Goal: Task Accomplishment & Management: Manage account settings

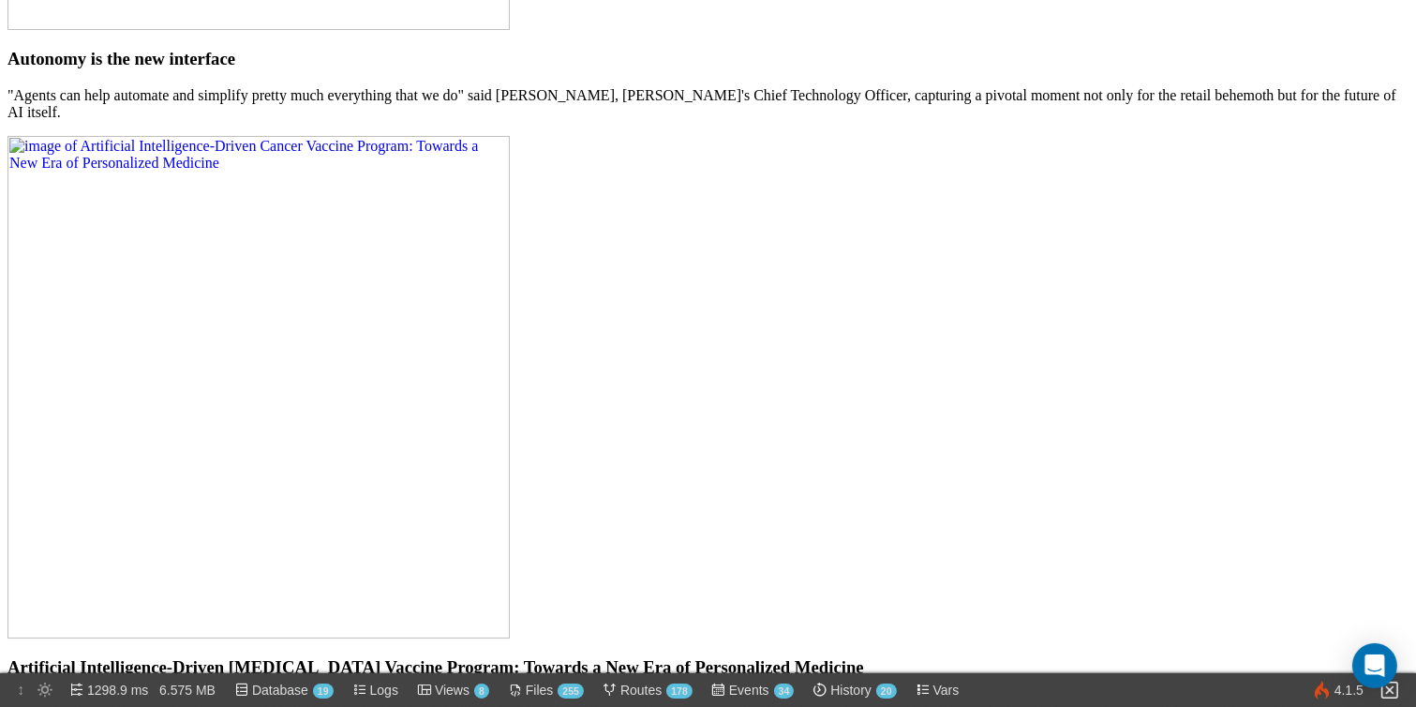
scroll to position [2330, 0]
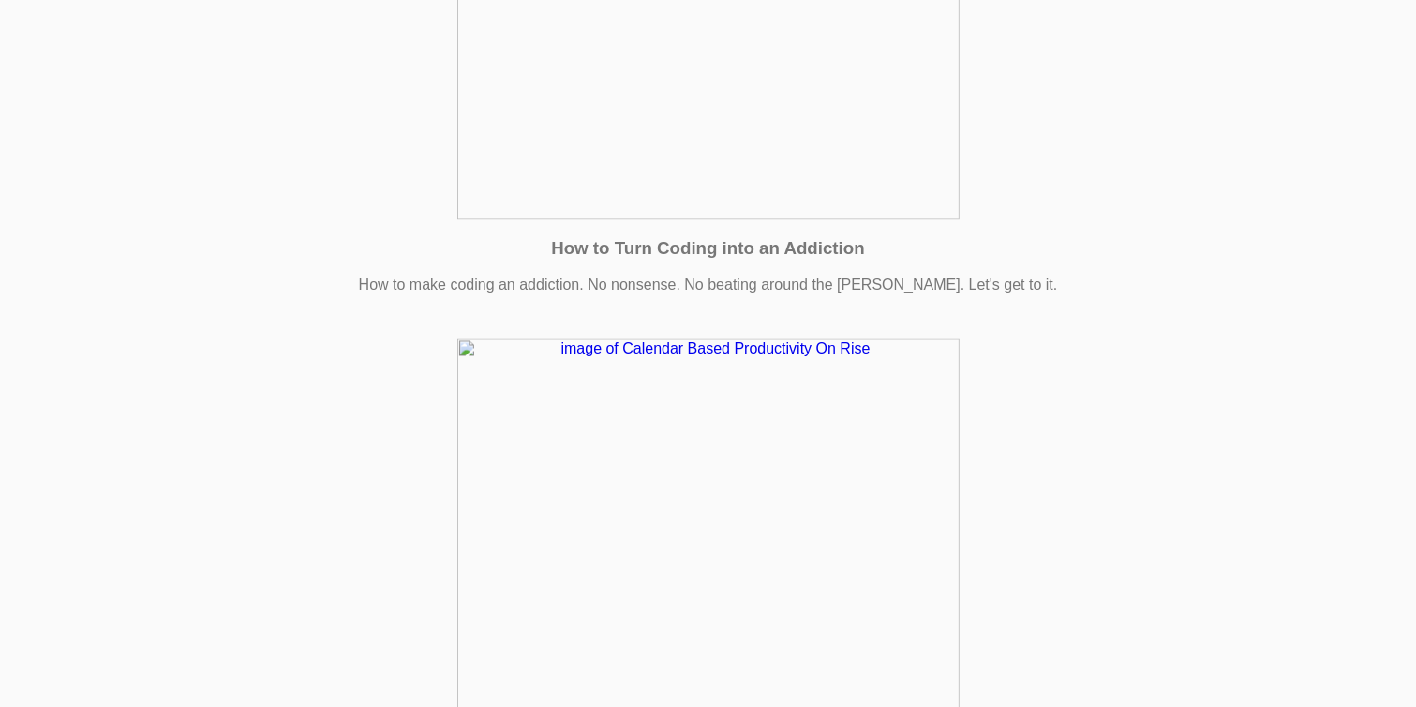
scroll to position [3597, 0]
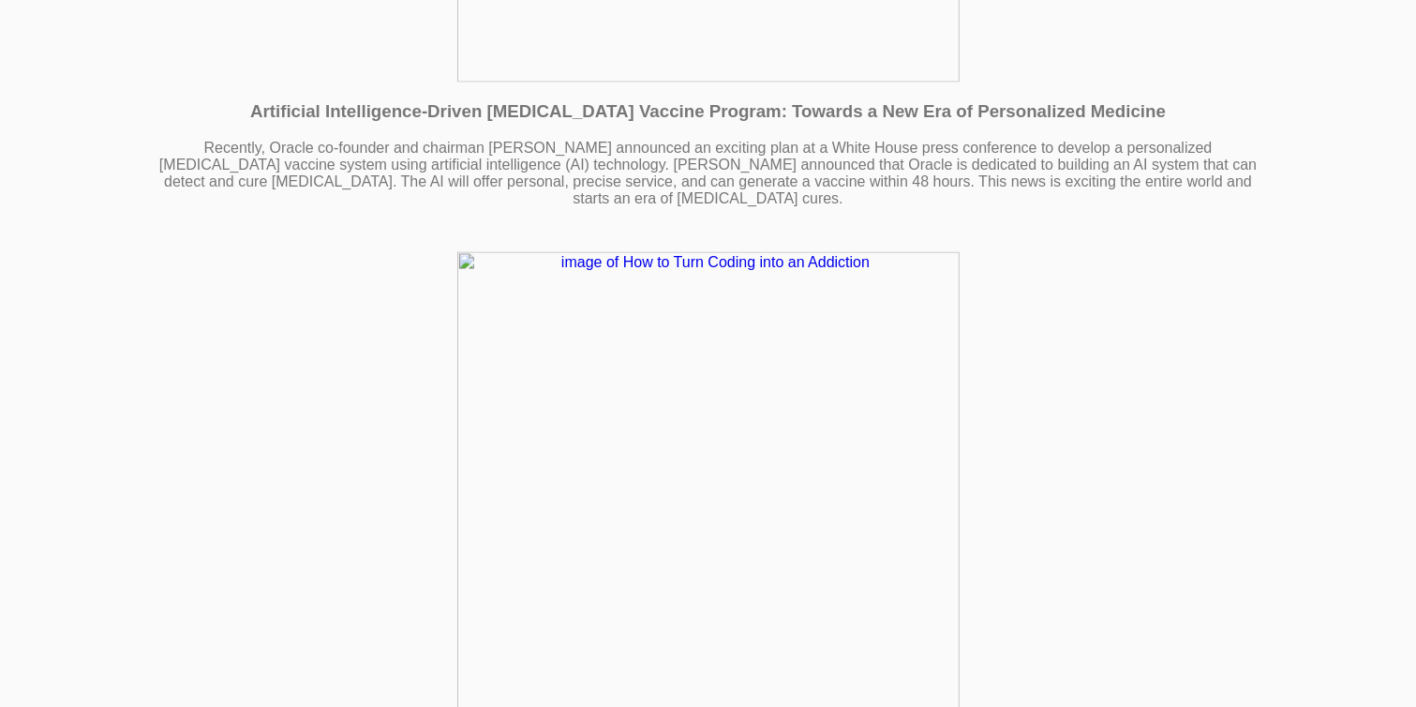
scroll to position [3022, 0]
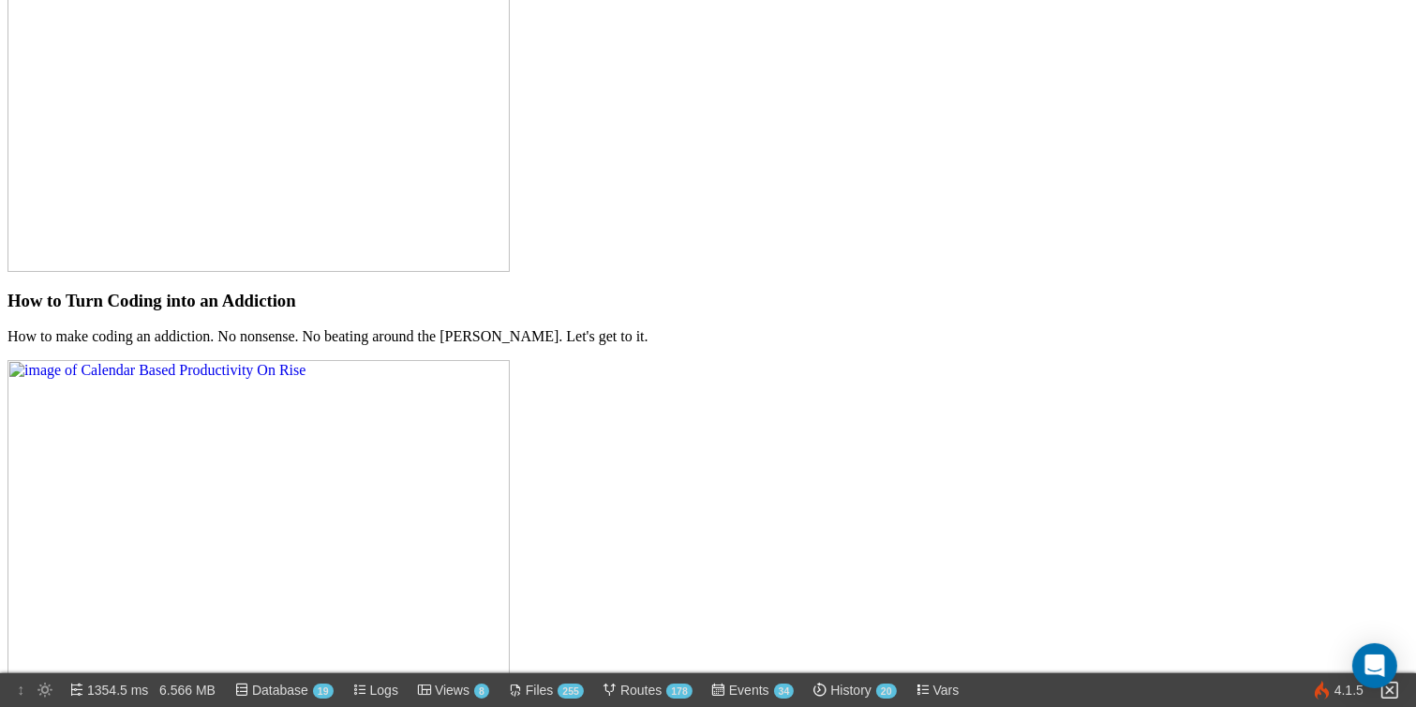
scroll to position [3291, 0]
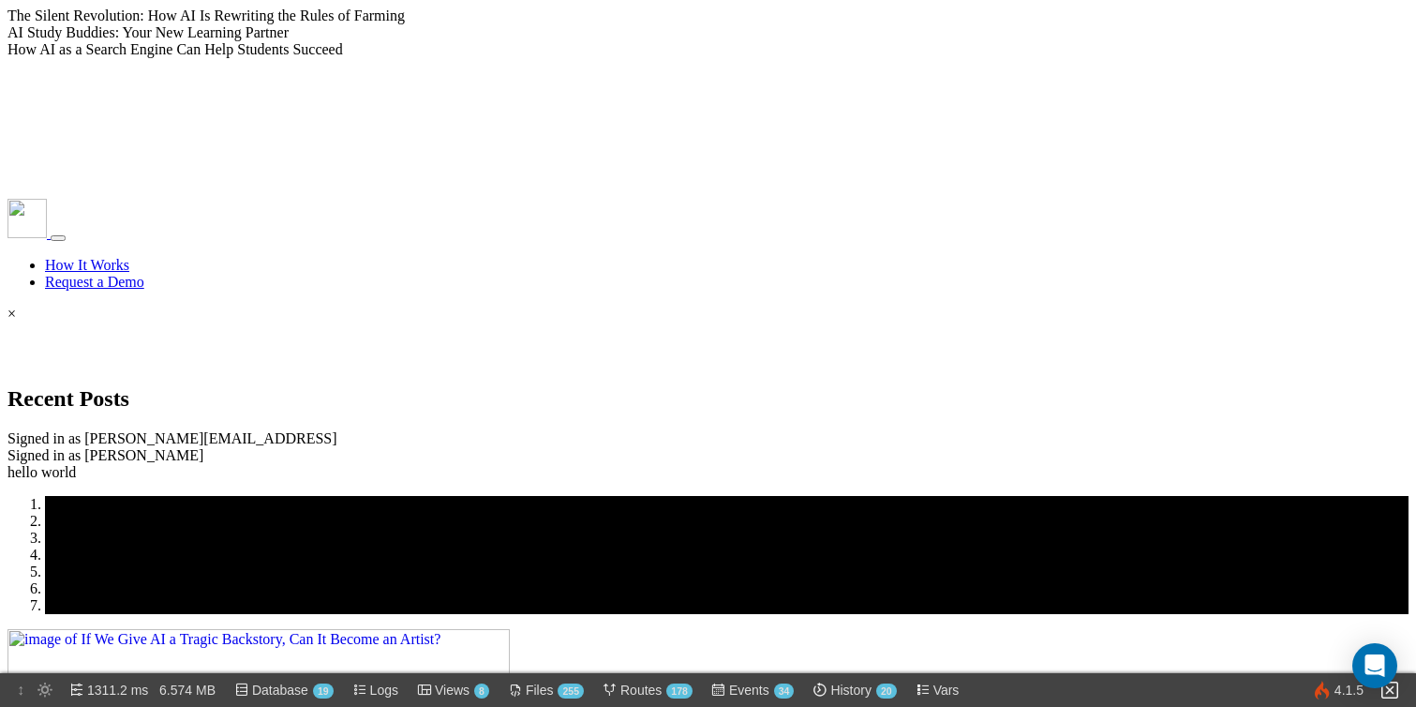
scroll to position [3291, 0]
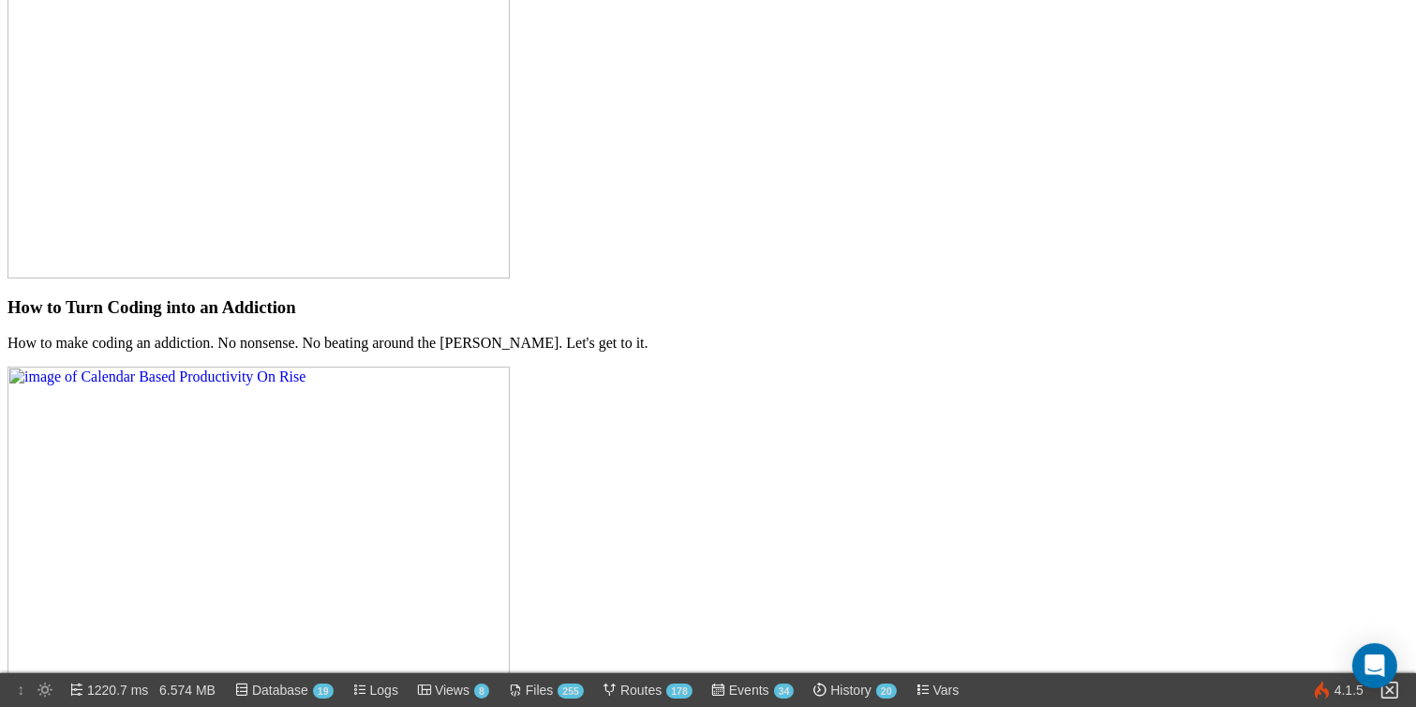
scroll to position [3287, 0]
click at [1401, 691] on img at bounding box center [1390, 690] width 22 height 22
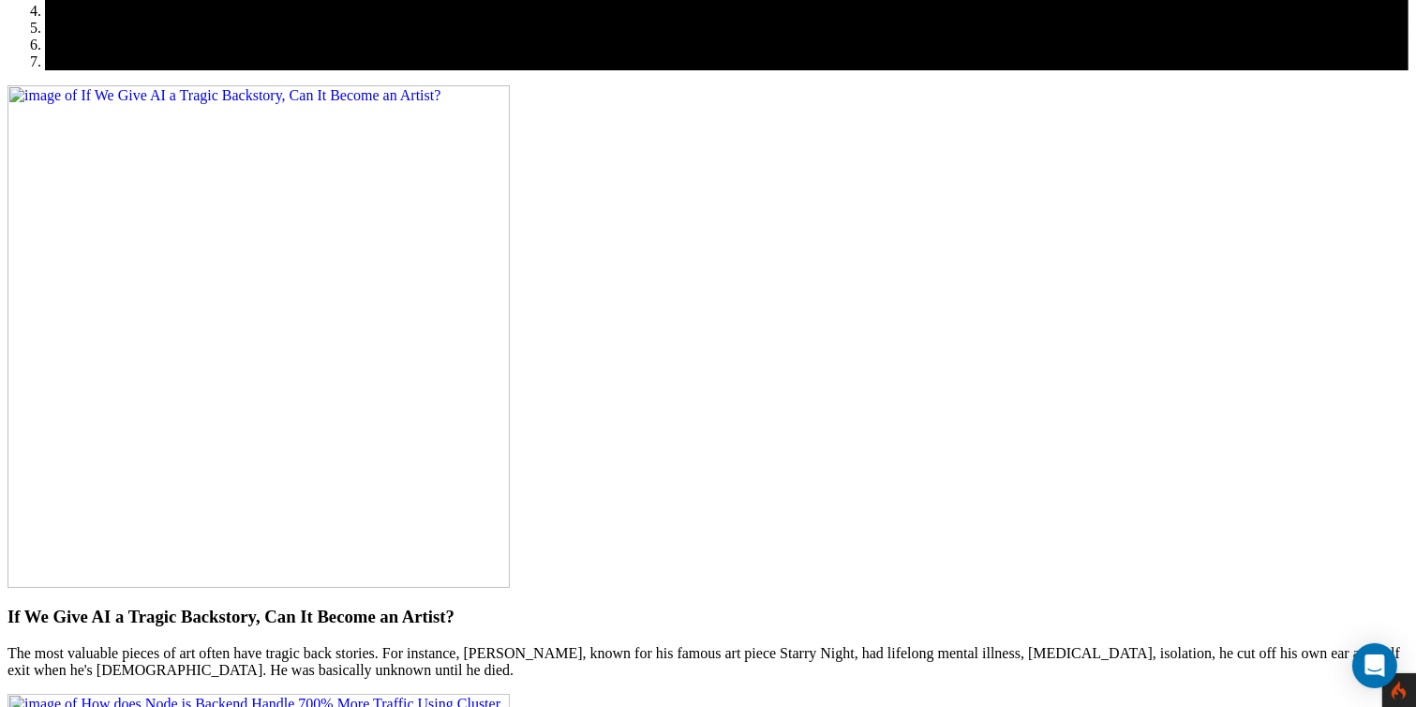
scroll to position [0, 0]
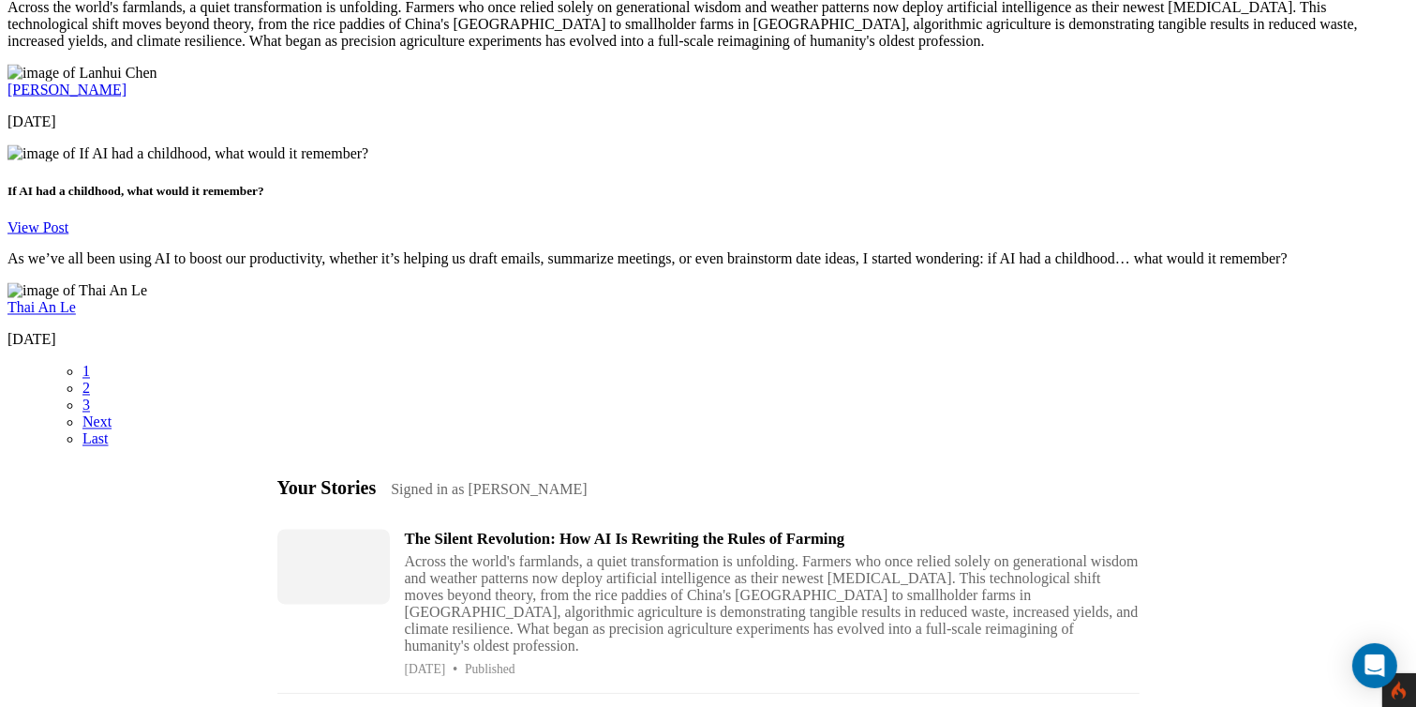
scroll to position [3320, 0]
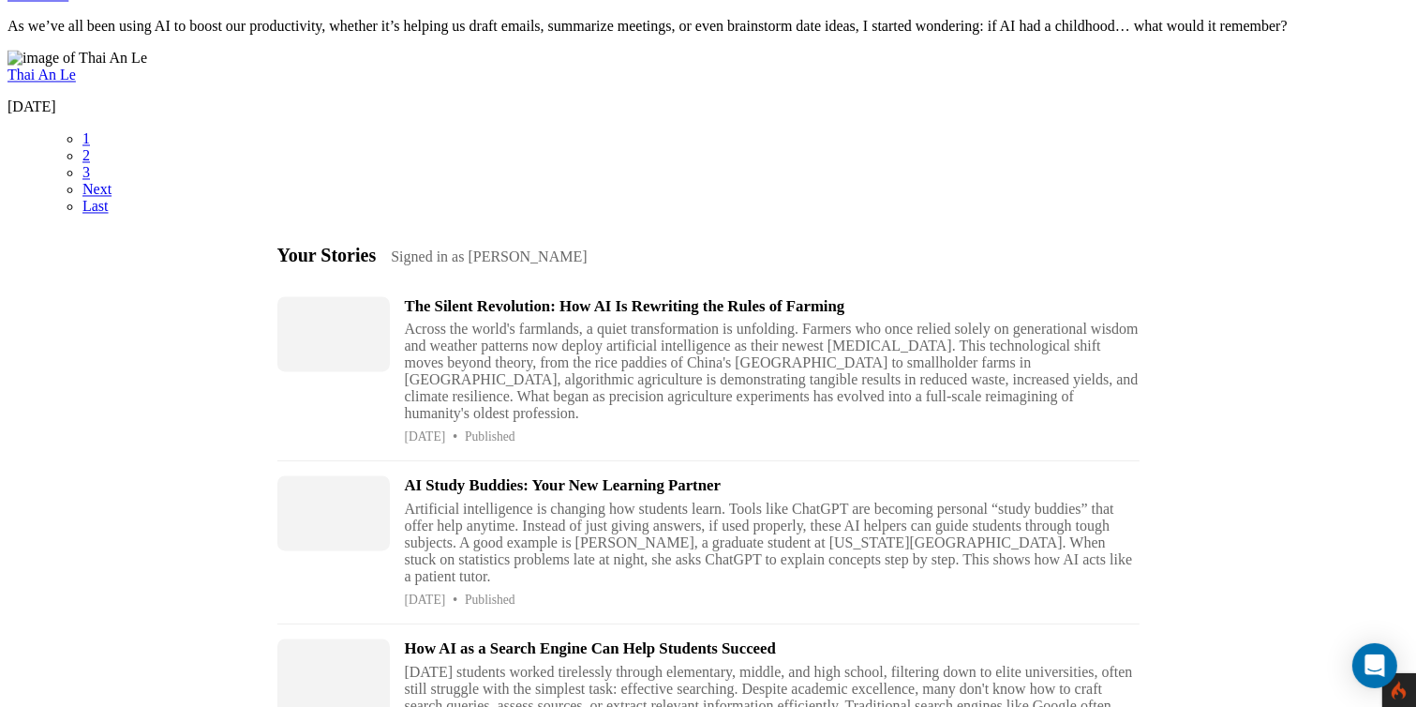
scroll to position [3558, 0]
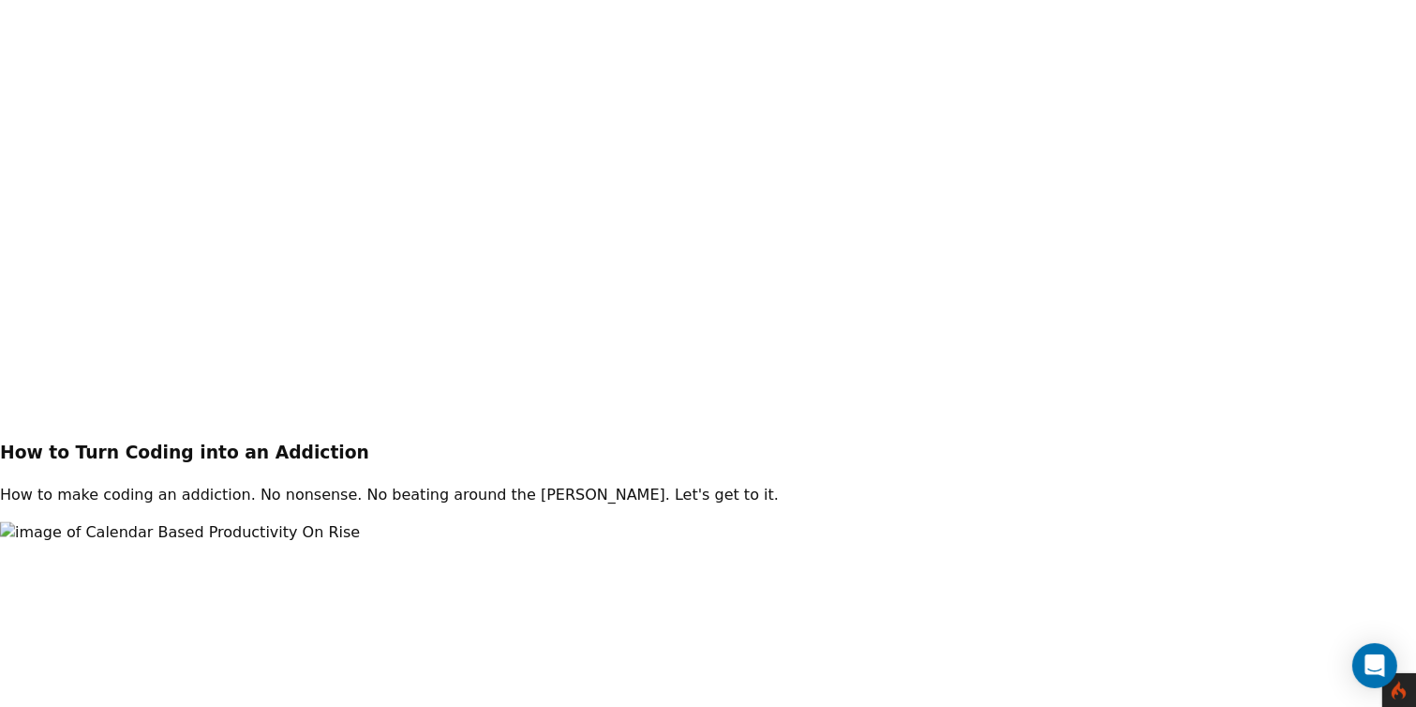
scroll to position [3220, 0]
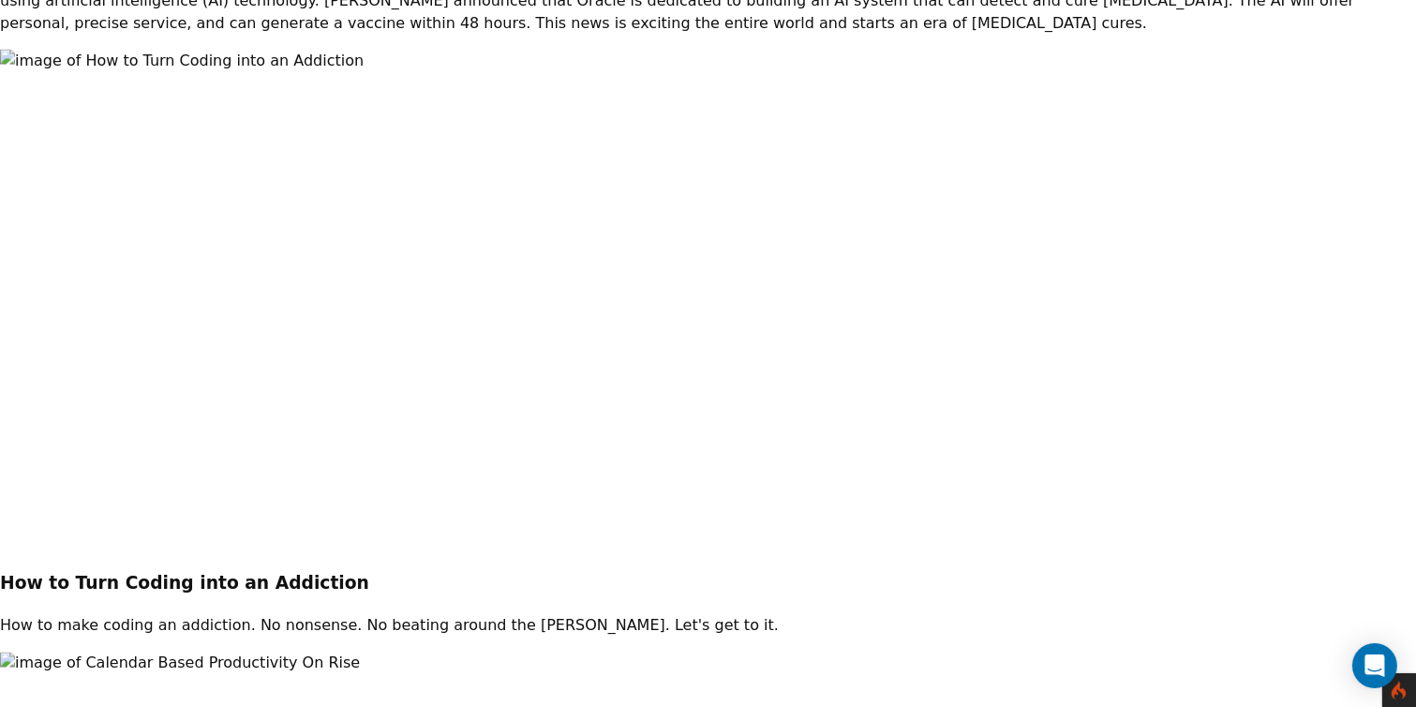
scroll to position [3078, 0]
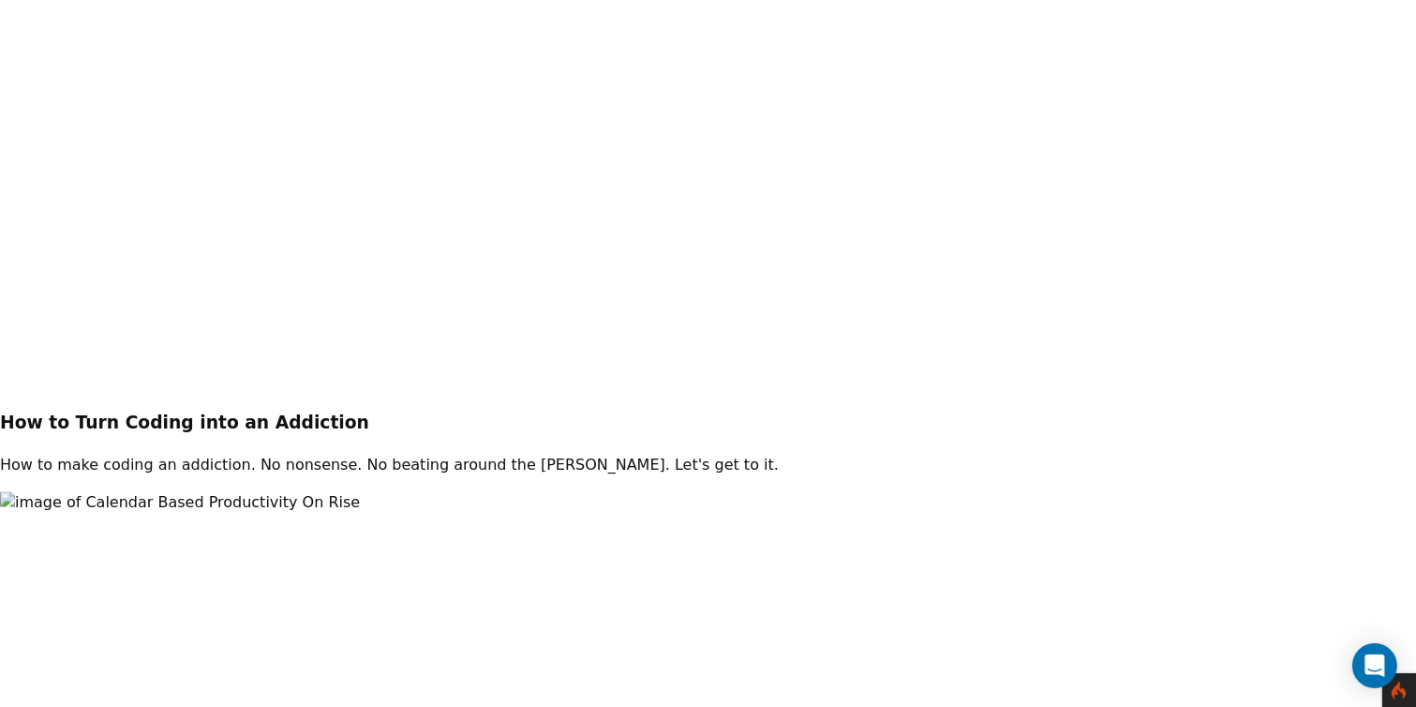
scroll to position [3245, 0]
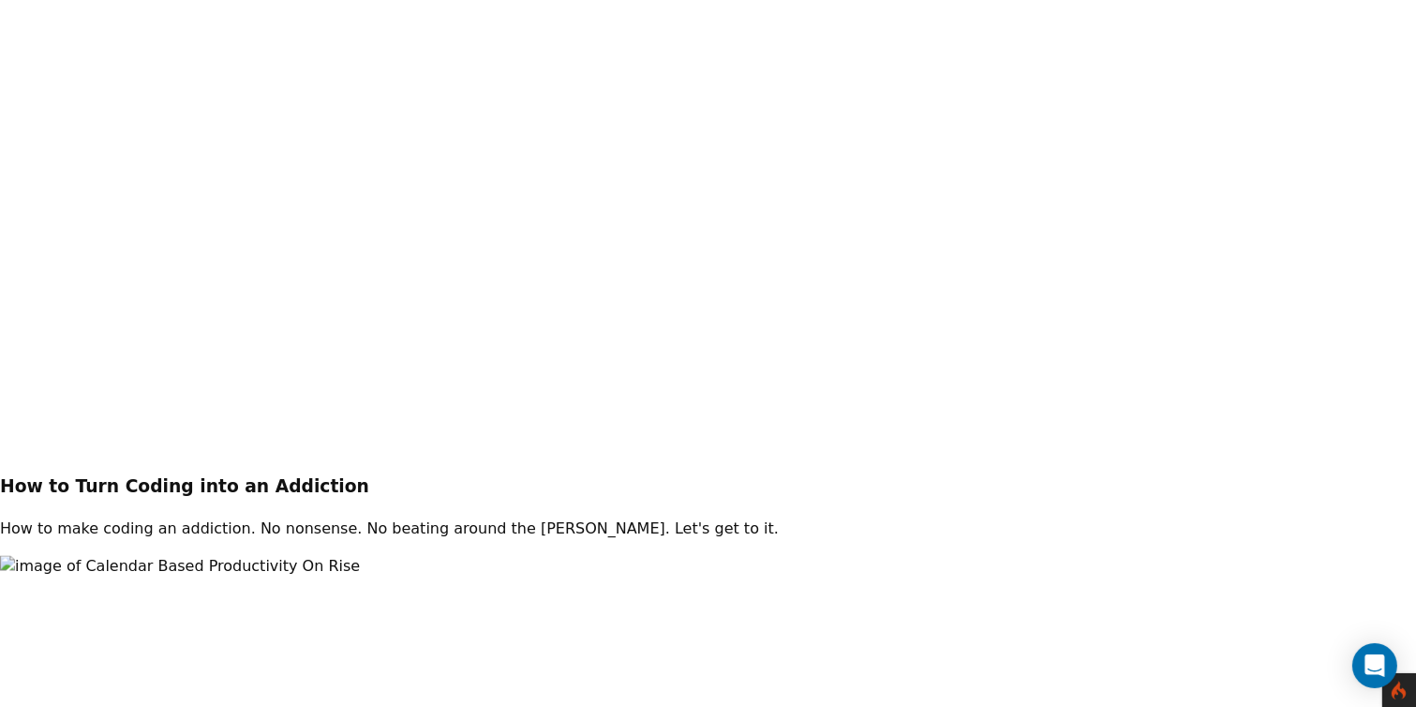
scroll to position [3177, 0]
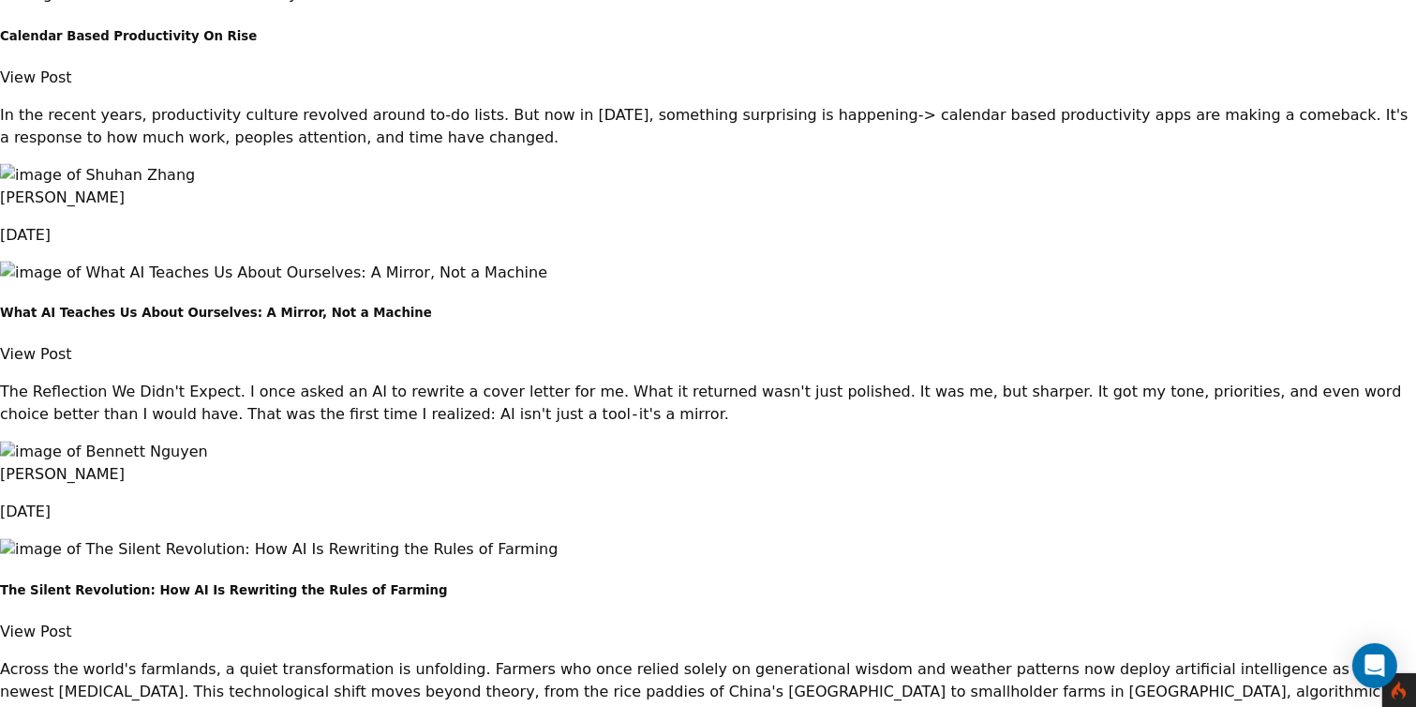
scroll to position [3240, 0]
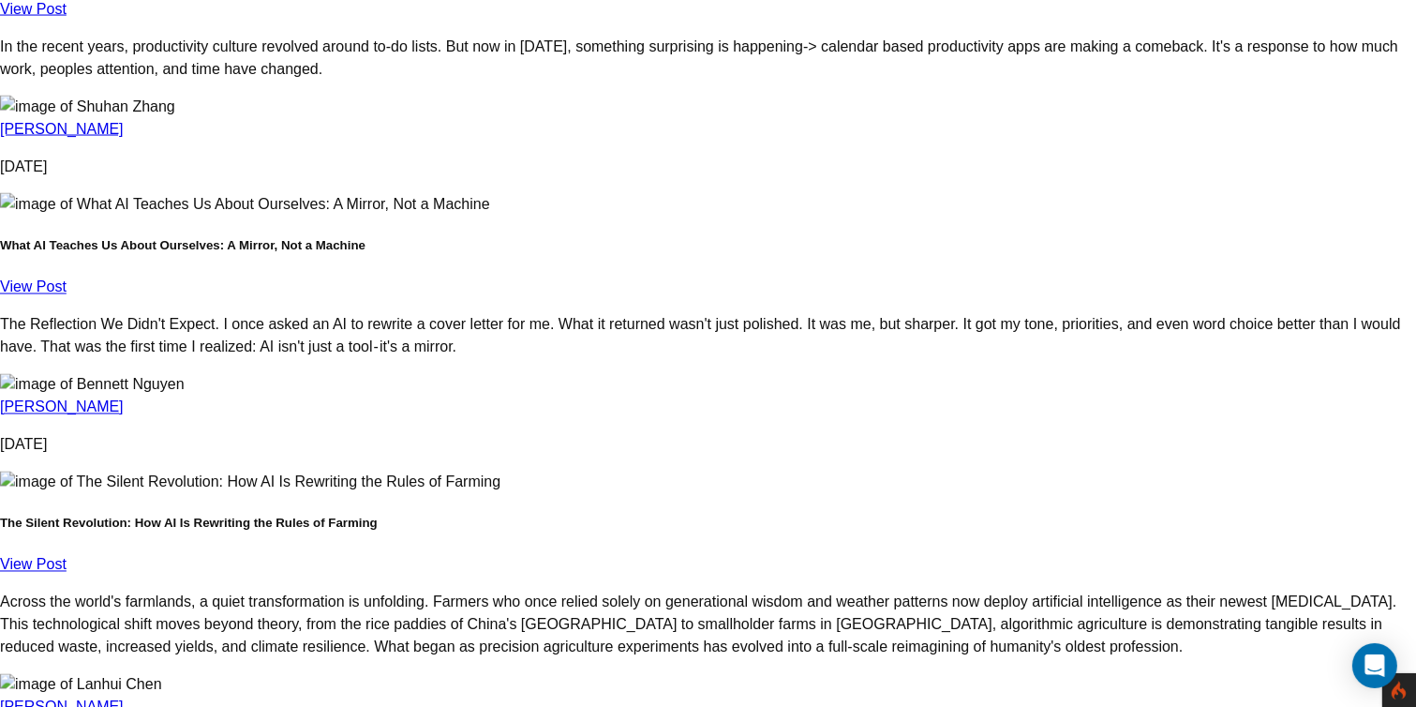
scroll to position [3261, 0]
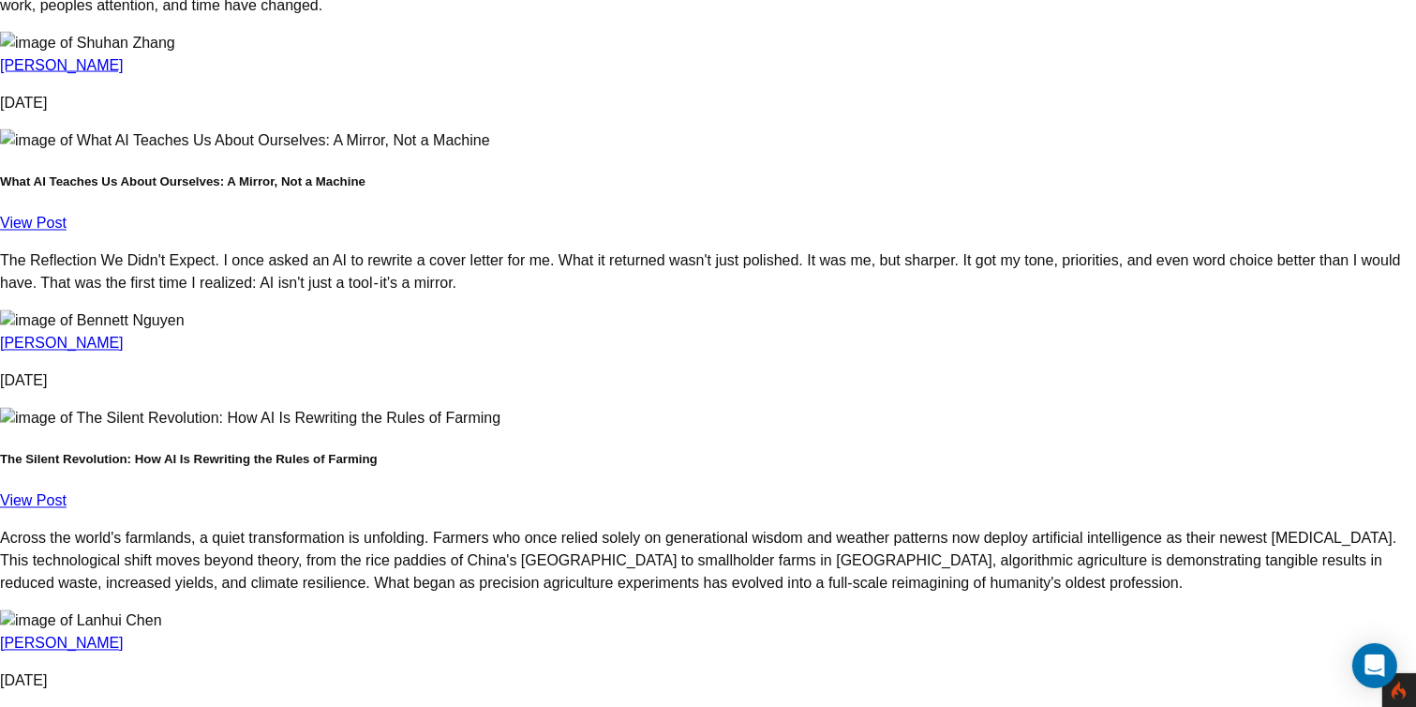
scroll to position [3329, 0]
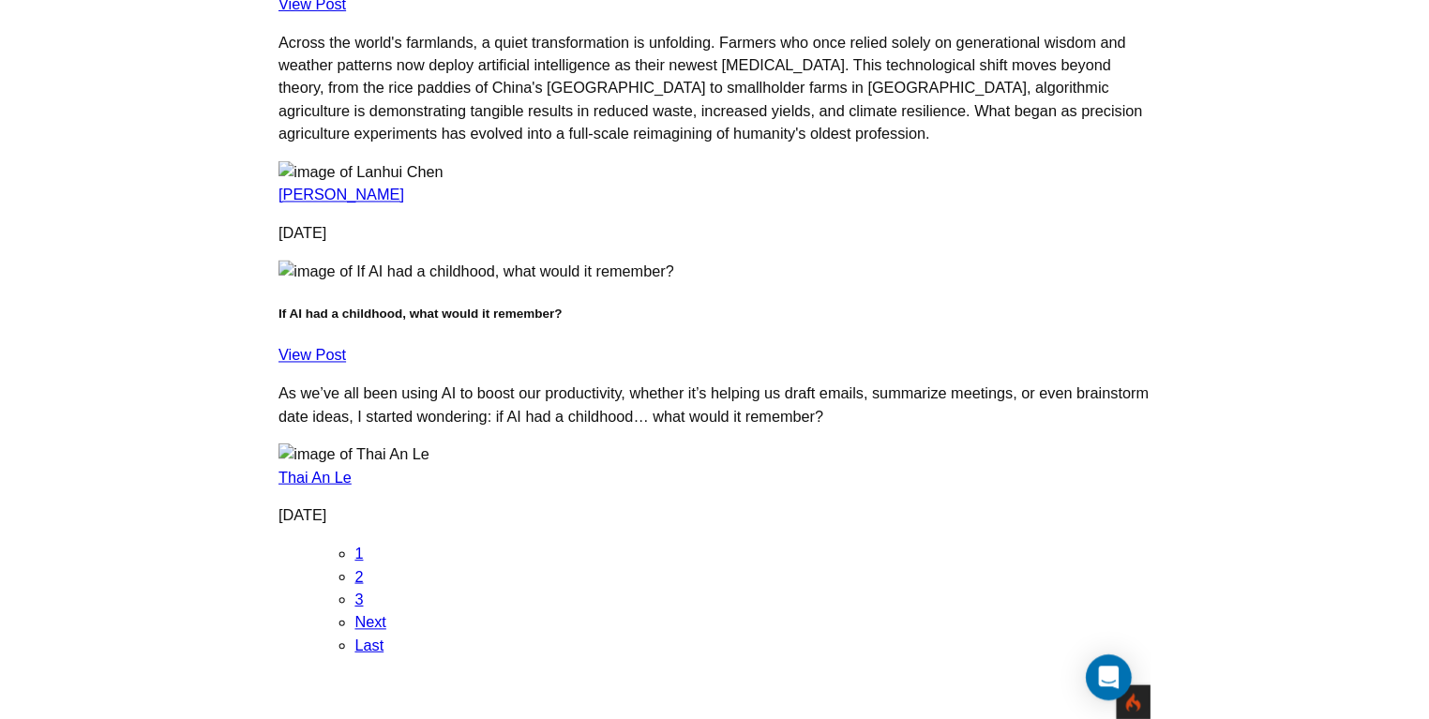
scroll to position [3740, 0]
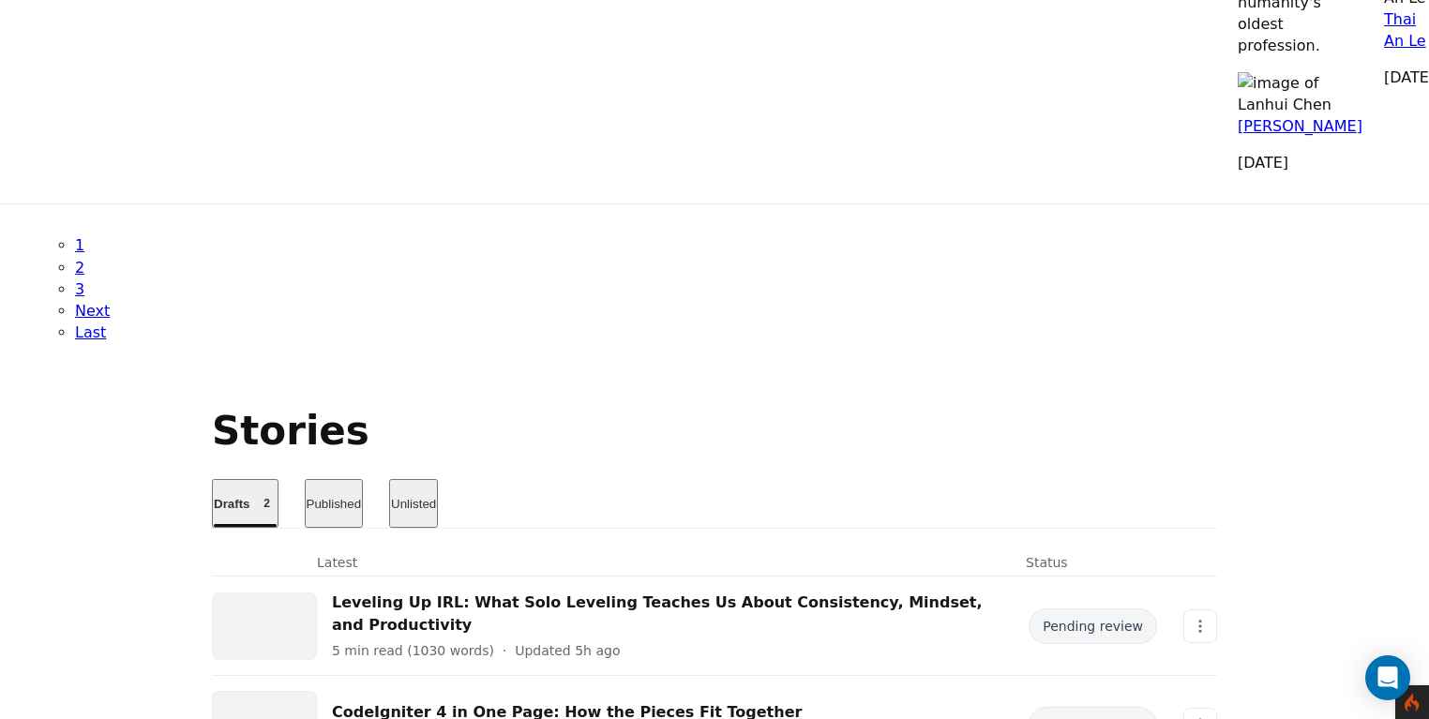
scroll to position [6436, 0]
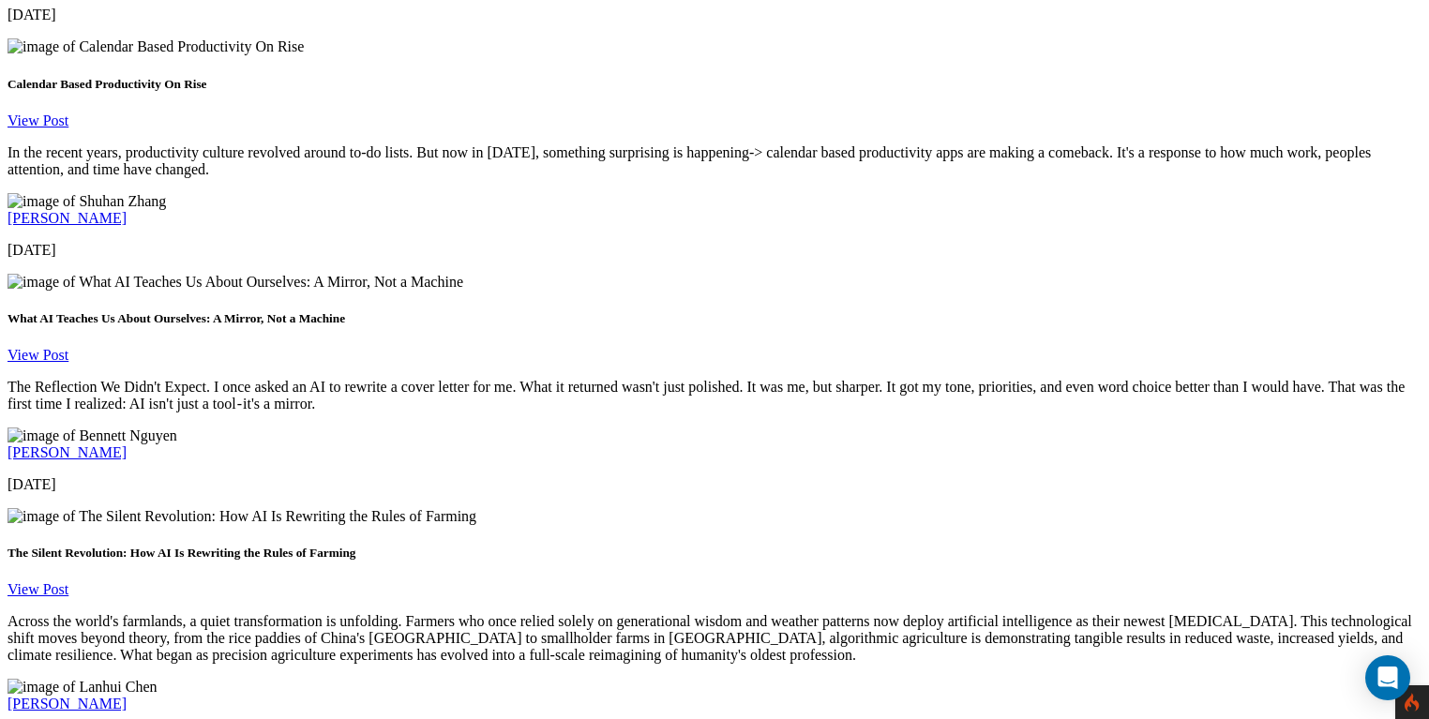
scroll to position [2696, 0]
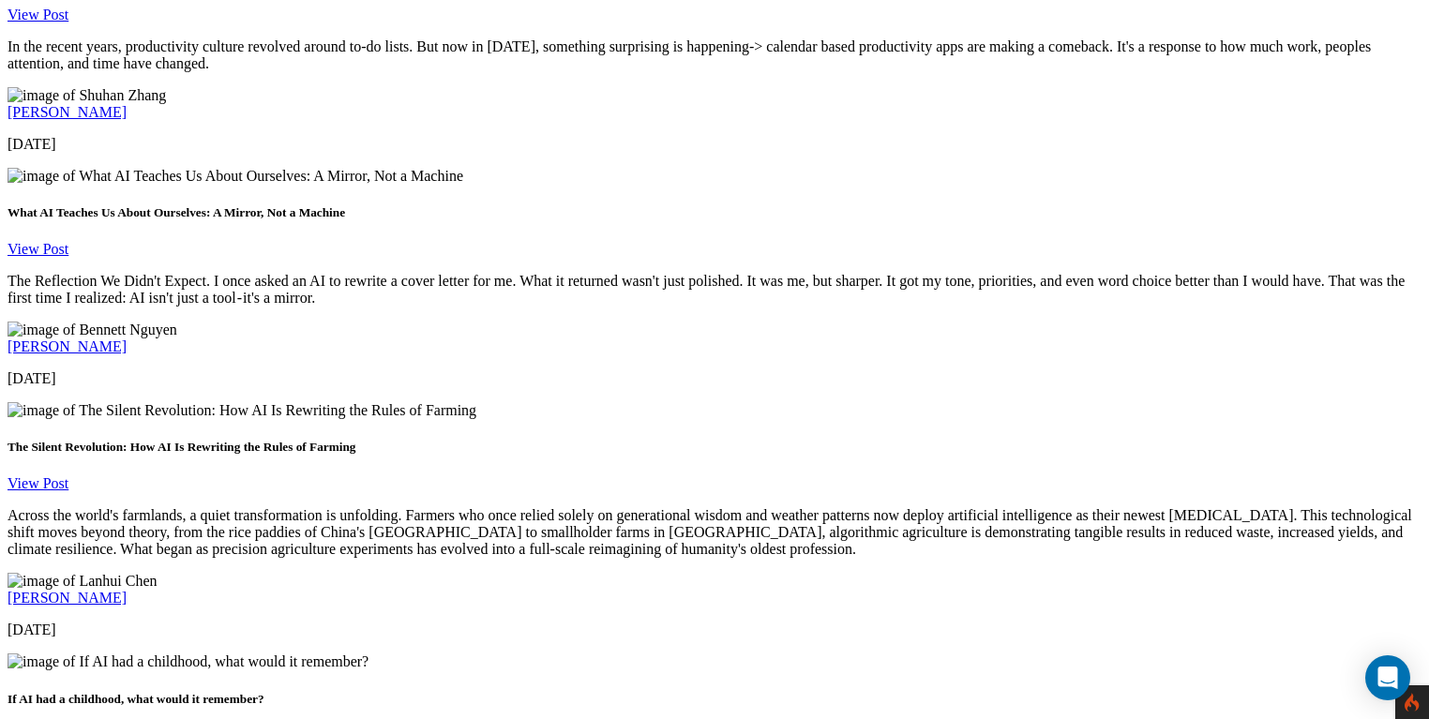
scroll to position [2818, 0]
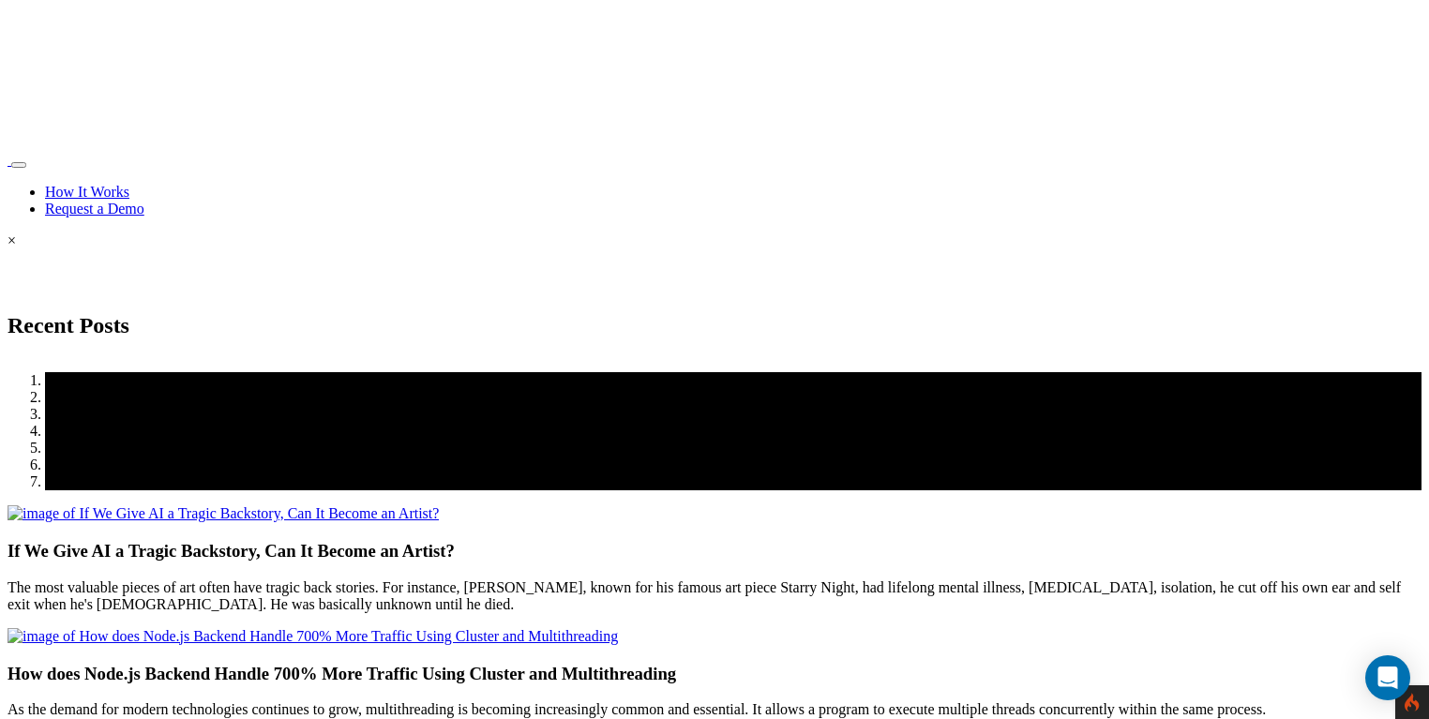
scroll to position [2816, 0]
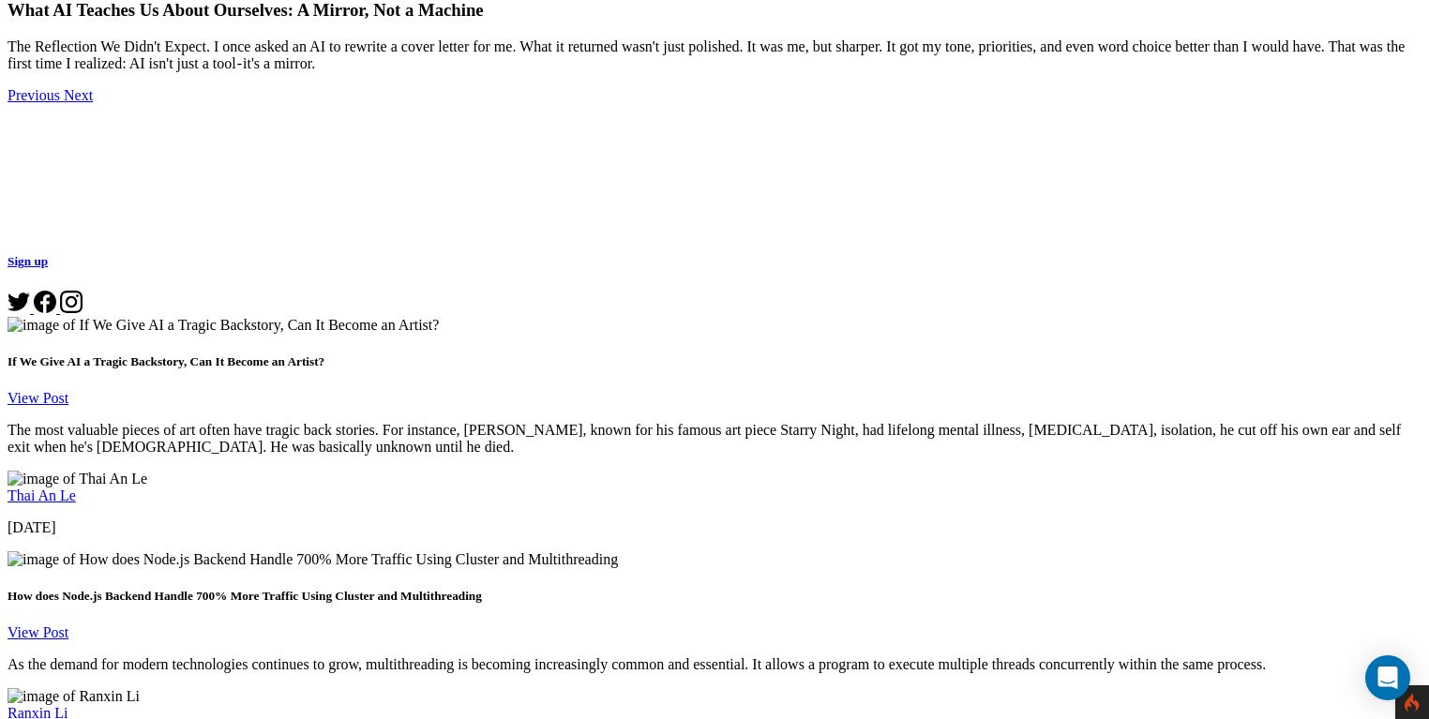
scroll to position [1295, 0]
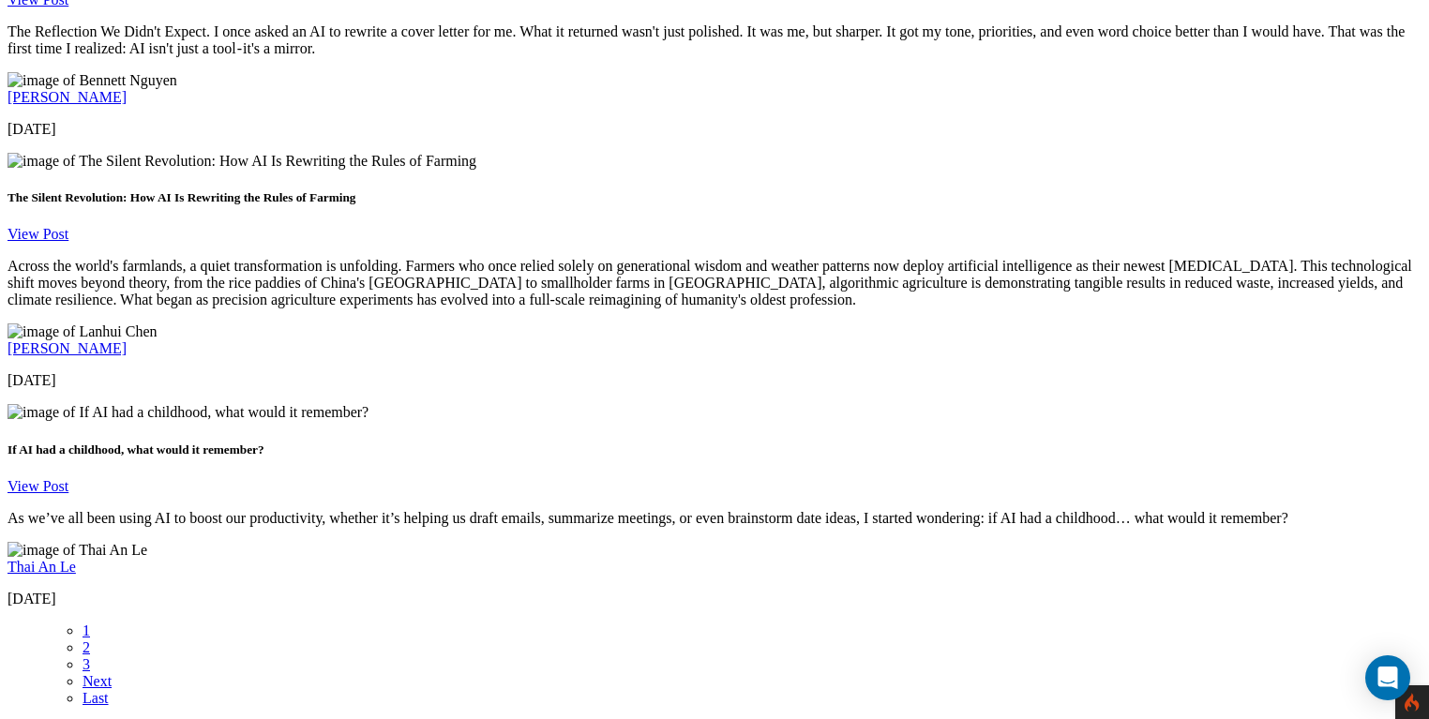
scroll to position [3051, 0]
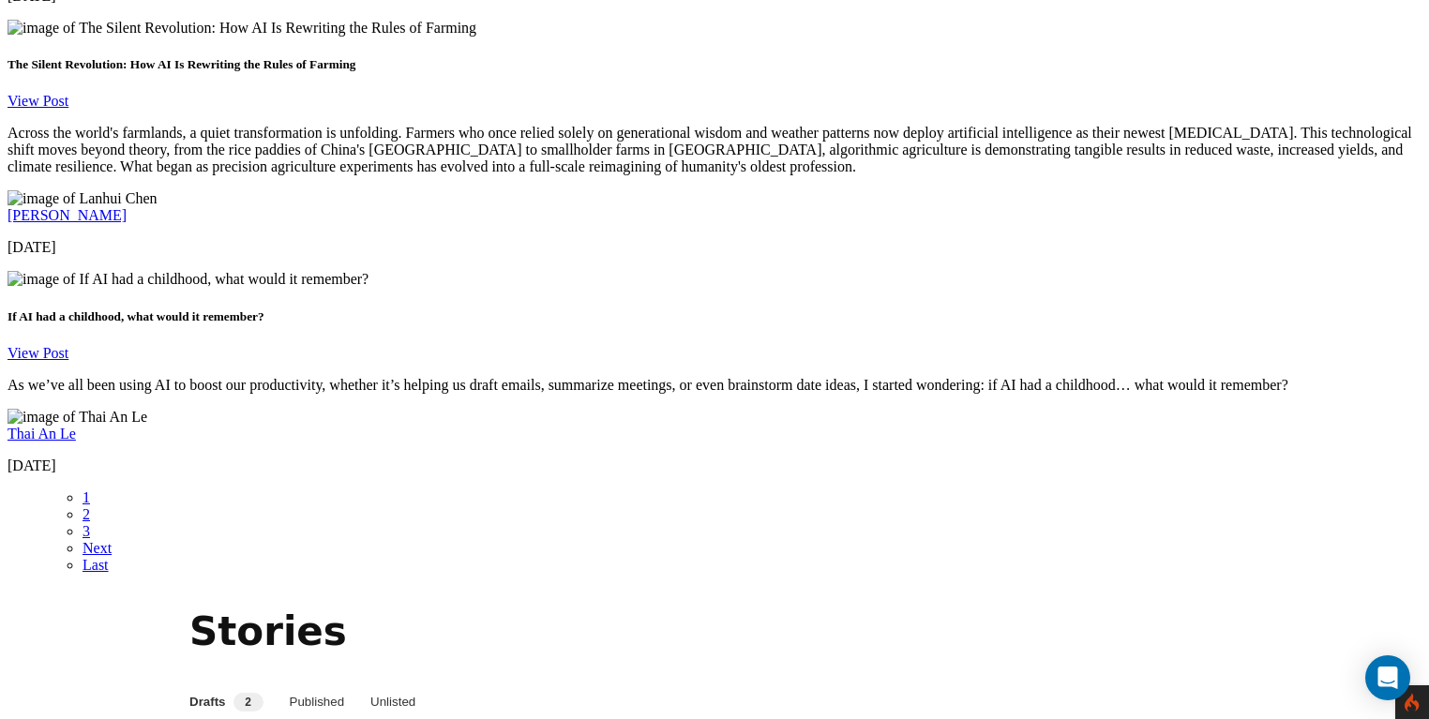
scroll to position [3173, 0]
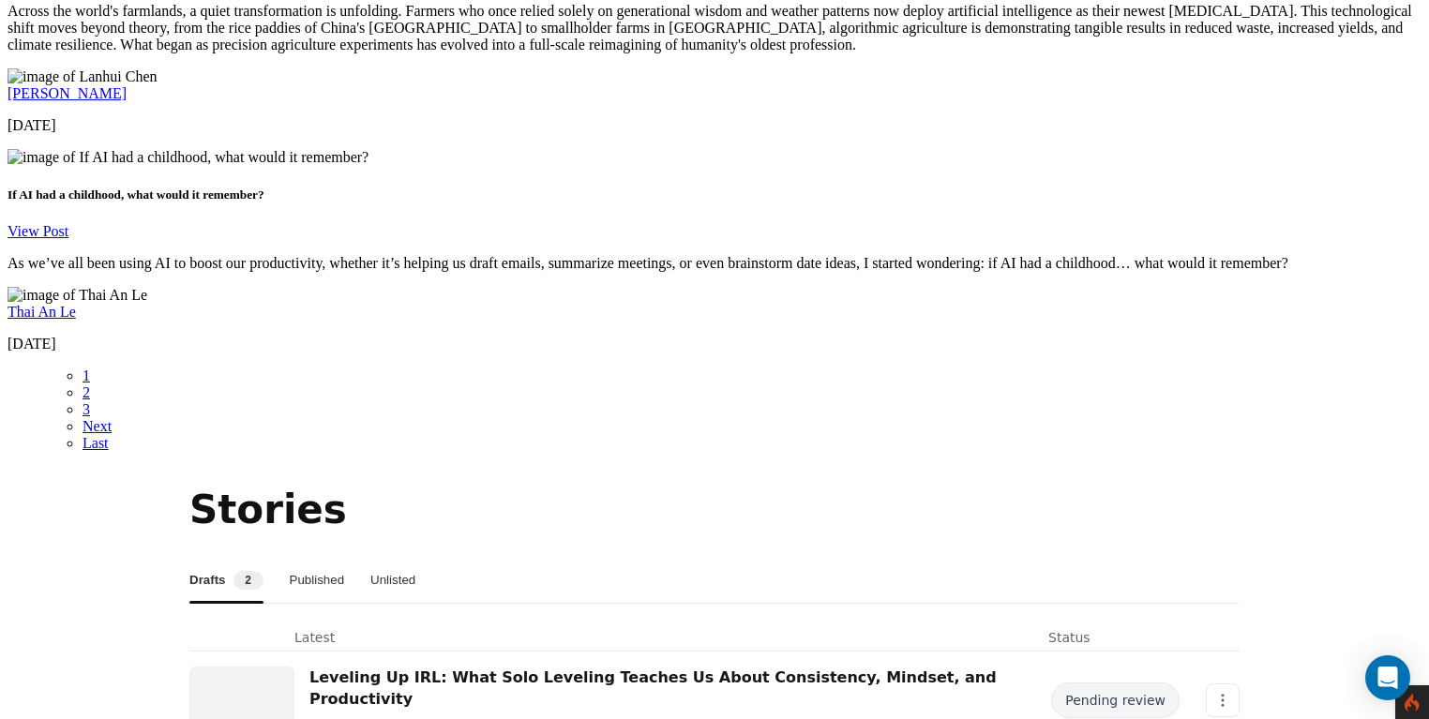
scroll to position [3308, 0]
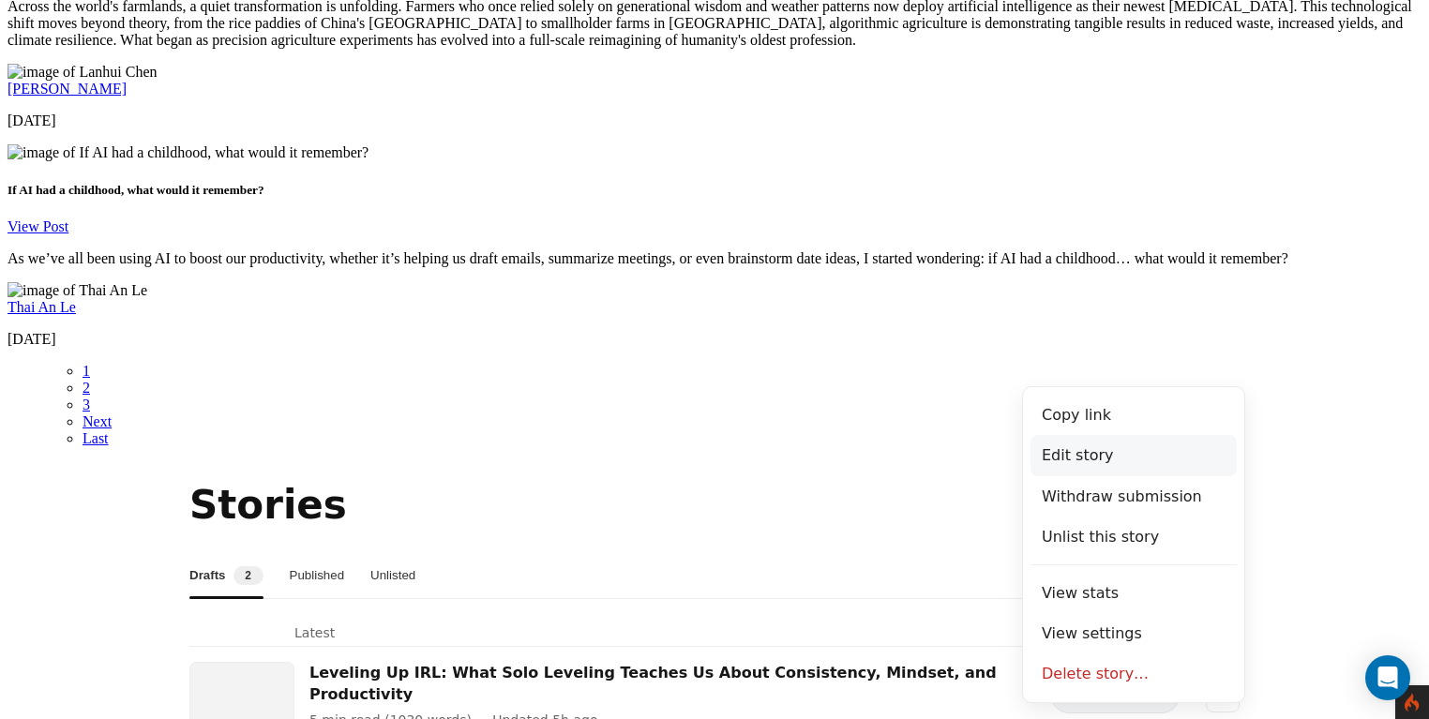
click at [1092, 454] on button "Edit story" at bounding box center [1133, 455] width 206 height 40
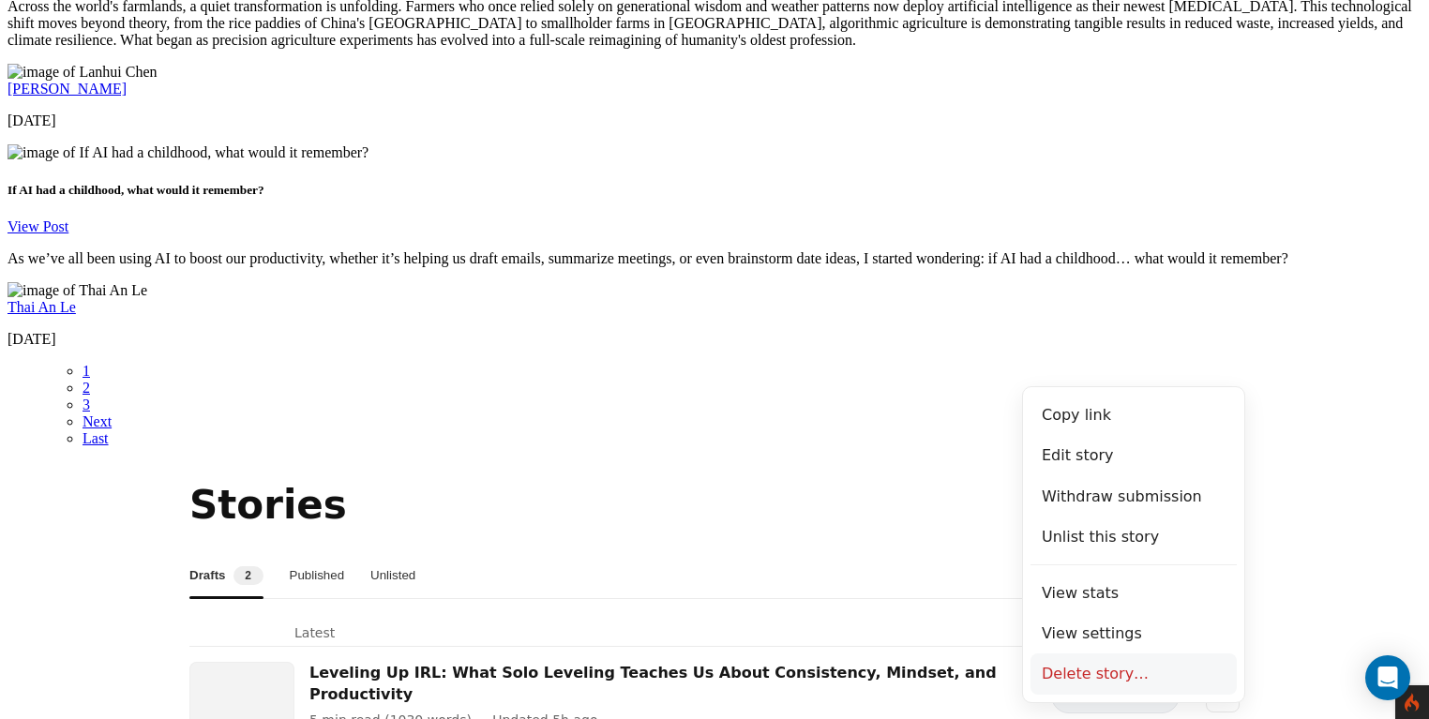
click at [1119, 670] on button "Delete story…" at bounding box center [1133, 673] width 206 height 40
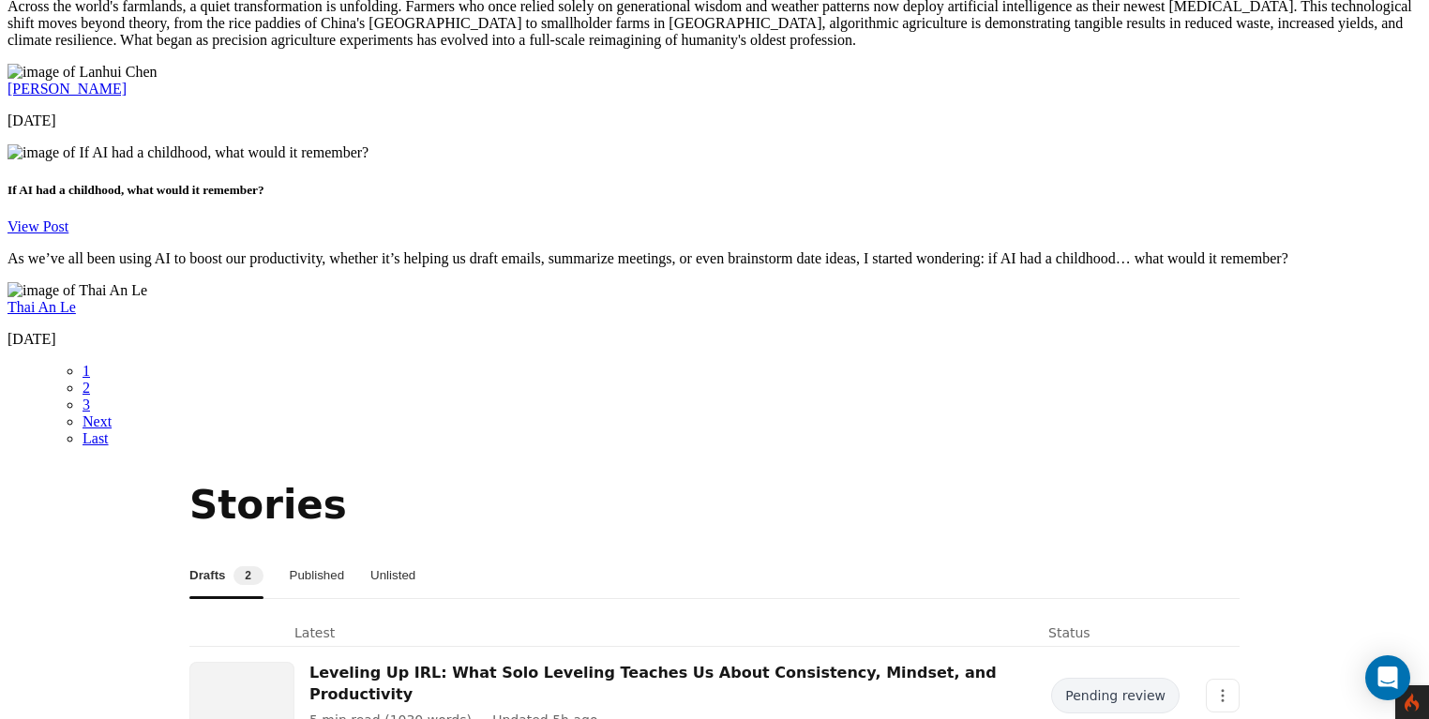
click at [345, 553] on button "Published" at bounding box center [317, 575] width 55 height 45
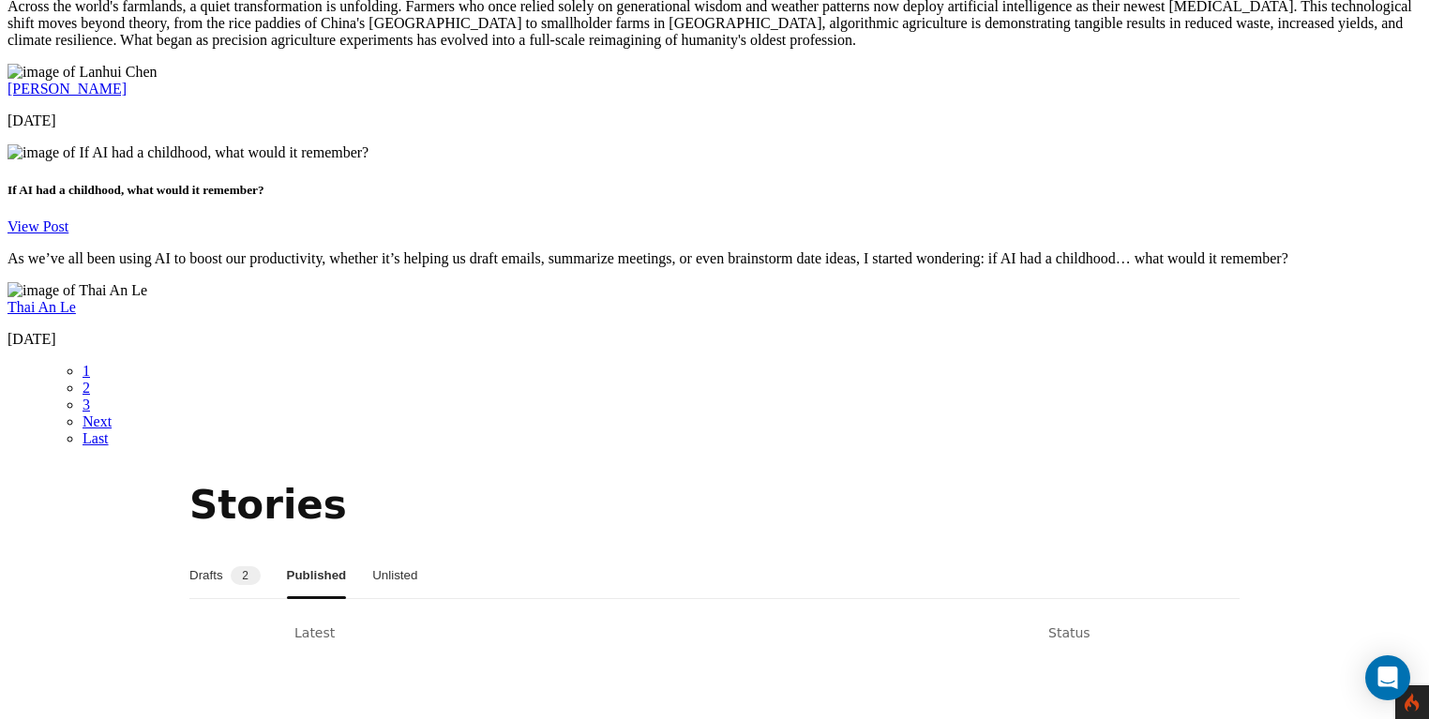
click at [417, 553] on button "Unlisted" at bounding box center [394, 575] width 45 height 45
click at [342, 553] on button "Published" at bounding box center [314, 575] width 55 height 45
click at [233, 553] on button "Drafts 2" at bounding box center [224, 575] width 71 height 45
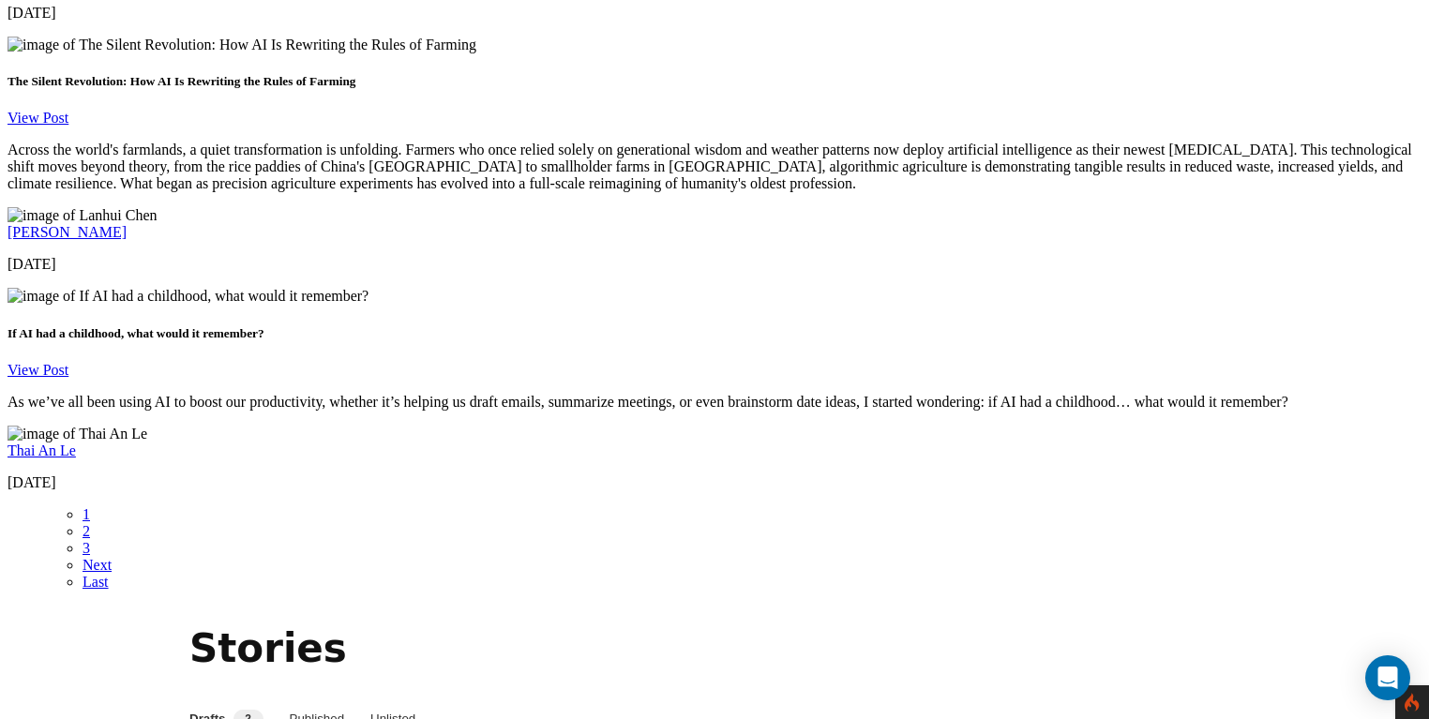
scroll to position [3168, 0]
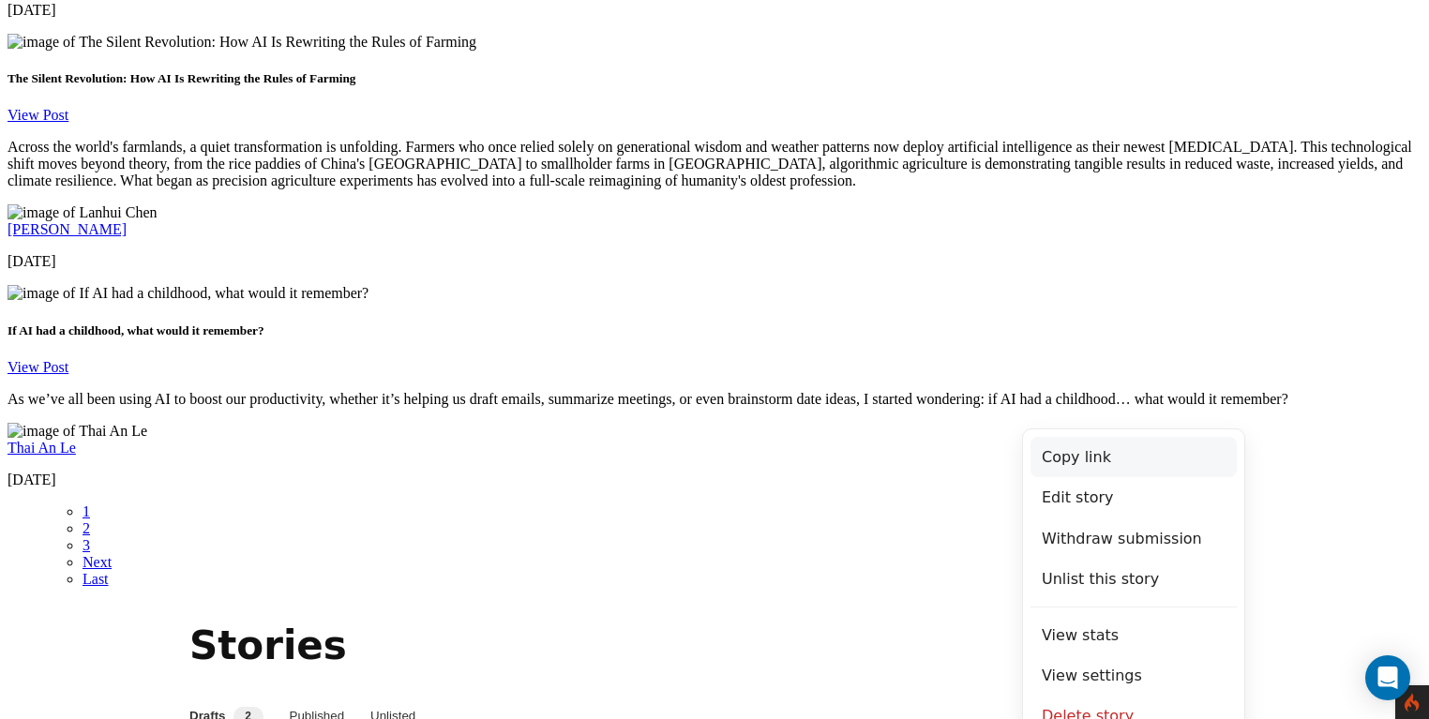
click at [1140, 467] on button "Copy link" at bounding box center [1133, 457] width 206 height 40
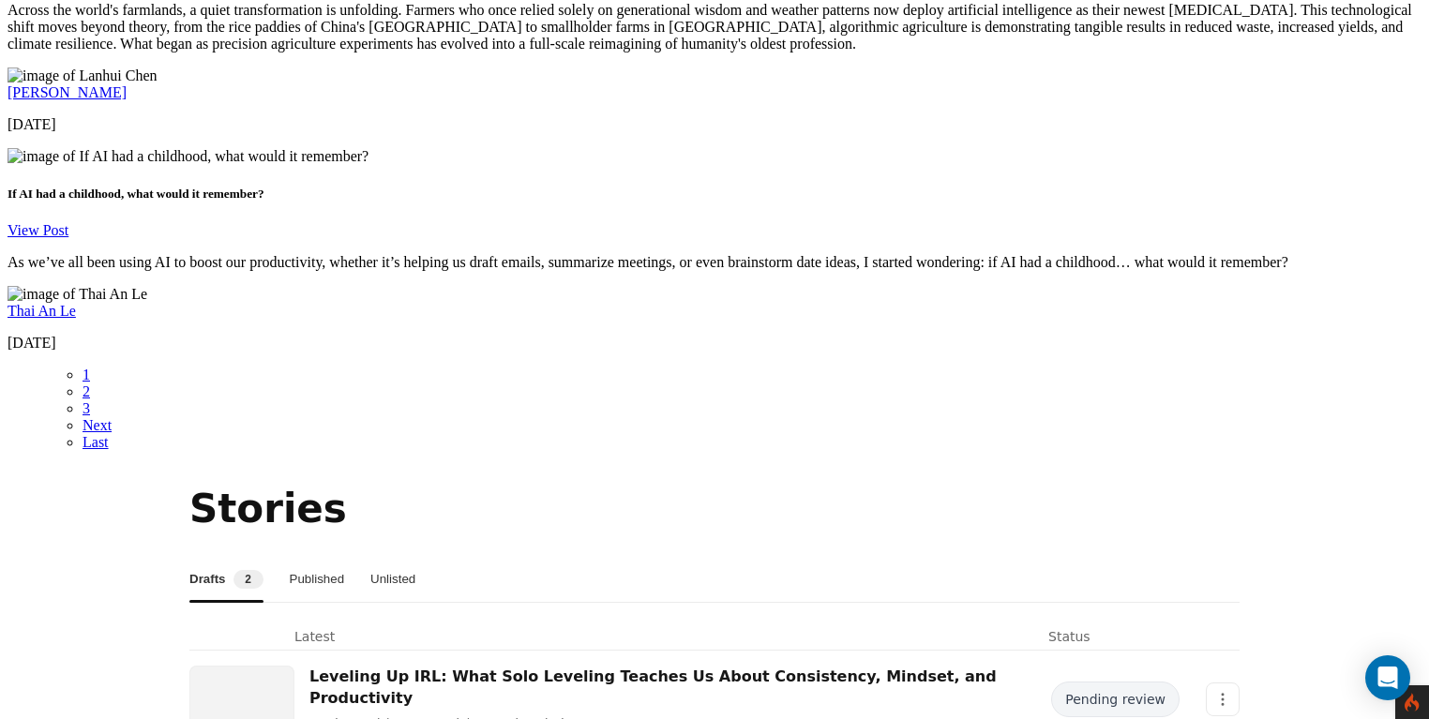
scroll to position [3310, 0]
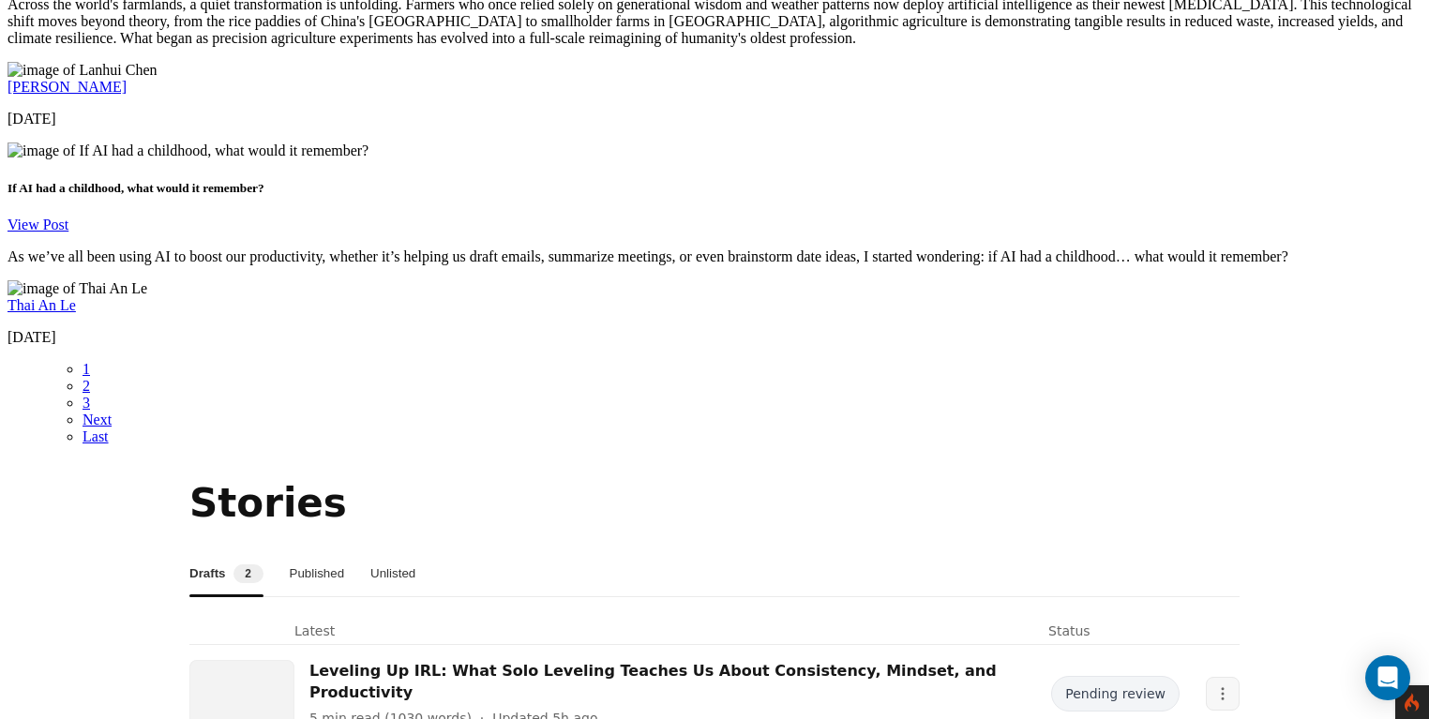
click at [1214, 685] on icon "More" at bounding box center [1222, 693] width 17 height 17
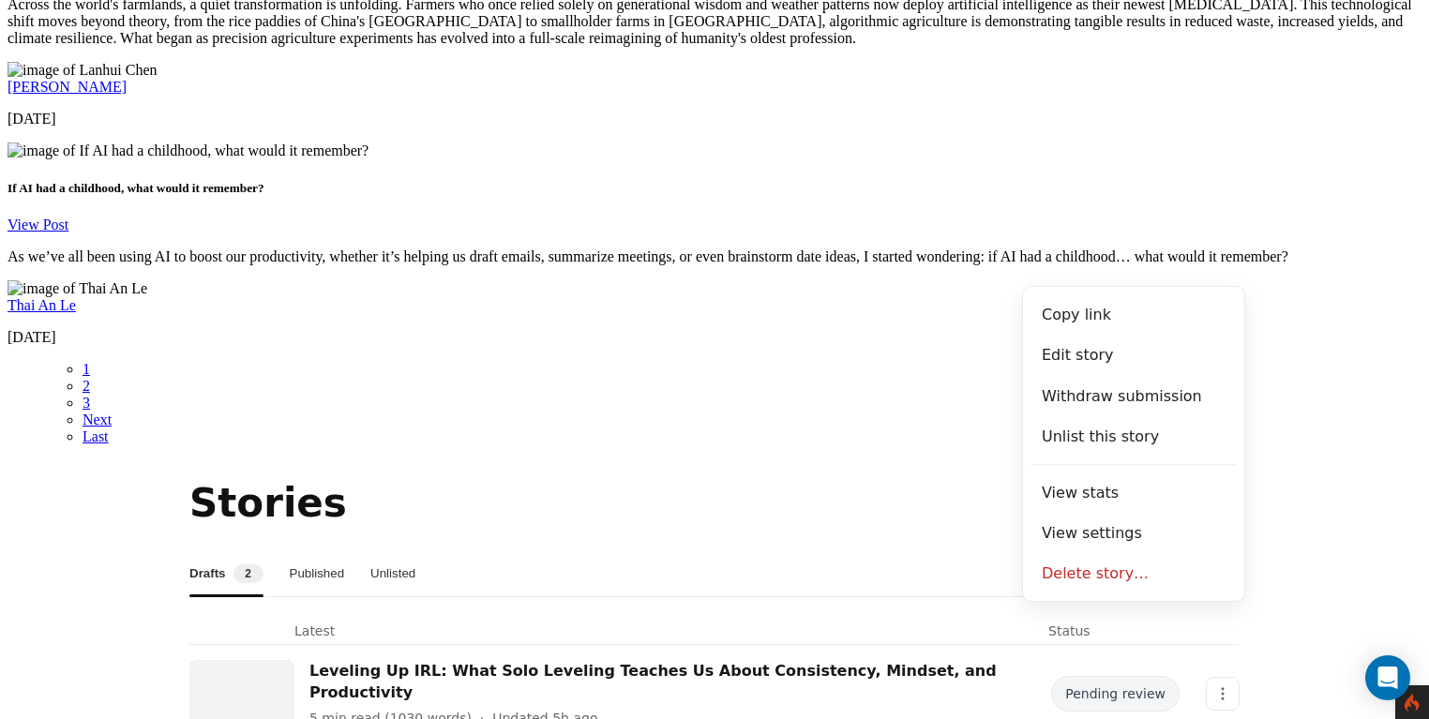
click at [1288, 475] on section "Stories Drafts 2 Published Unlisted Latest Status Leveling Up IRL: What Solo Le…" at bounding box center [714, 658] width 1414 height 367
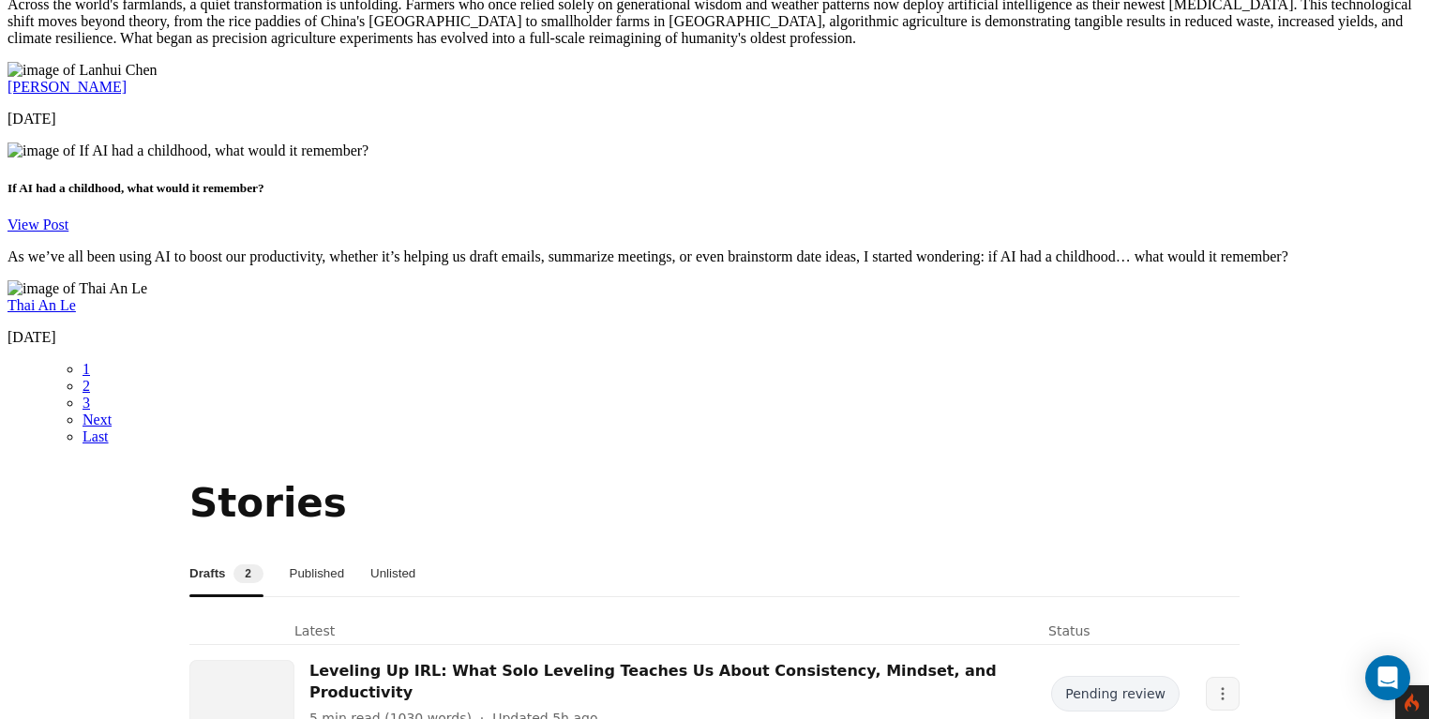
click at [1214, 685] on icon "More" at bounding box center [1222, 693] width 17 height 17
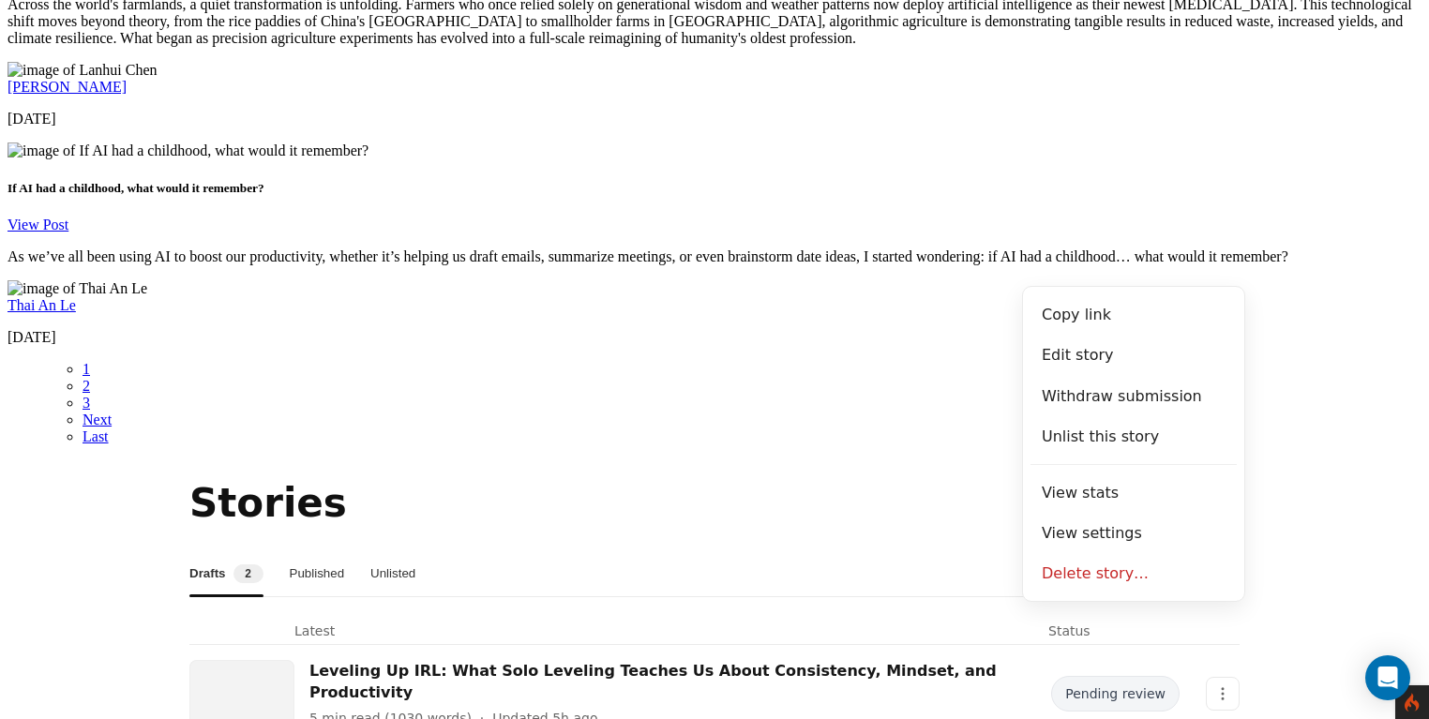
click at [1304, 475] on section "Stories Drafts 2 Published Unlisted Latest Status Leveling Up IRL: What Solo Le…" at bounding box center [714, 658] width 1414 height 367
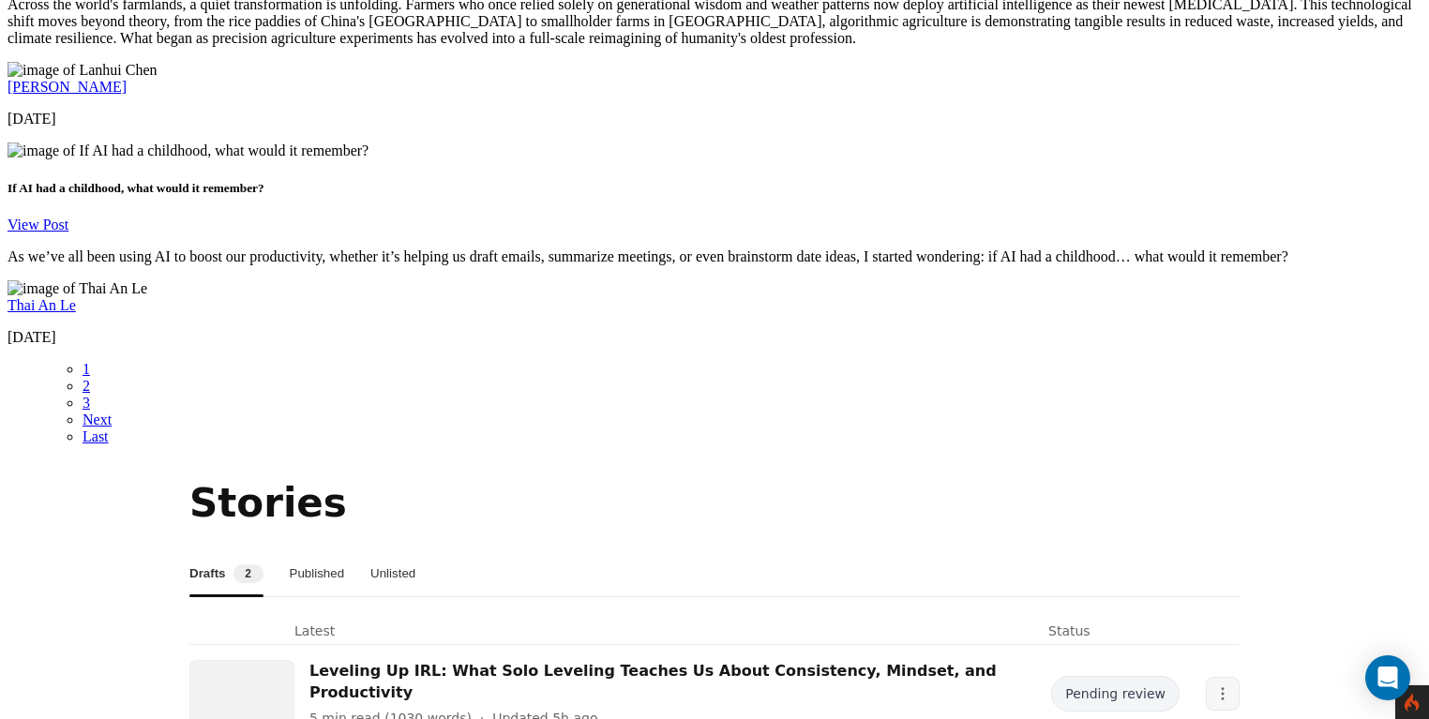
click at [1206, 677] on button "More" at bounding box center [1223, 694] width 34 height 34
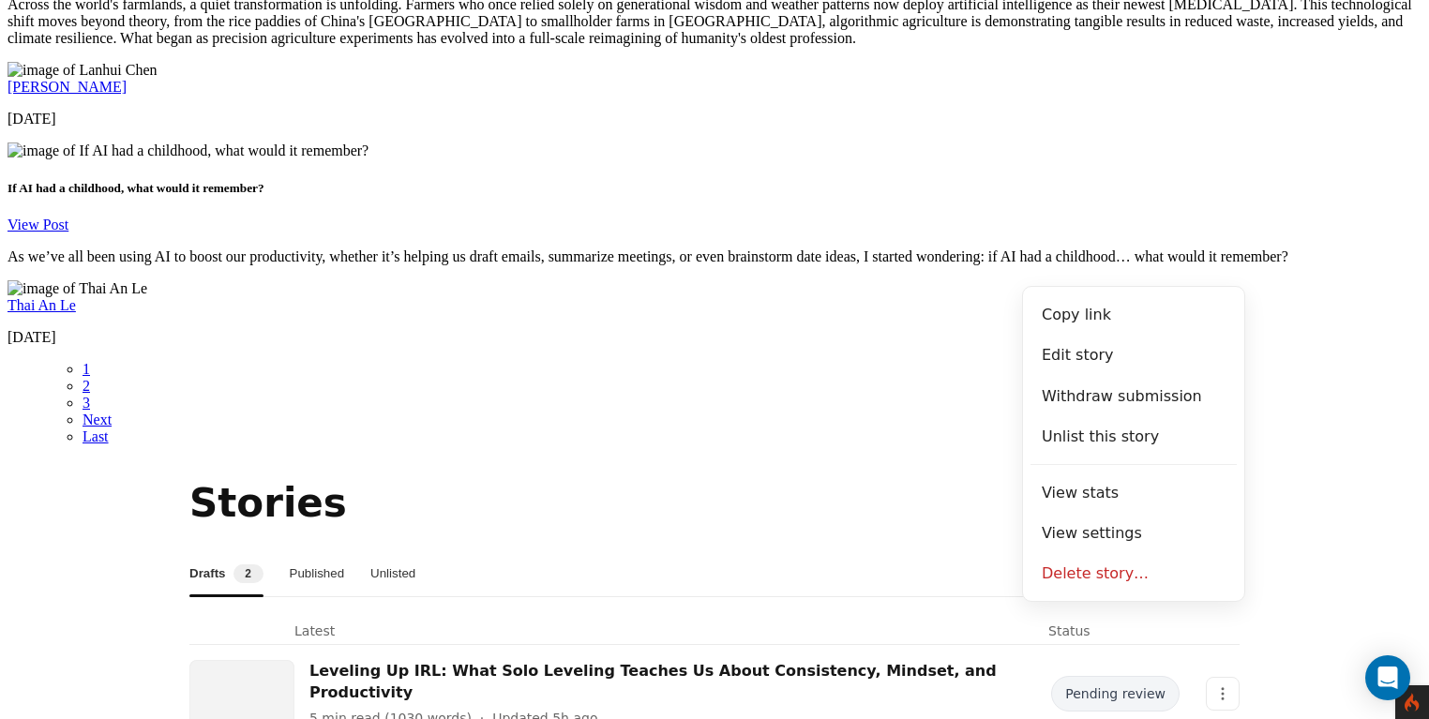
click at [1301, 475] on section "Stories Drafts 2 Published Unlisted Latest Status Leveling Up IRL: What Solo Le…" at bounding box center [714, 658] width 1414 height 367
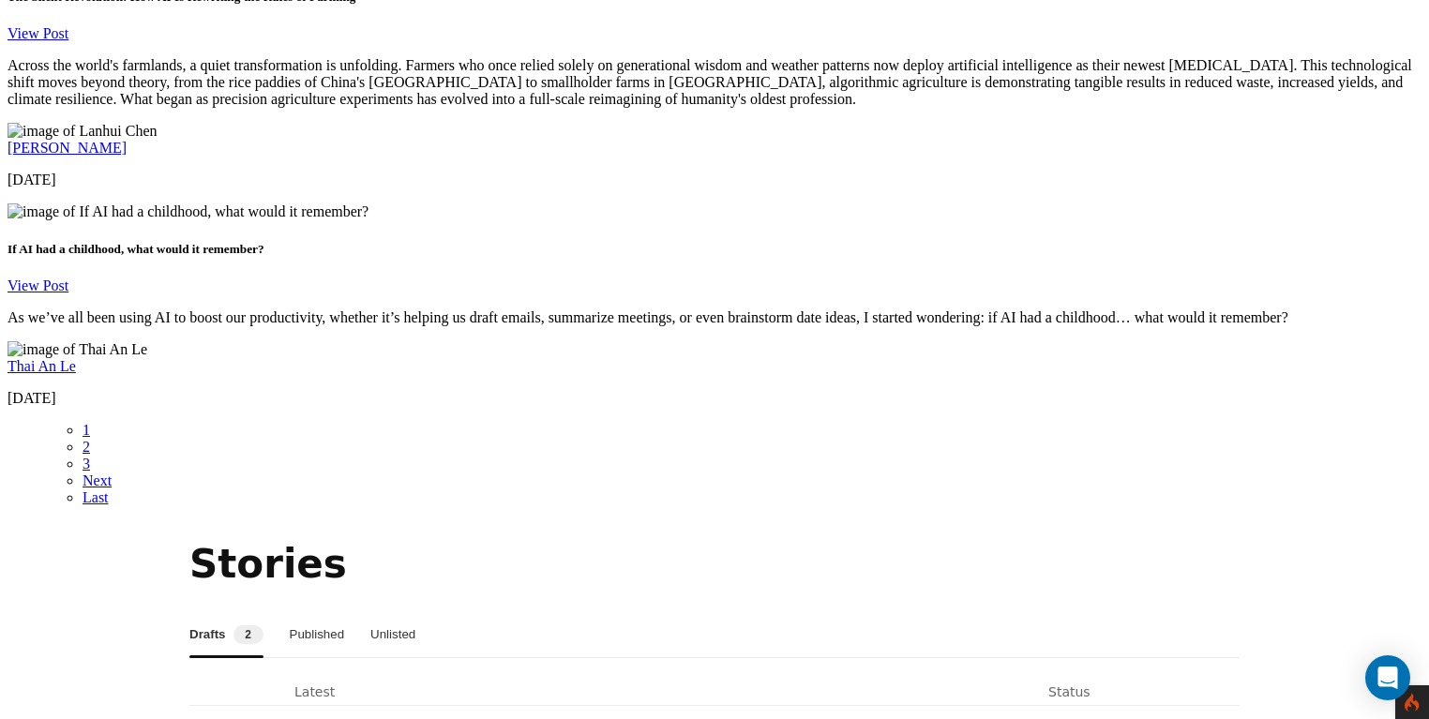
scroll to position [3247, 0]
click at [345, 614] on button "Published" at bounding box center [317, 636] width 55 height 45
click at [417, 614] on button "Unlisted" at bounding box center [394, 636] width 45 height 45
click at [328, 614] on button "Published" at bounding box center [314, 636] width 55 height 45
click at [243, 614] on button "Drafts 2" at bounding box center [224, 636] width 71 height 45
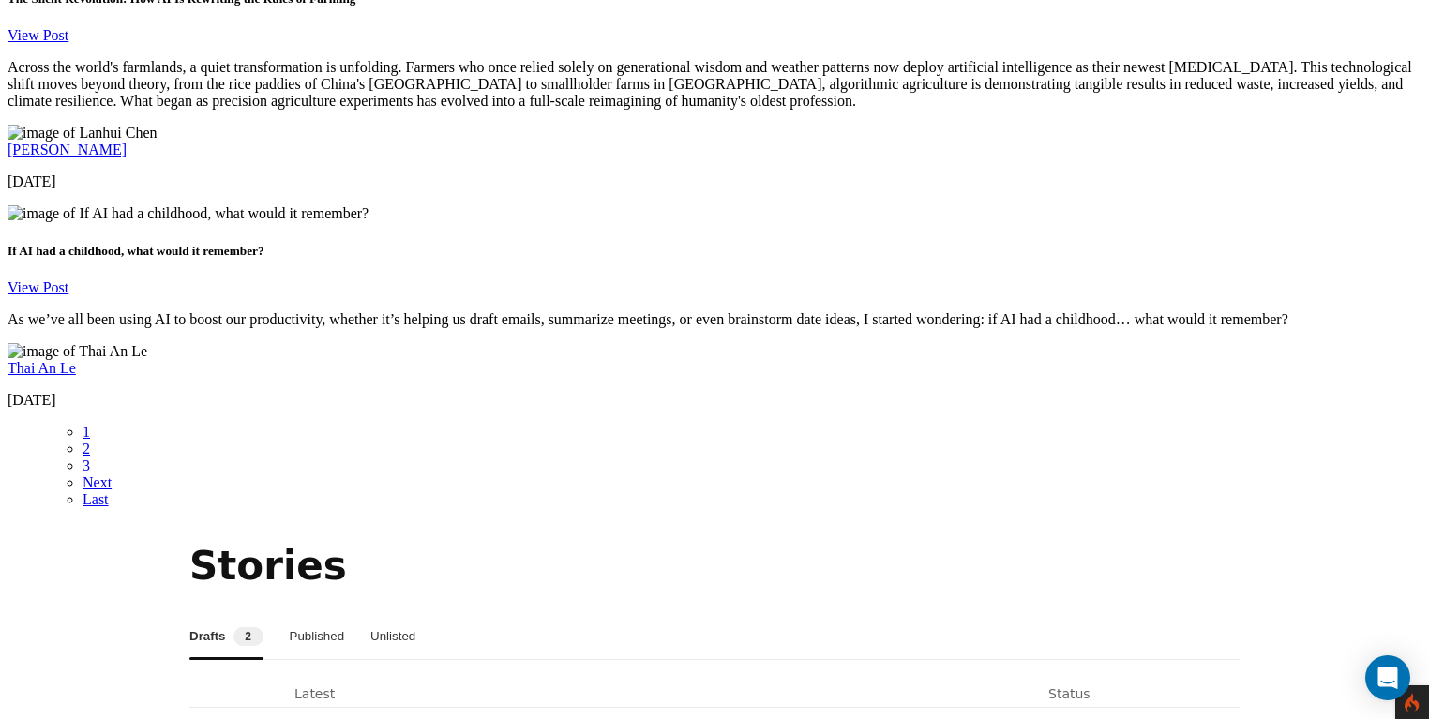
click at [415, 614] on button "Unlisted" at bounding box center [392, 636] width 45 height 45
click at [259, 614] on button "Drafts 2" at bounding box center [224, 636] width 71 height 45
click at [325, 614] on button "Published" at bounding box center [317, 636] width 55 height 45
click at [417, 614] on button "Unlisted" at bounding box center [394, 636] width 45 height 45
drag, startPoint x: 325, startPoint y: 190, endPoint x: 303, endPoint y: 194, distance: 22.8
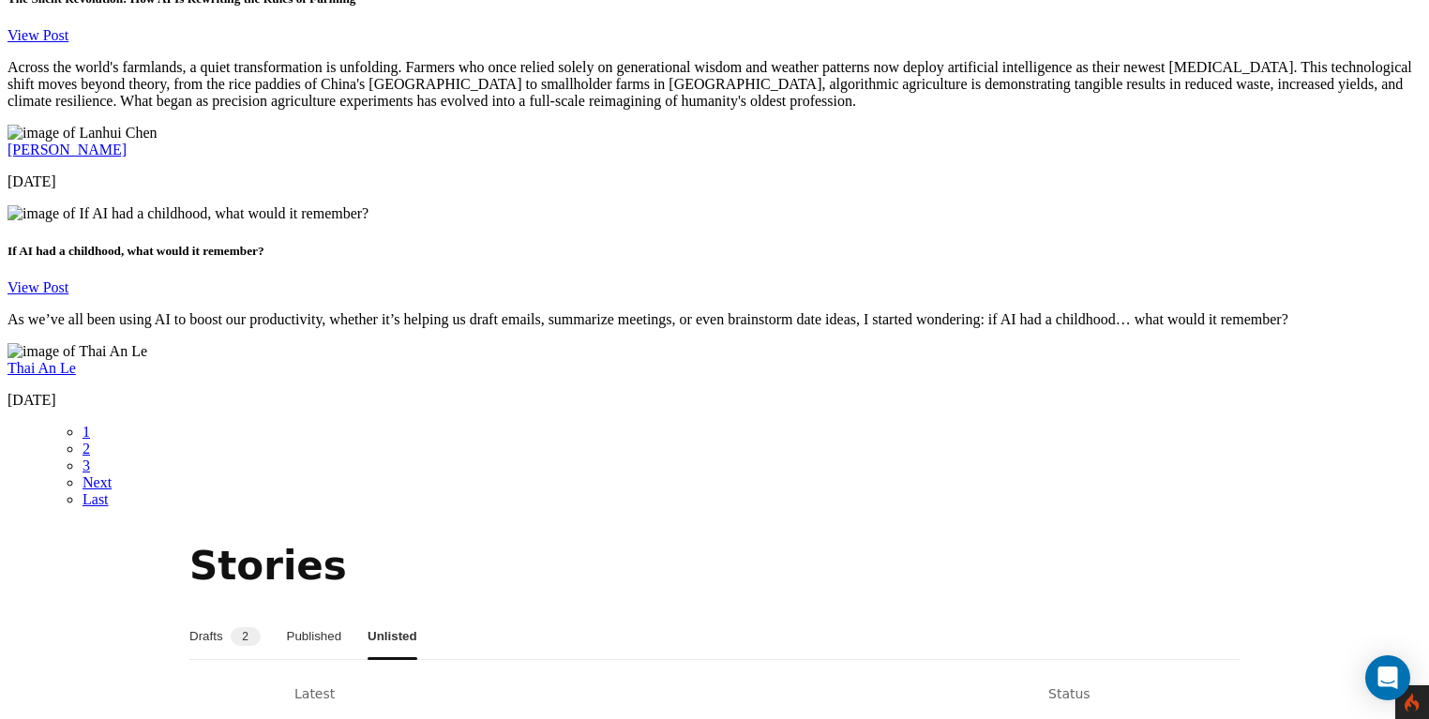
click at [325, 614] on button "Published" at bounding box center [314, 636] width 55 height 45
click at [249, 614] on button "Drafts 2" at bounding box center [224, 636] width 71 height 45
click at [340, 614] on button "Published" at bounding box center [317, 636] width 55 height 45
click at [417, 614] on button "Unlisted" at bounding box center [394, 636] width 45 height 45
click at [342, 614] on button "Published" at bounding box center [314, 636] width 55 height 45
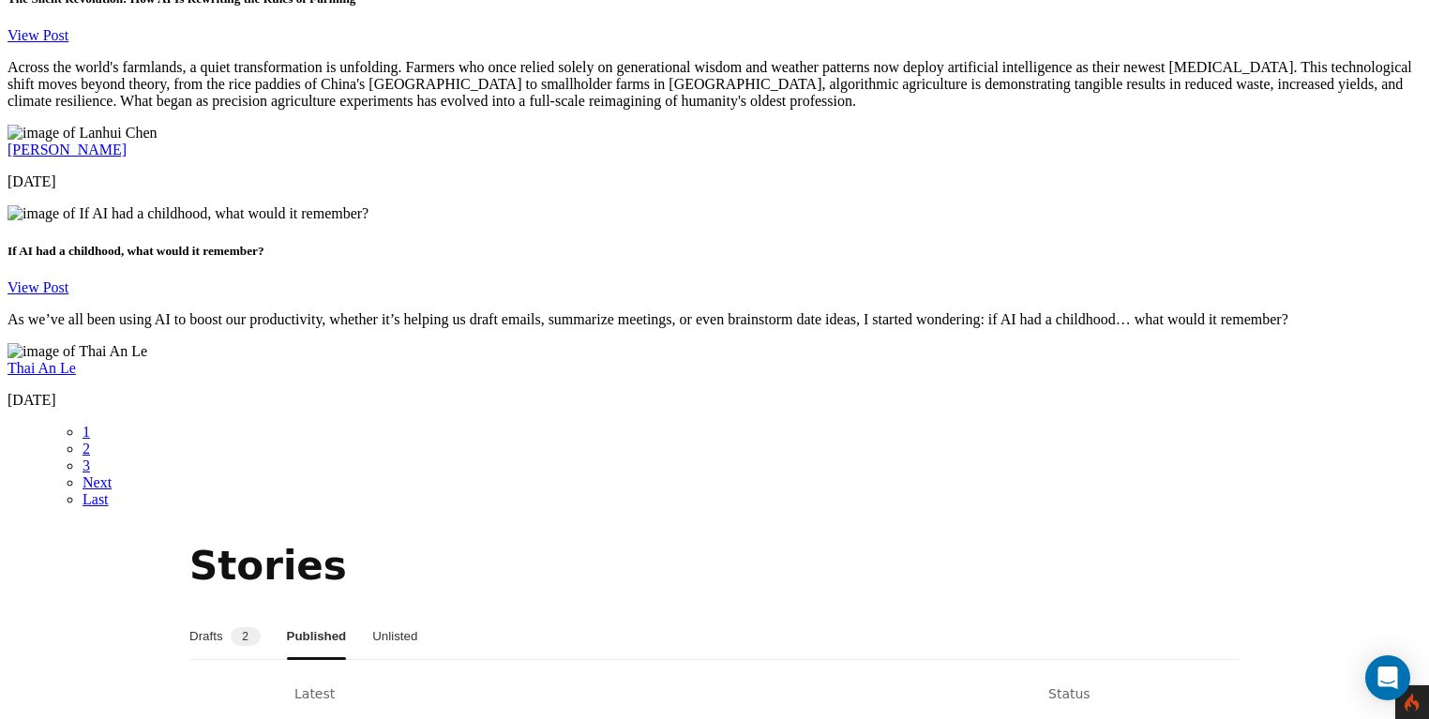
click at [261, 627] on span "2" at bounding box center [246, 636] width 30 height 19
click at [380, 614] on nav "Drafts 2 Published Unlisted" at bounding box center [714, 637] width 1050 height 46
click at [459, 614] on nav "Drafts 2 Published Unlisted" at bounding box center [714, 637] width 1050 height 46
click at [377, 614] on nav "Drafts 2 Published Unlisted" at bounding box center [714, 637] width 1050 height 46
click at [415, 614] on button "Unlisted" at bounding box center [392, 636] width 45 height 45
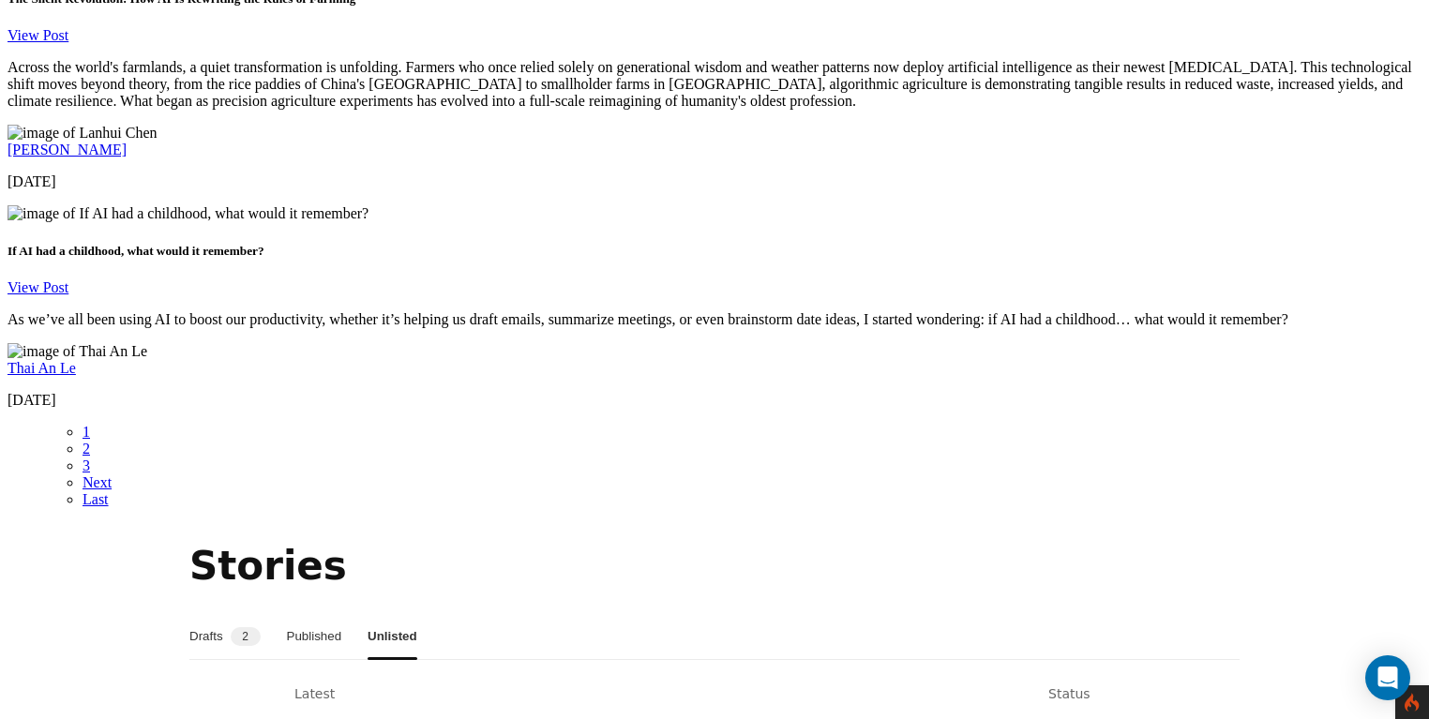
click at [328, 614] on button "Published" at bounding box center [314, 636] width 55 height 45
click at [249, 614] on button "Drafts 2" at bounding box center [224, 636] width 71 height 45
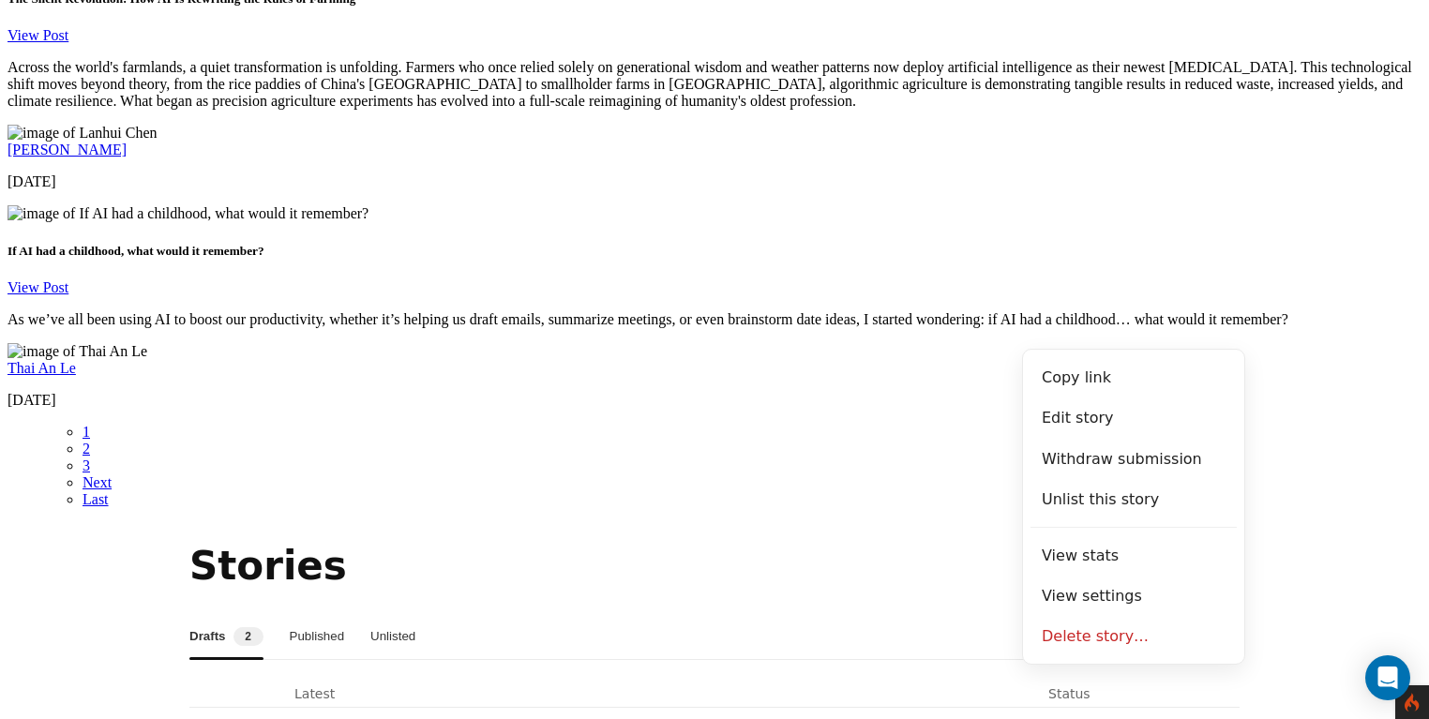
click at [1250, 538] on section "Stories Drafts 2 Published Unlisted Latest Status Leveling Up IRL: What Solo Le…" at bounding box center [714, 721] width 1414 height 367
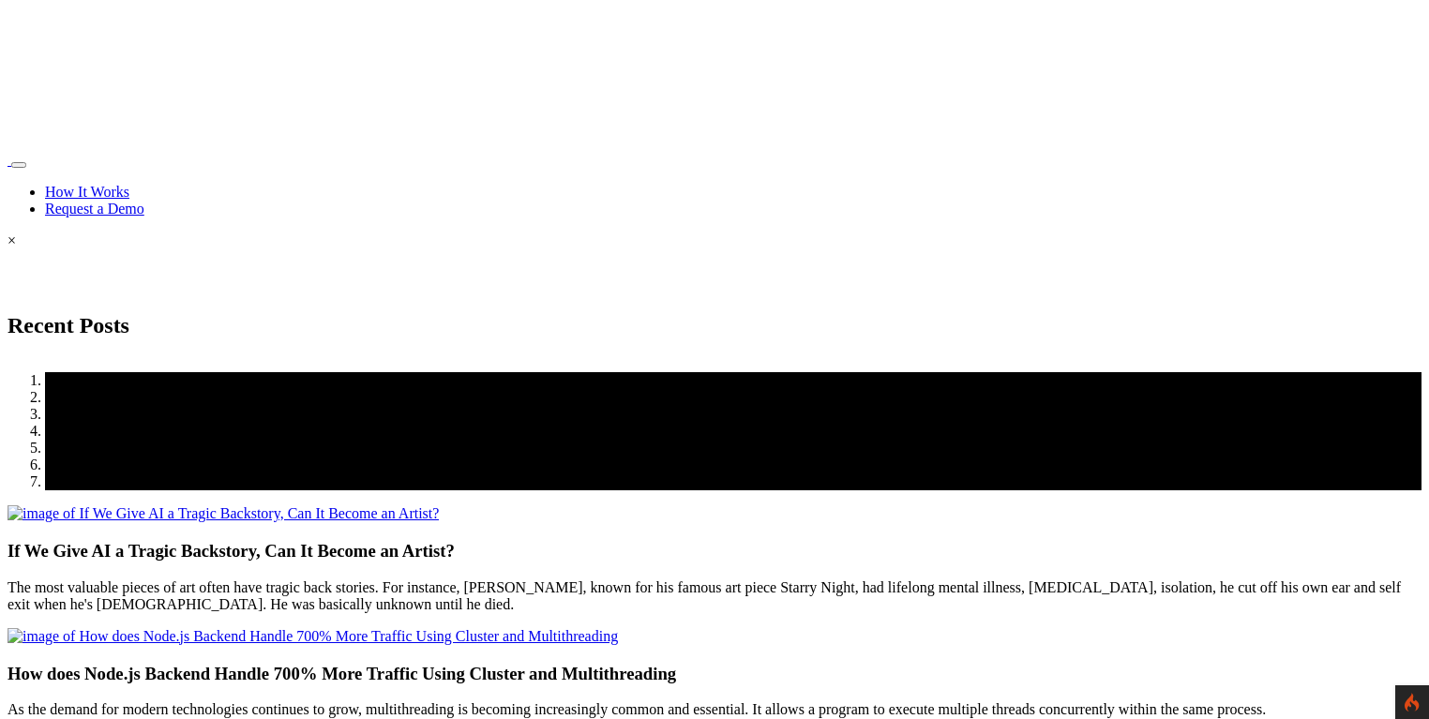
scroll to position [3247, 0]
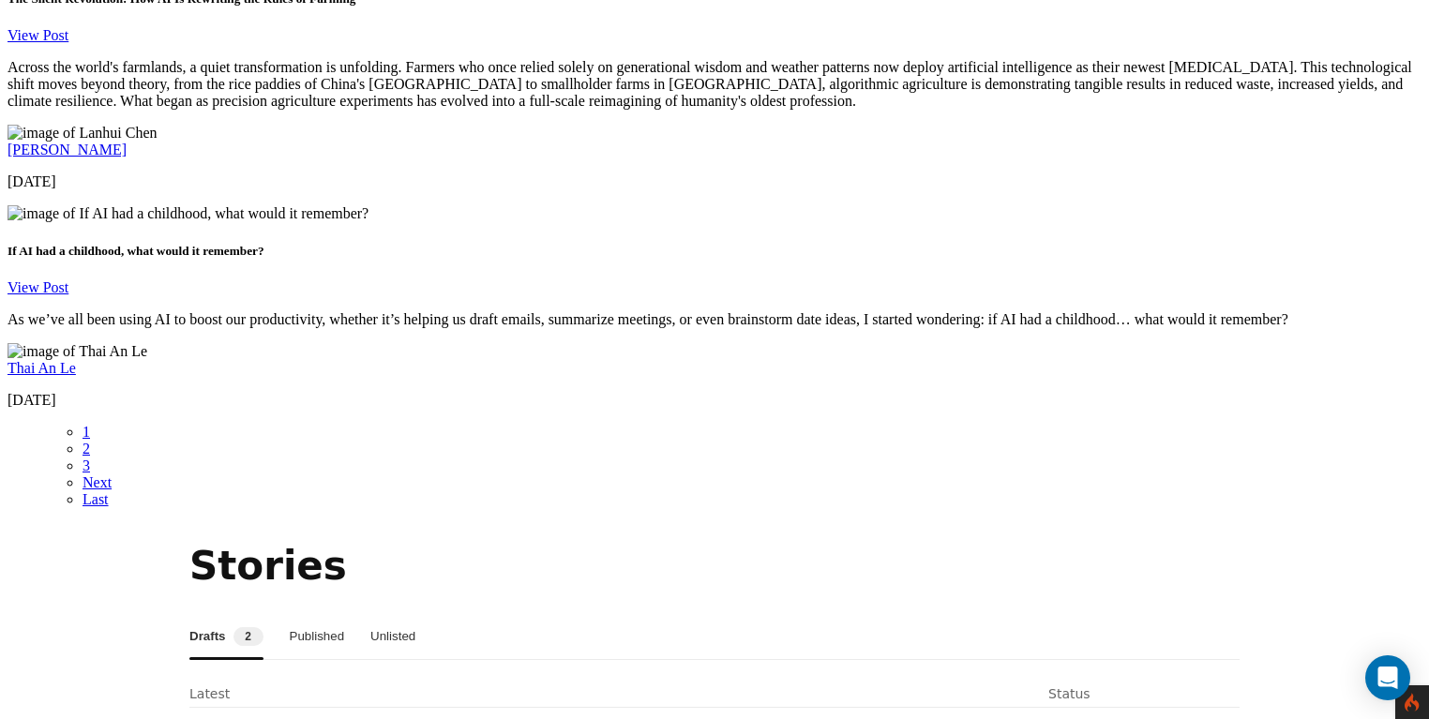
click at [345, 614] on button "Published" at bounding box center [317, 636] width 55 height 45
click at [417, 614] on button "Unlisted" at bounding box center [394, 636] width 45 height 45
click at [327, 614] on button "Published" at bounding box center [314, 636] width 55 height 45
click at [231, 614] on button "Drafts 2" at bounding box center [224, 636] width 71 height 45
click at [345, 614] on button "Published" at bounding box center [317, 636] width 55 height 45
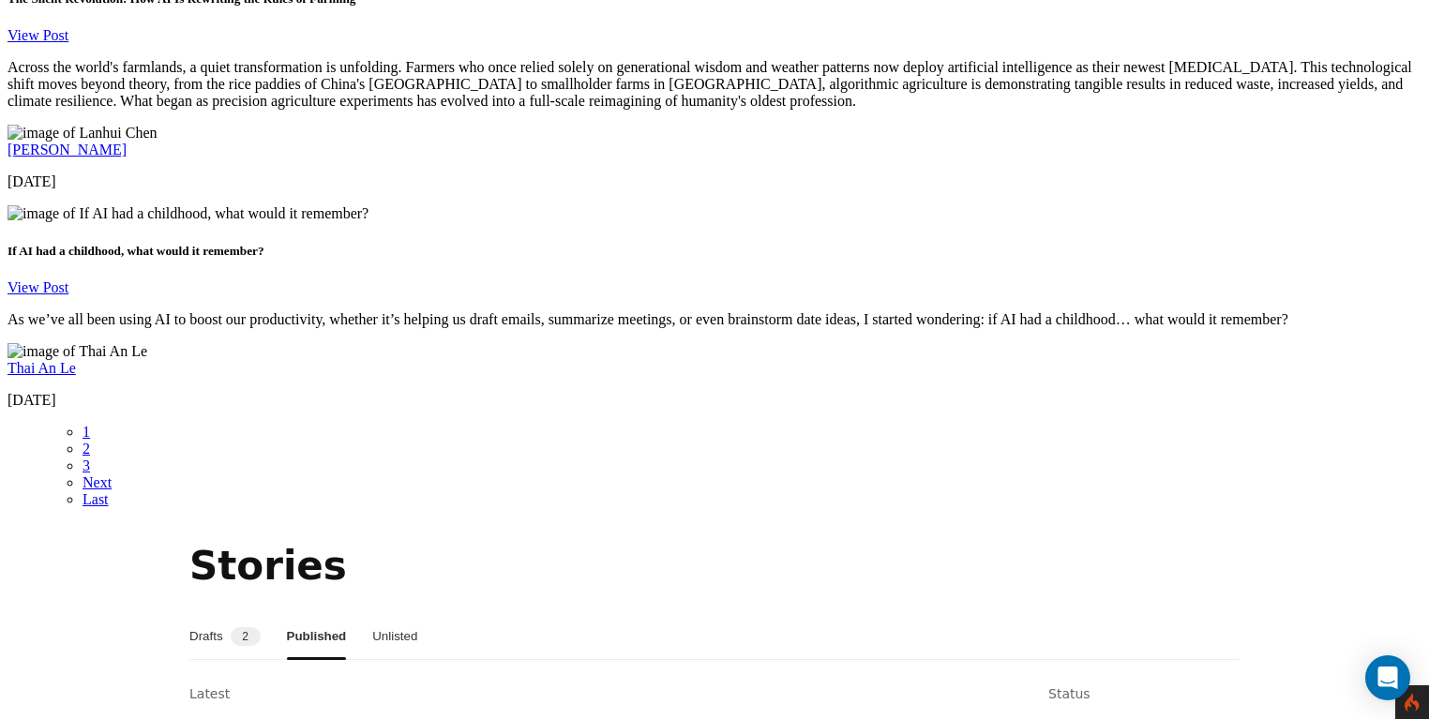
click at [247, 614] on button "Drafts 2" at bounding box center [224, 636] width 71 height 45
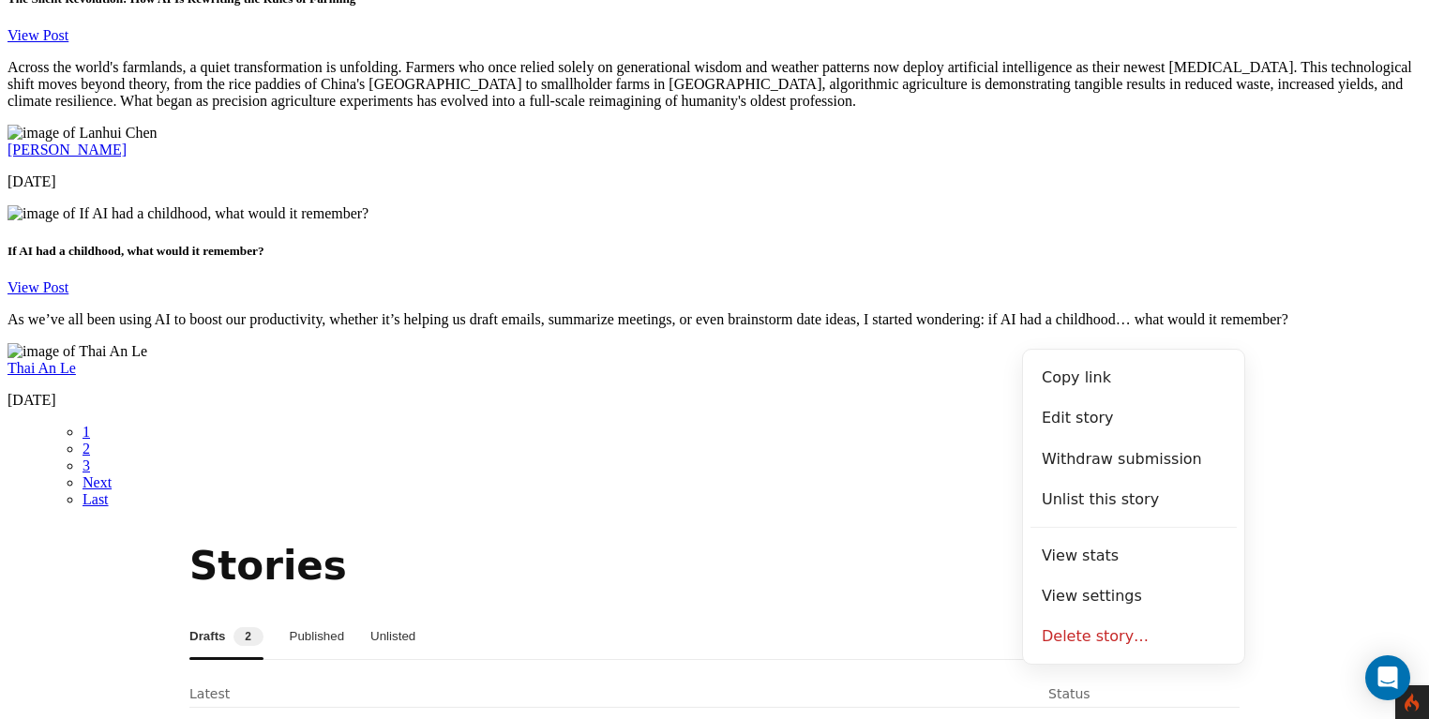
click at [1258, 538] on section "Stories Drafts 2 Published Unlisted Latest Status Leveling Up IRL: What Solo Le…" at bounding box center [714, 721] width 1414 height 367
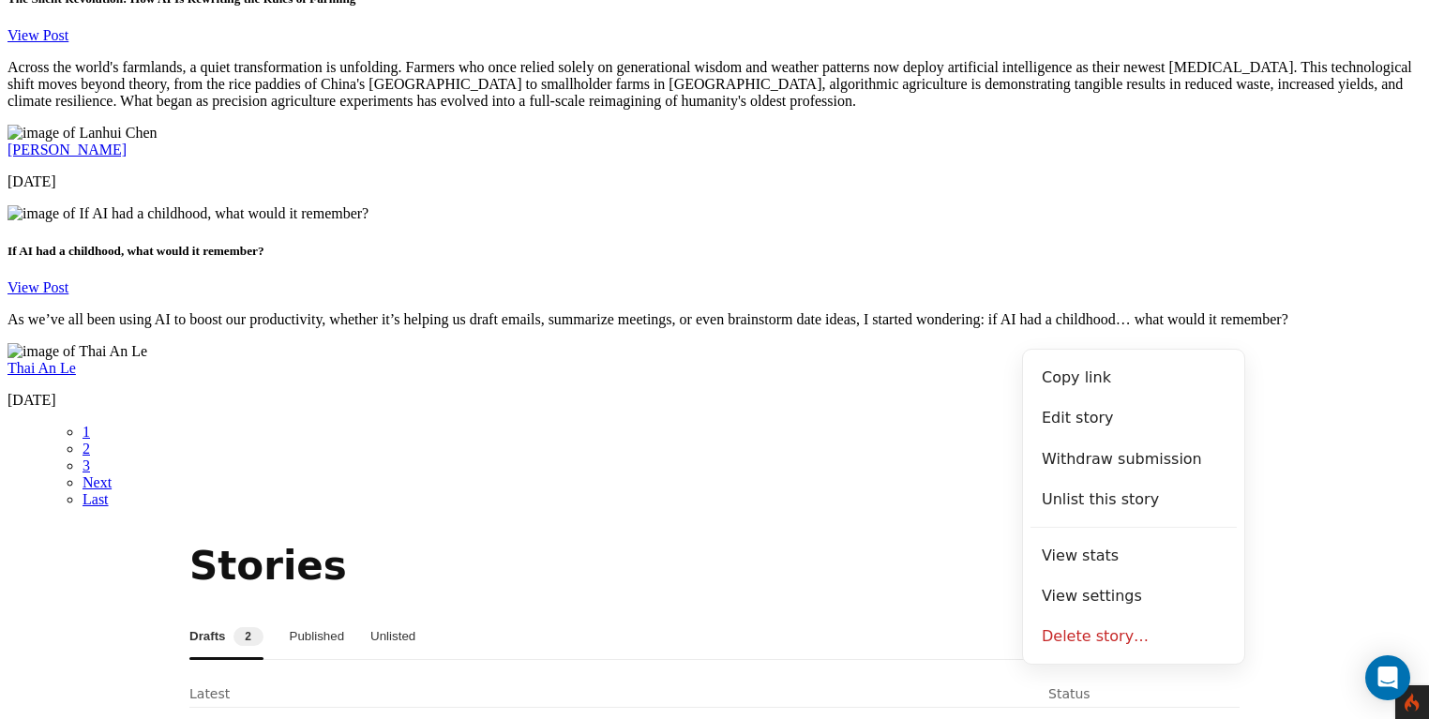
click at [1273, 538] on section "Stories Drafts 2 Published Unlisted Latest Status Leveling Up IRL: What Solo Le…" at bounding box center [714, 721] width 1414 height 367
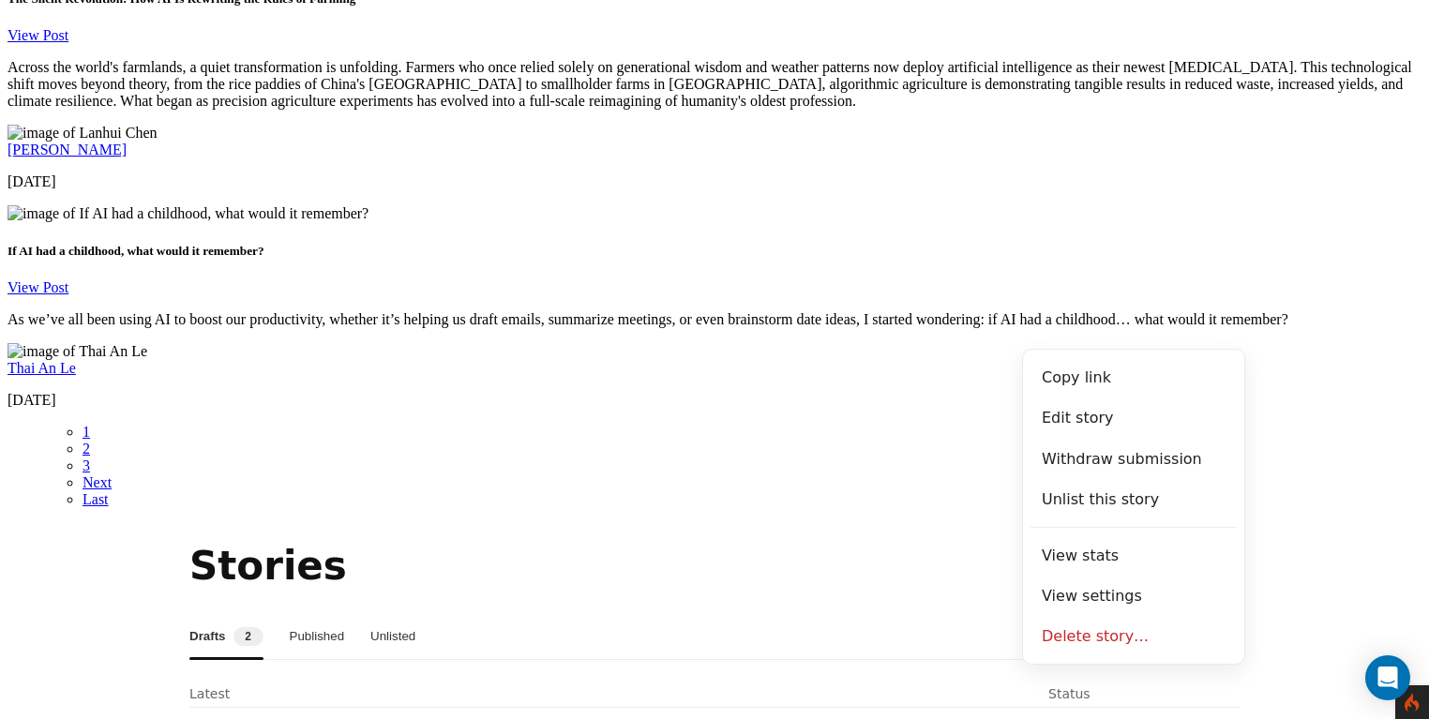
click at [1282, 538] on section "Stories Drafts 2 Published Unlisted Latest Status Leveling Up IRL: What Solo Le…" at bounding box center [714, 721] width 1414 height 367
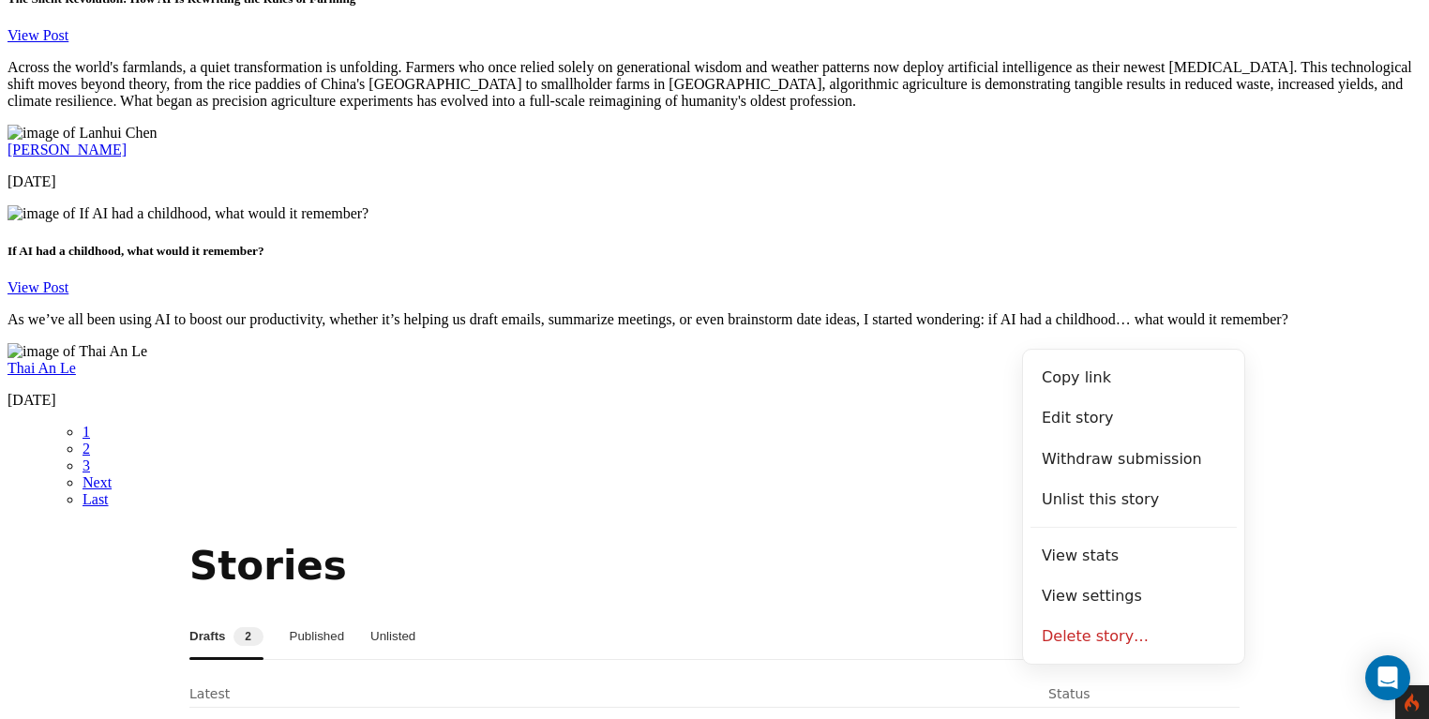
click at [1253, 538] on section "Stories Drafts 2 Published Unlisted Latest Status Leveling Up IRL: What Solo Le…" at bounding box center [714, 721] width 1414 height 367
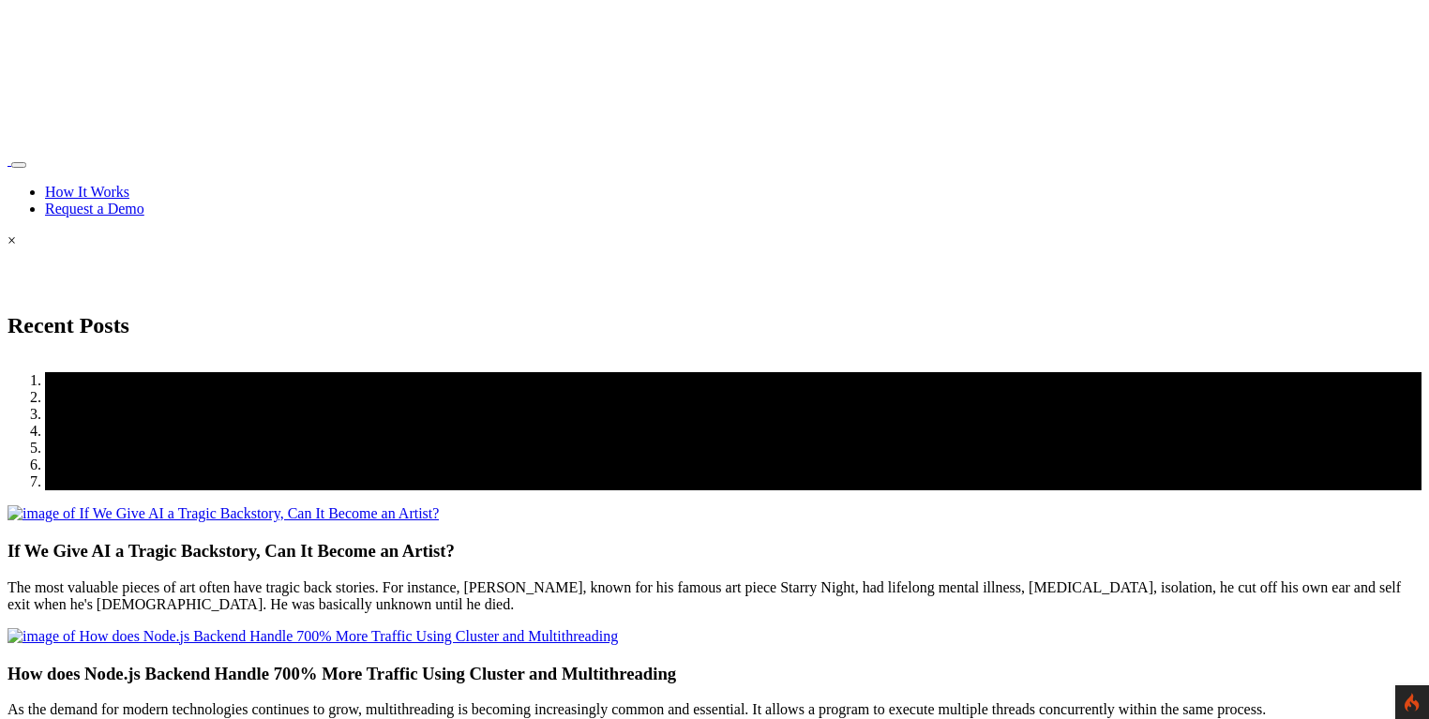
scroll to position [3247, 0]
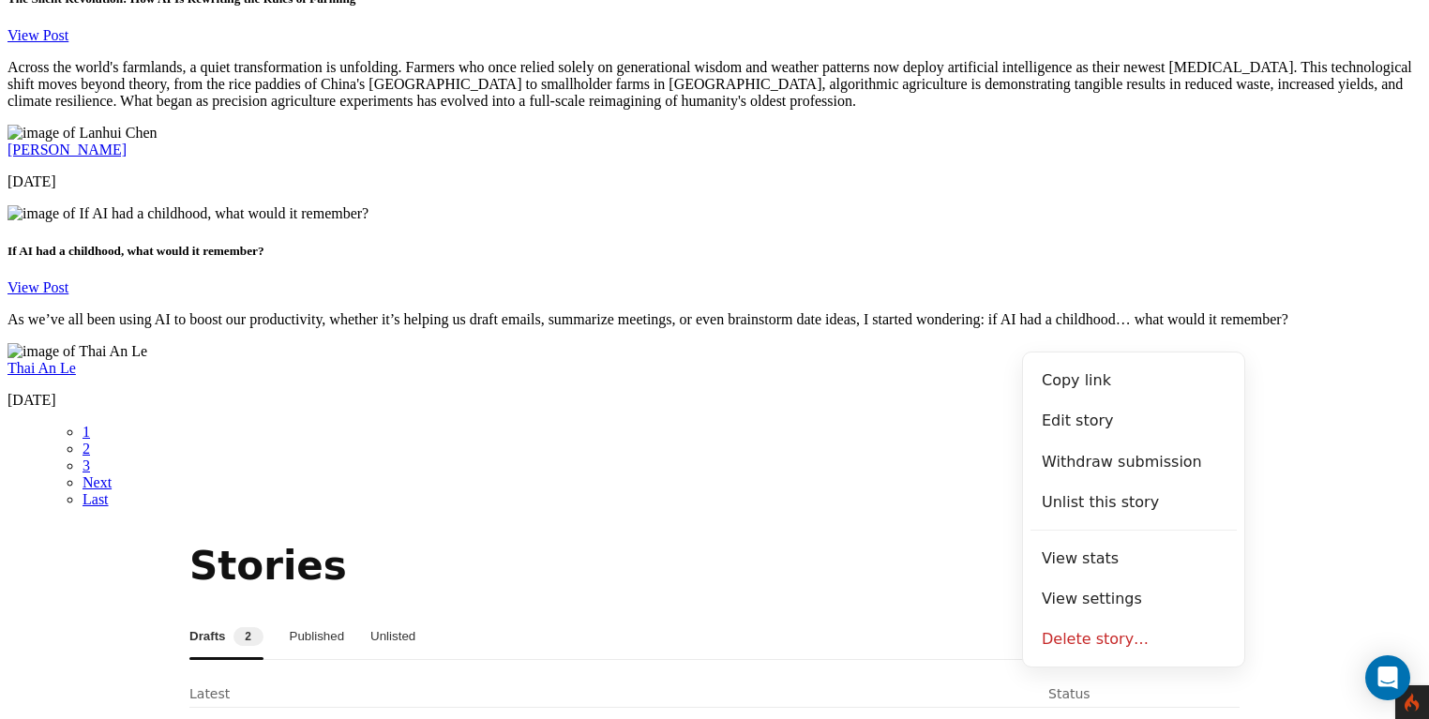
click at [1269, 538] on section "Stories Drafts 2 Published Unlisted Latest Status Leveling Up IRL: What Solo Le…" at bounding box center [714, 721] width 1414 height 367
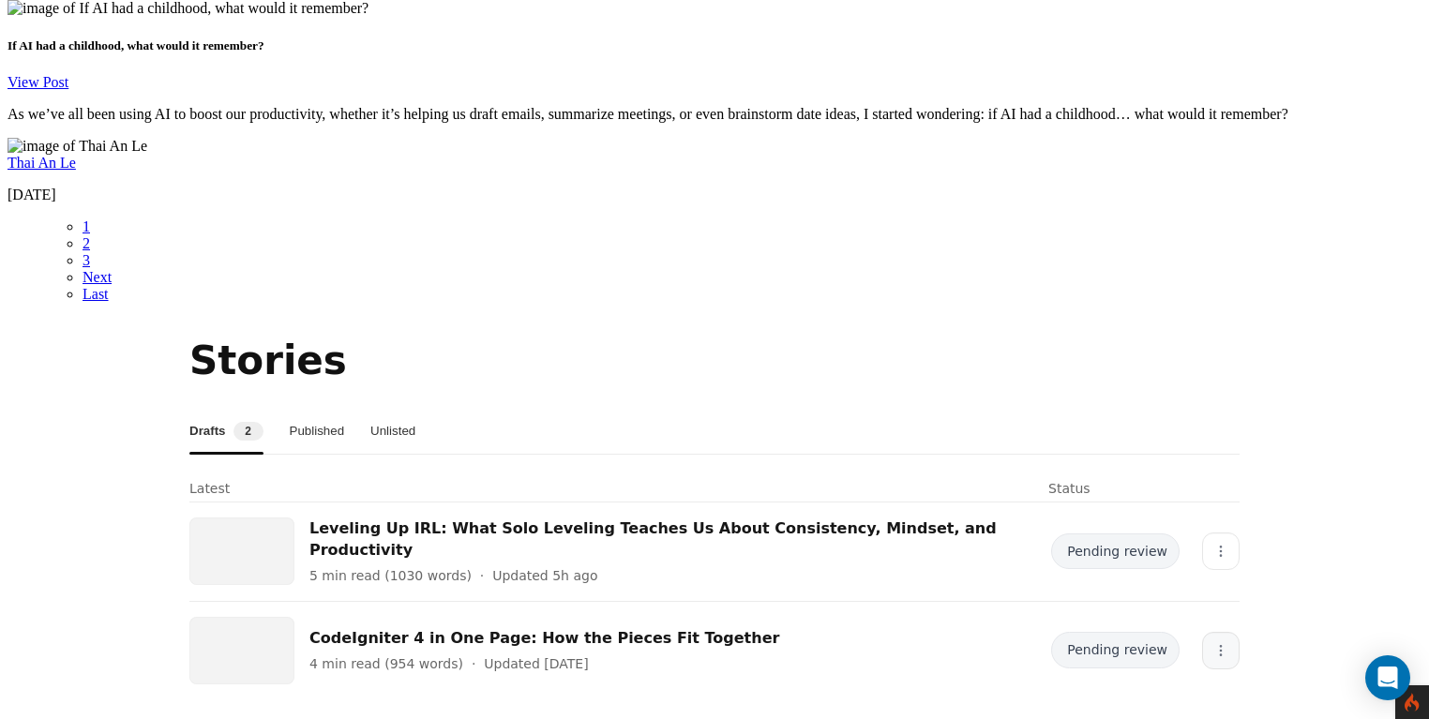
scroll to position [3438, 0]
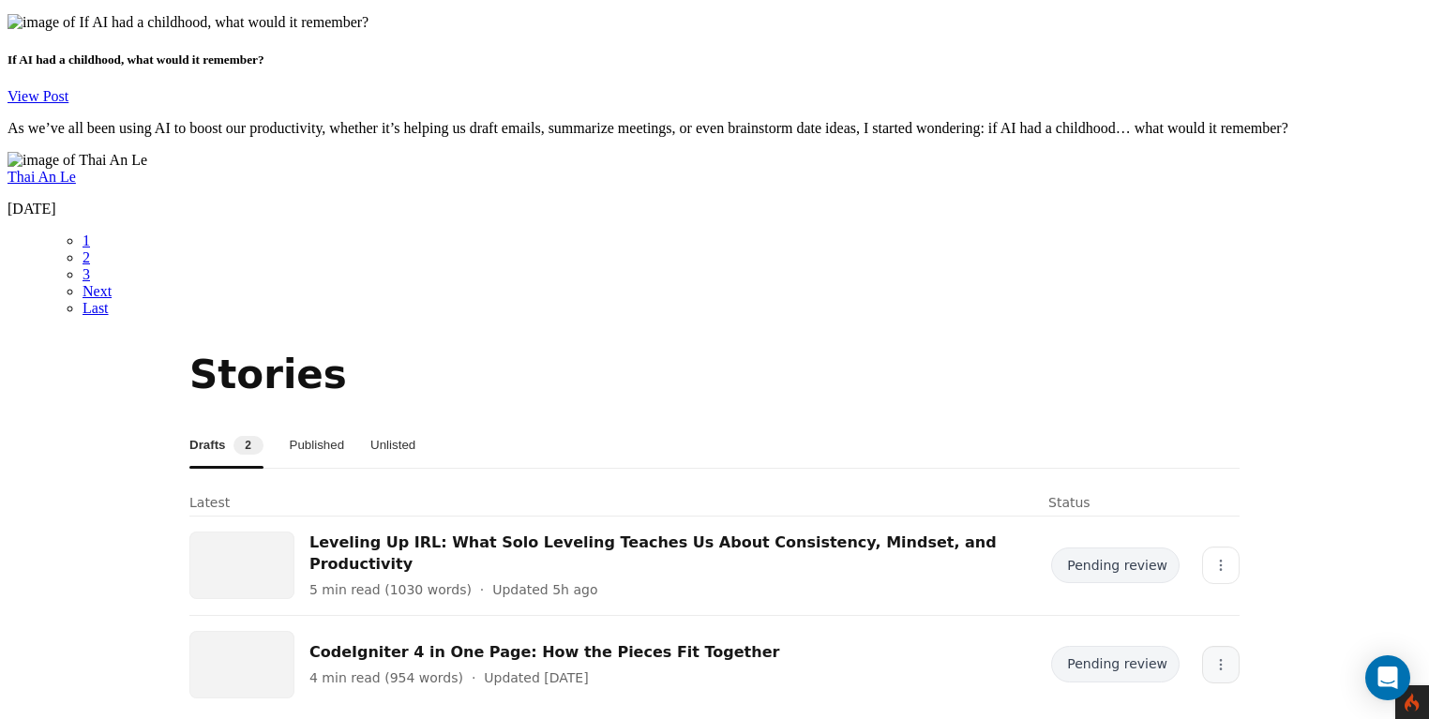
click at [1213, 657] on icon "More" at bounding box center [1220, 664] width 15 height 15
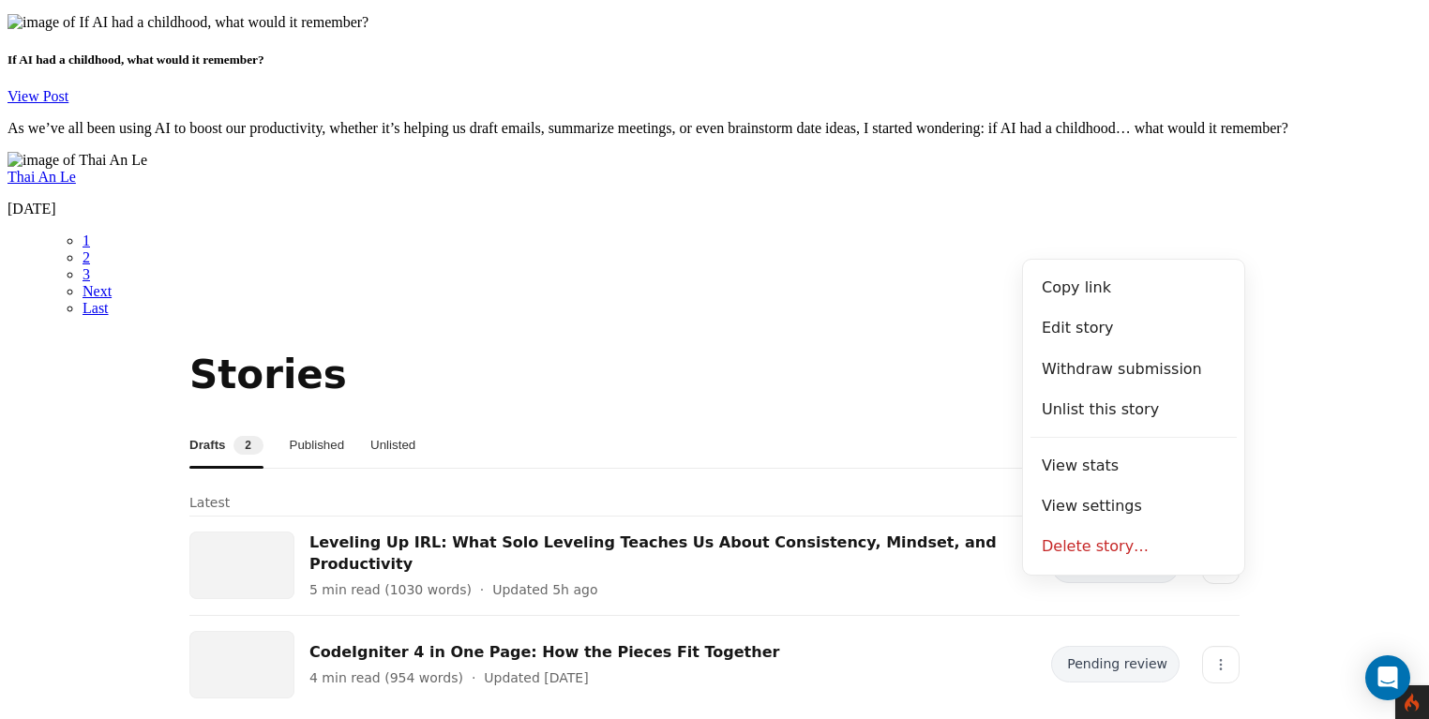
click at [1299, 347] on section "Stories Drafts 2 Published Unlisted Latest Status Leveling Up IRL: What Solo Le…" at bounding box center [714, 530] width 1414 height 367
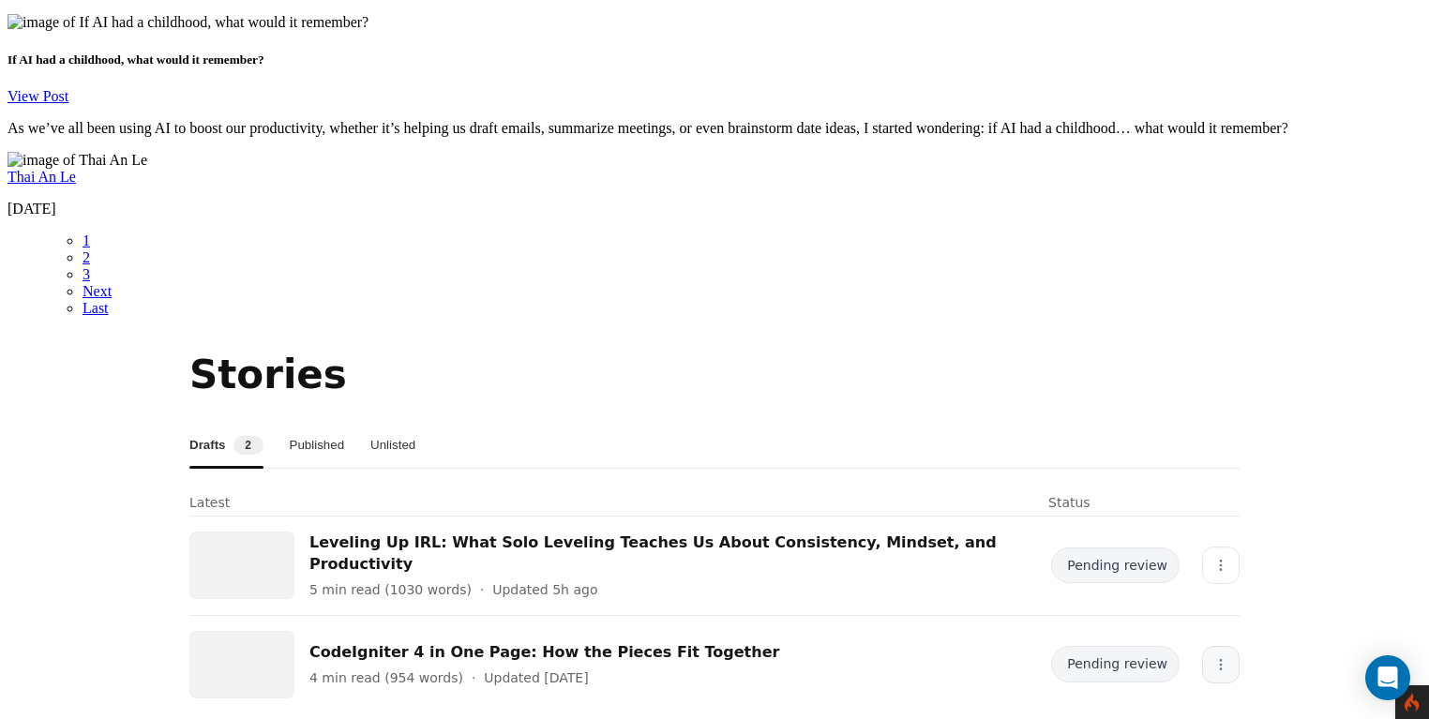
click at [1213, 657] on icon "More" at bounding box center [1220, 664] width 15 height 15
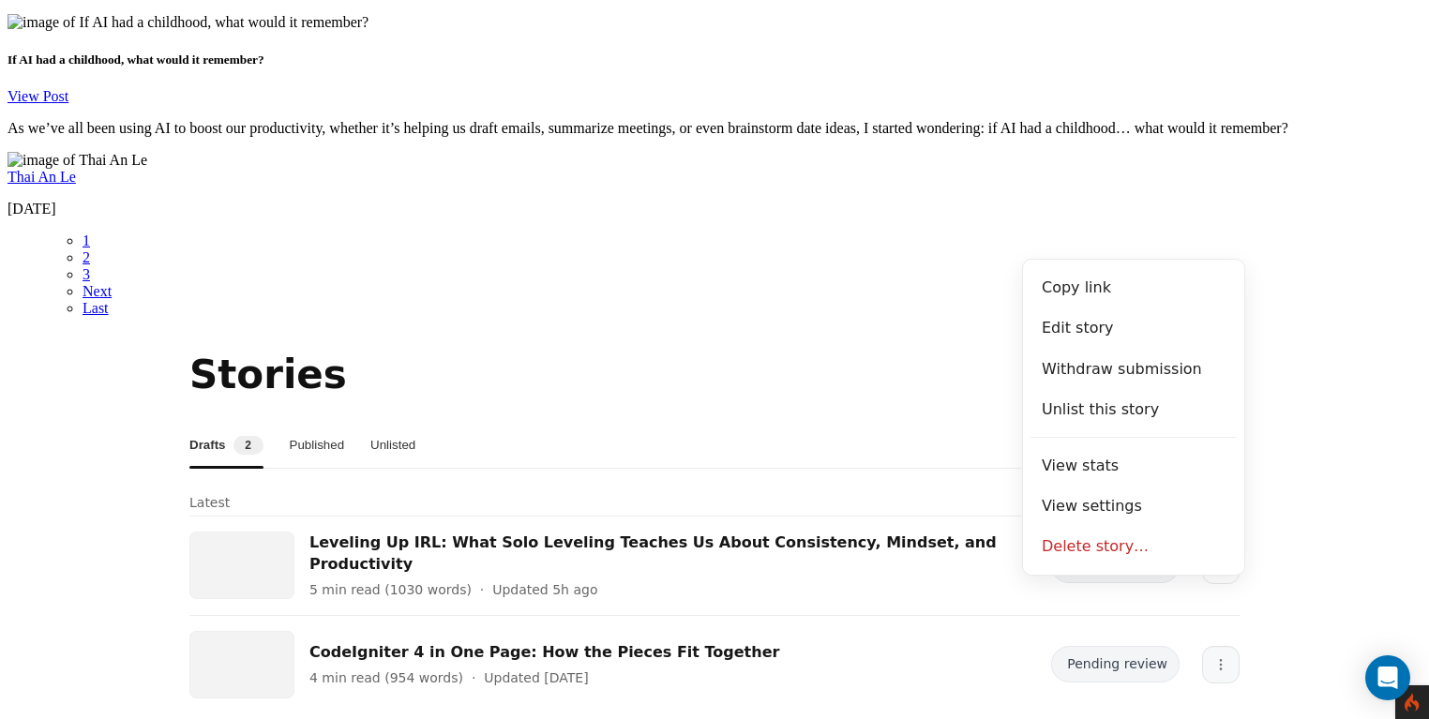
click at [1213, 657] on icon "More" at bounding box center [1220, 664] width 15 height 15
click at [1297, 347] on section "Stories Drafts 2 Published Unlisted Latest Status Leveling Up IRL: What Solo Le…" at bounding box center [714, 530] width 1414 height 367
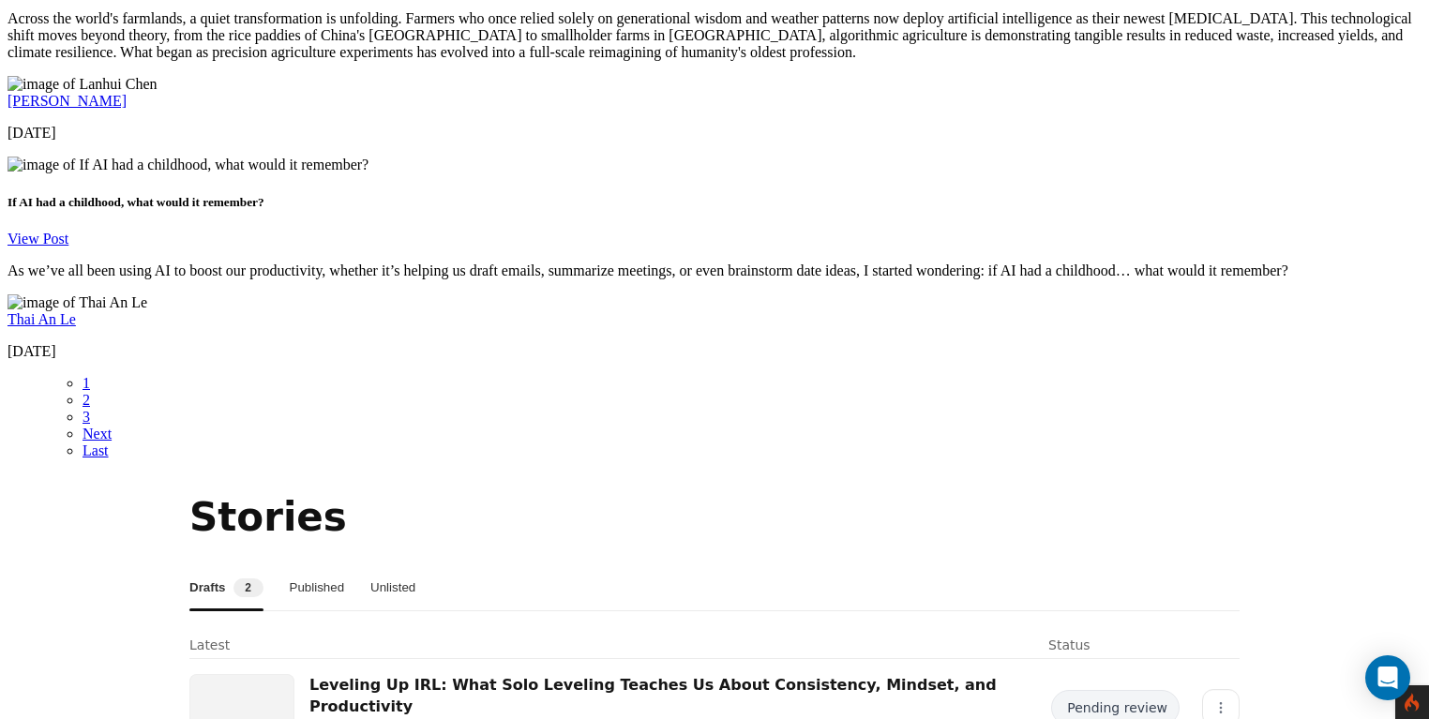
scroll to position [3296, 0]
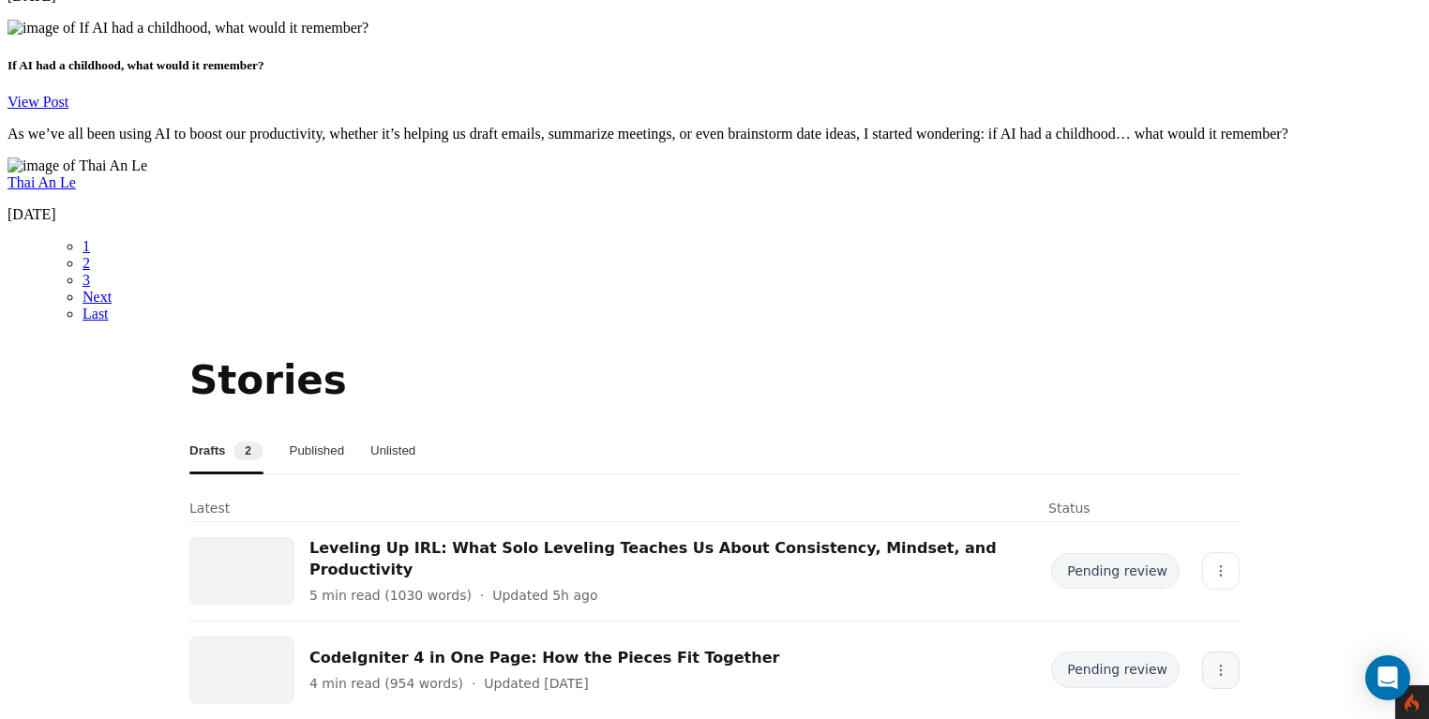
scroll to position [3438, 0]
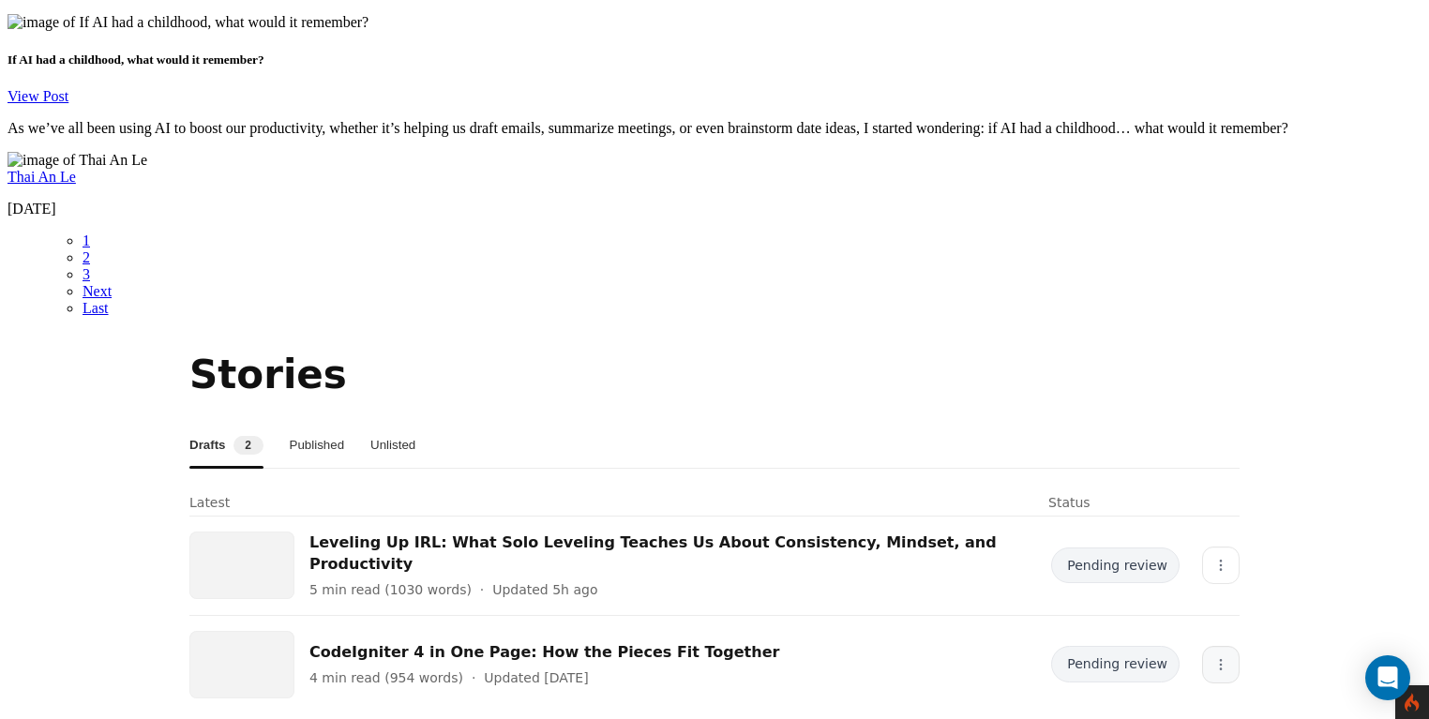
click at [1213, 657] on icon "More" at bounding box center [1220, 664] width 15 height 15
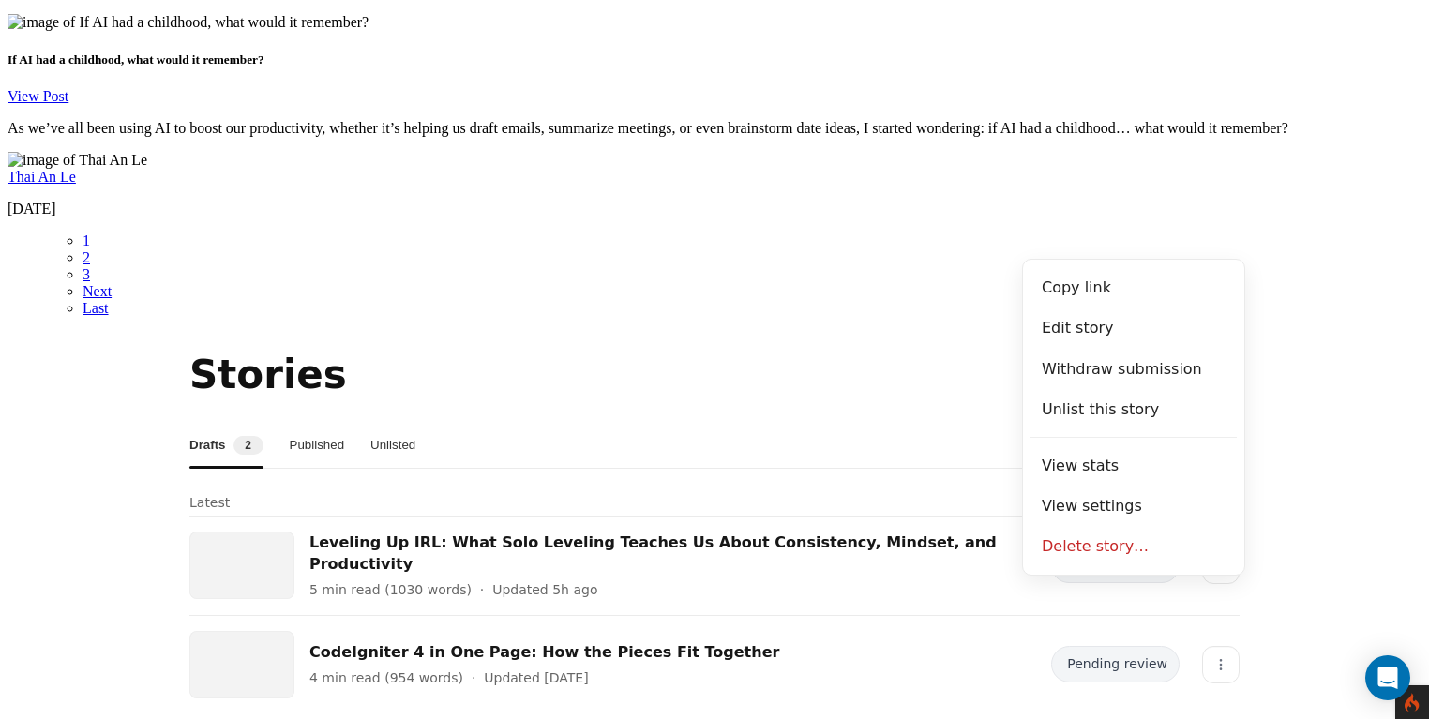
click at [1290, 347] on section "Stories Drafts 2 Published Unlisted Latest Status Leveling Up IRL: What Solo Le…" at bounding box center [714, 530] width 1414 height 367
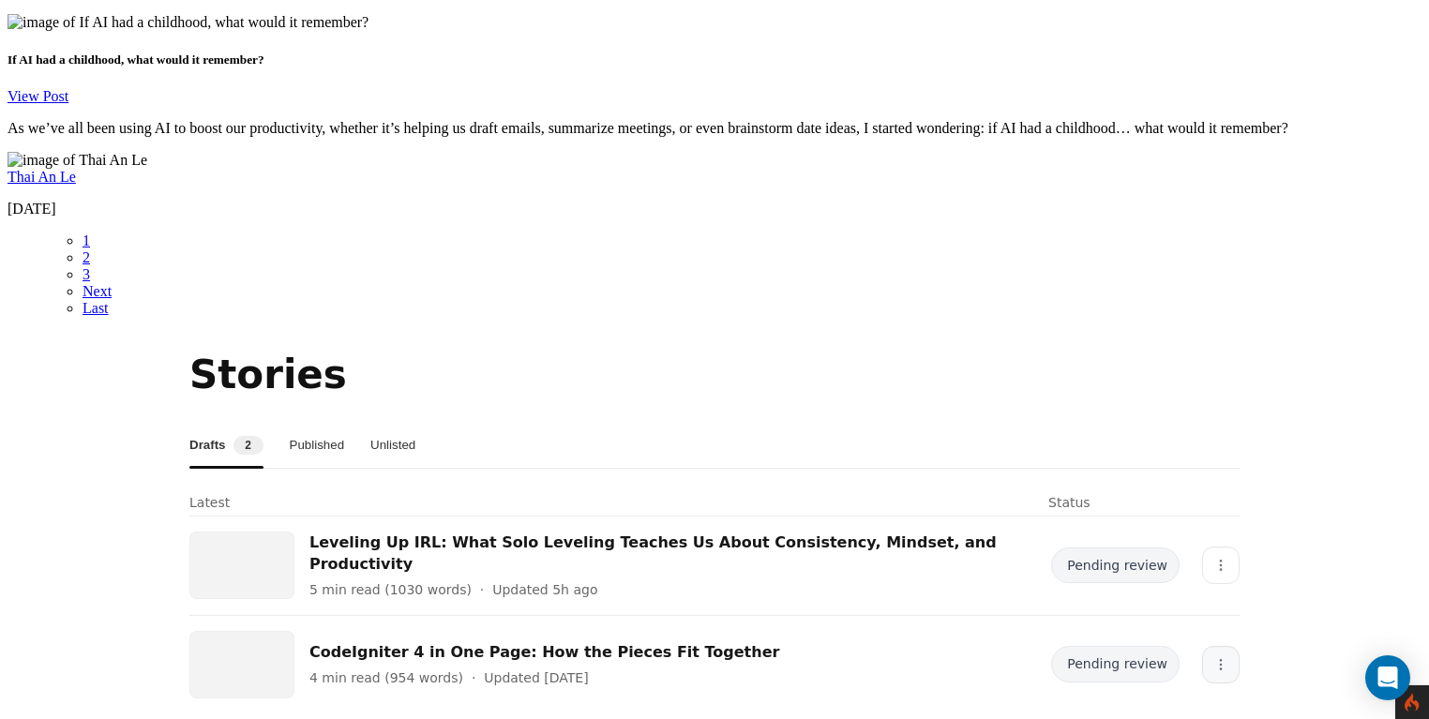
click at [1220, 646] on button "More" at bounding box center [1220, 664] width 37 height 37
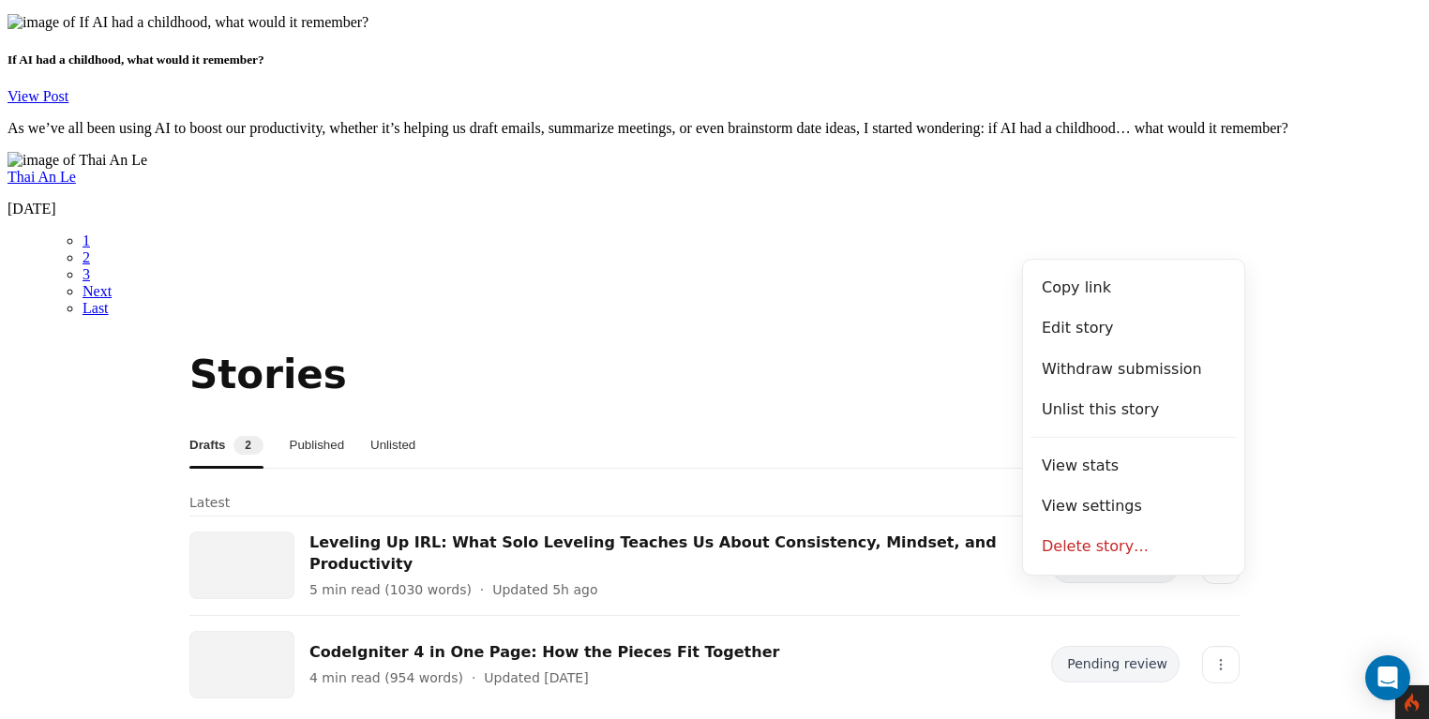
click at [1274, 347] on section "Stories Drafts 2 Published Unlisted Latest Status Leveling Up IRL: What Solo Le…" at bounding box center [714, 530] width 1414 height 367
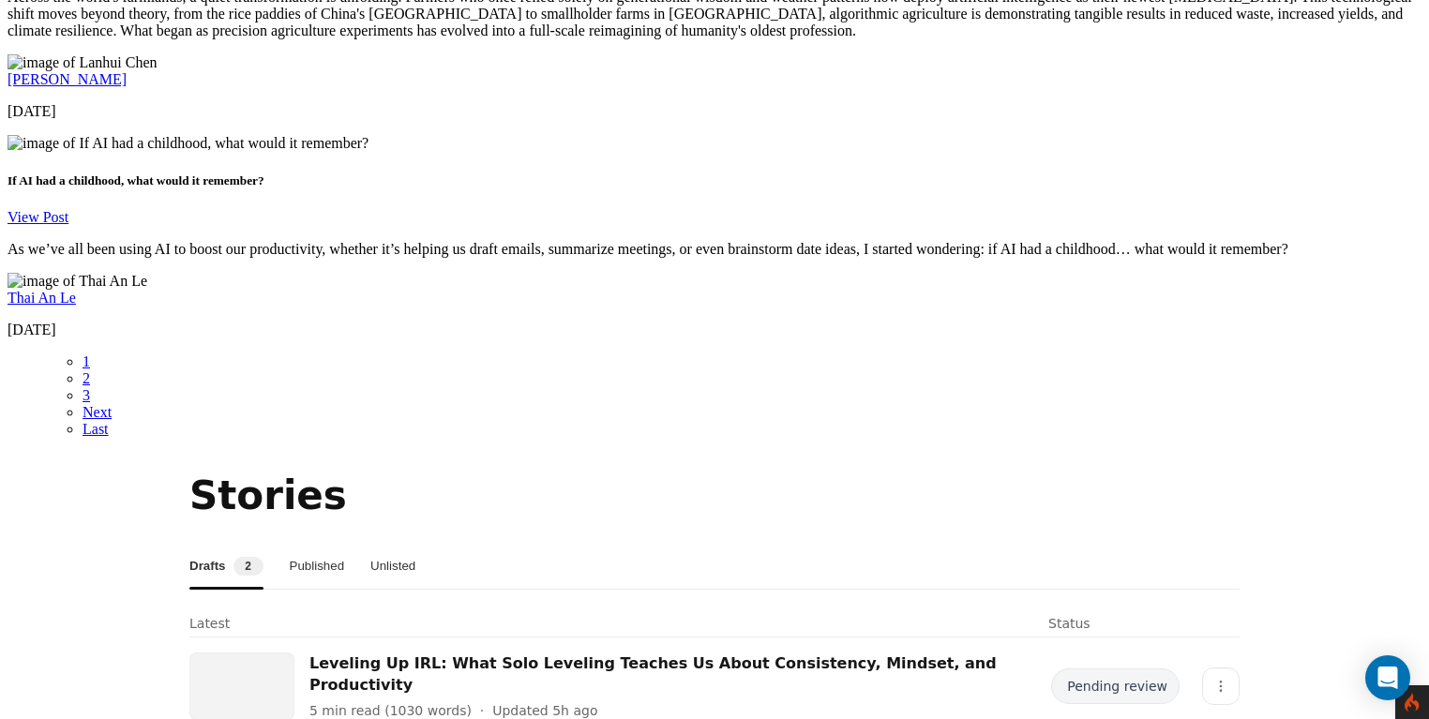
scroll to position [3302, 0]
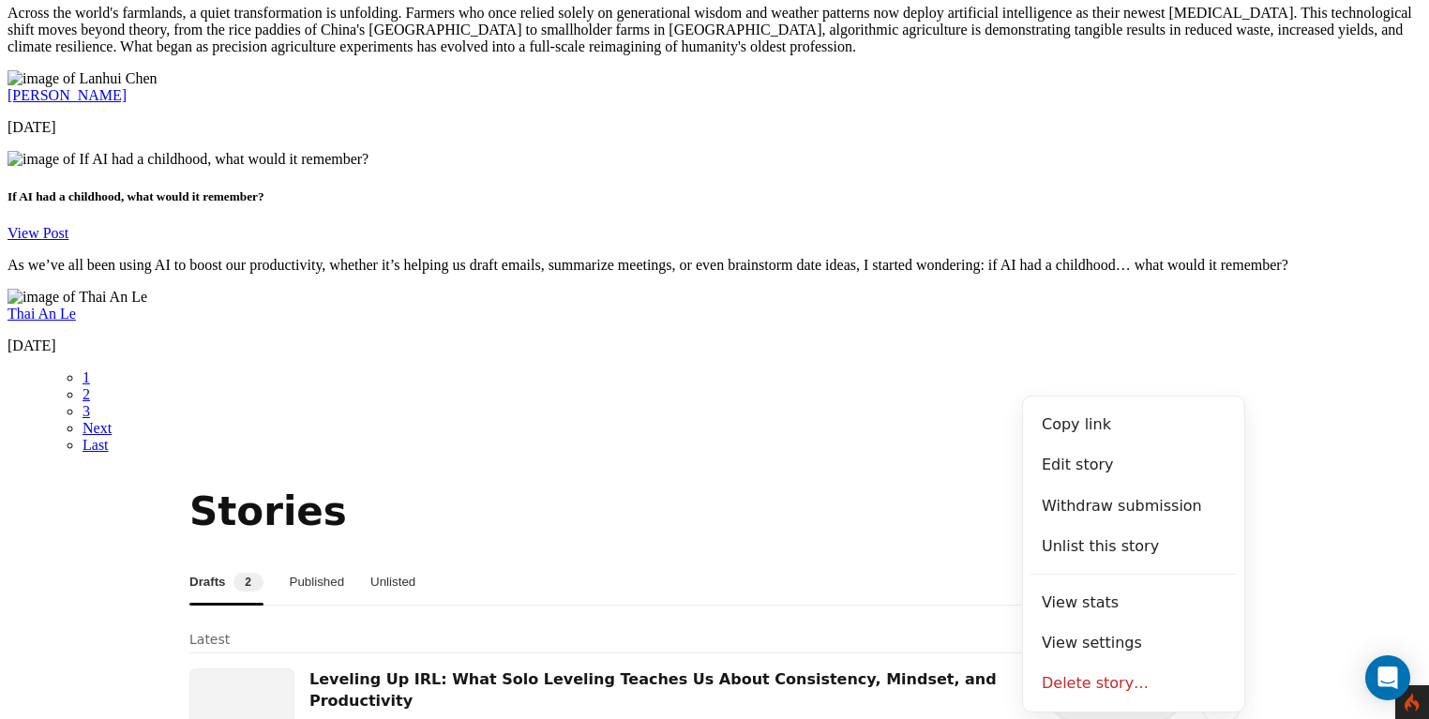
click at [1294, 484] on section "Stories Drafts 2 Published Unlisted Latest Status Leveling Up IRL: What Solo Le…" at bounding box center [714, 667] width 1414 height 367
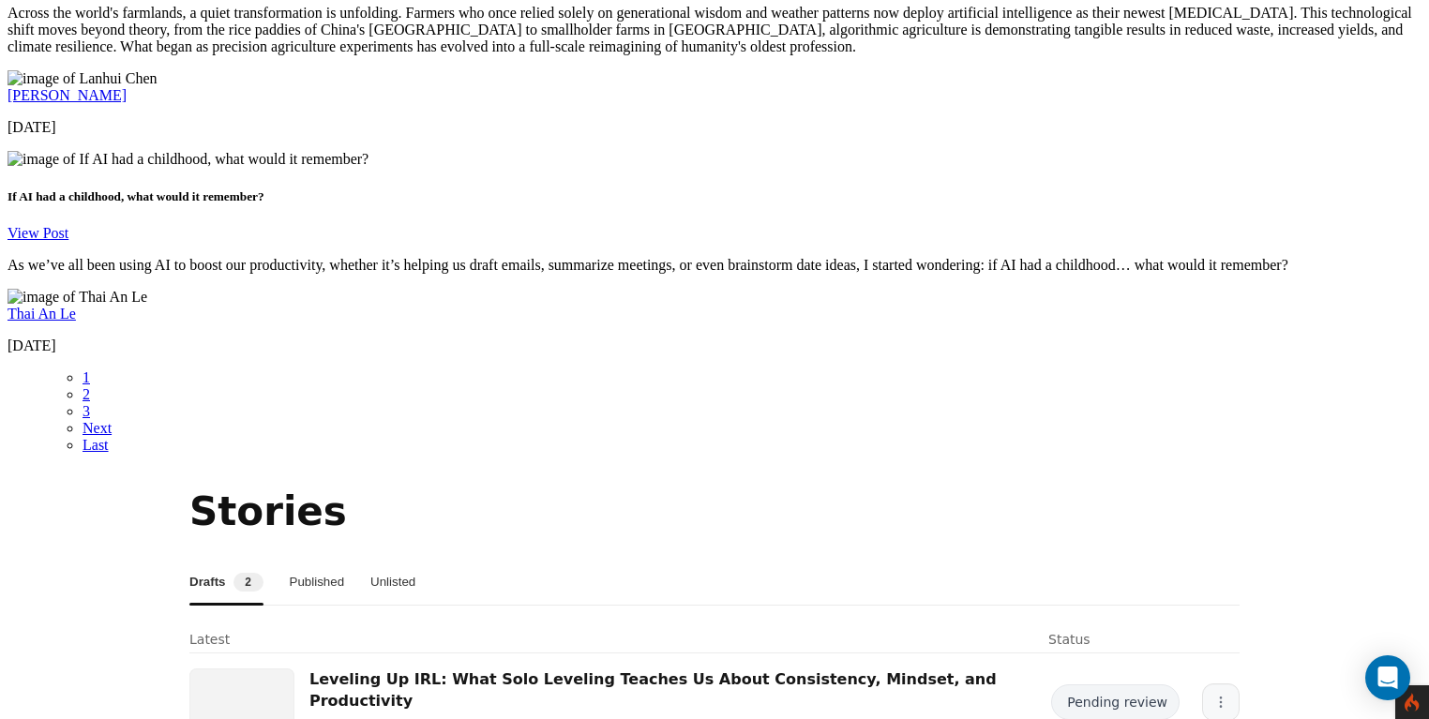
click at [1221, 683] on button "More" at bounding box center [1220, 701] width 37 height 37
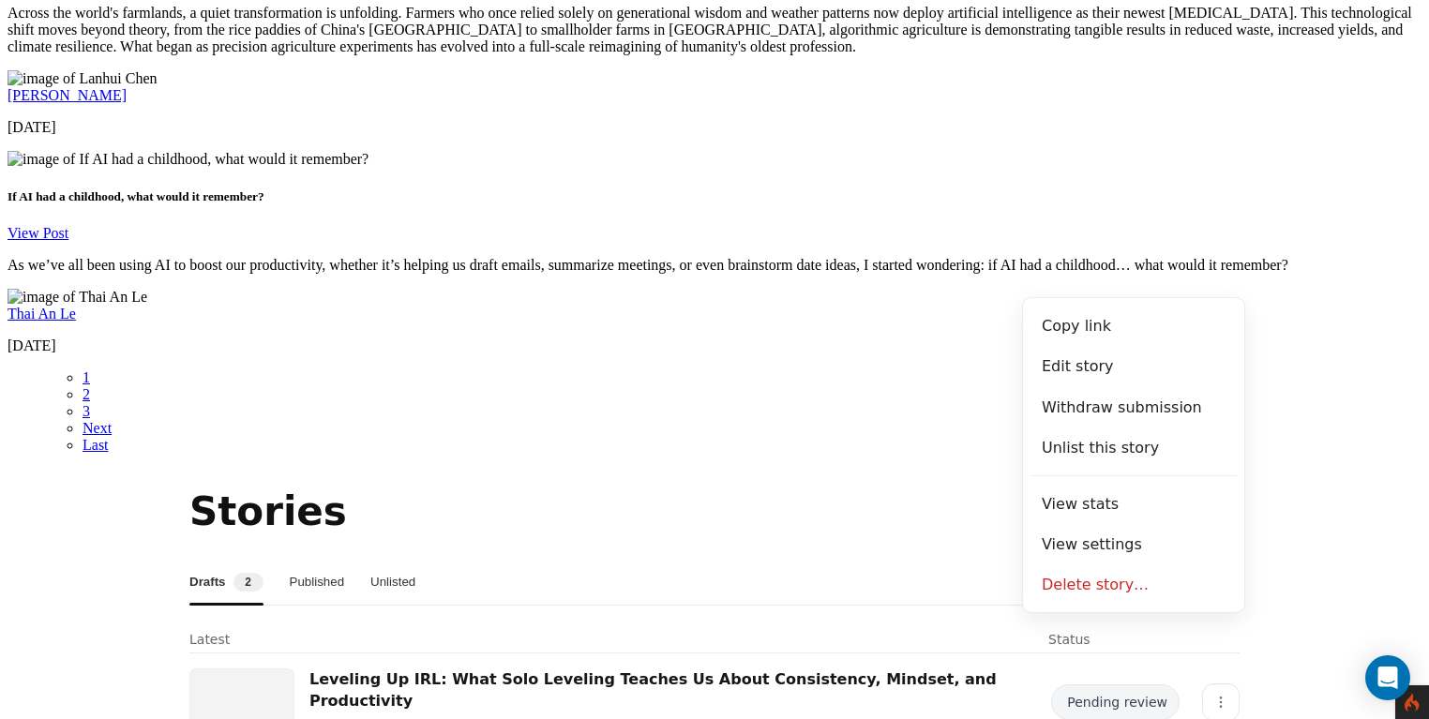
click at [1269, 484] on section "Stories Drafts 2 Published Unlisted Latest Status Leveling Up IRL: What Solo Le…" at bounding box center [714, 667] width 1414 height 367
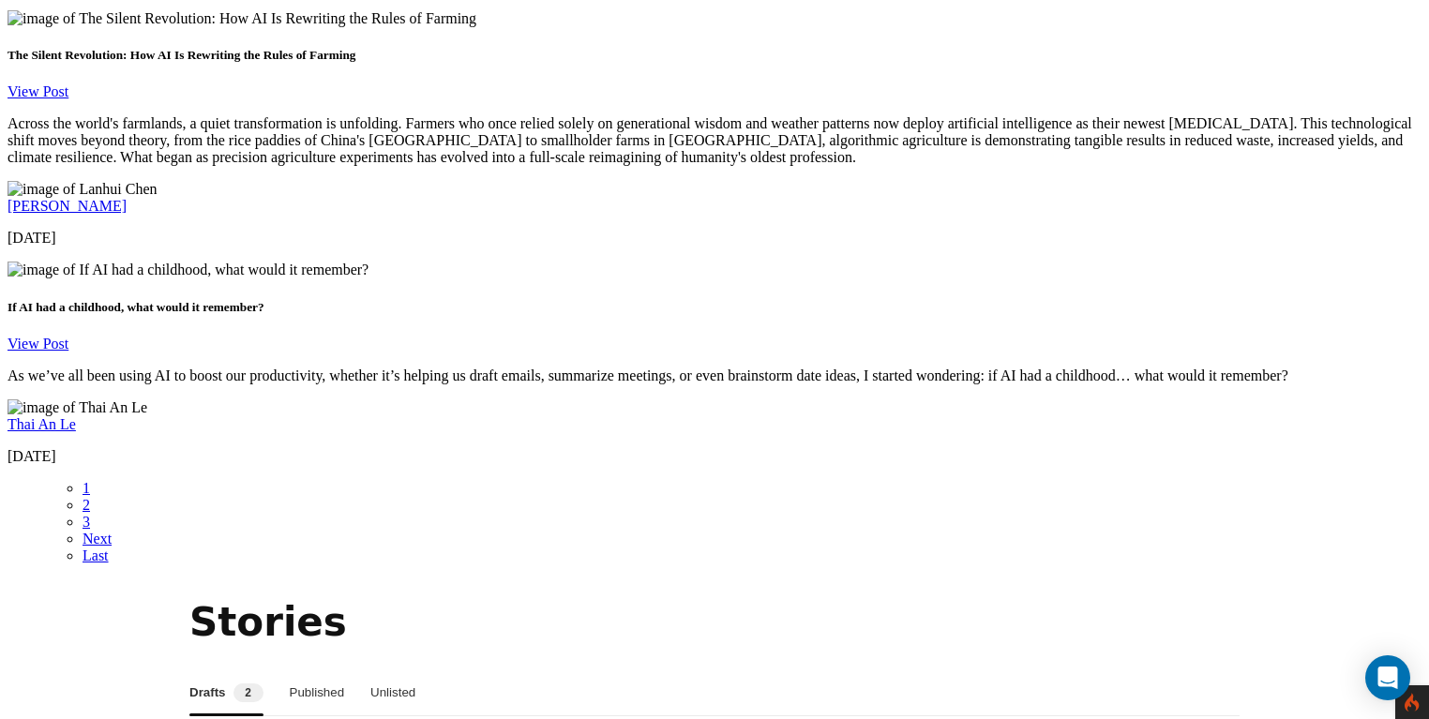
scroll to position [3200, 0]
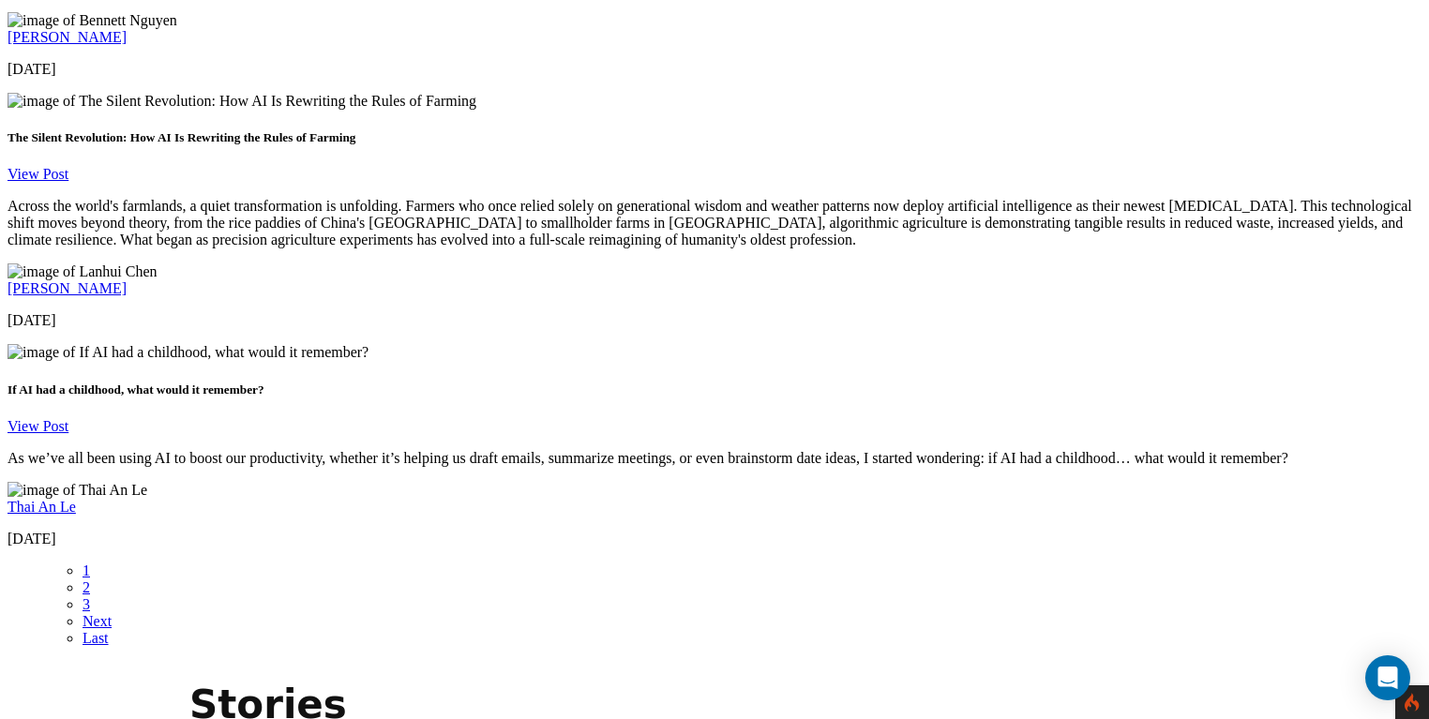
scroll to position [3099, 0]
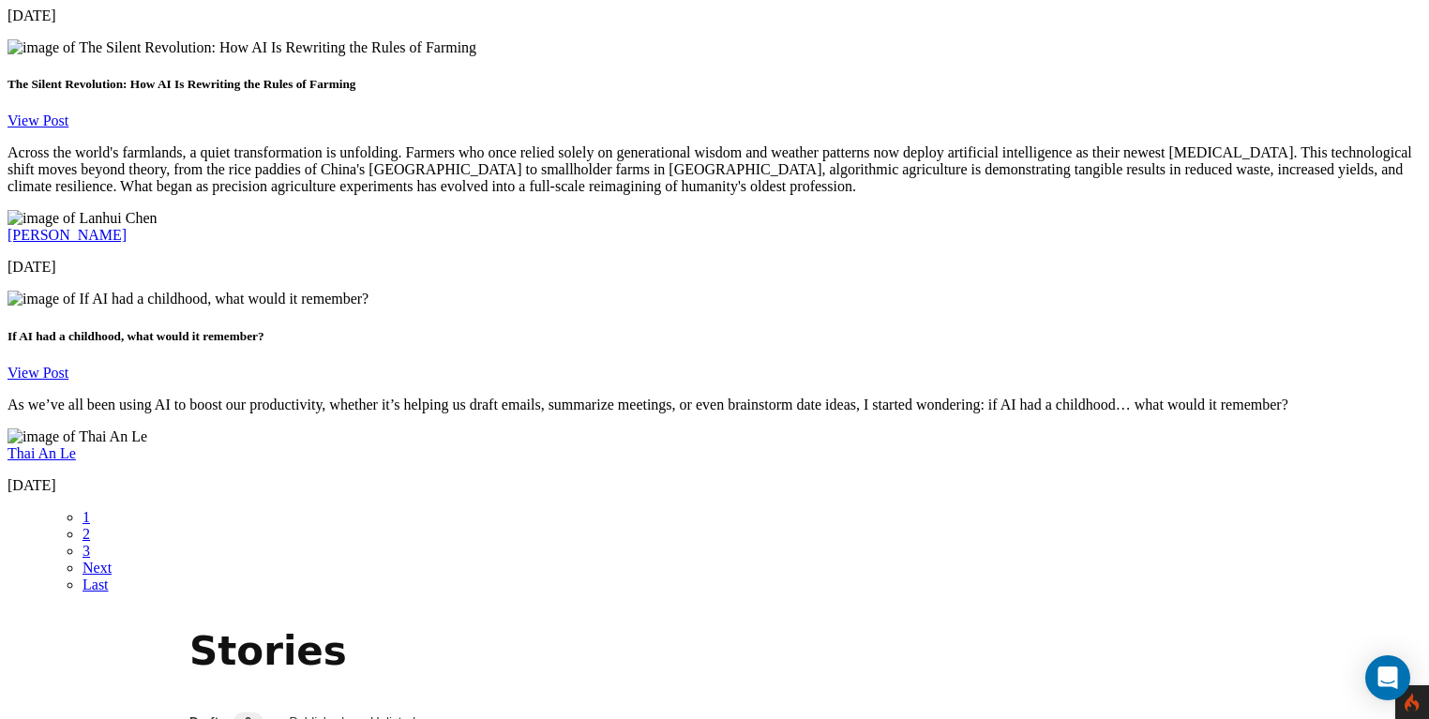
scroll to position [3169, 0]
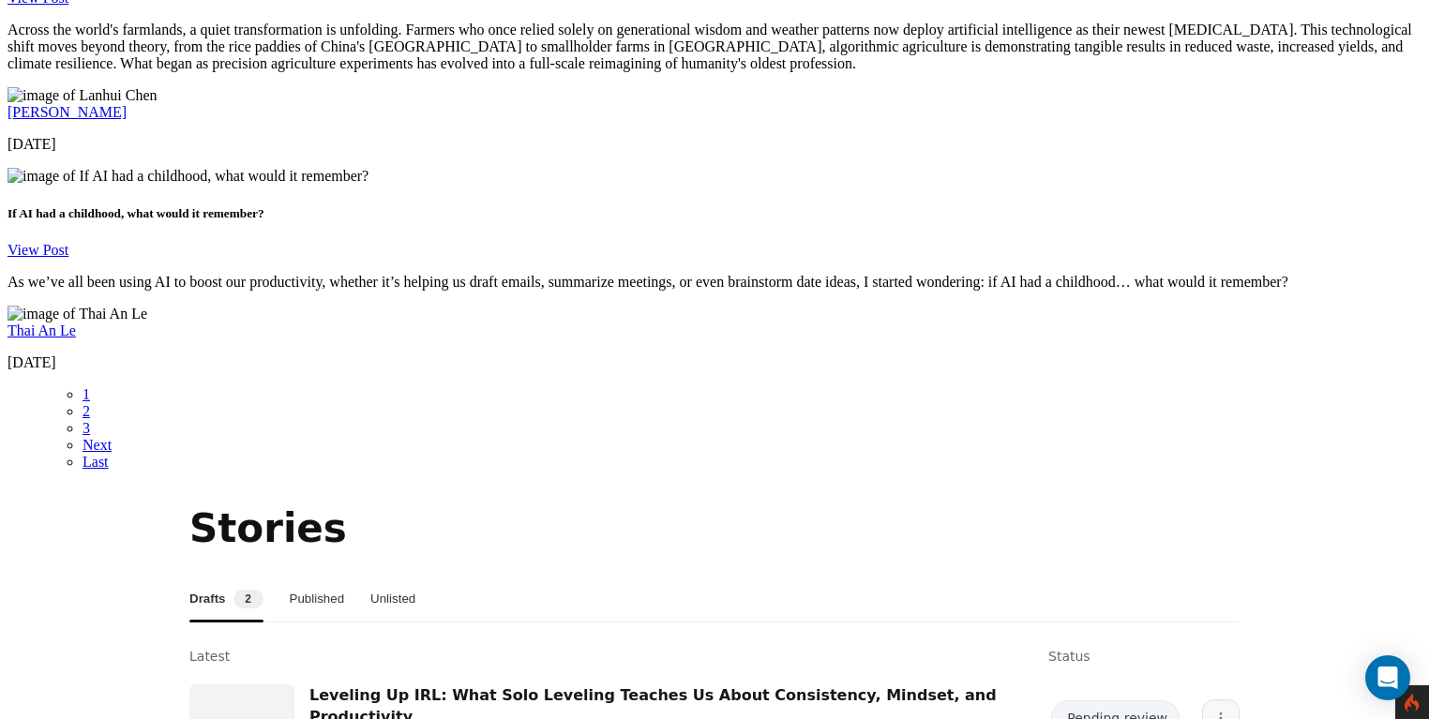
scroll to position [3304, 0]
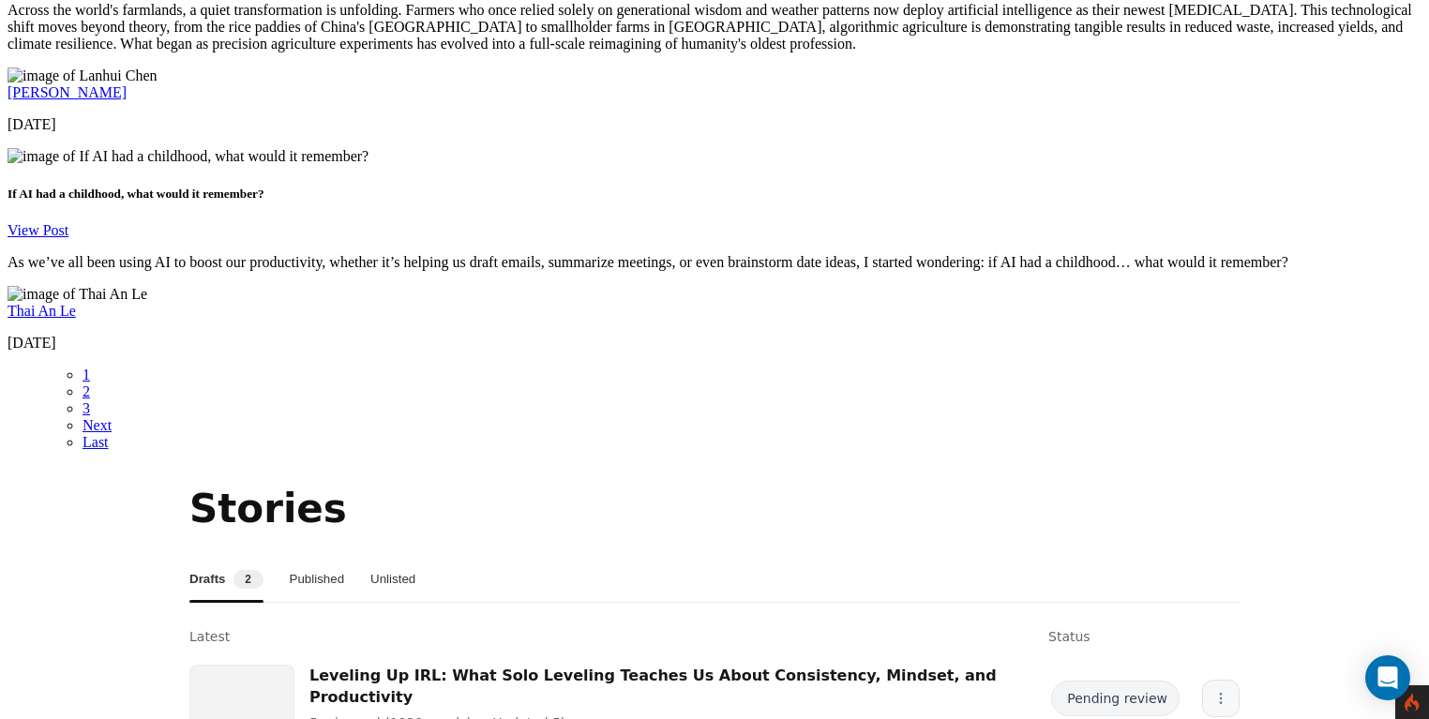
click at [1213, 691] on icon "More" at bounding box center [1220, 698] width 15 height 15
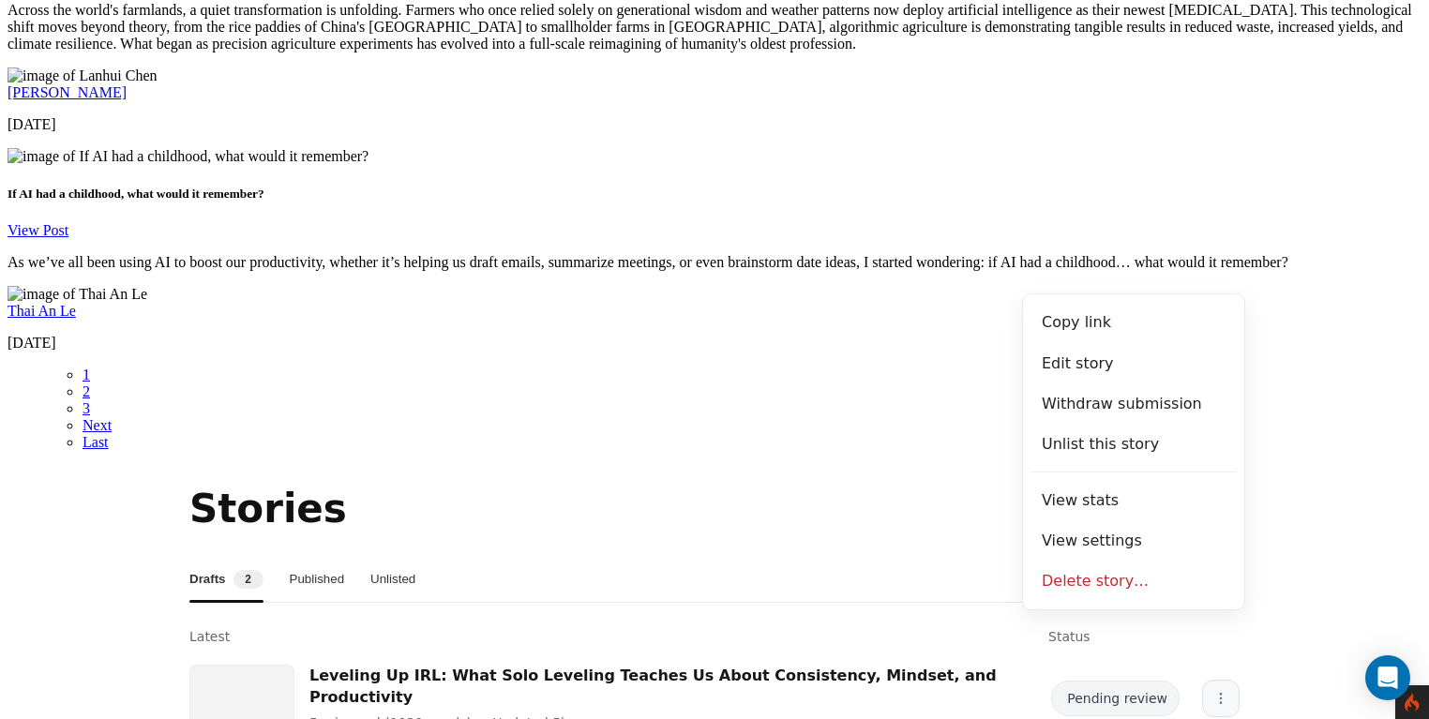
click at [1213, 691] on icon "More" at bounding box center [1220, 698] width 15 height 15
click at [1256, 481] on section "Stories Drafts 2 Published Unlisted Latest Status Leveling Up IRL: What Solo Le…" at bounding box center [714, 664] width 1414 height 366
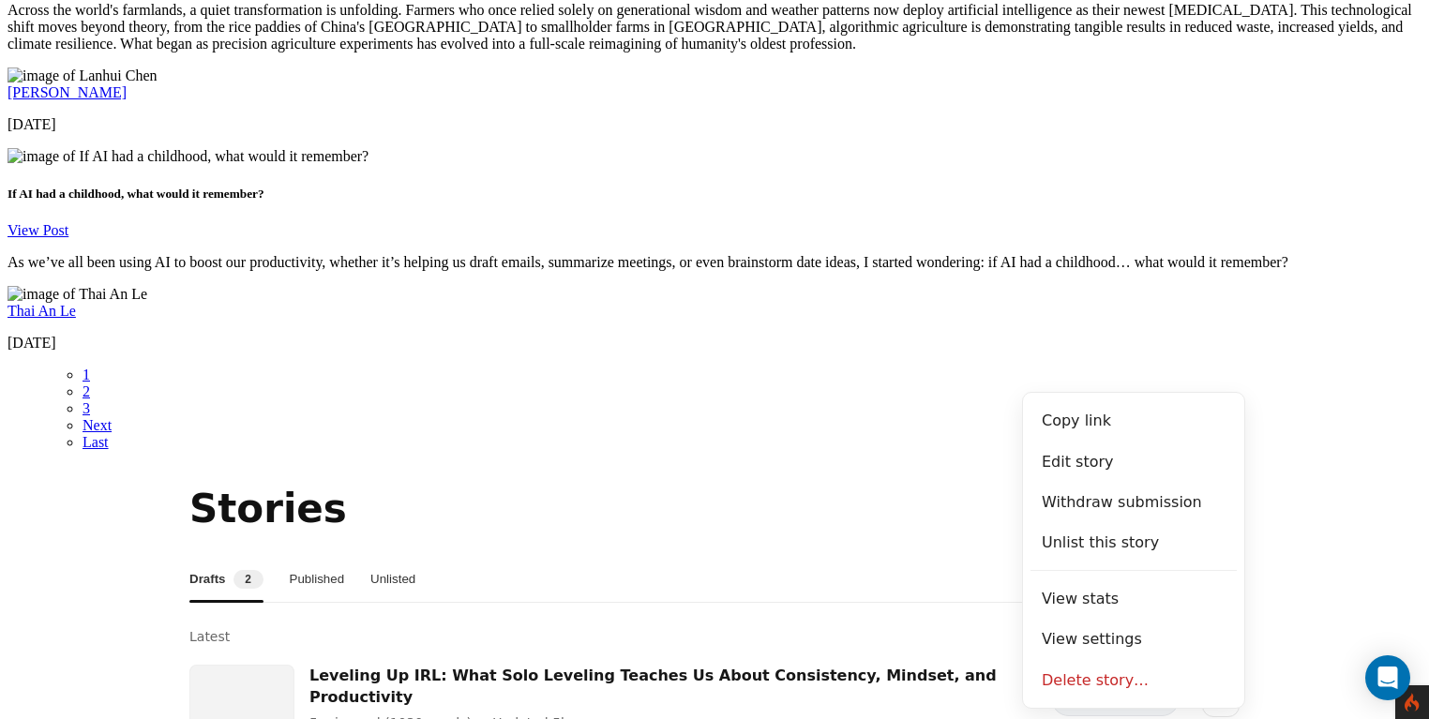
click at [1283, 481] on section "Stories Drafts 2 Published Unlisted Latest Status Leveling Up IRL: What Solo Le…" at bounding box center [714, 664] width 1414 height 366
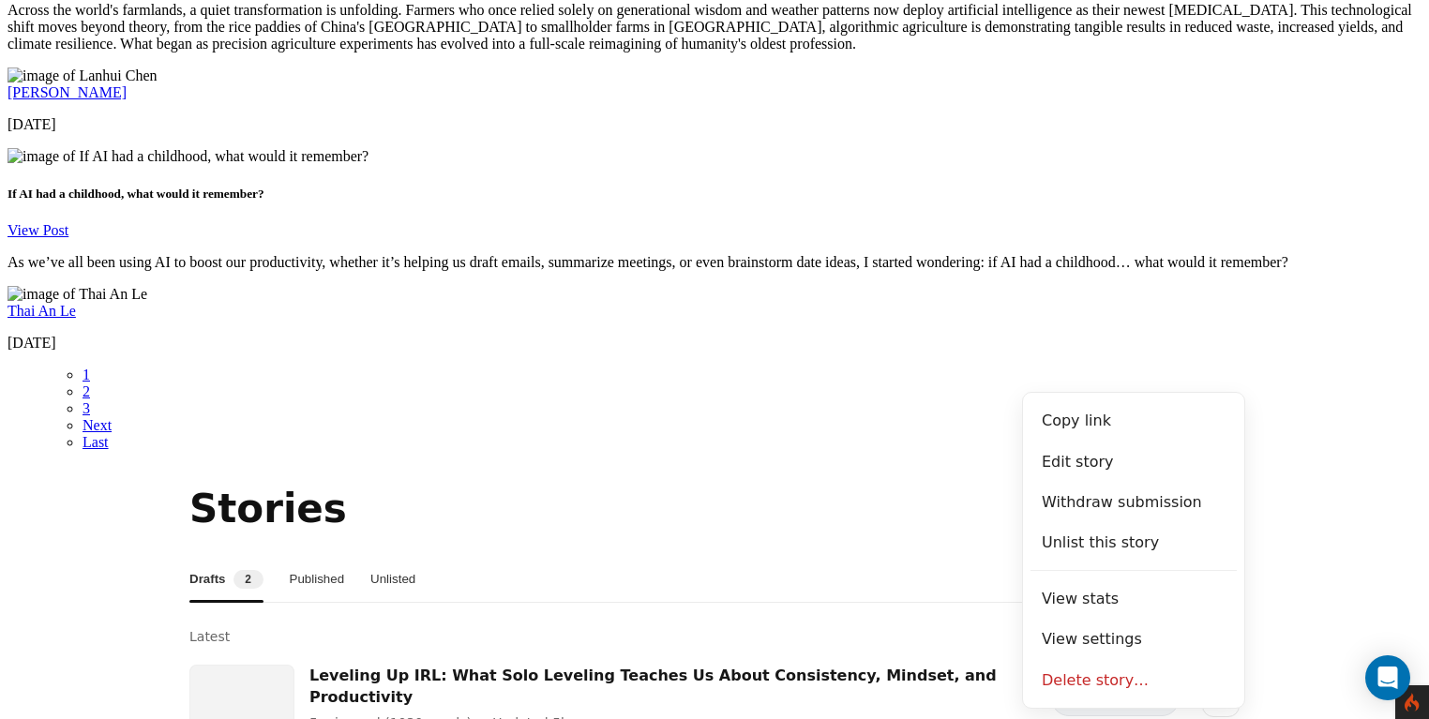
click at [1301, 481] on section "Stories Drafts 2 Published Unlisted Latest Status Leveling Up IRL: What Solo Le…" at bounding box center [714, 664] width 1414 height 366
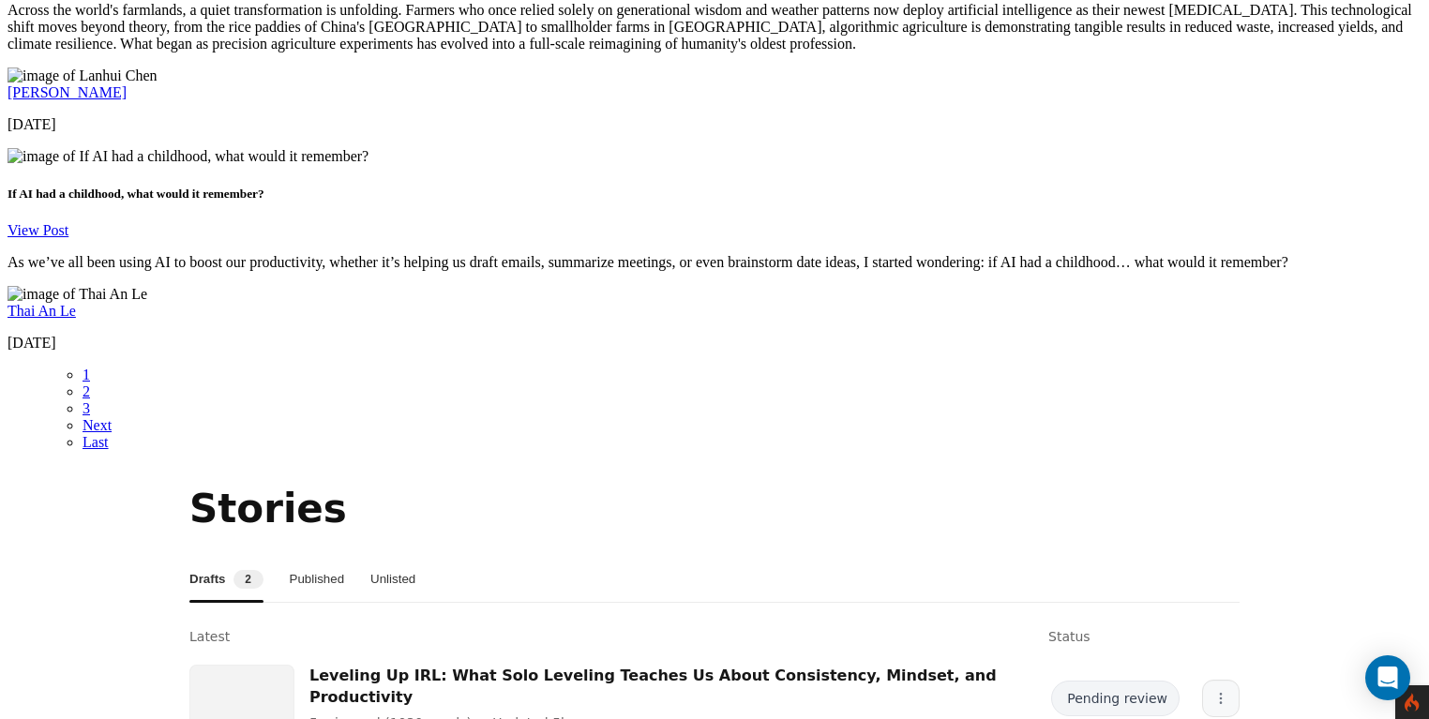
click at [1213, 691] on icon "More" at bounding box center [1220, 698] width 15 height 15
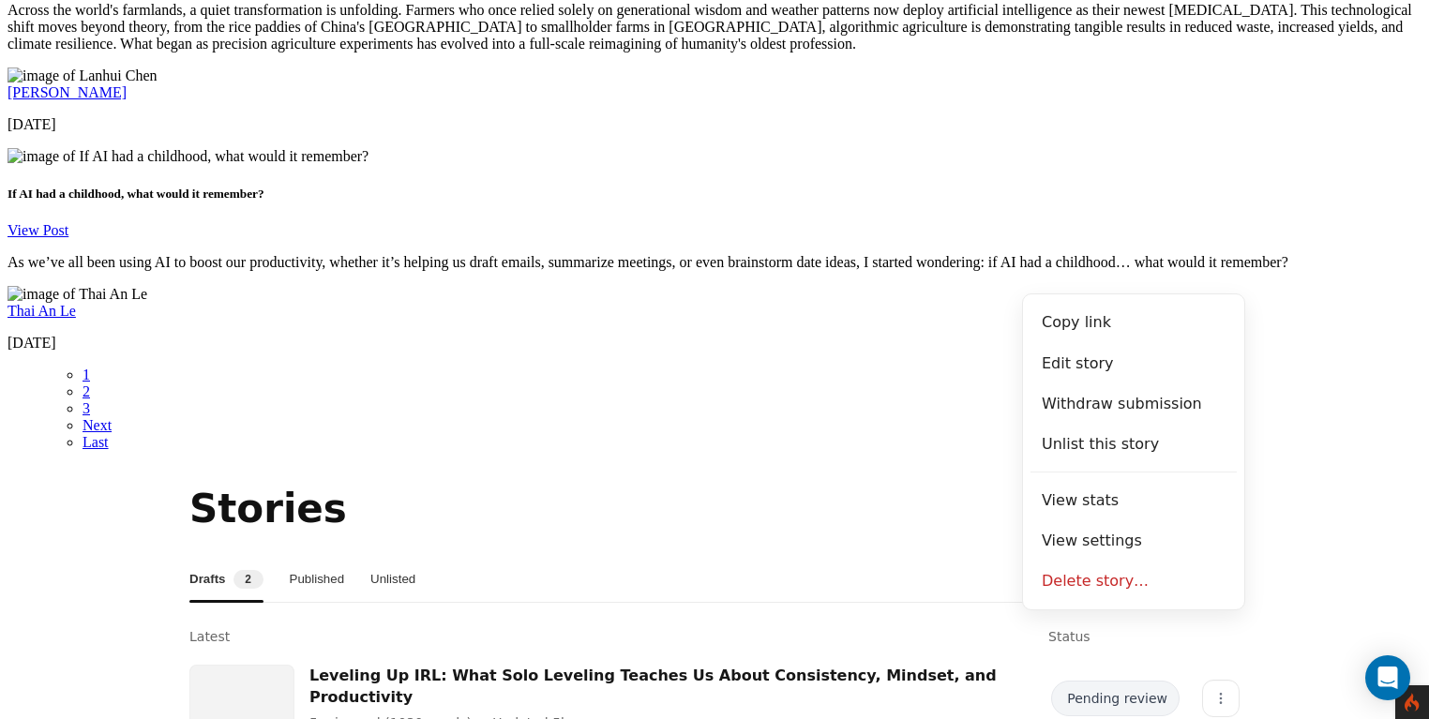
click at [1314, 481] on section "Stories Drafts 2 Published Unlisted Latest Status Leveling Up IRL: What Solo Le…" at bounding box center [714, 664] width 1414 height 366
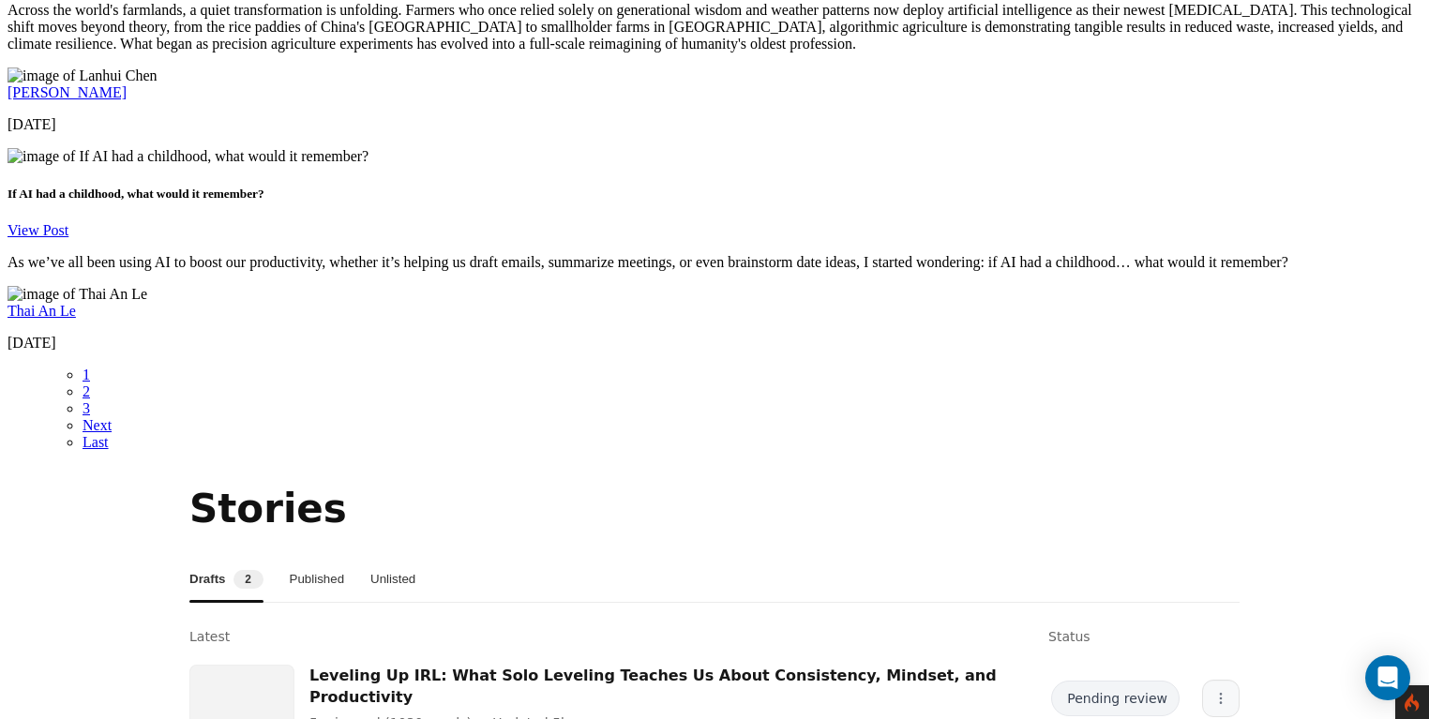
click at [1213, 691] on icon "More" at bounding box center [1220, 698] width 15 height 15
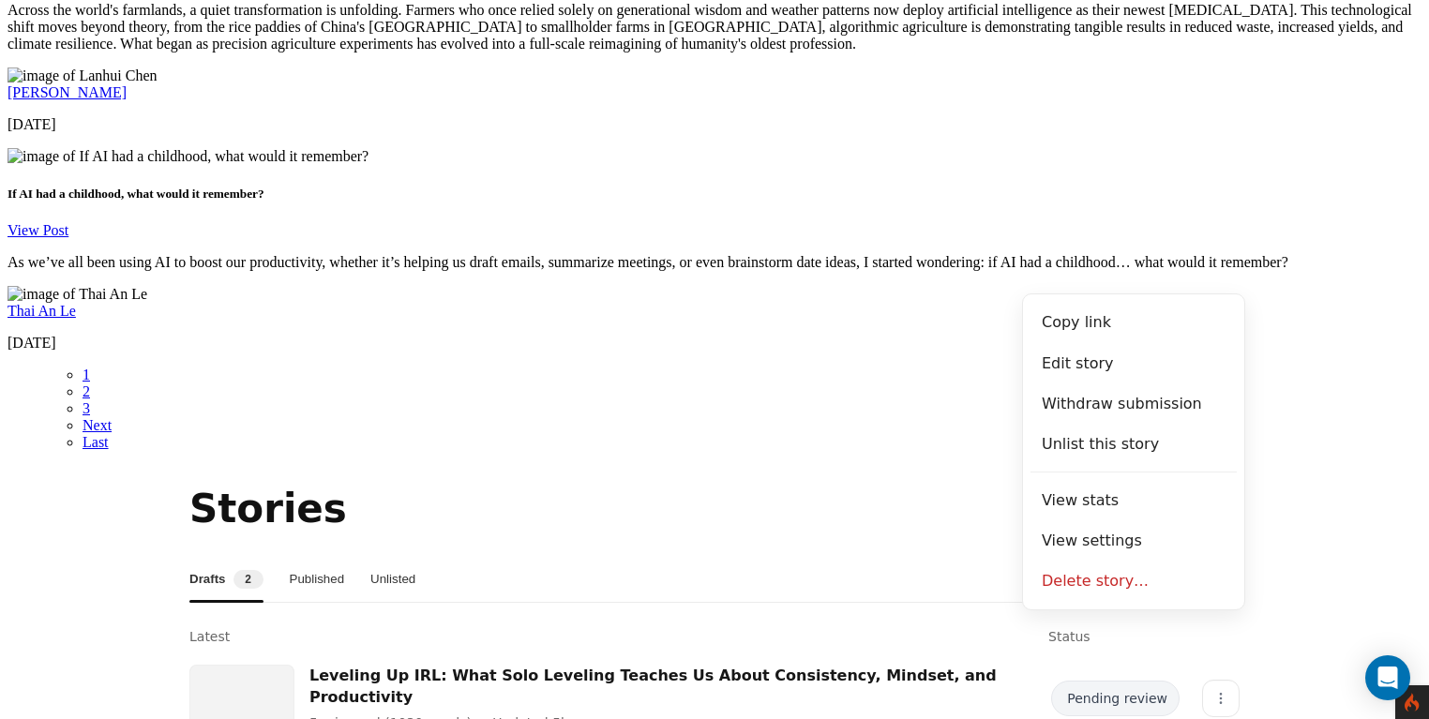
click at [1269, 481] on section "Stories Drafts 2 Published Unlisted Latest Status Leveling Up IRL: What Solo Le…" at bounding box center [714, 664] width 1414 height 366
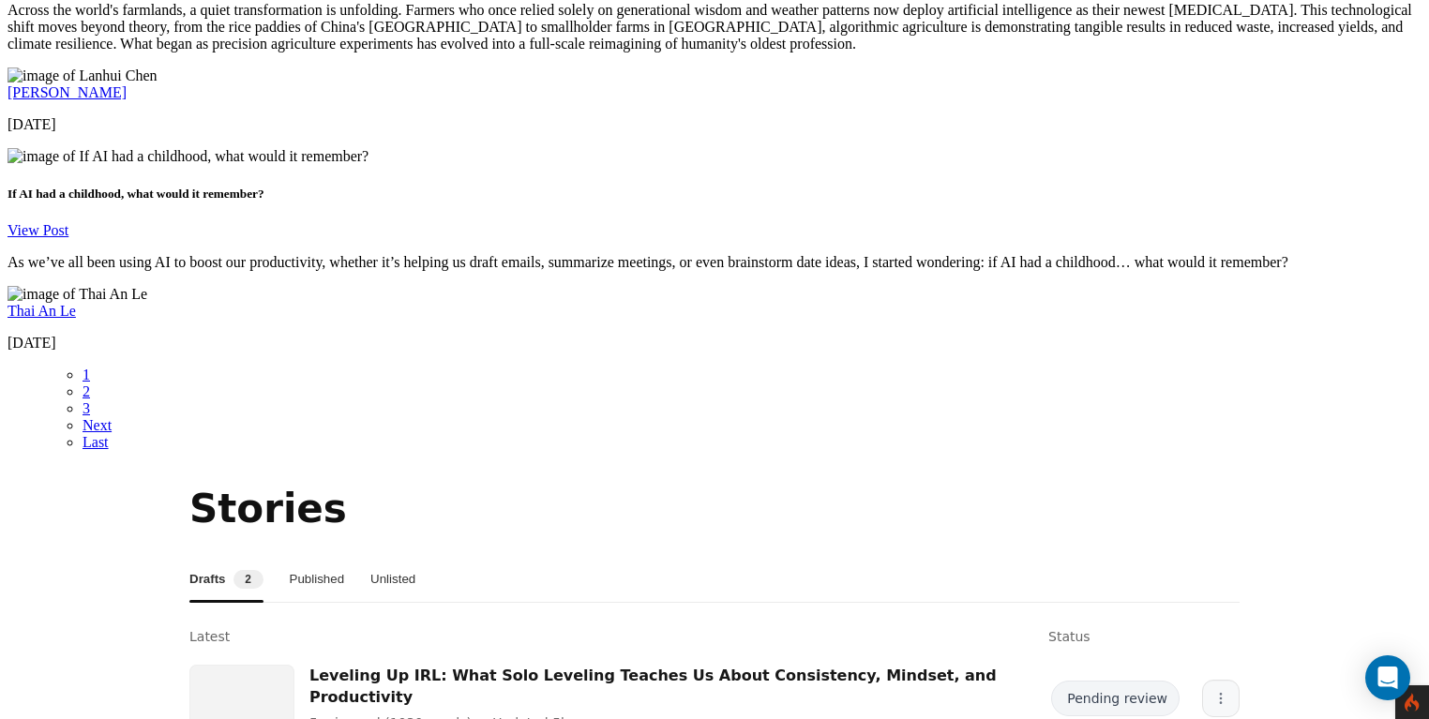
click at [1202, 680] on button "More" at bounding box center [1220, 698] width 37 height 37
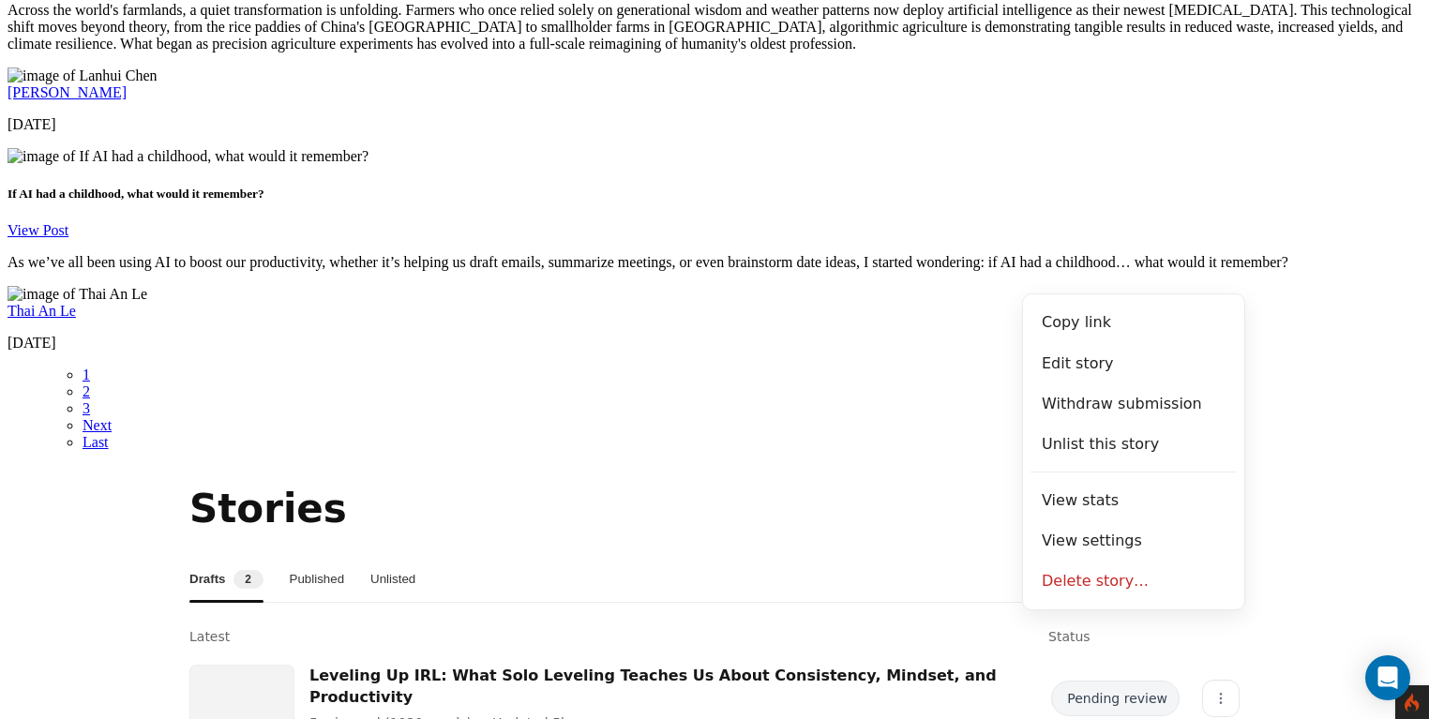
click at [1281, 481] on section "Stories Drafts 2 Published Unlisted Latest Status Leveling Up IRL: What Solo Le…" at bounding box center [714, 664] width 1414 height 366
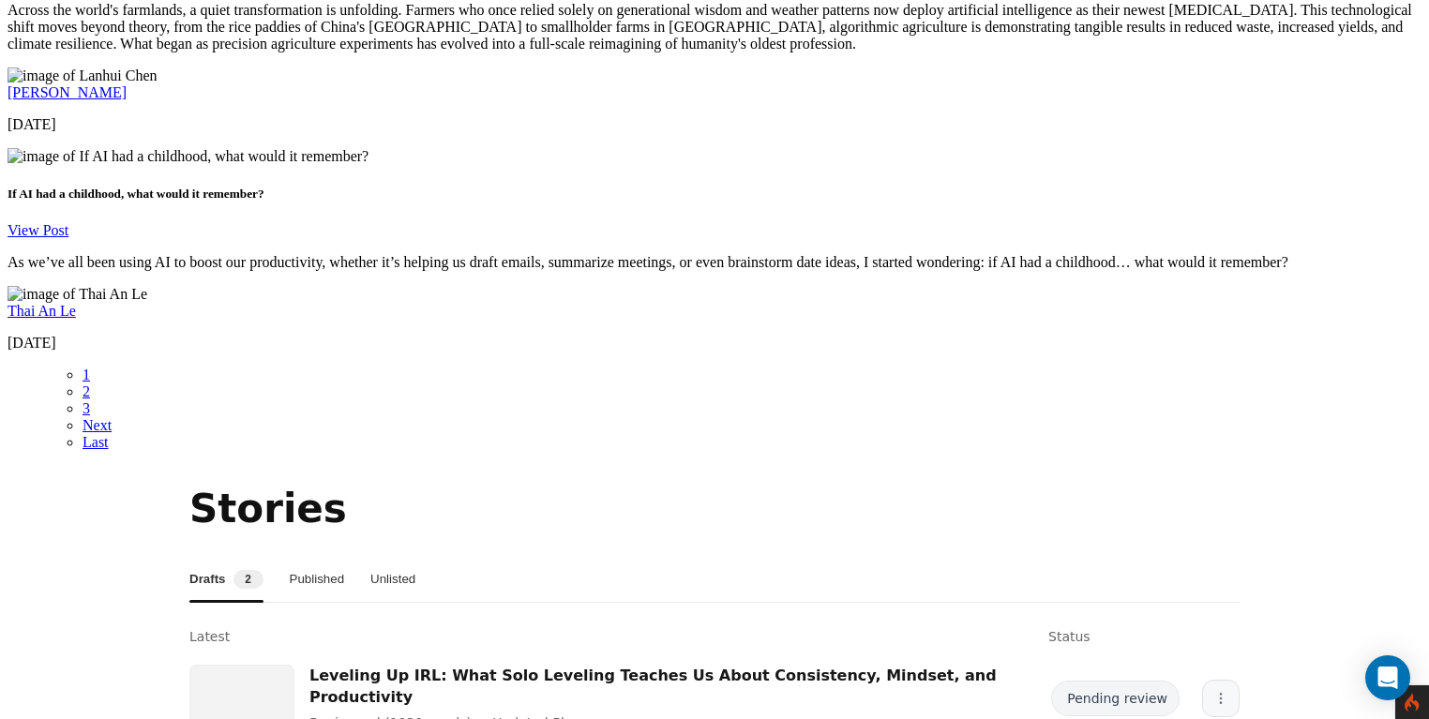
click at [1216, 680] on button "More" at bounding box center [1220, 698] width 37 height 37
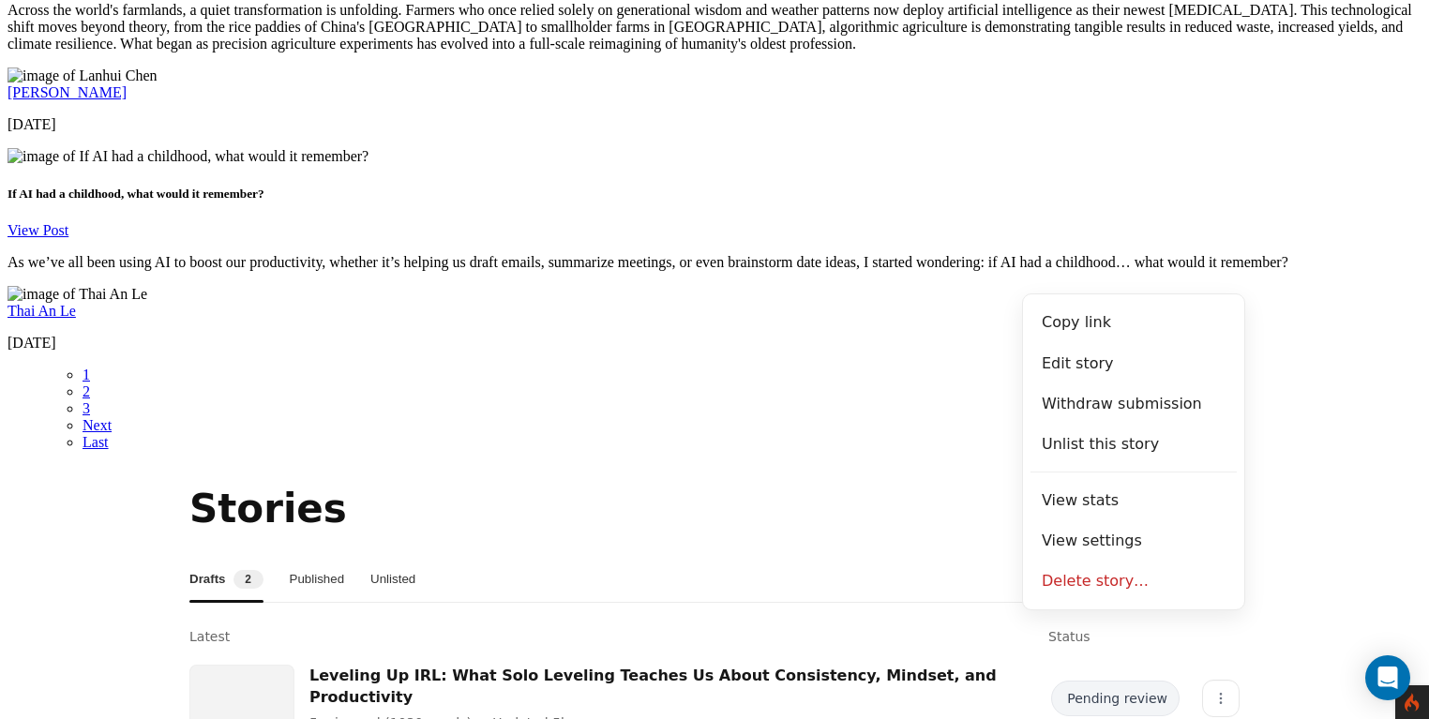
click at [1293, 481] on section "Stories Drafts 2 Published Unlisted Latest Status Leveling Up IRL: What Solo Le…" at bounding box center [714, 664] width 1414 height 366
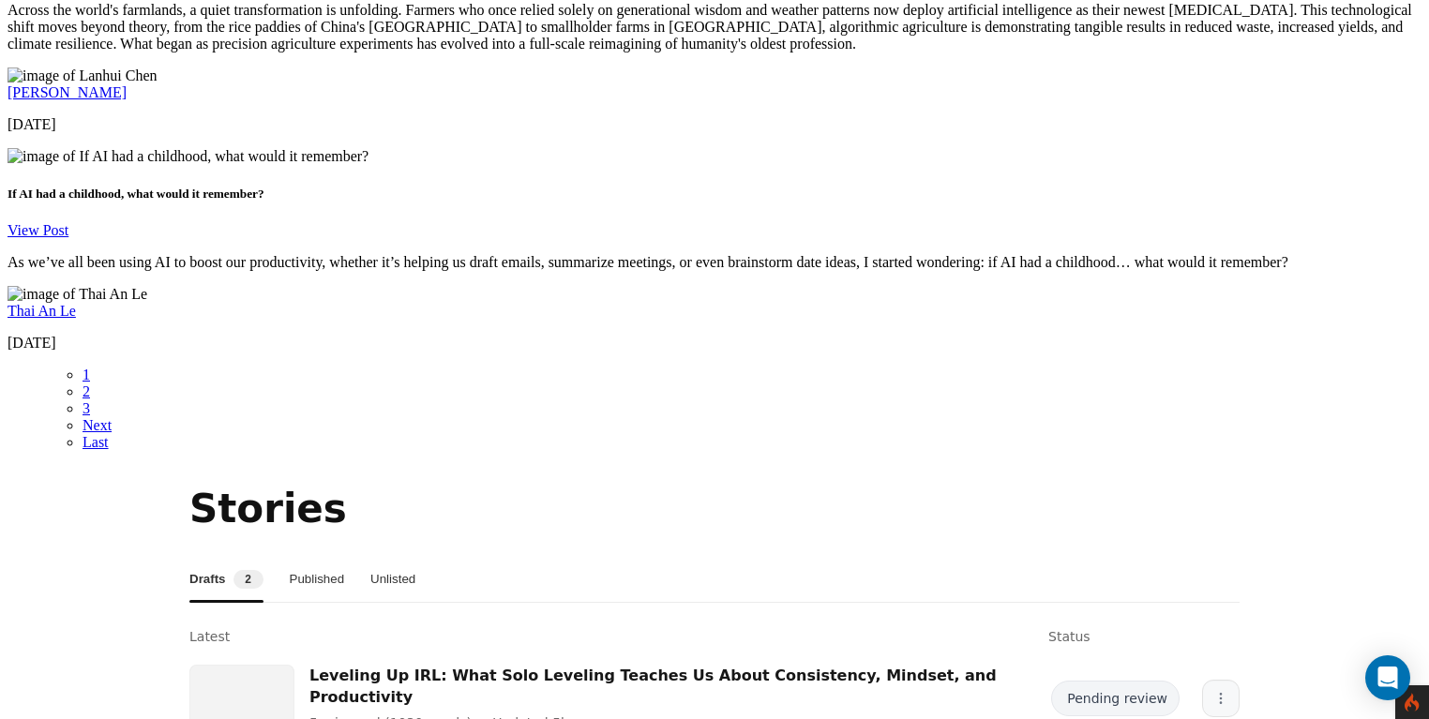
click at [1213, 691] on icon "More" at bounding box center [1220, 698] width 15 height 15
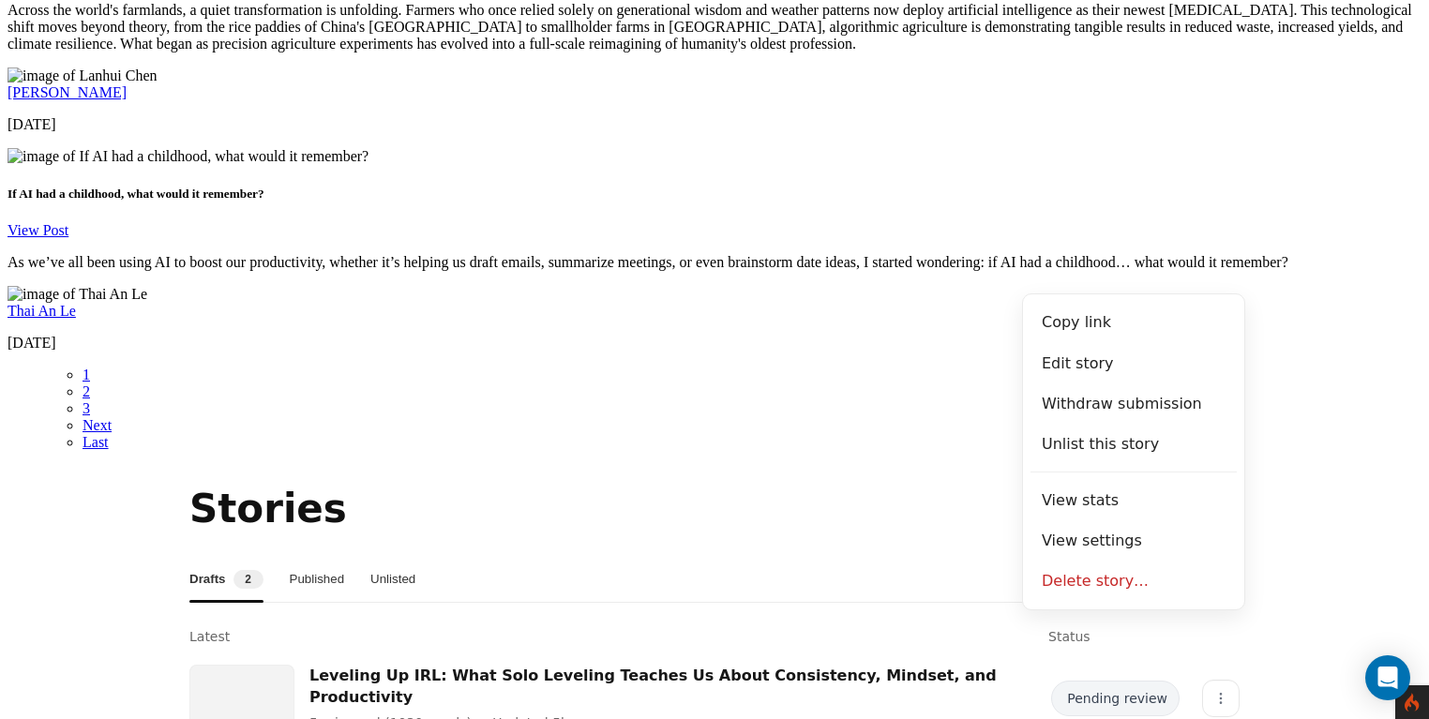
click at [1286, 481] on section "Stories Drafts 2 Published Unlisted Latest Status Leveling Up IRL: What Solo Le…" at bounding box center [714, 664] width 1414 height 366
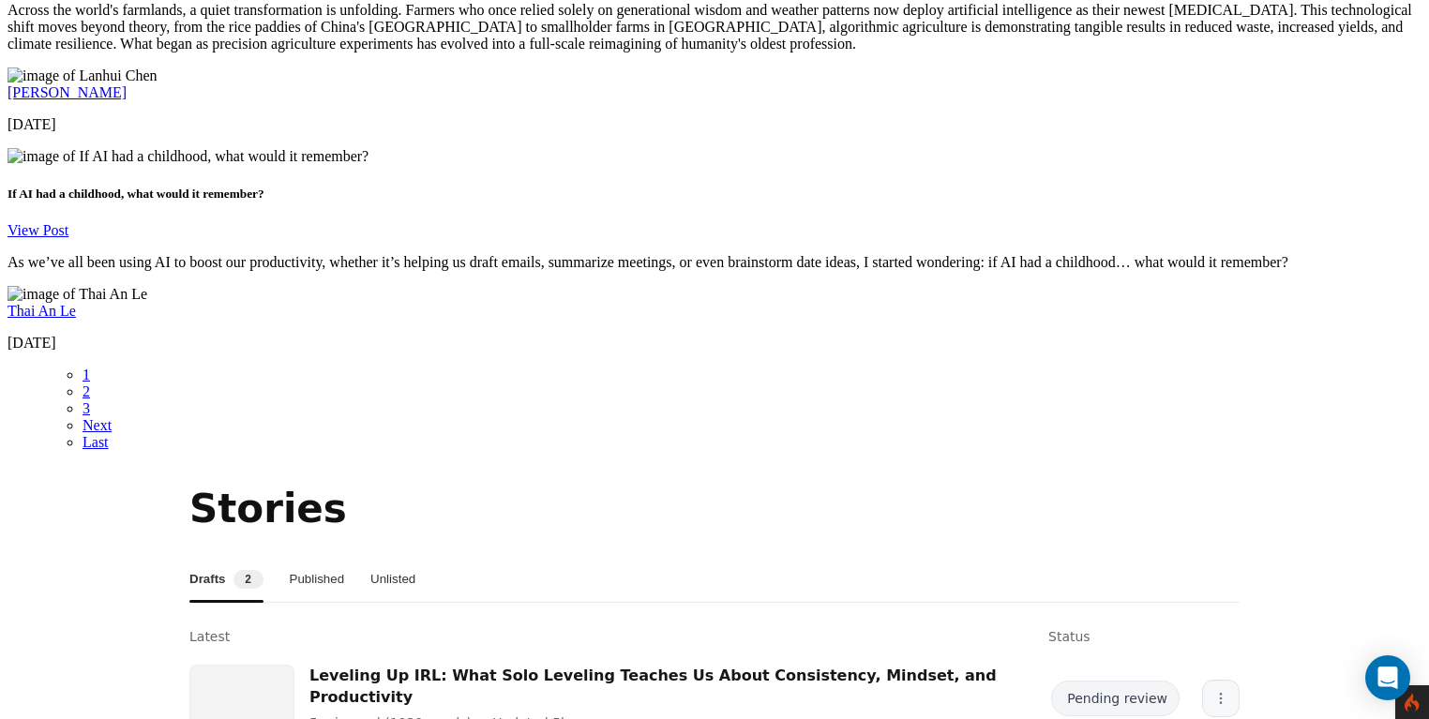
click at [1213, 691] on icon "More" at bounding box center [1220, 698] width 15 height 15
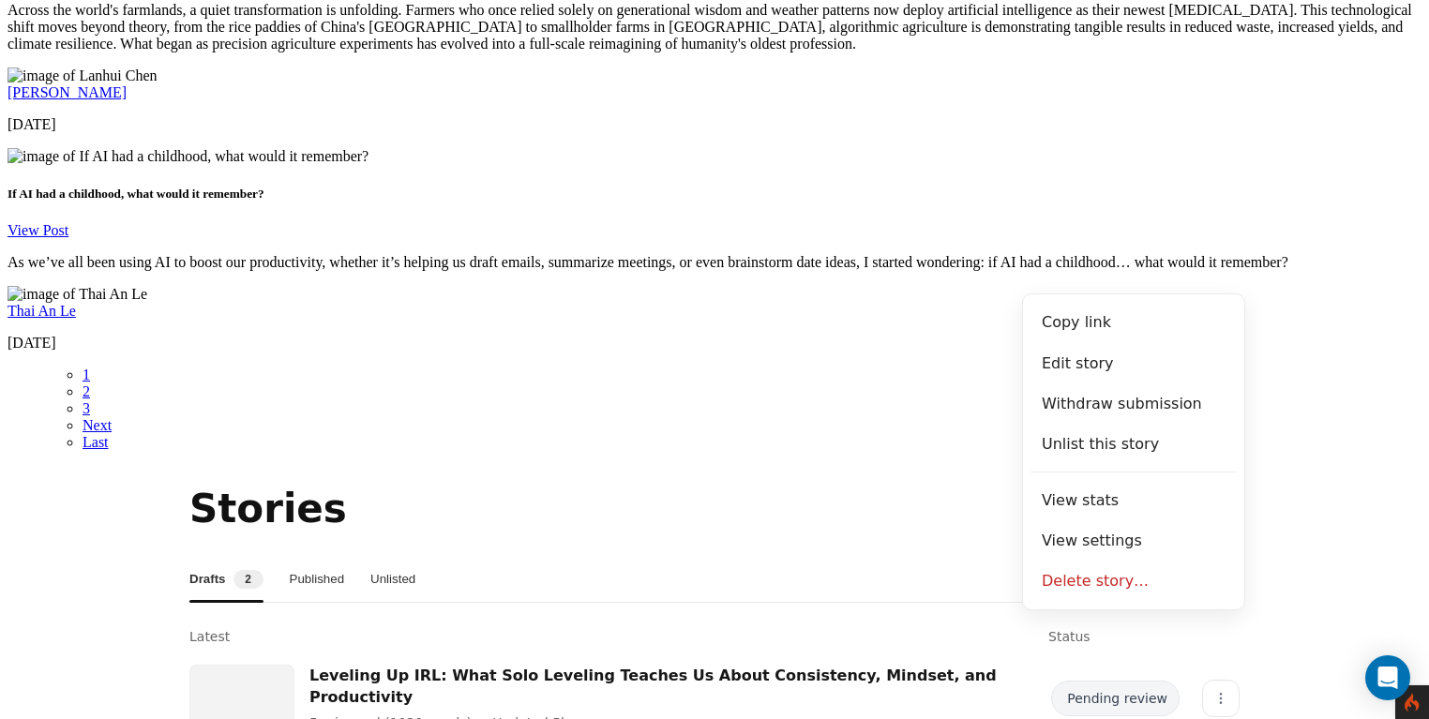
click at [1301, 481] on section "Stories Drafts 2 Published Unlisted Latest Status Leveling Up IRL: What Solo Le…" at bounding box center [714, 664] width 1414 height 366
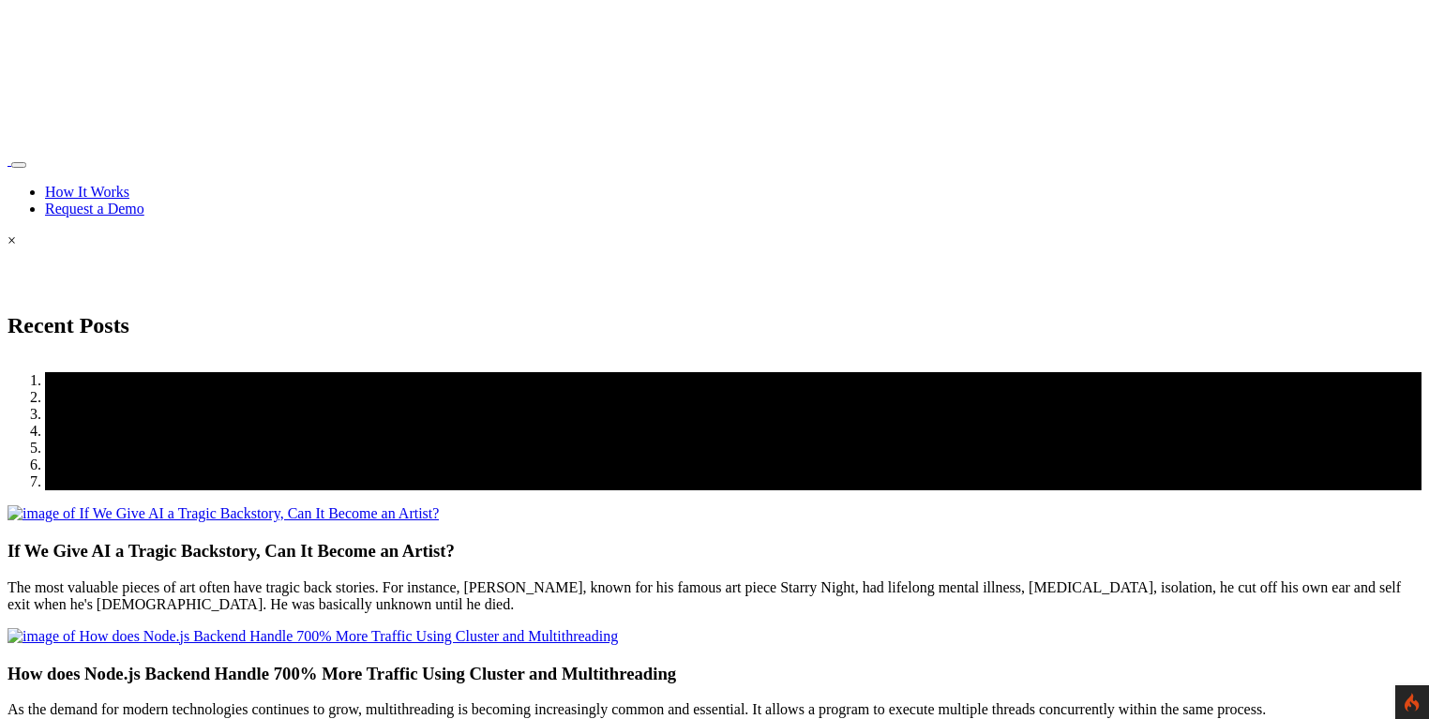
scroll to position [3304, 0]
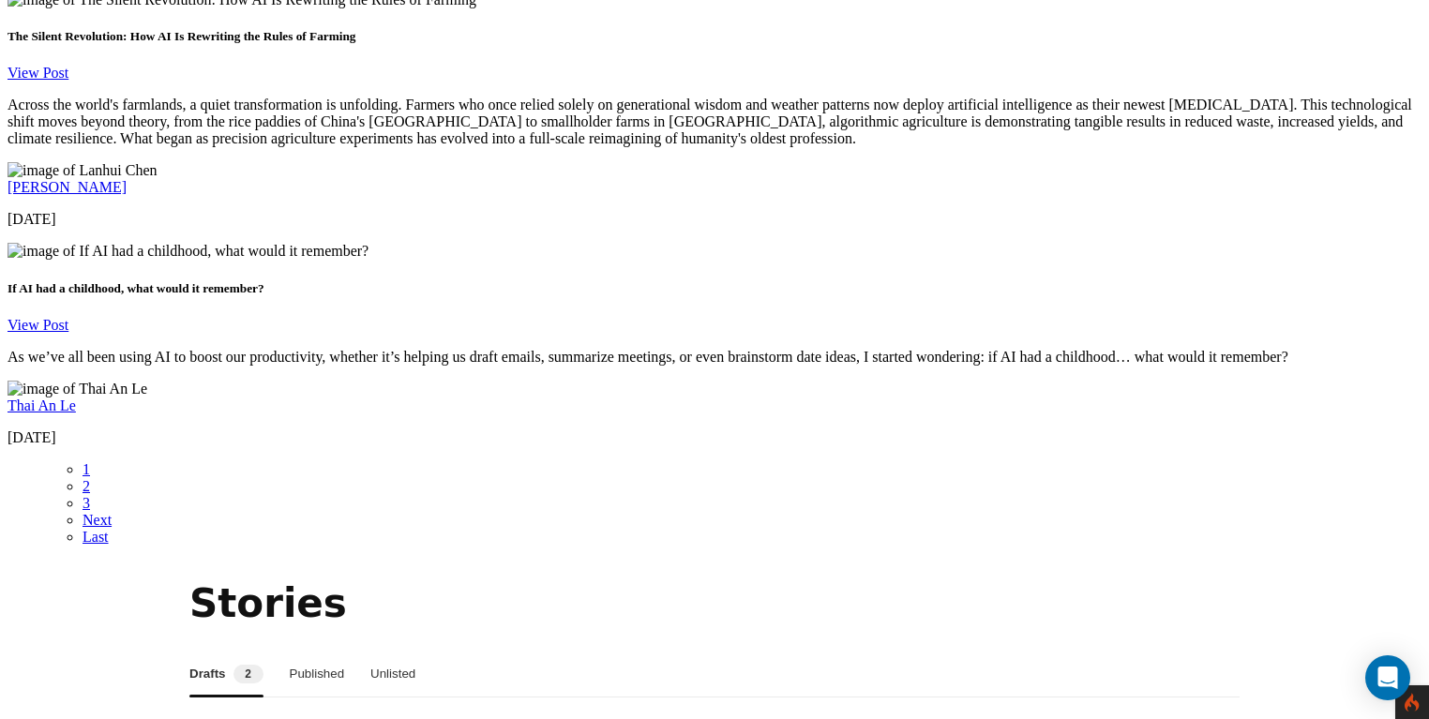
scroll to position [3254, 0]
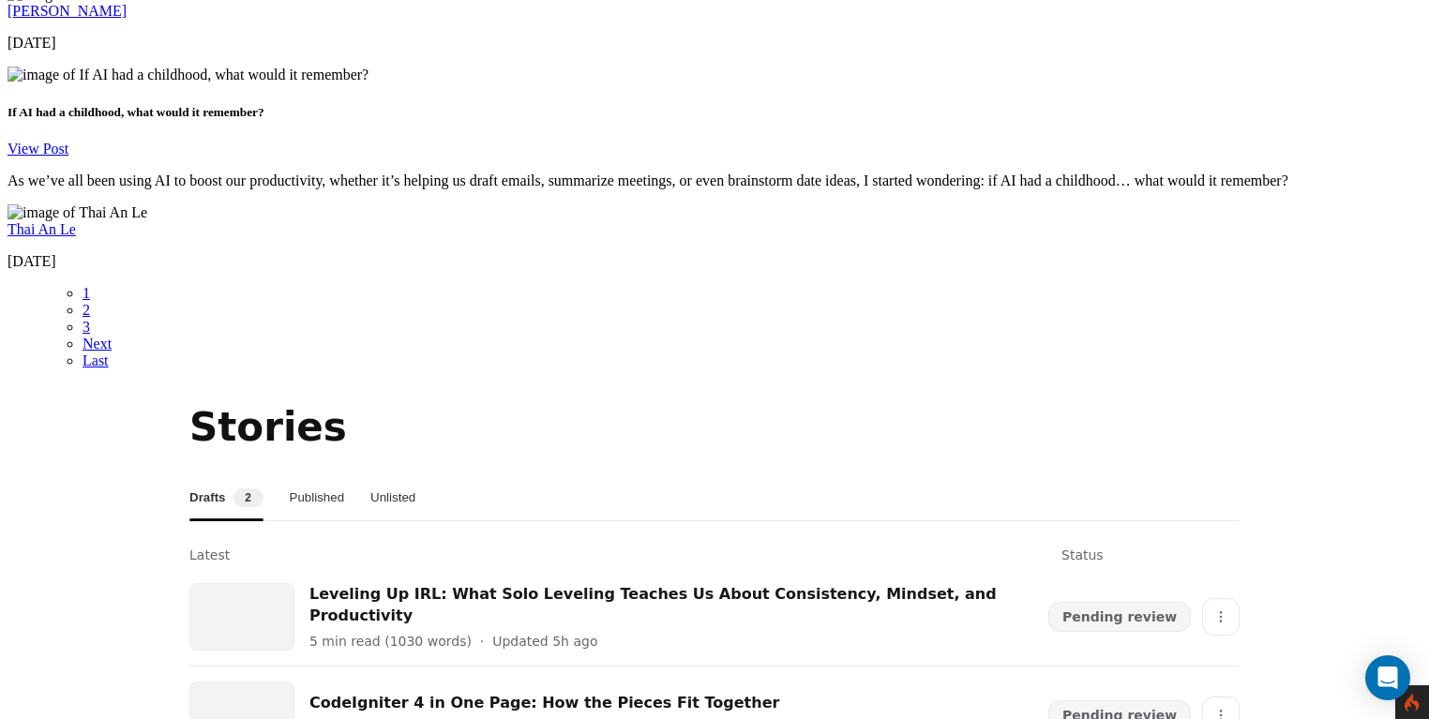
scroll to position [3389, 0]
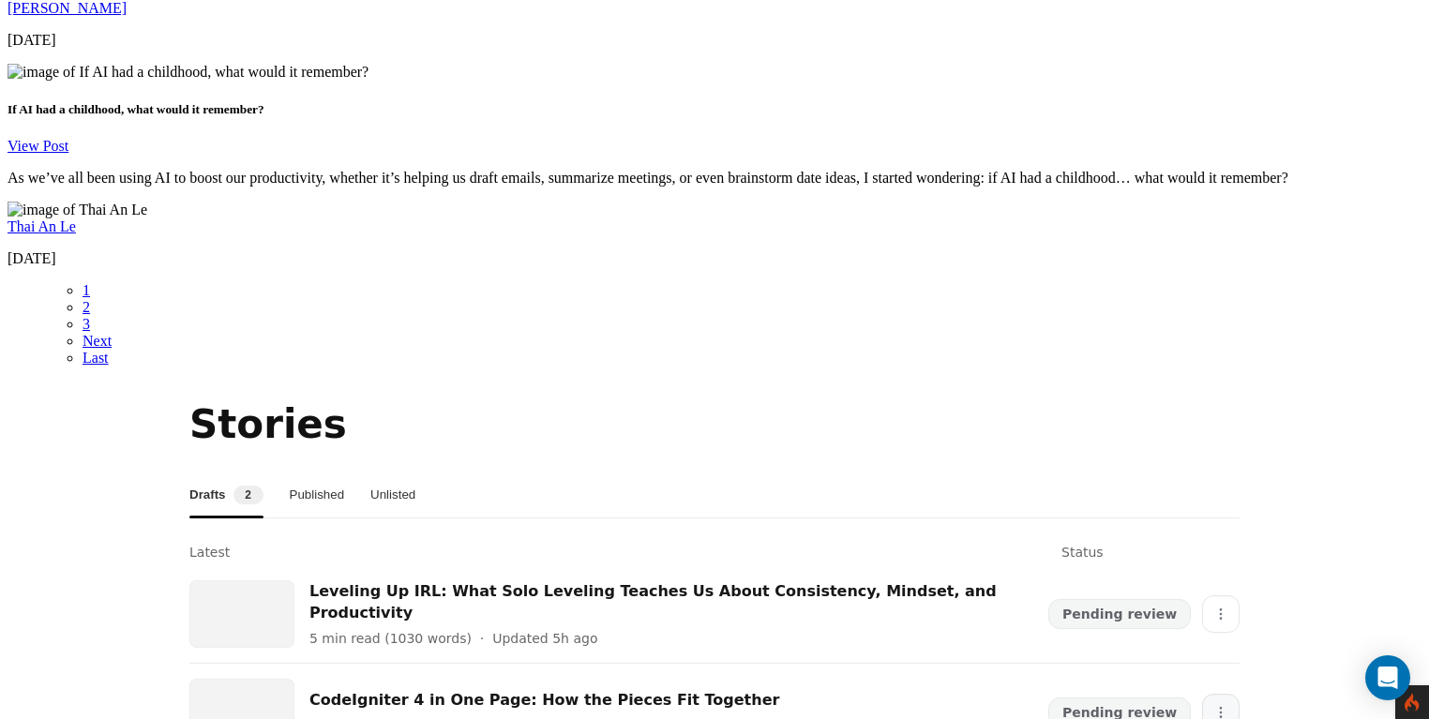
click at [1216, 694] on button "More" at bounding box center [1220, 712] width 37 height 37
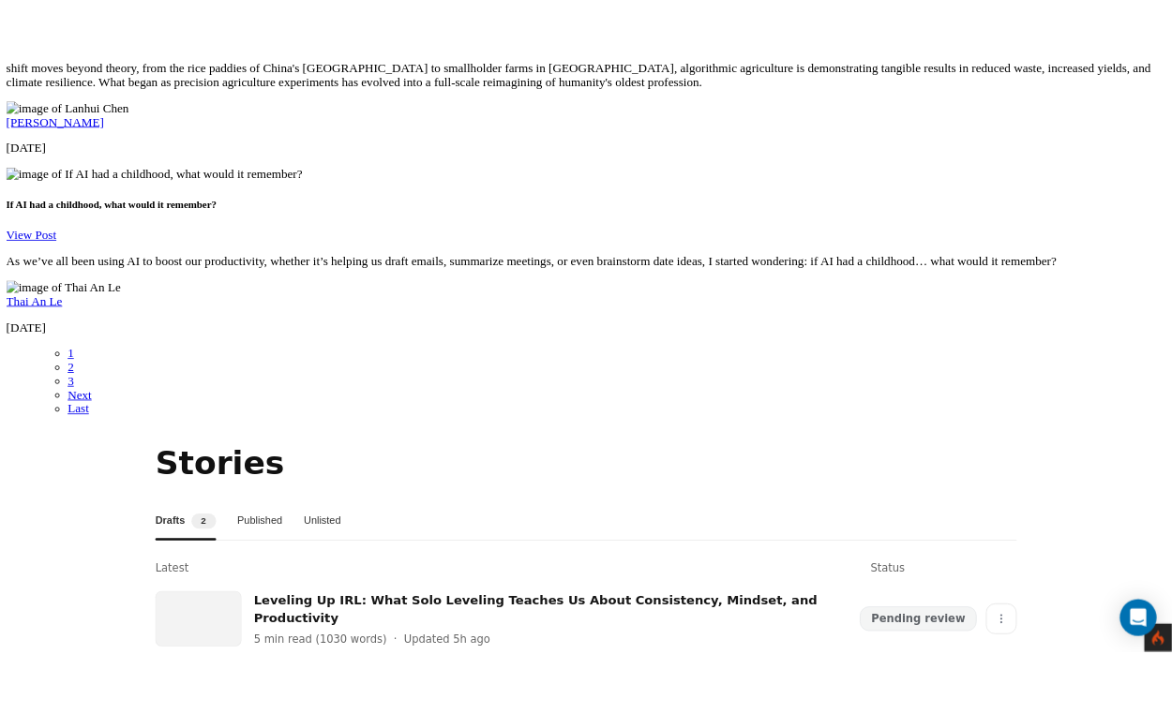
scroll to position [3320, 0]
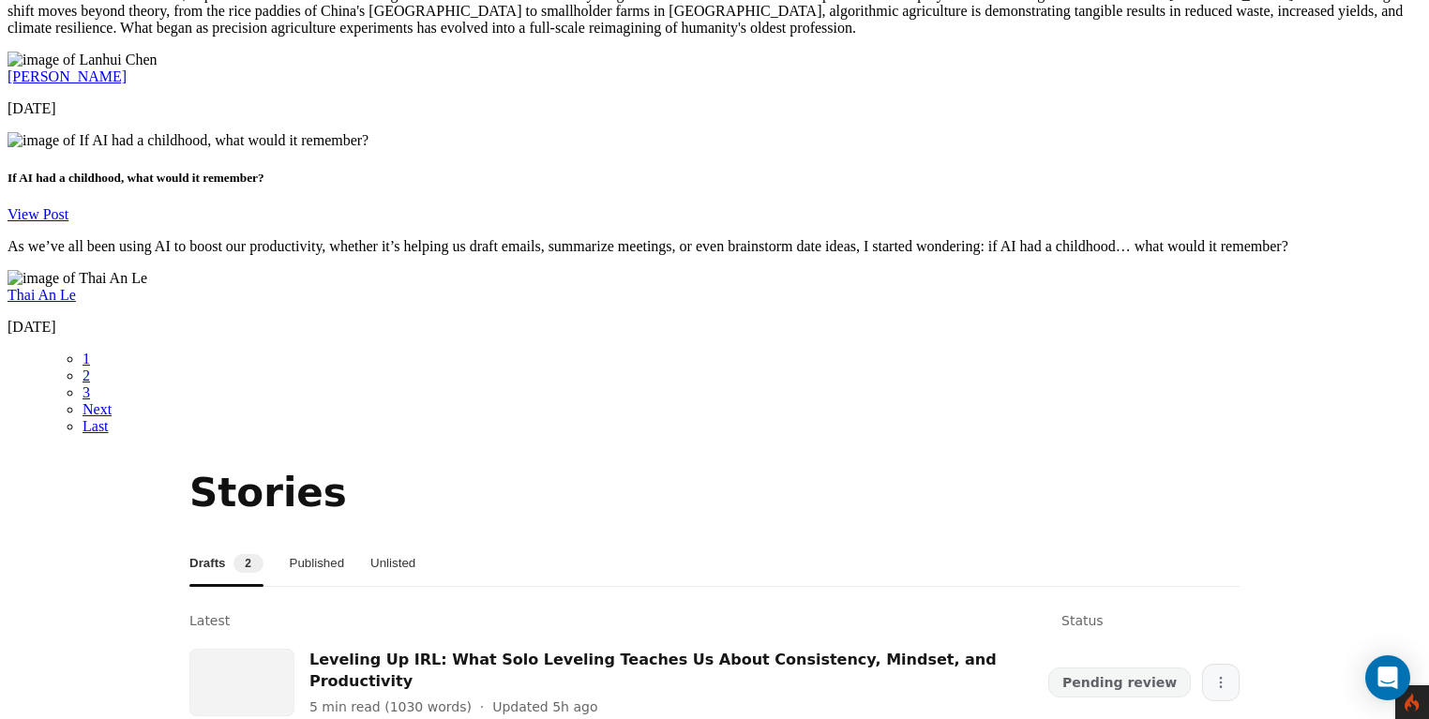
click at [1221, 664] on button "More" at bounding box center [1220, 682] width 37 height 37
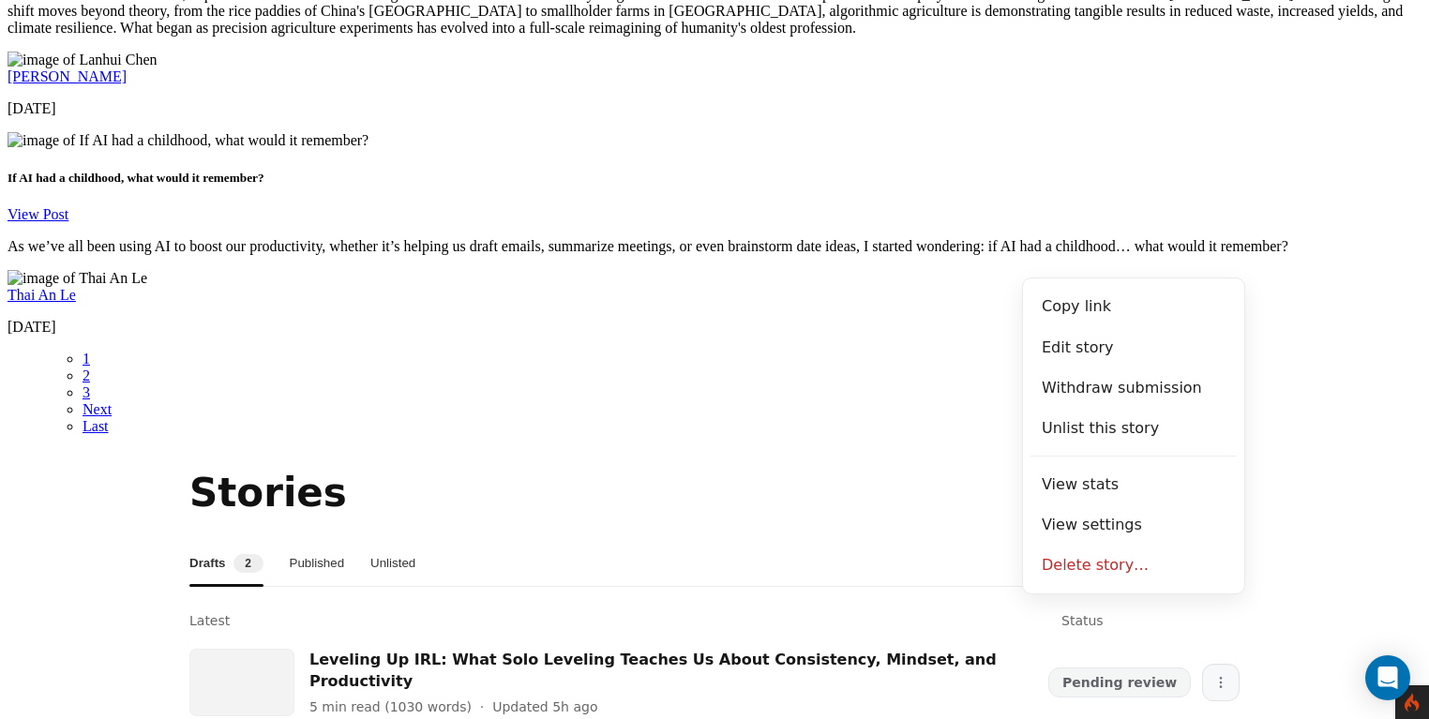
click at [1221, 664] on button "More" at bounding box center [1220, 682] width 37 height 37
click at [1361, 465] on section "Stories Drafts 2 Published Unlisted Latest Status Leveling Up IRL: What Solo Le…" at bounding box center [714, 647] width 1414 height 365
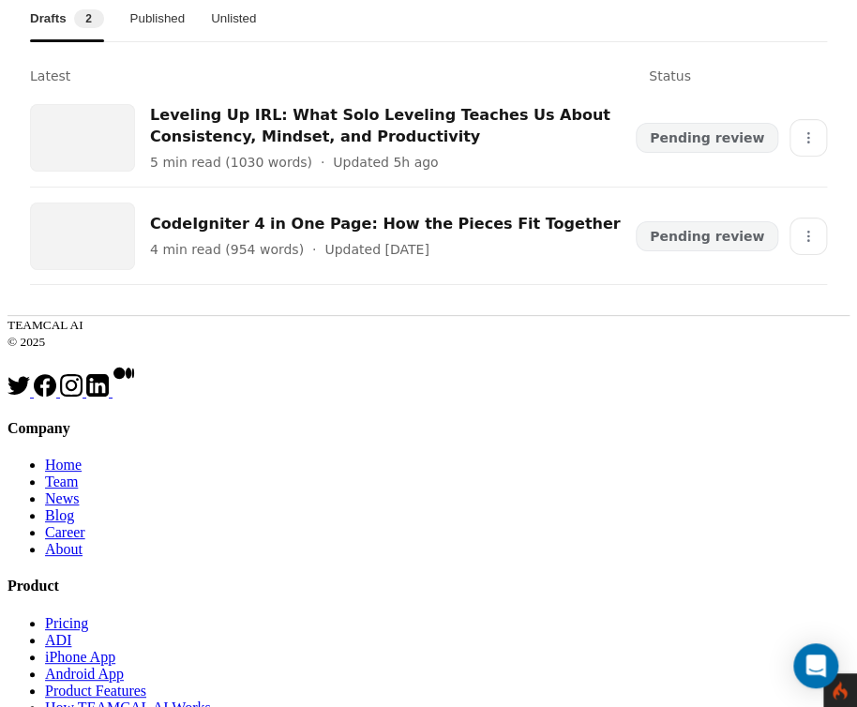
scroll to position [4075, 0]
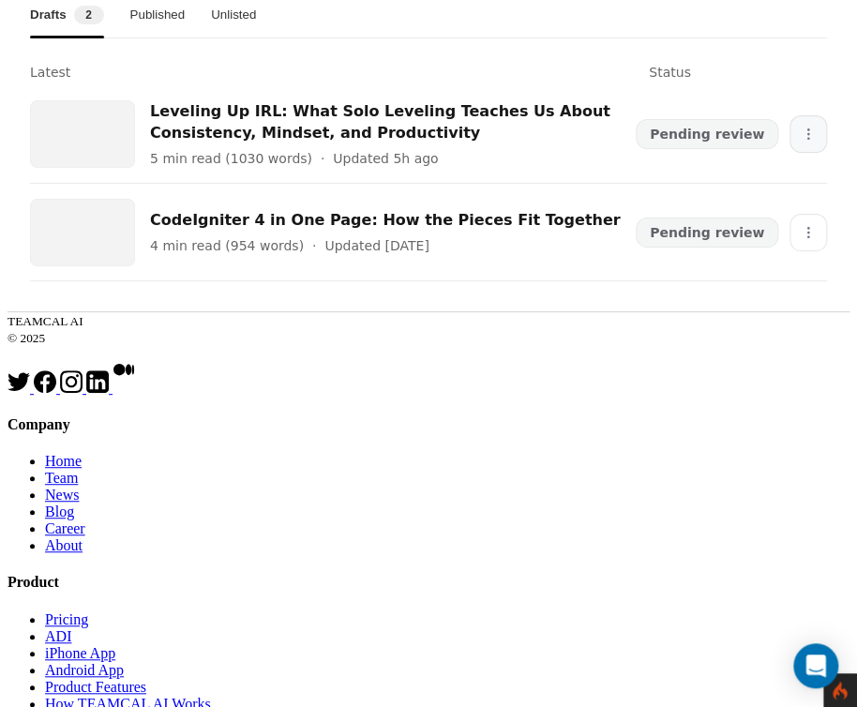
click at [816, 142] on icon "More" at bounding box center [808, 134] width 15 height 15
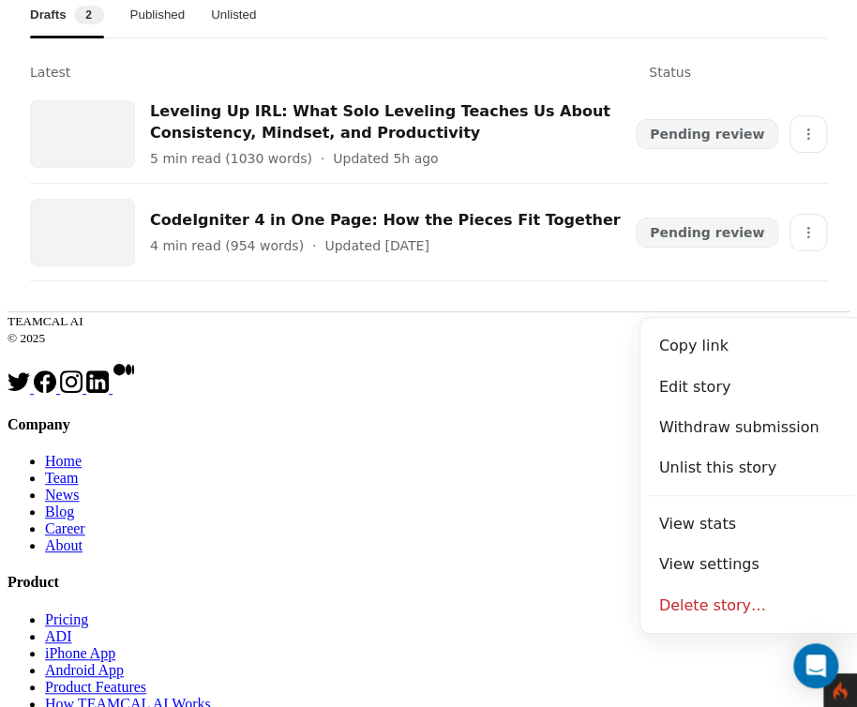
click at [805, 82] on div at bounding box center [804, 72] width 45 height 19
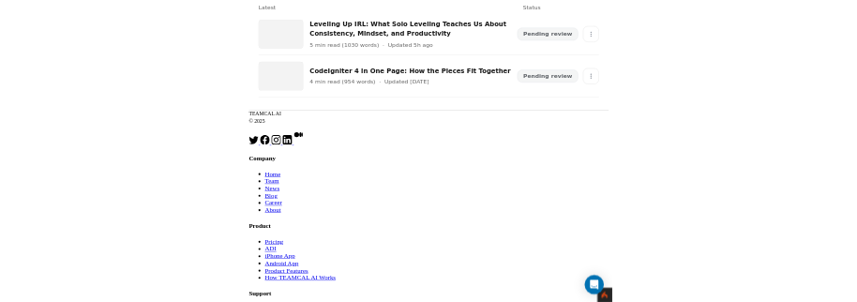
scroll to position [4142, 0]
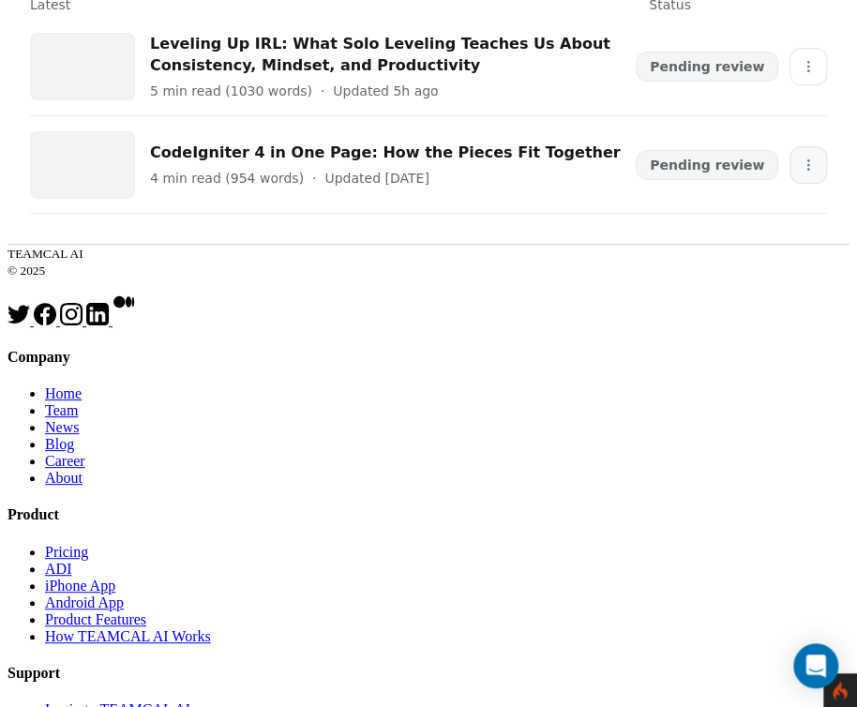
click at [816, 172] on icon "More" at bounding box center [808, 164] width 15 height 15
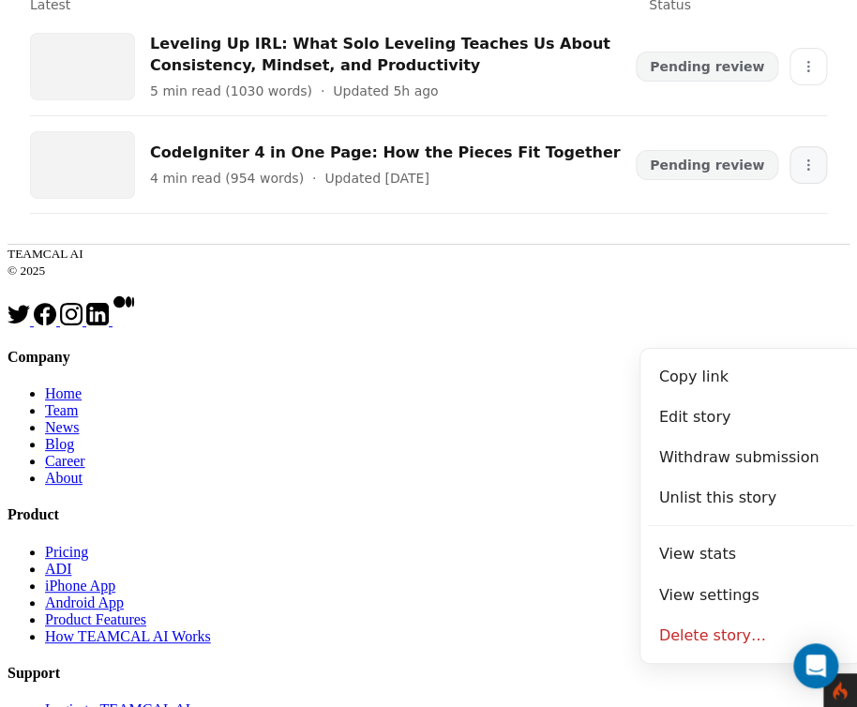
click at [816, 172] on icon "More" at bounding box center [808, 164] width 15 height 15
click at [820, 214] on div "CodeIgniter 4 in One Page: How the Pieces Fit Together 4 min read (954 words) ·…" at bounding box center [428, 164] width 797 height 97
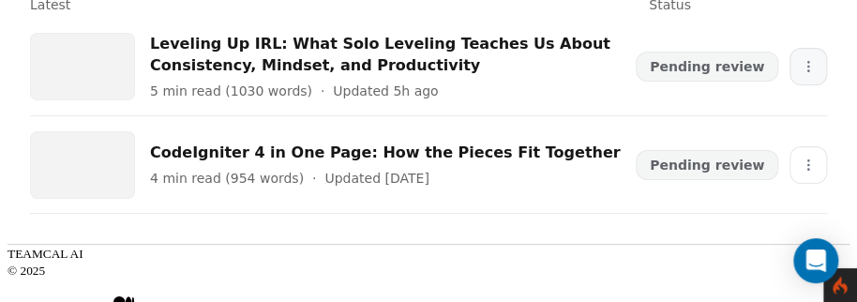
click at [816, 74] on icon "More" at bounding box center [808, 66] width 15 height 15
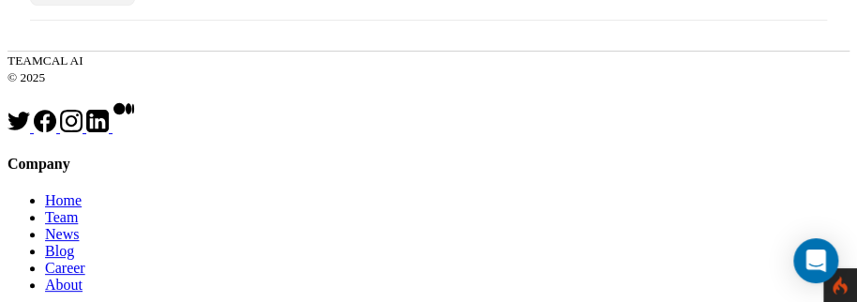
scroll to position [4352, 0]
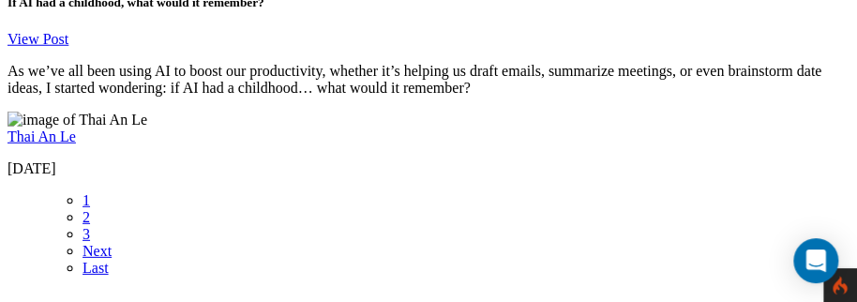
scroll to position [3687, 0]
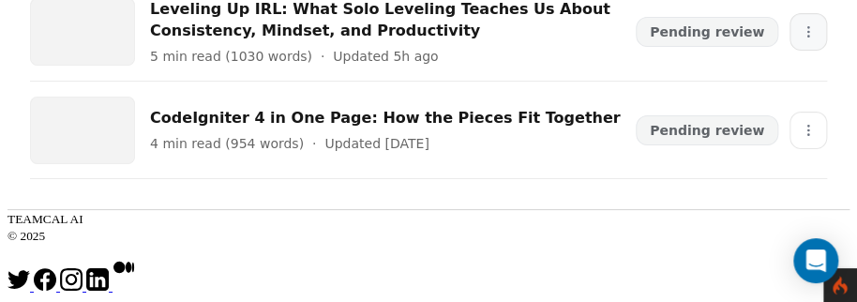
click at [816, 39] on icon "More" at bounding box center [808, 31] width 15 height 15
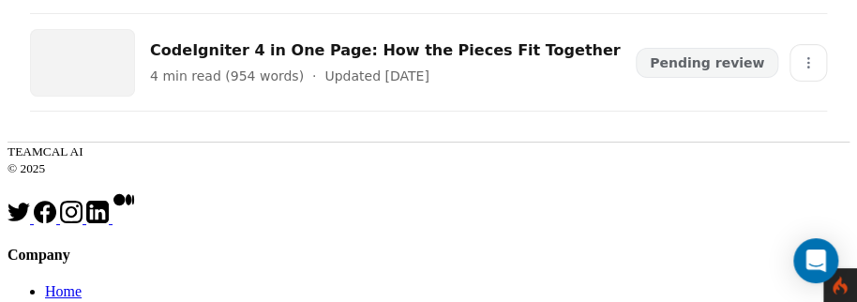
scroll to position [4241, 0]
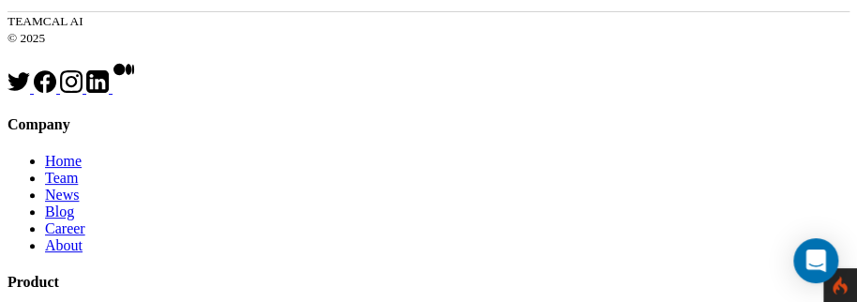
scroll to position [4376, 0]
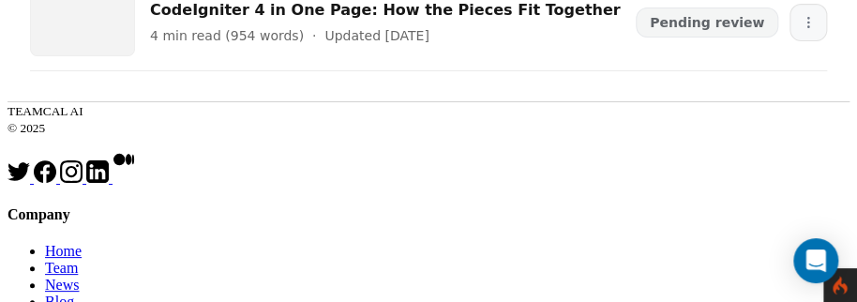
click at [818, 41] on button "More" at bounding box center [807, 22] width 37 height 37
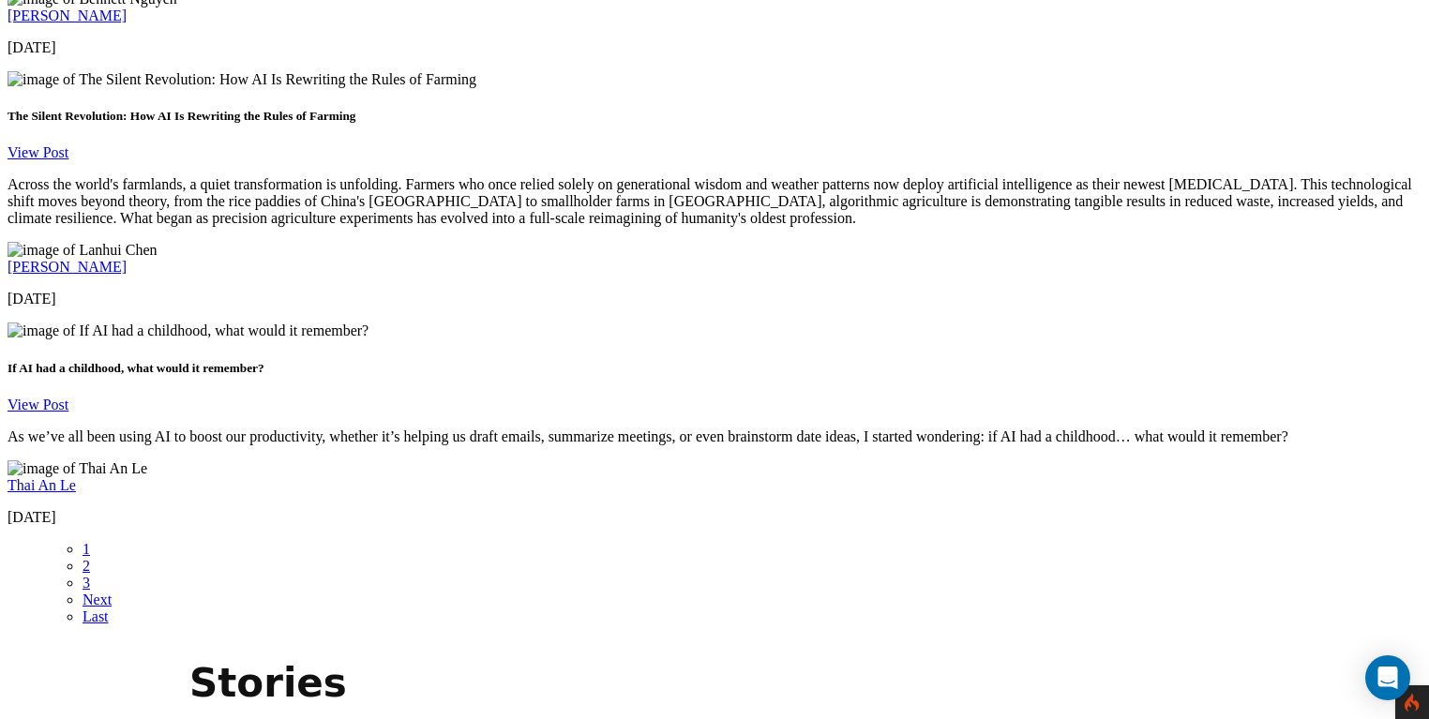
scroll to position [3123, 0]
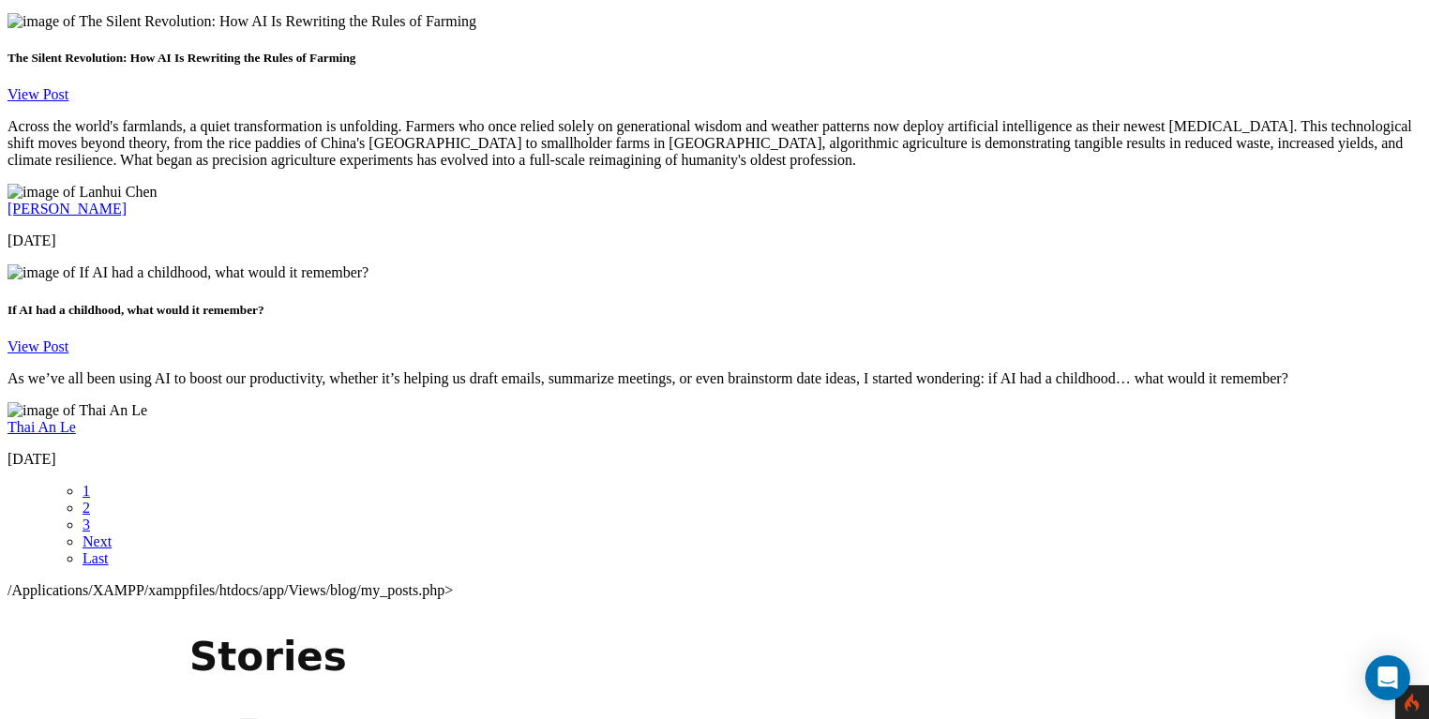
scroll to position [3191, 0]
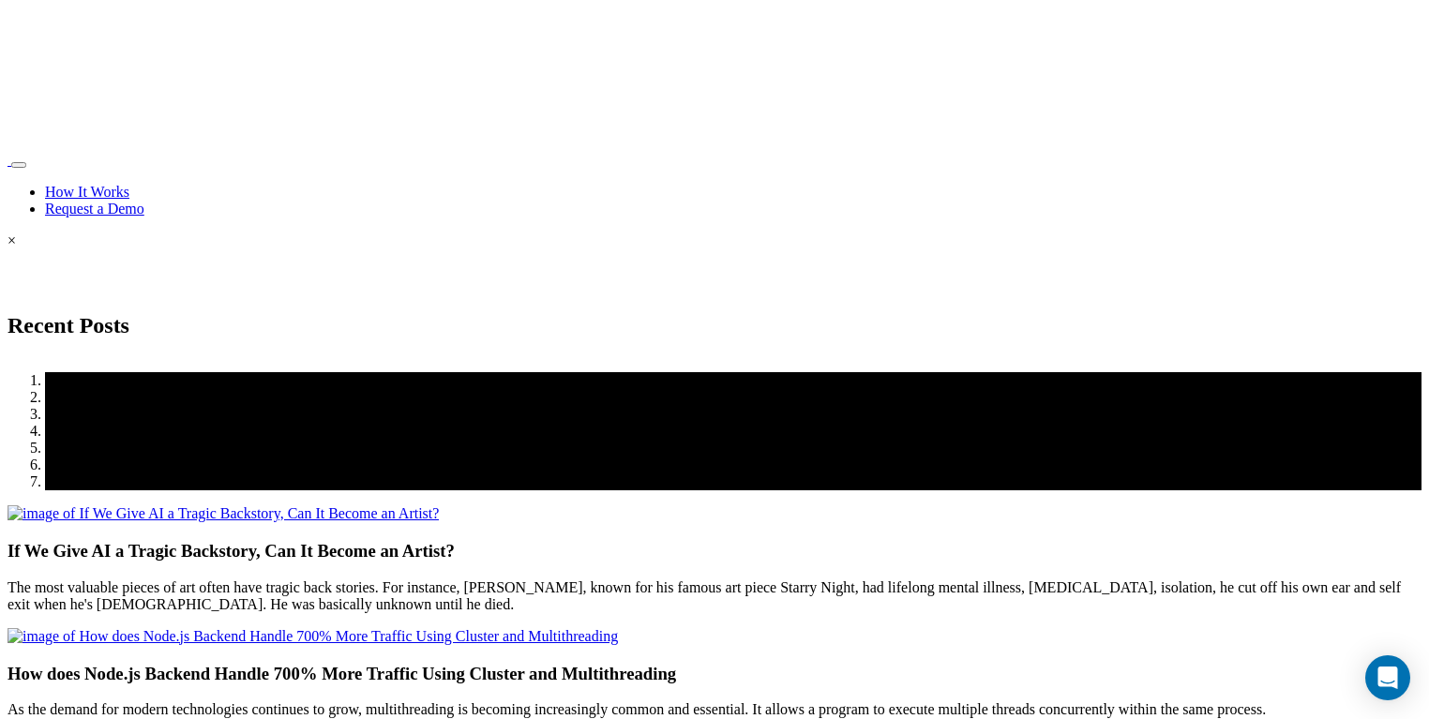
scroll to position [3187, 0]
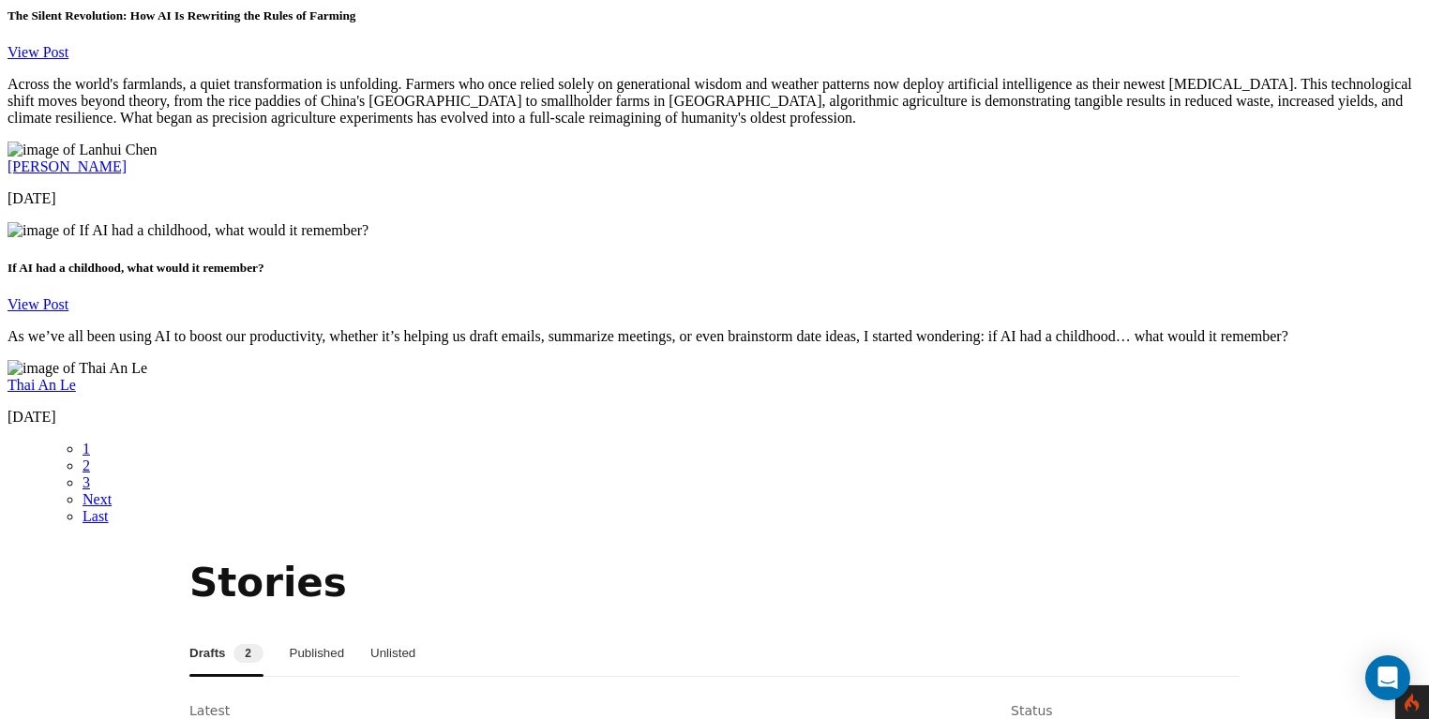
scroll to position [3190, 0]
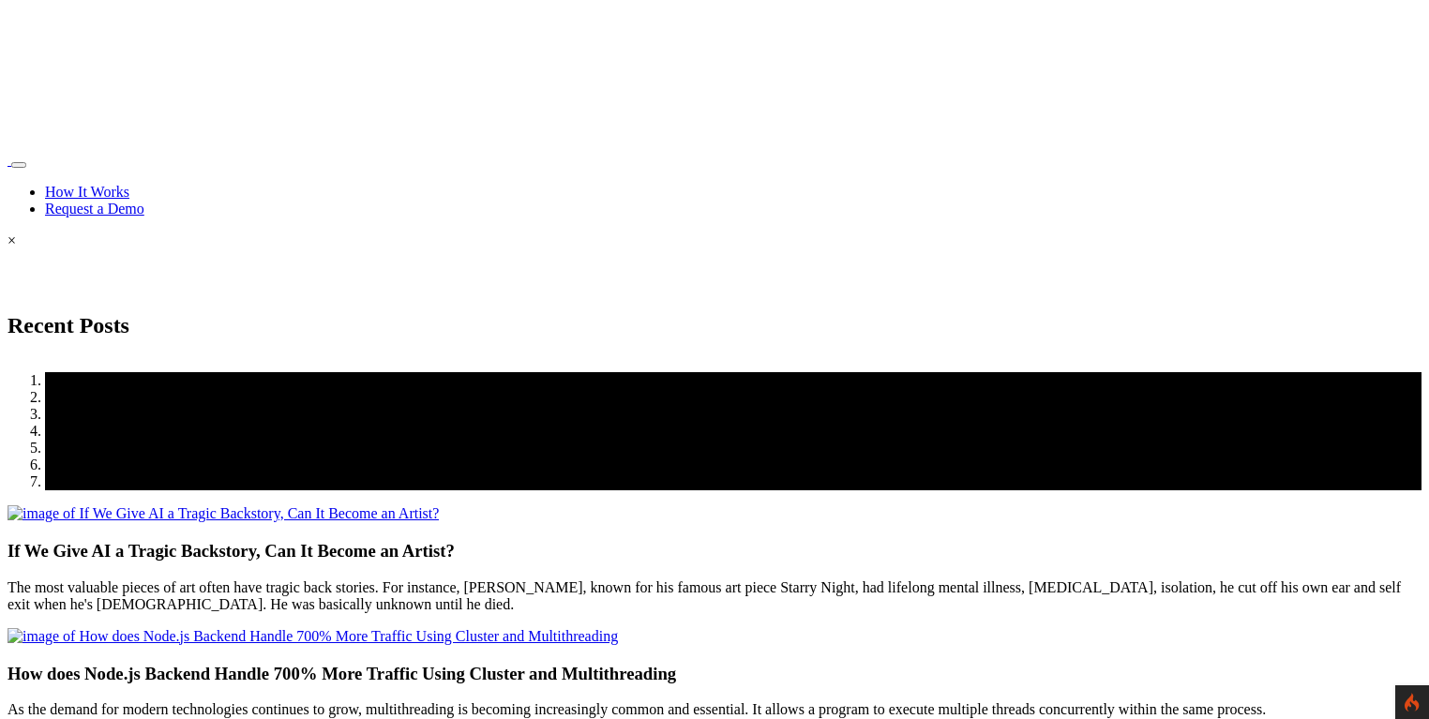
scroll to position [3185, 0]
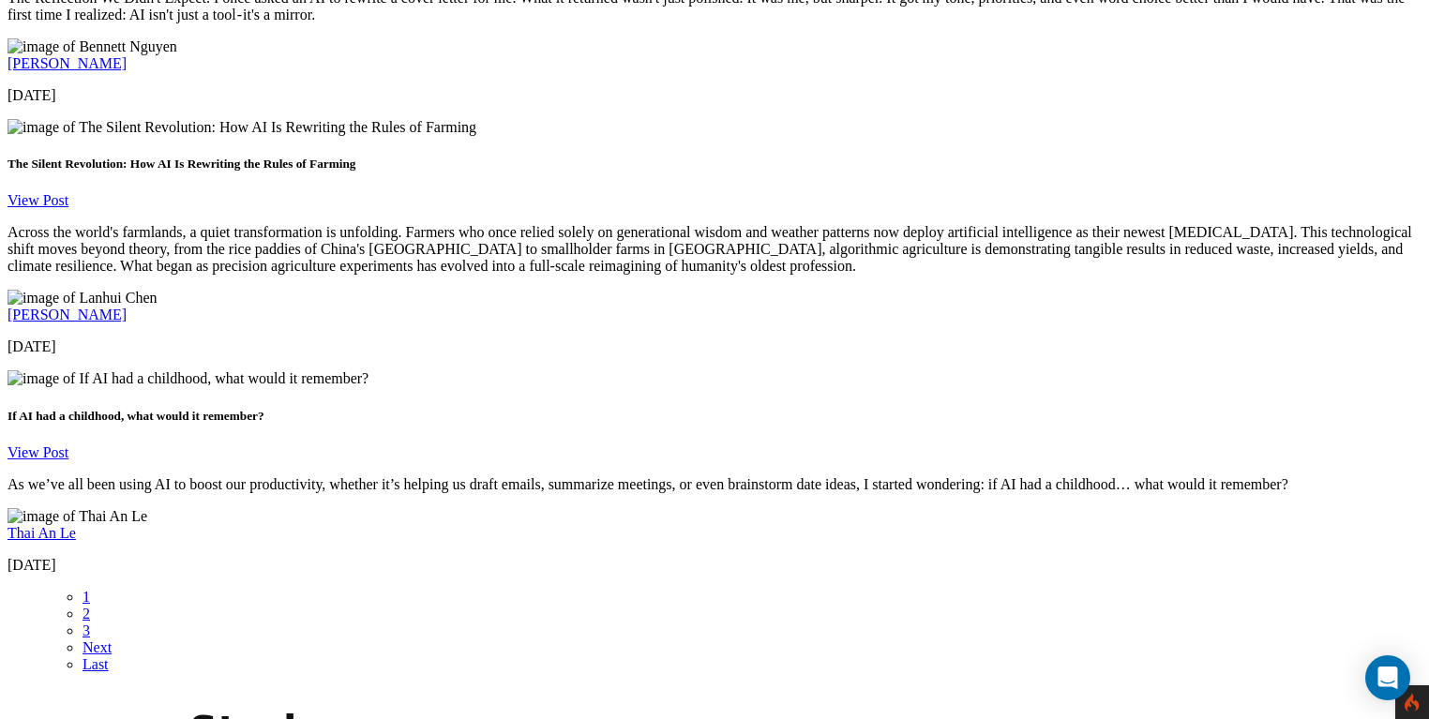
scroll to position [3080, 0]
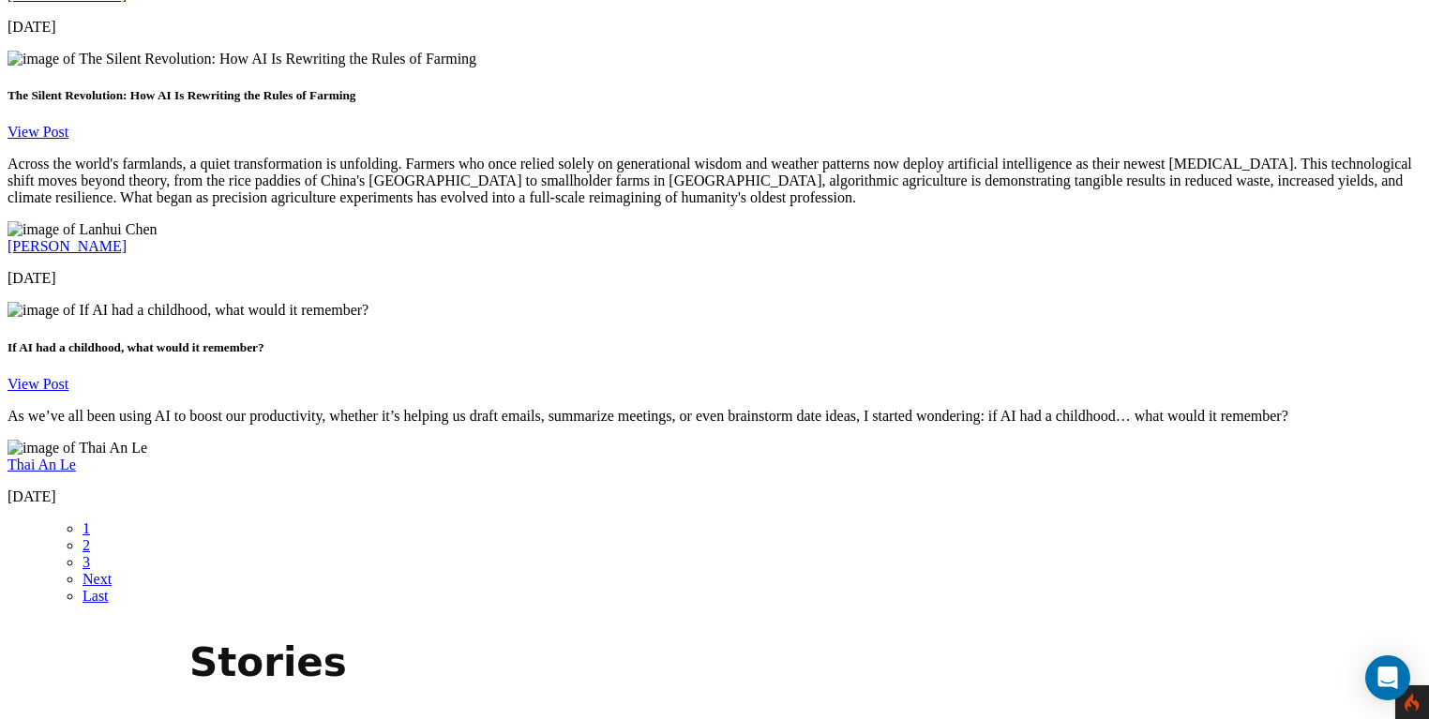
scroll to position [3147, 0]
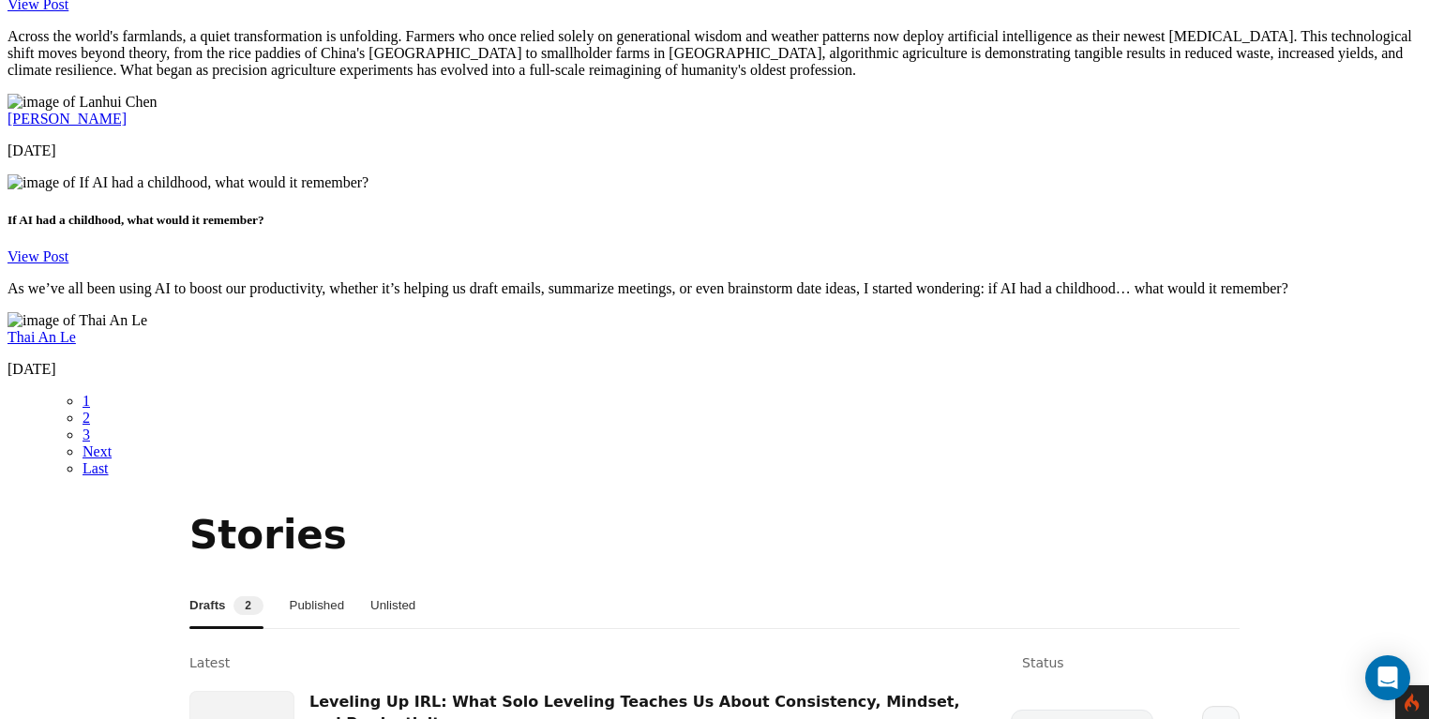
scroll to position [3282, 0]
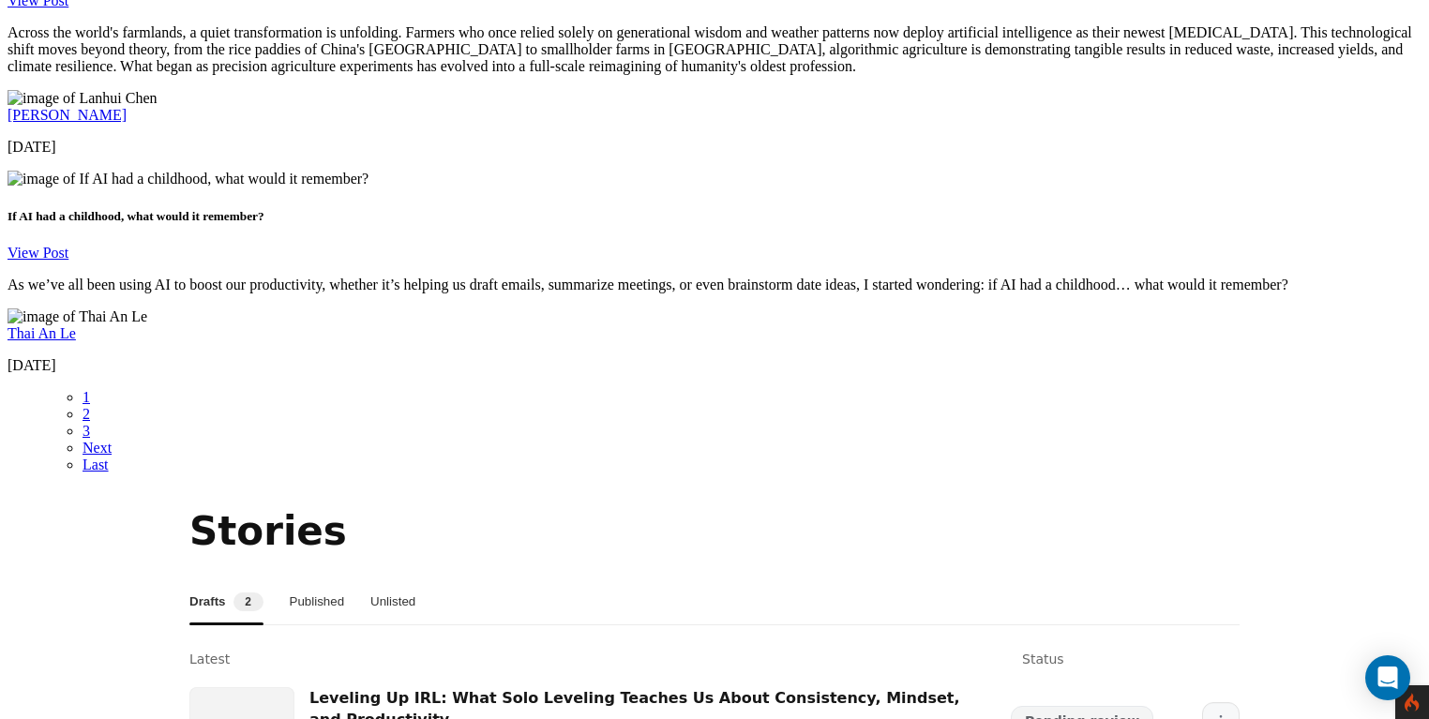
click at [1215, 702] on button "More" at bounding box center [1220, 720] width 37 height 37
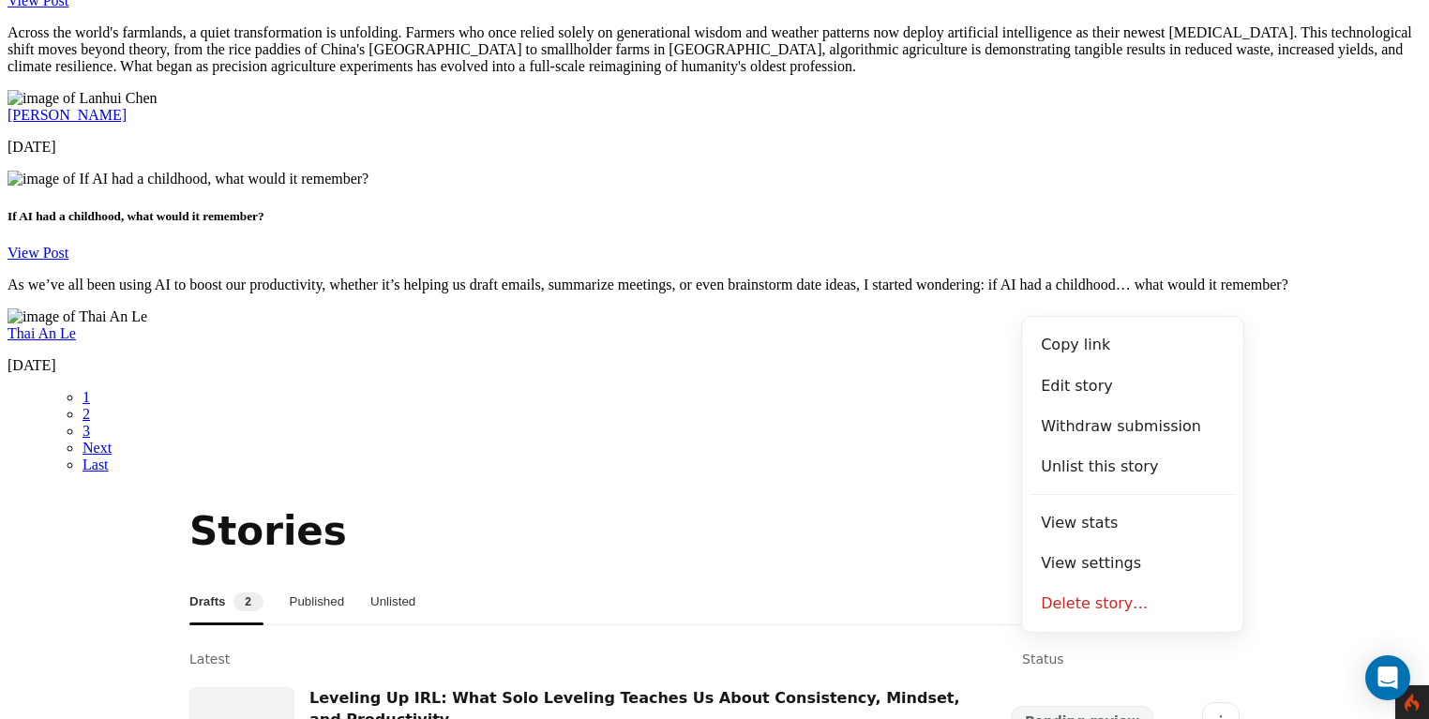
click at [1280, 503] on section "Stories Drafts 2 Published Unlisted Latest Status Leveling Up IRL: What Solo Le…" at bounding box center [714, 685] width 1414 height 365
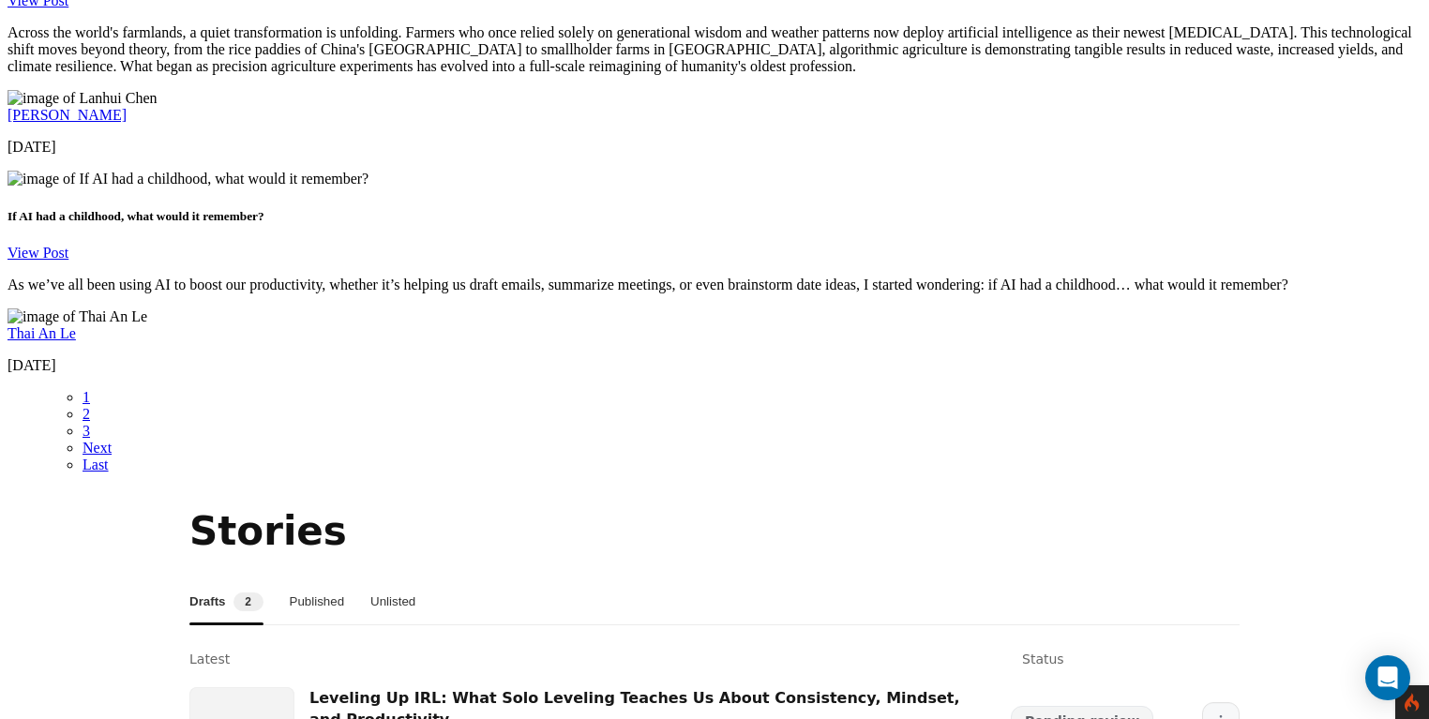
click at [1213, 713] on icon "More" at bounding box center [1220, 720] width 15 height 15
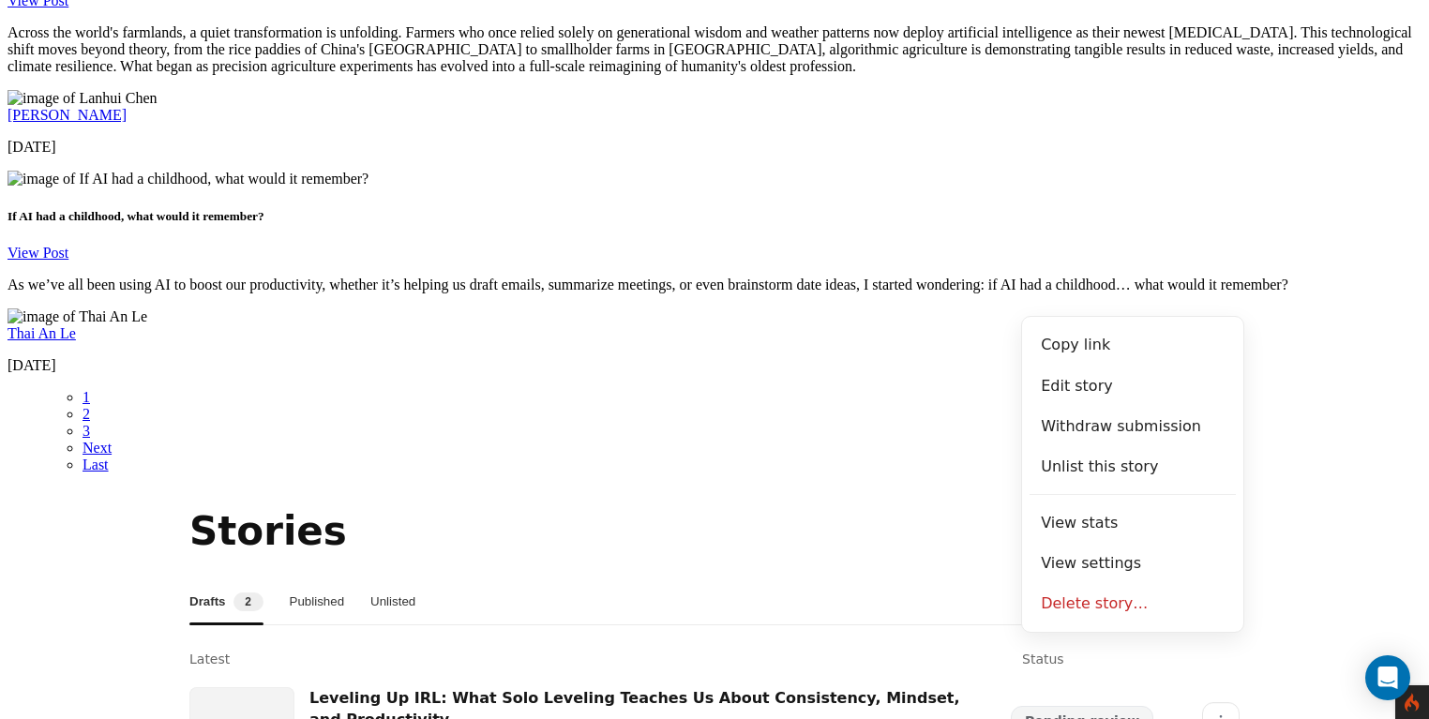
click at [1298, 503] on section "Stories Drafts 2 Published Unlisted Latest Status Leveling Up IRL: What Solo Le…" at bounding box center [714, 685] width 1414 height 365
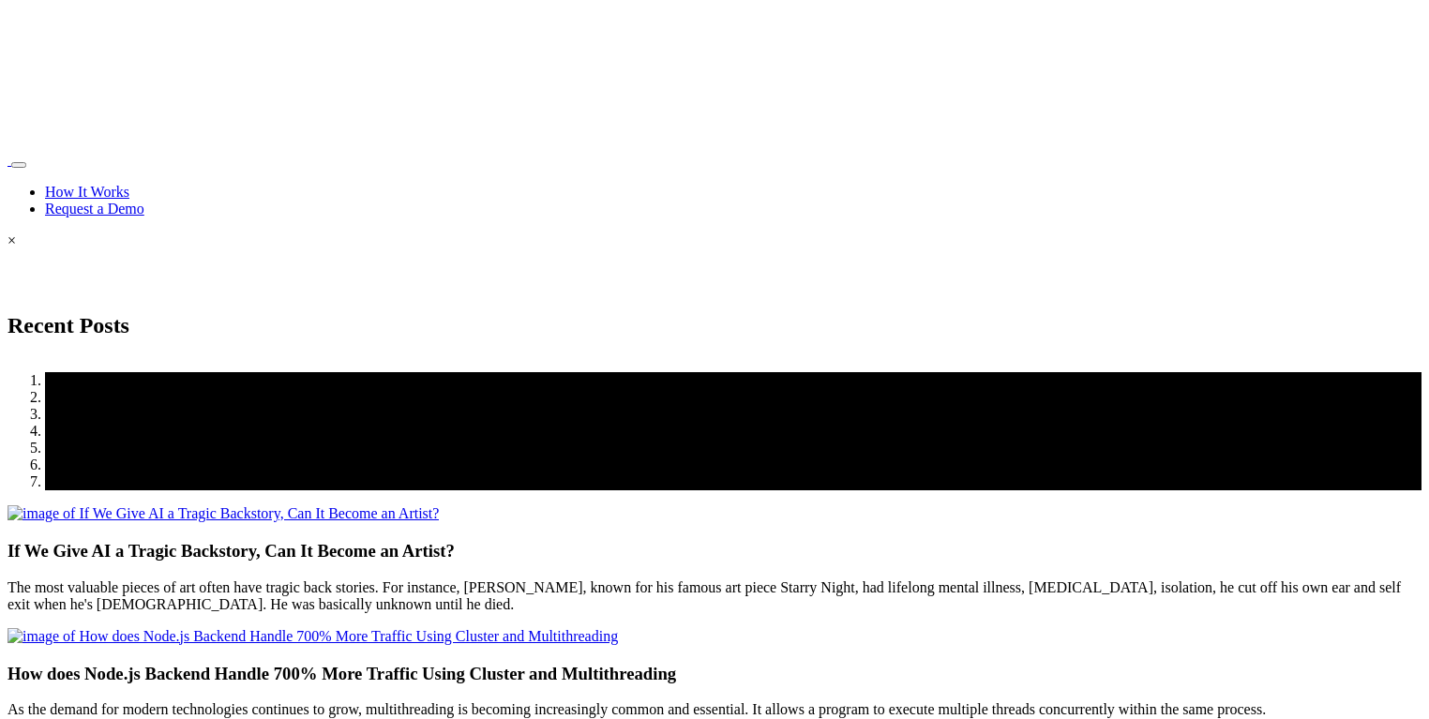
scroll to position [3282, 0]
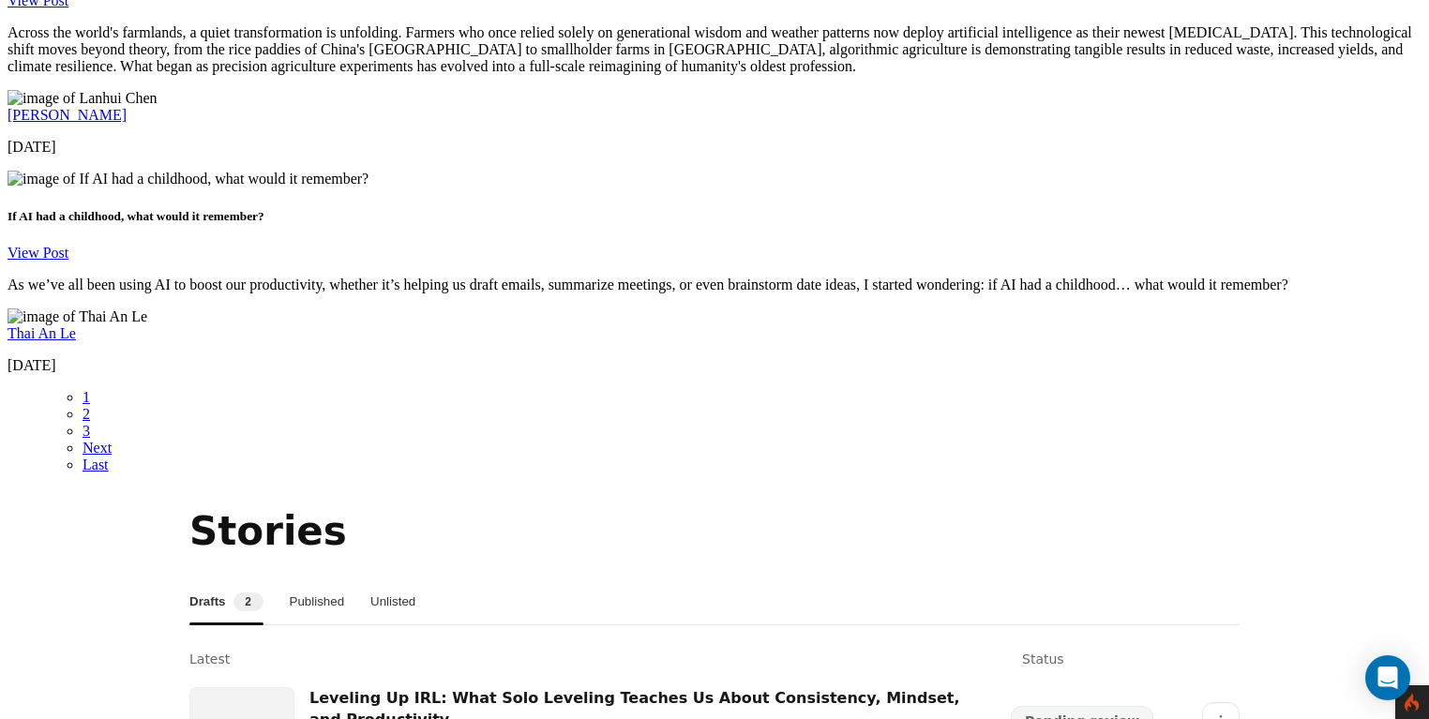
click at [330, 579] on button "Published" at bounding box center [317, 601] width 55 height 45
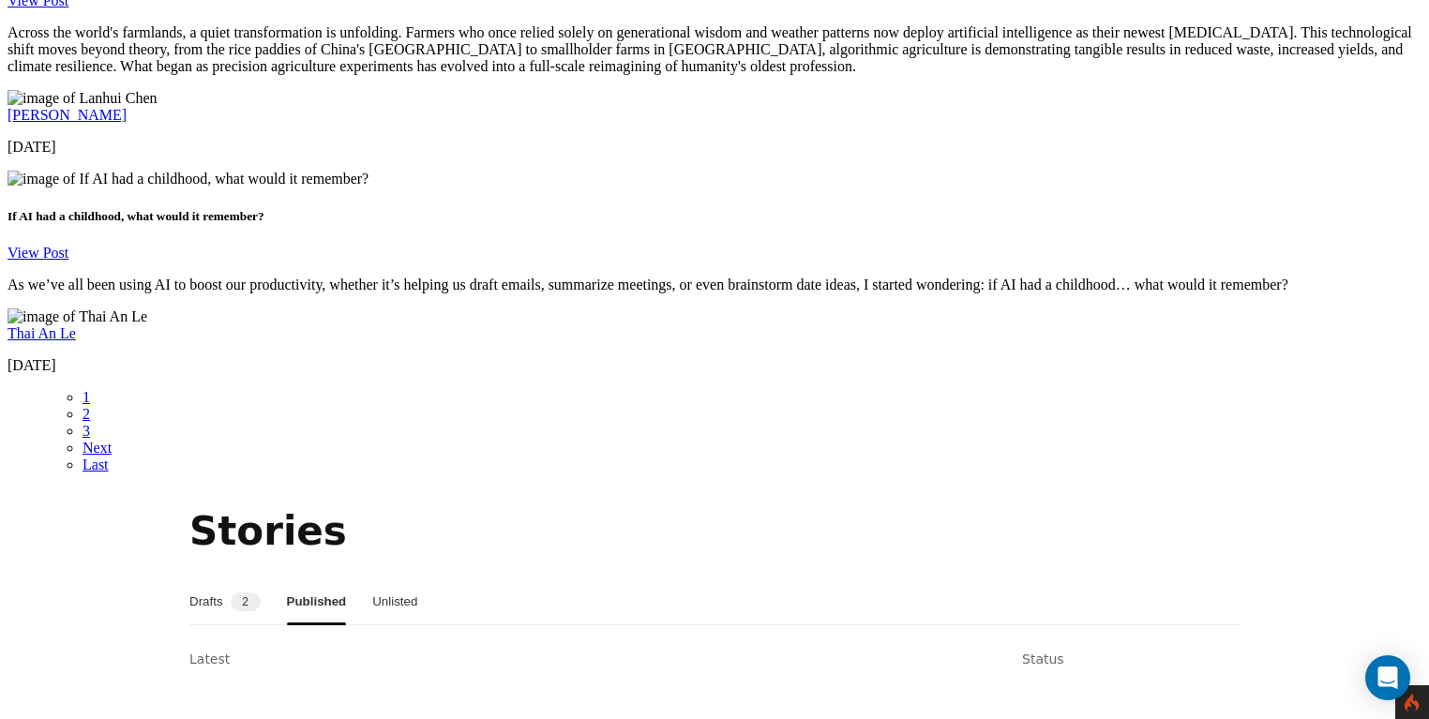
click at [405, 579] on button "Unlisted" at bounding box center [394, 601] width 45 height 45
click at [327, 579] on button "Published" at bounding box center [314, 601] width 55 height 45
click at [410, 579] on button "Unlisted" at bounding box center [394, 601] width 45 height 45
click at [329, 579] on button "Published" at bounding box center [314, 601] width 55 height 45
click at [234, 579] on button "Drafts 2" at bounding box center [224, 601] width 71 height 45
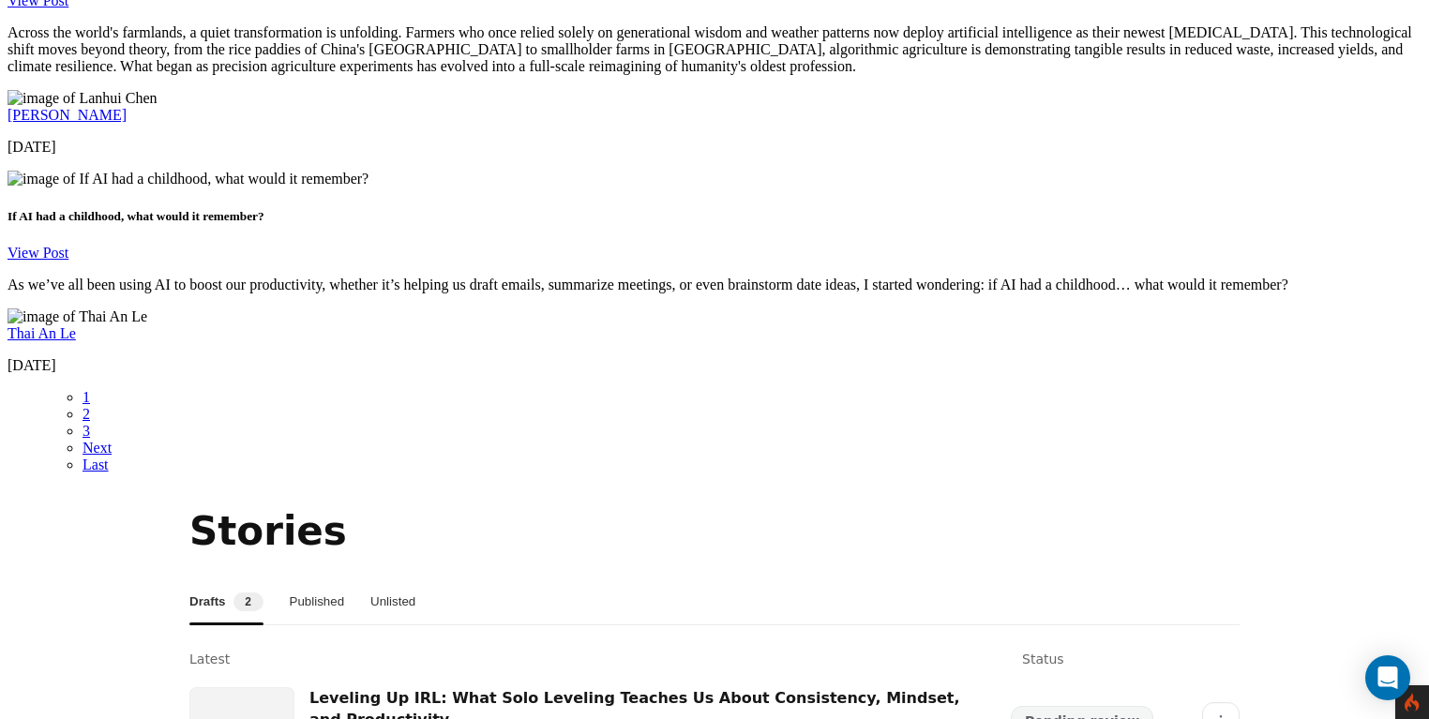
click at [337, 579] on button "Published" at bounding box center [317, 601] width 55 height 45
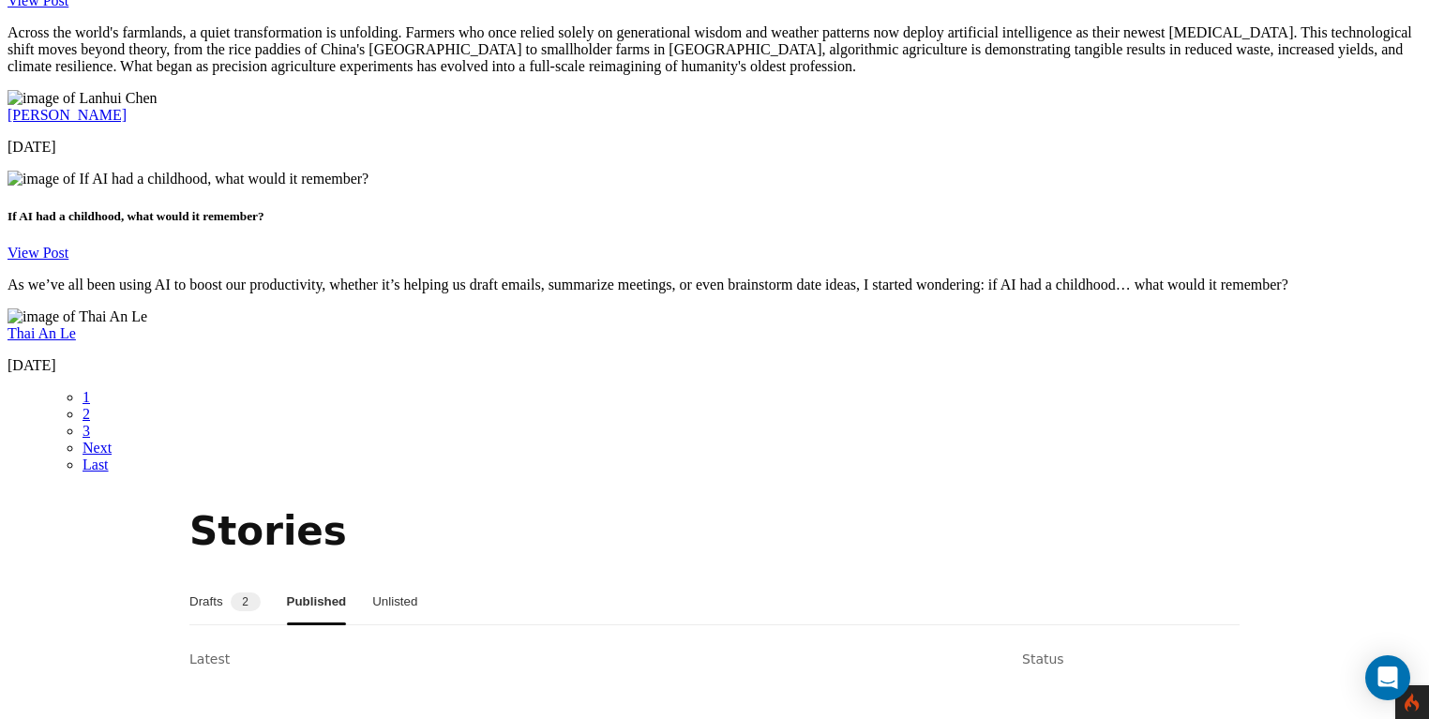
click at [236, 579] on button "Drafts 2" at bounding box center [224, 601] width 71 height 45
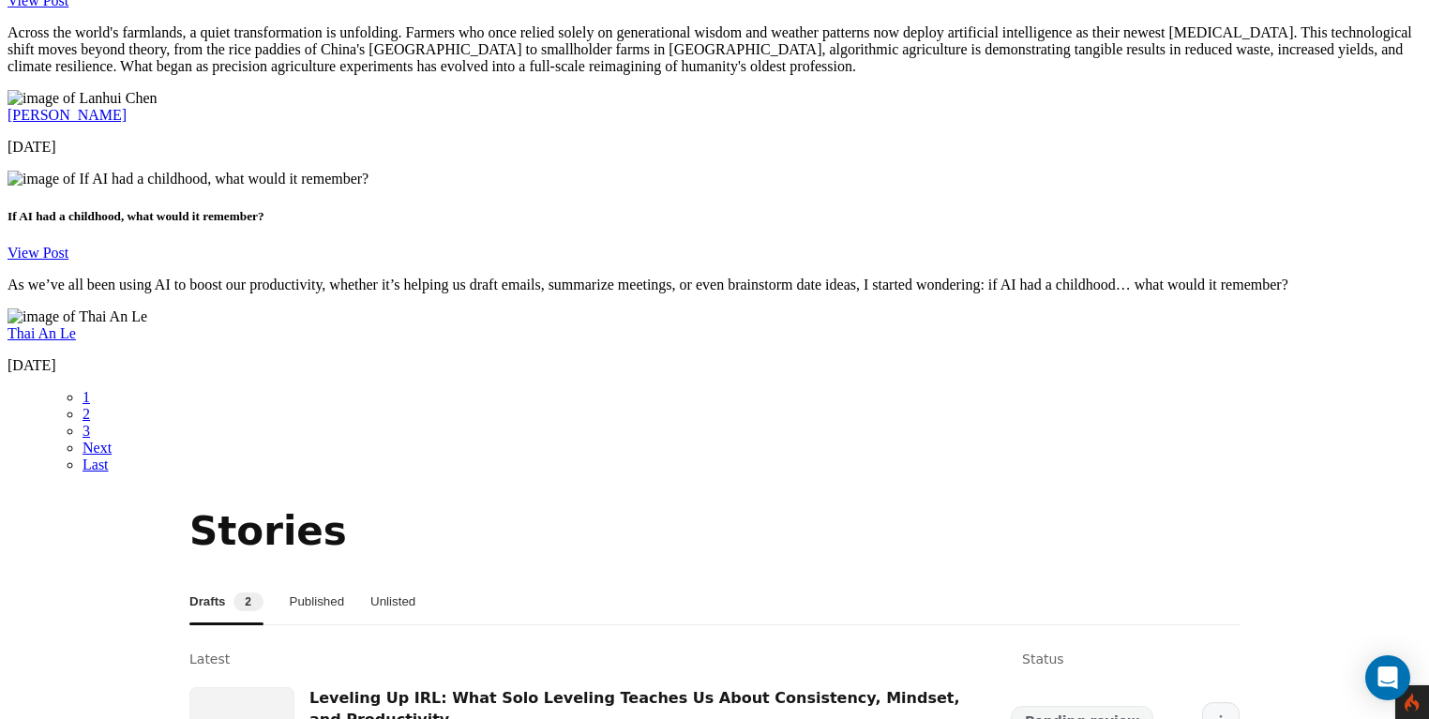
click at [1213, 713] on icon "More" at bounding box center [1220, 720] width 15 height 15
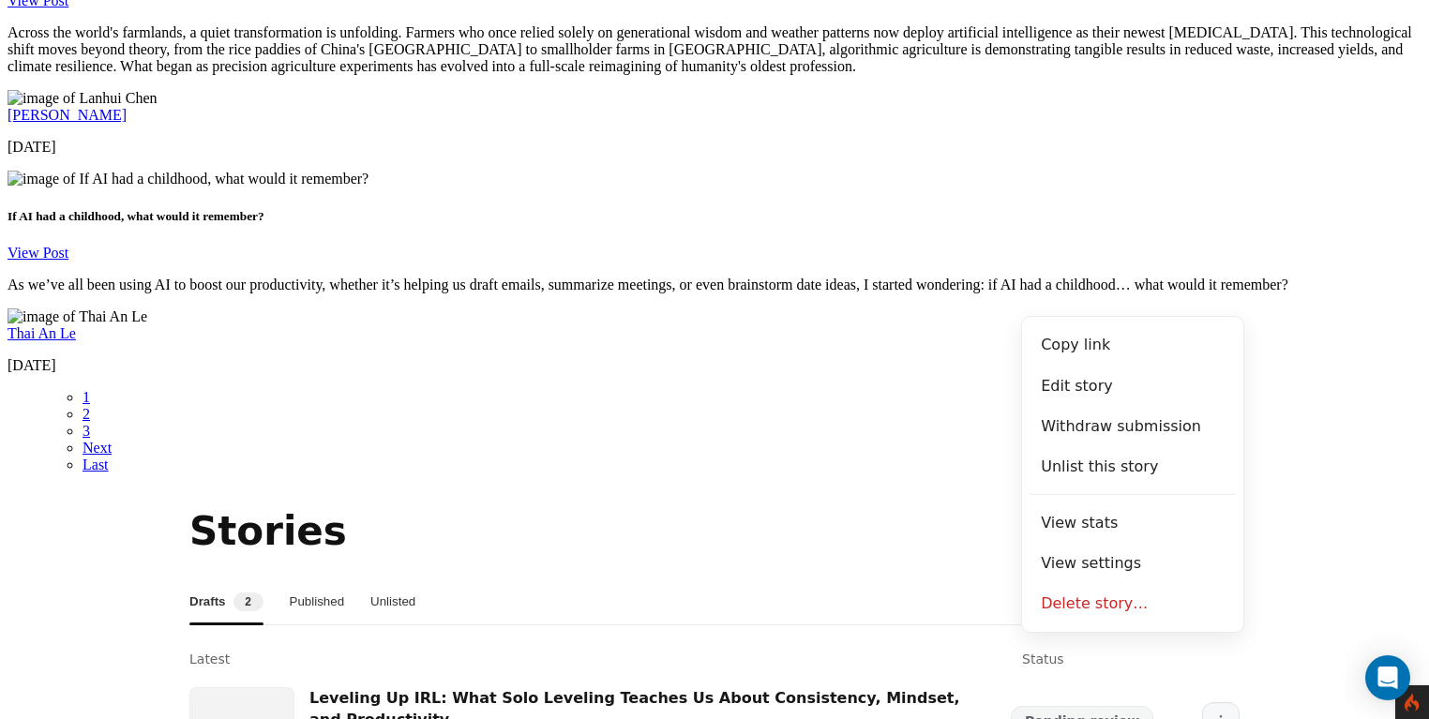
click at [1213, 713] on icon "More" at bounding box center [1220, 720] width 15 height 15
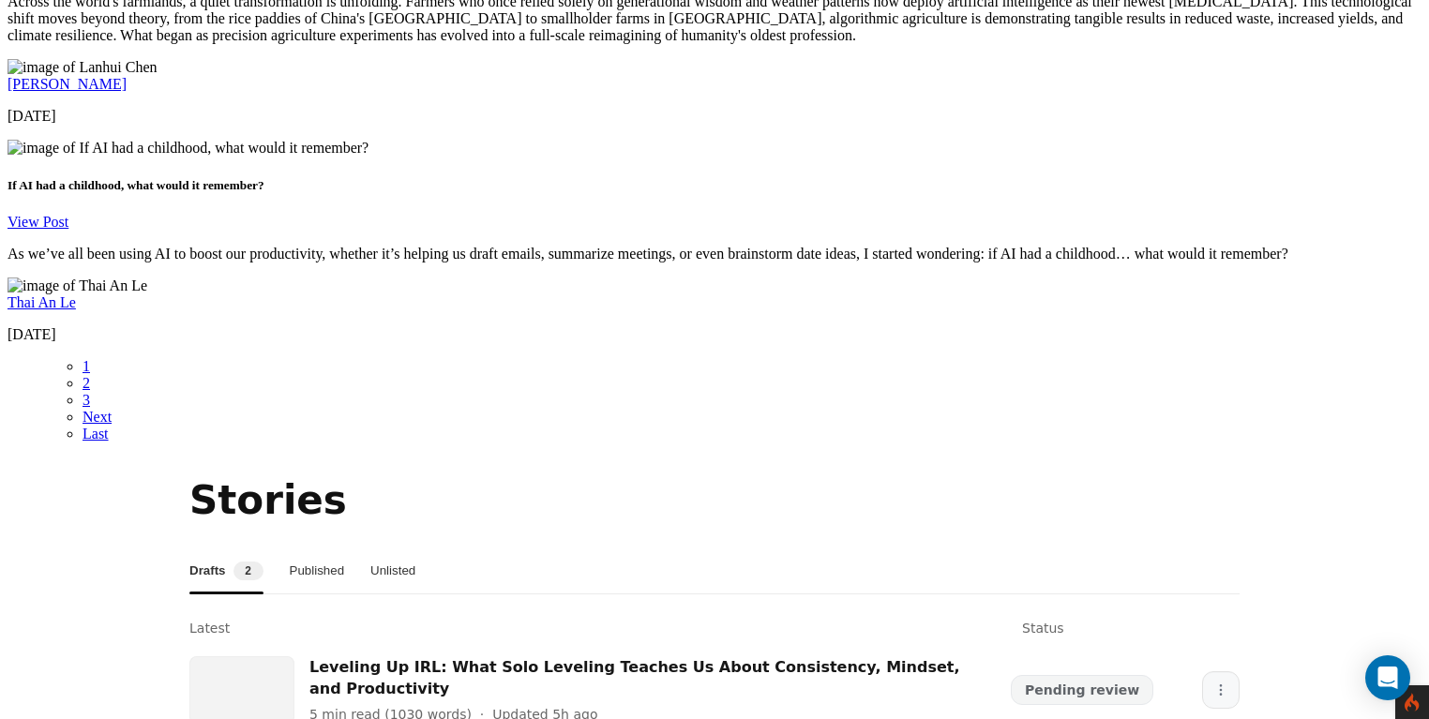
scroll to position [3303, 0]
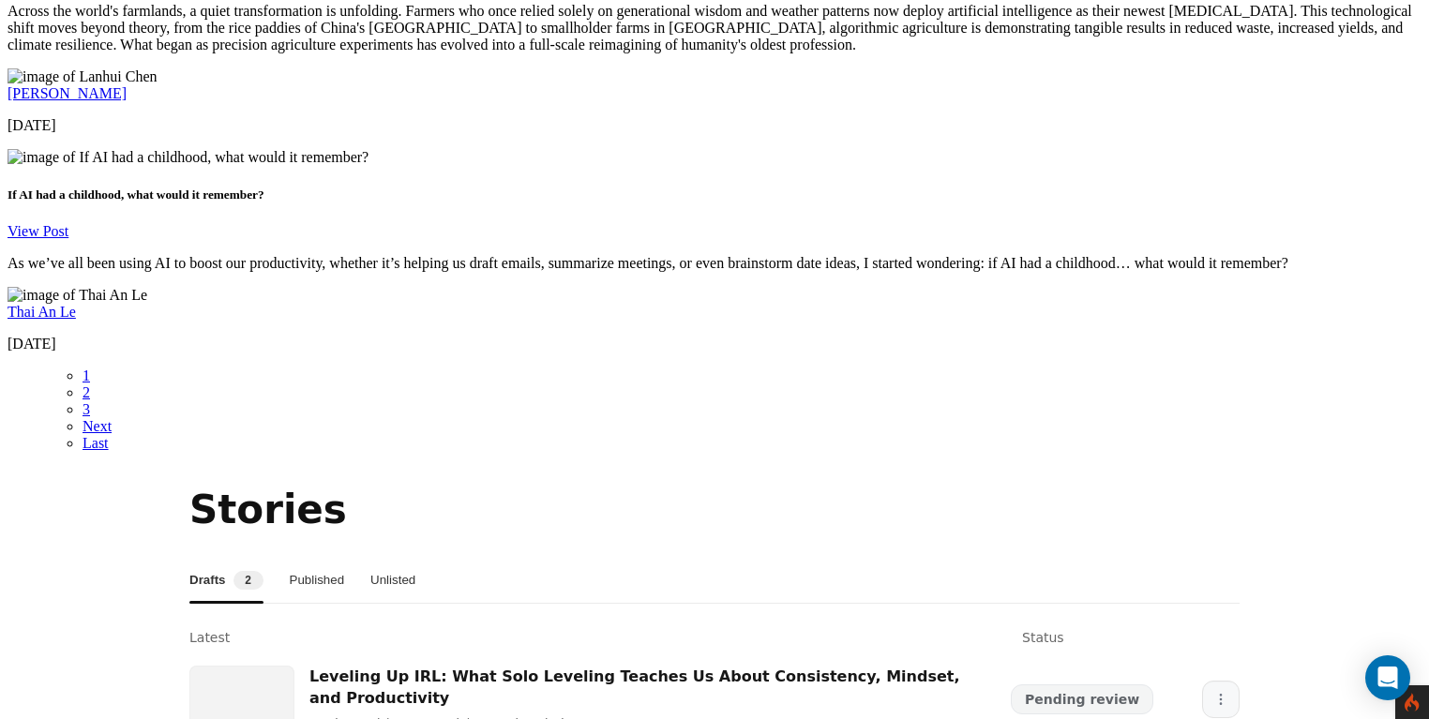
click at [1219, 681] on button "More" at bounding box center [1220, 699] width 37 height 37
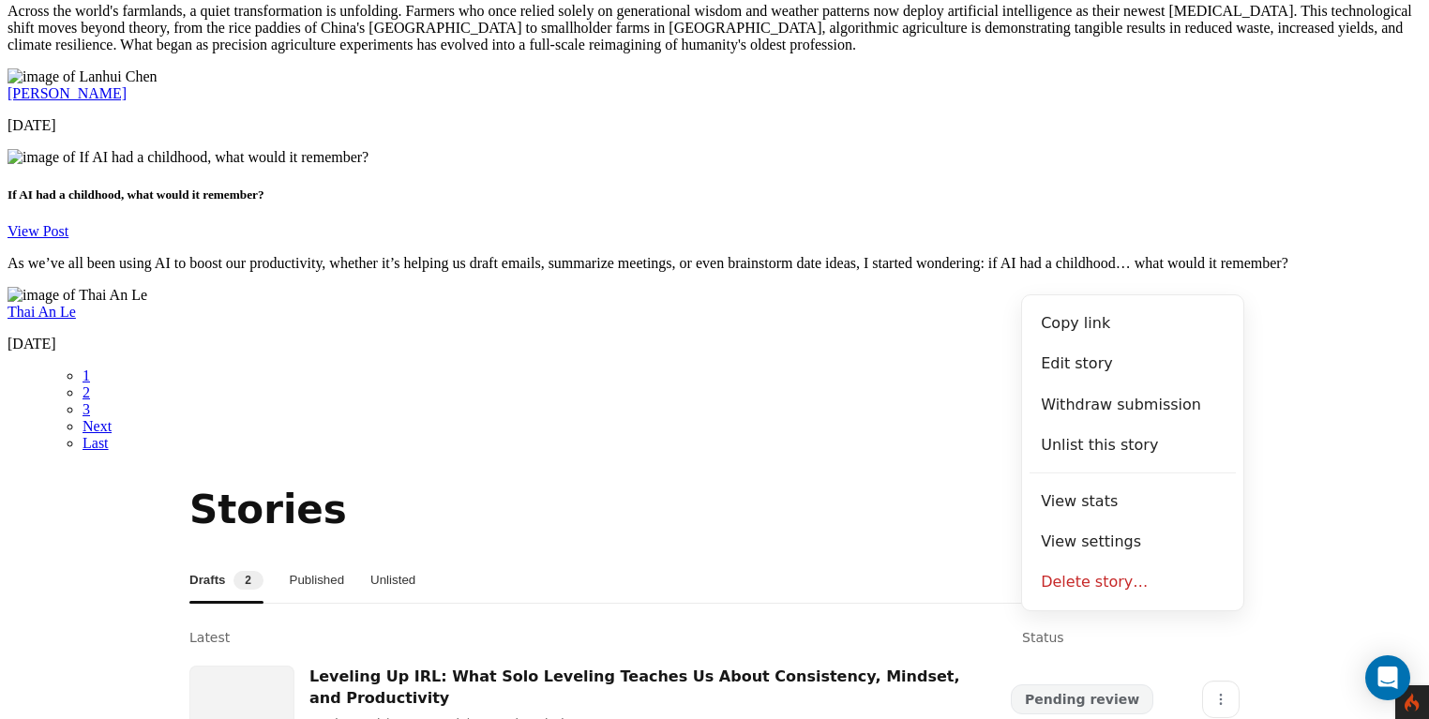
click at [1292, 482] on section "Stories Drafts 2 Published Unlisted Latest Status Leveling Up IRL: What Solo Le…" at bounding box center [714, 664] width 1414 height 365
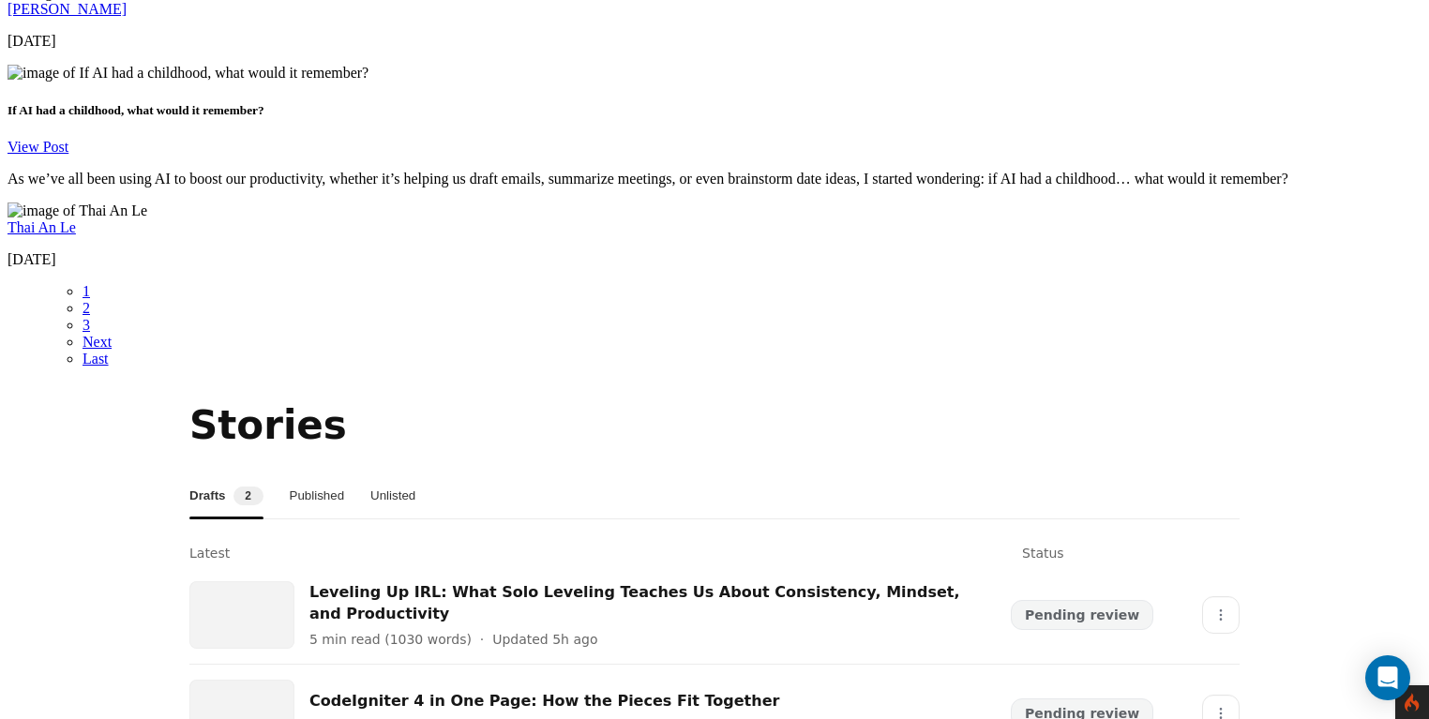
scroll to position [3386, 0]
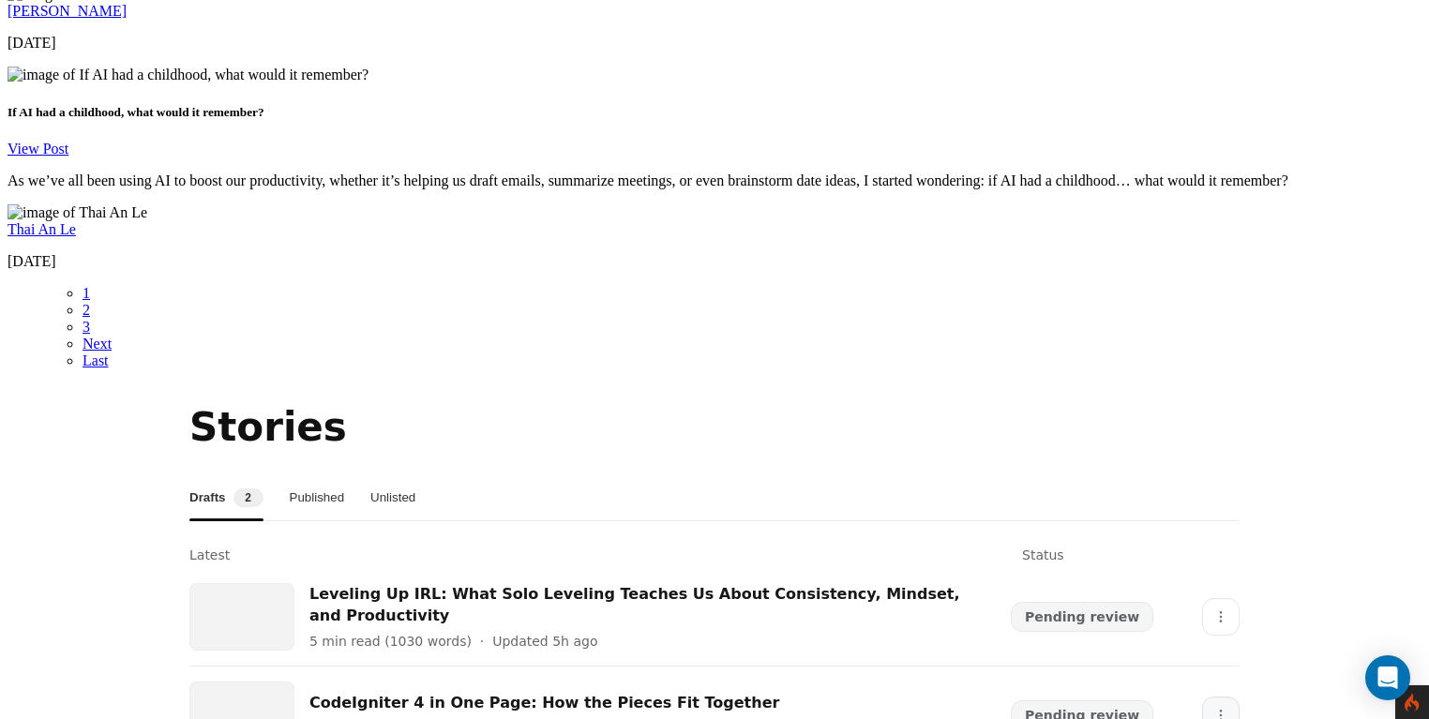
click at [1202, 697] on button "More" at bounding box center [1220, 715] width 37 height 37
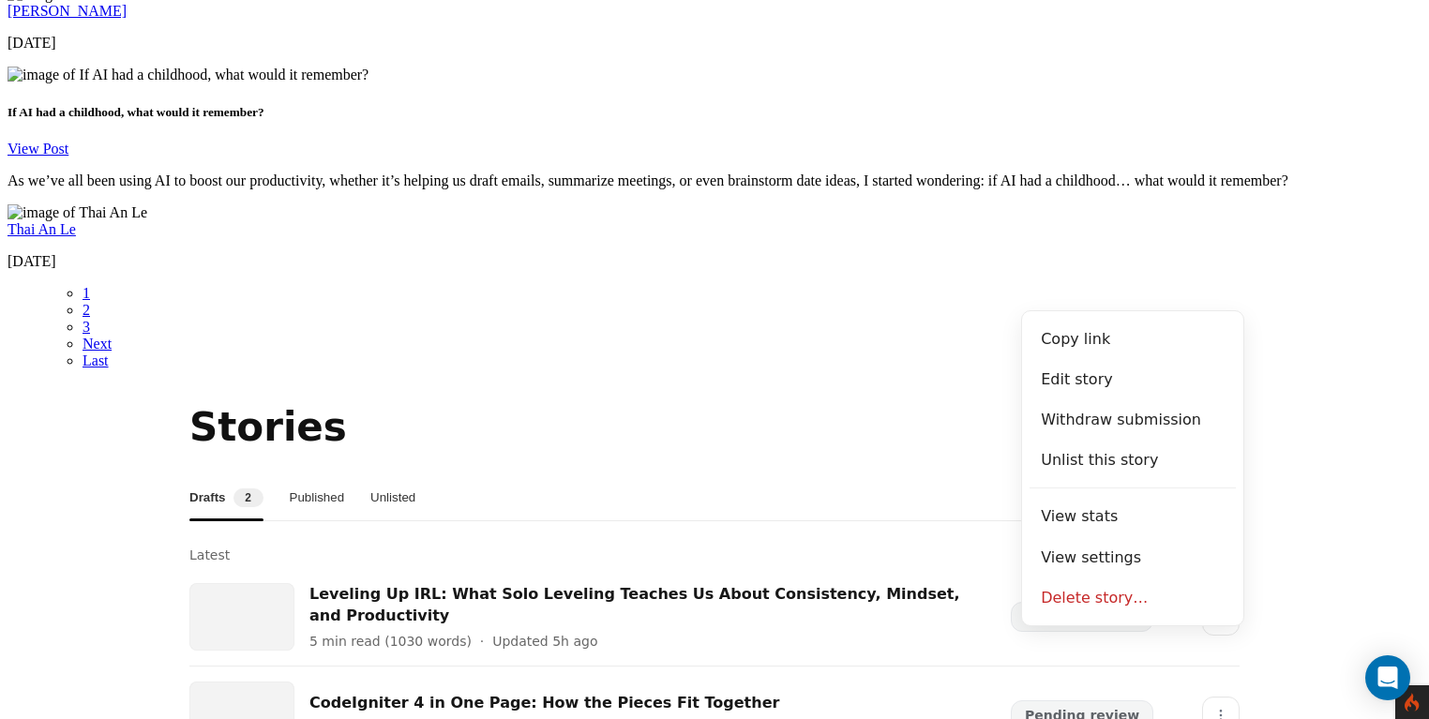
click at [1280, 399] on section "Stories Drafts 2 Published Unlisted Latest Status Leveling Up IRL: What Solo Le…" at bounding box center [714, 581] width 1414 height 365
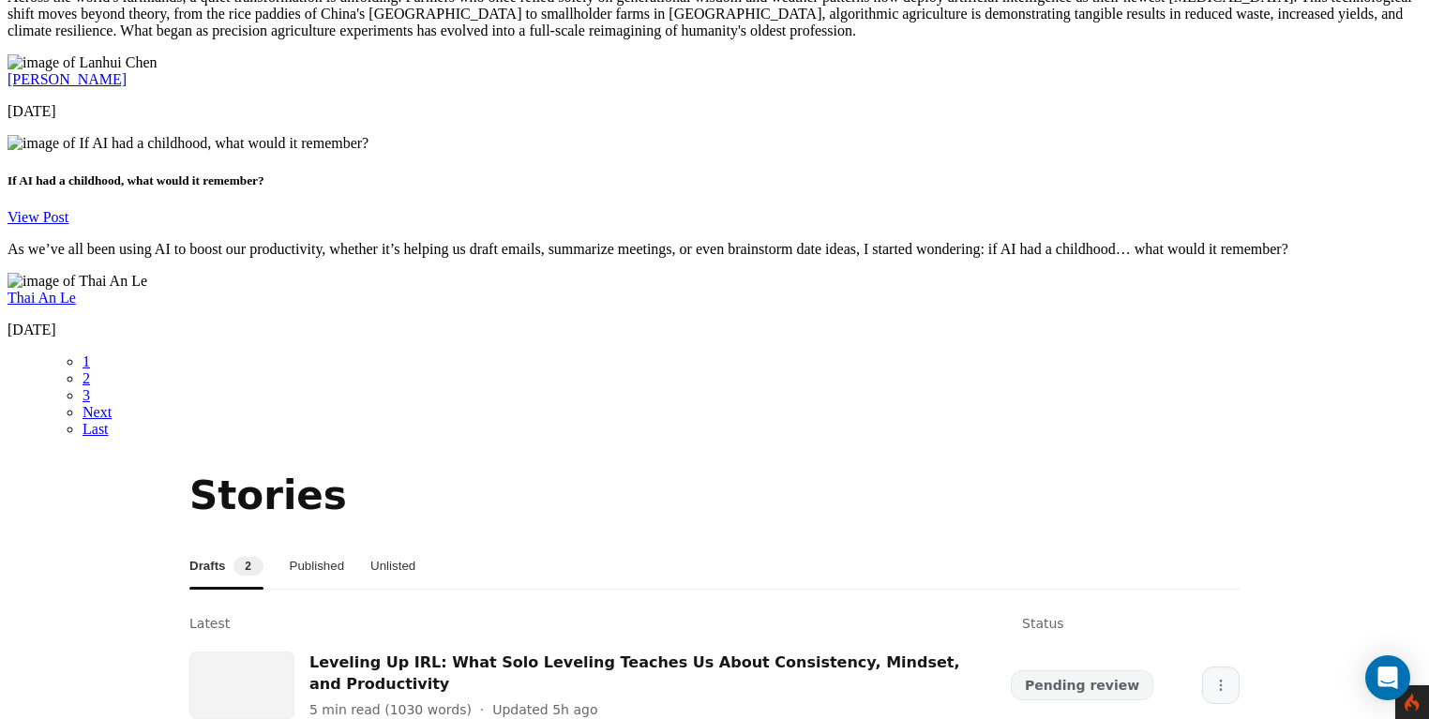
click at [1217, 667] on button "More" at bounding box center [1220, 685] width 37 height 37
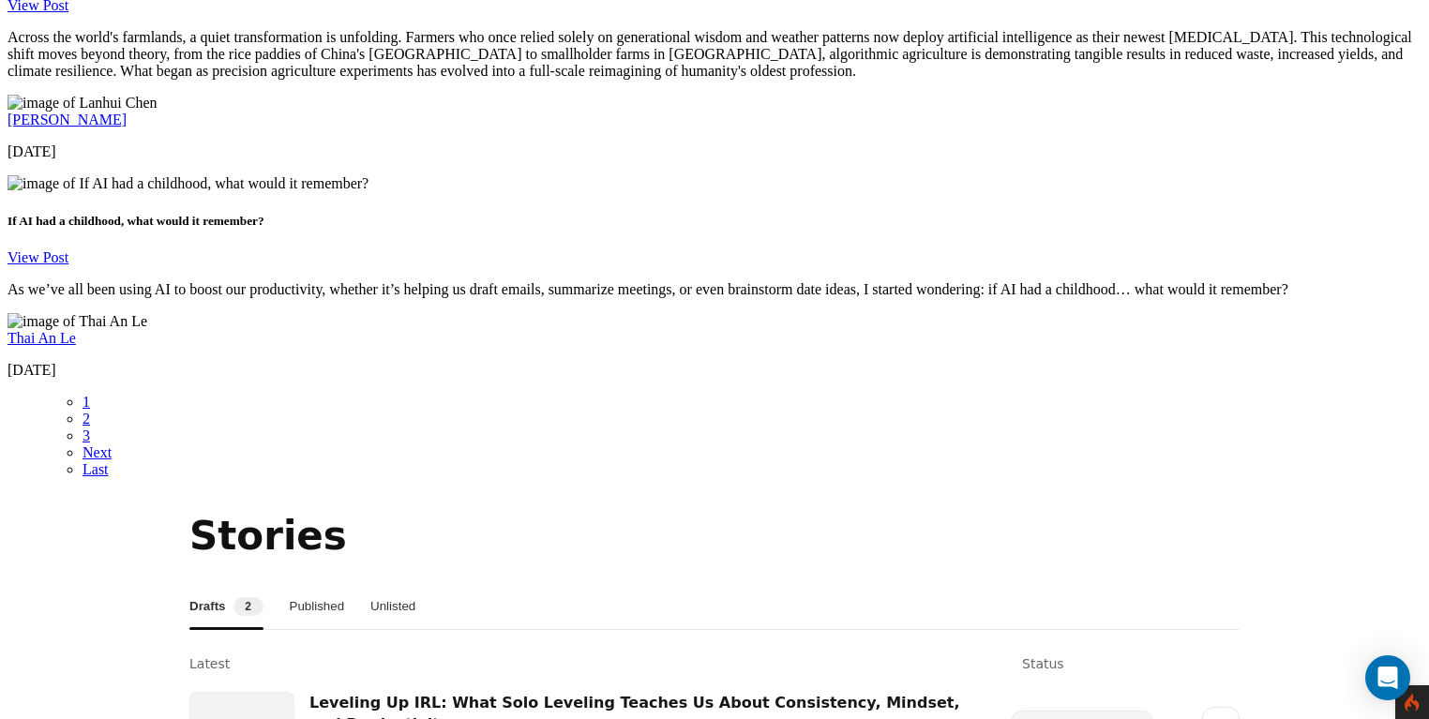
scroll to position [3274, 0]
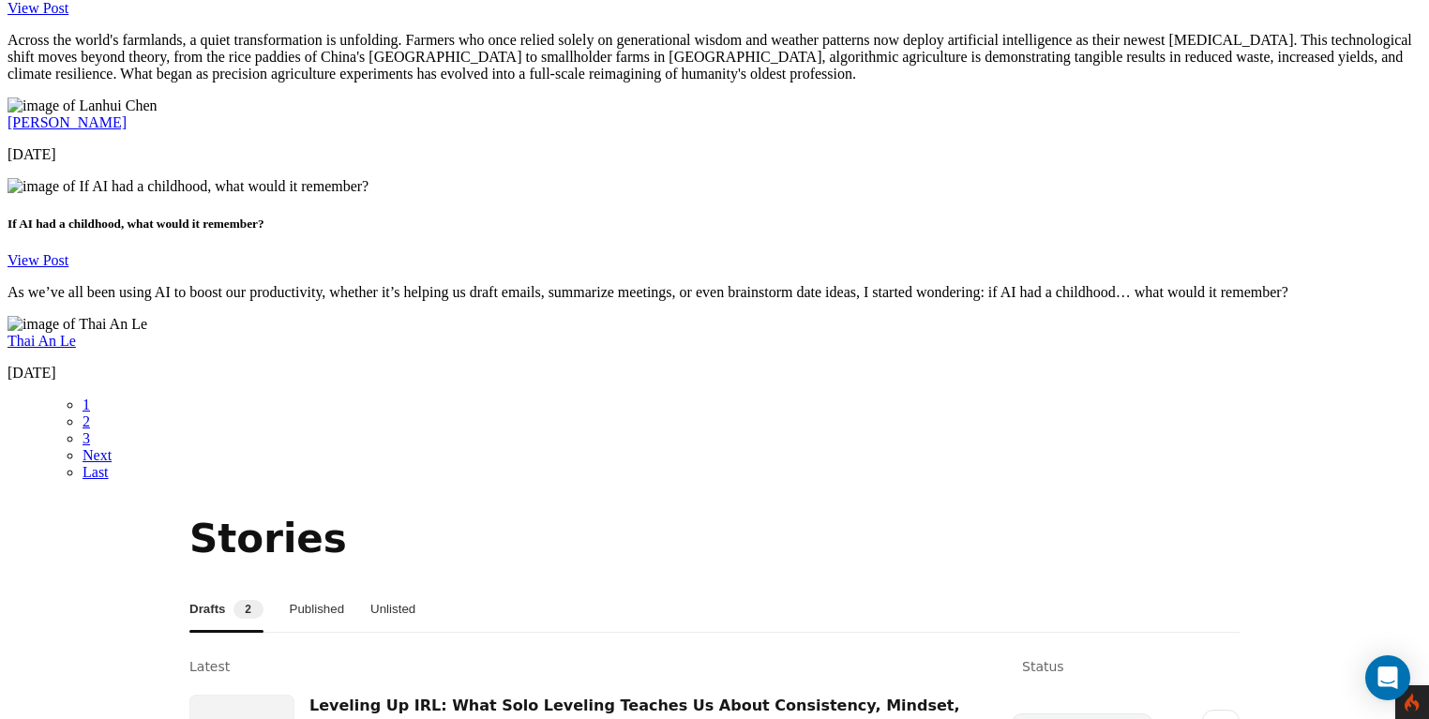
click at [324, 587] on button "Published" at bounding box center [317, 609] width 55 height 45
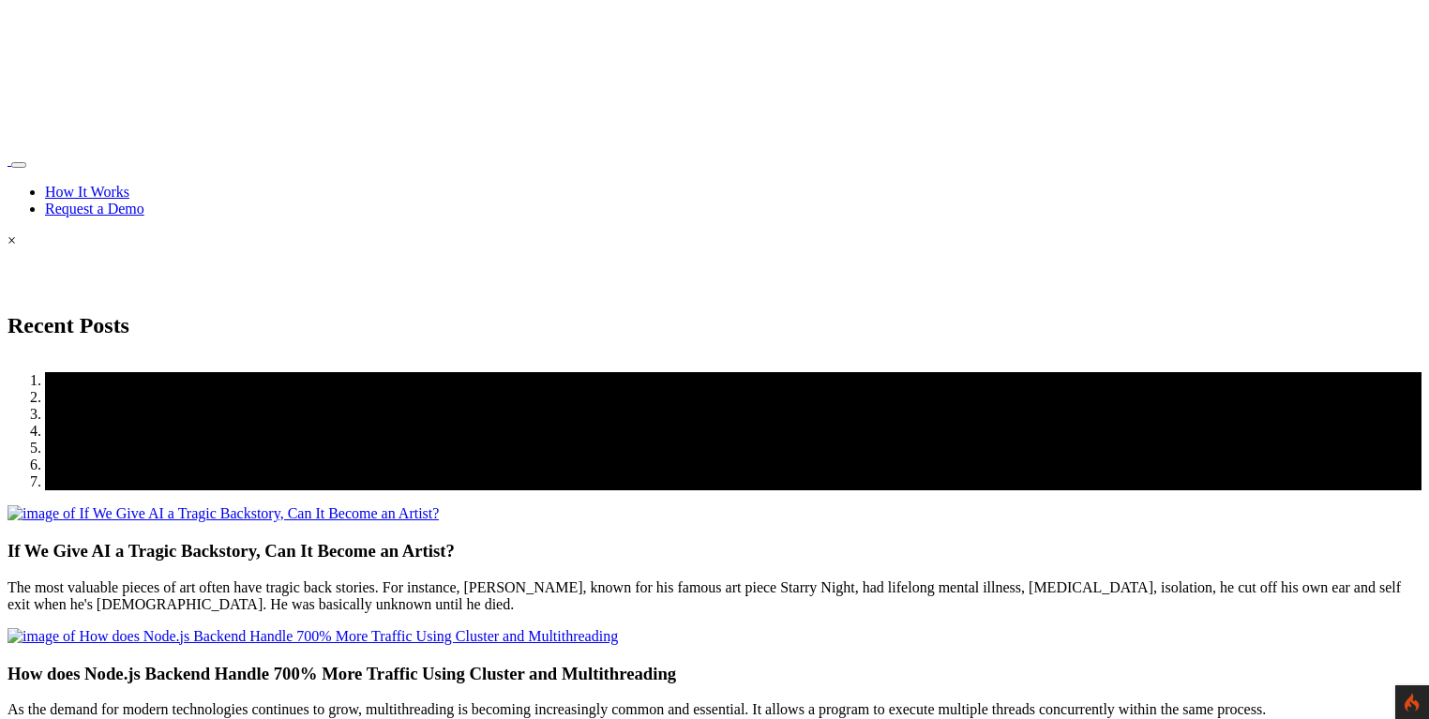
scroll to position [3274, 0]
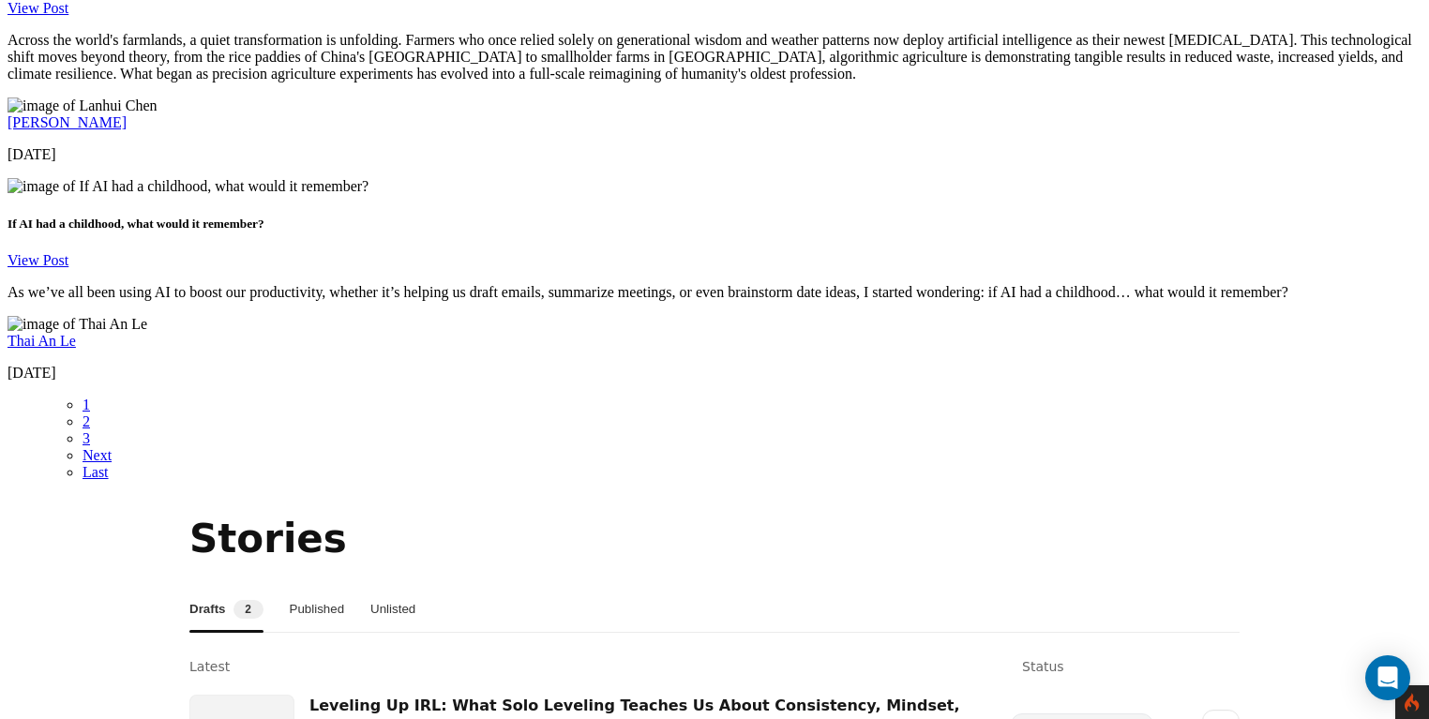
click at [236, 587] on button "Drafts 2" at bounding box center [226, 609] width 74 height 45
click at [415, 587] on button "Unlisted" at bounding box center [392, 609] width 45 height 45
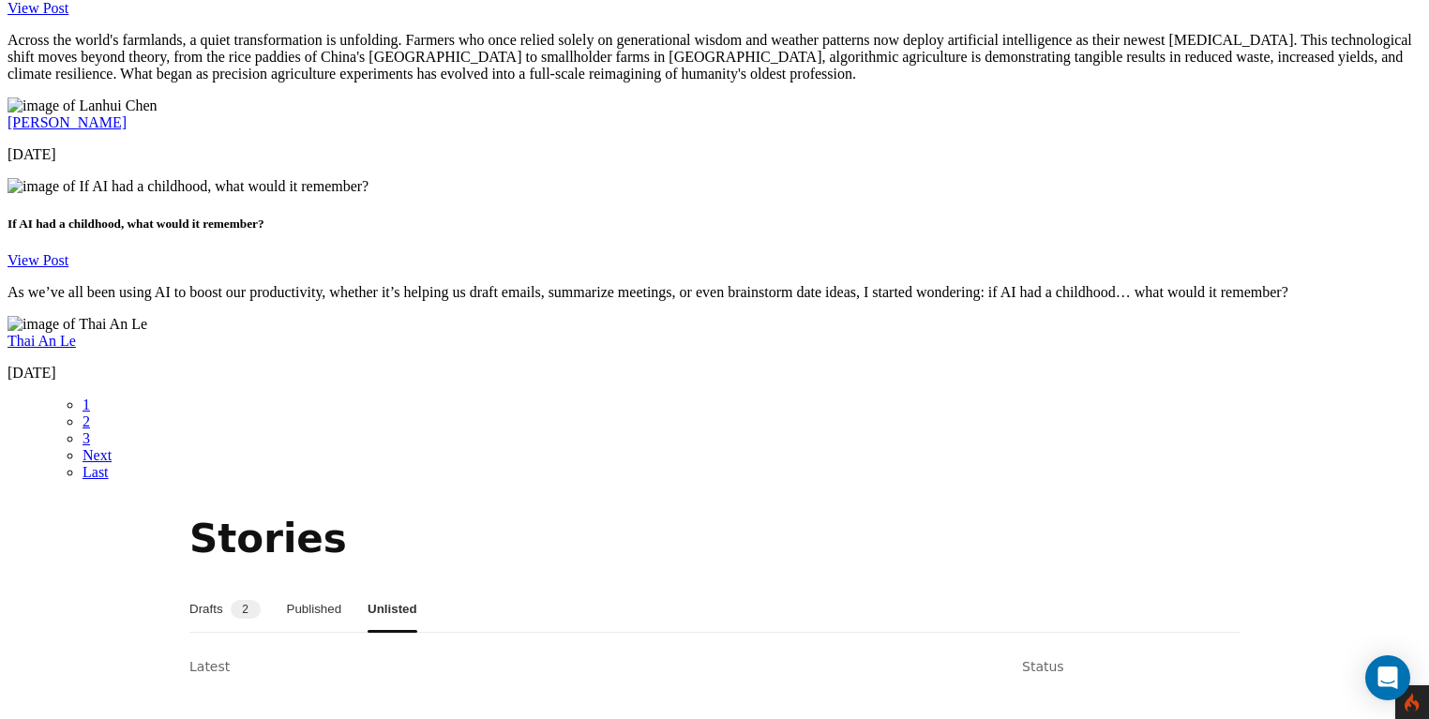
click at [248, 587] on button "Drafts 2" at bounding box center [224, 609] width 71 height 45
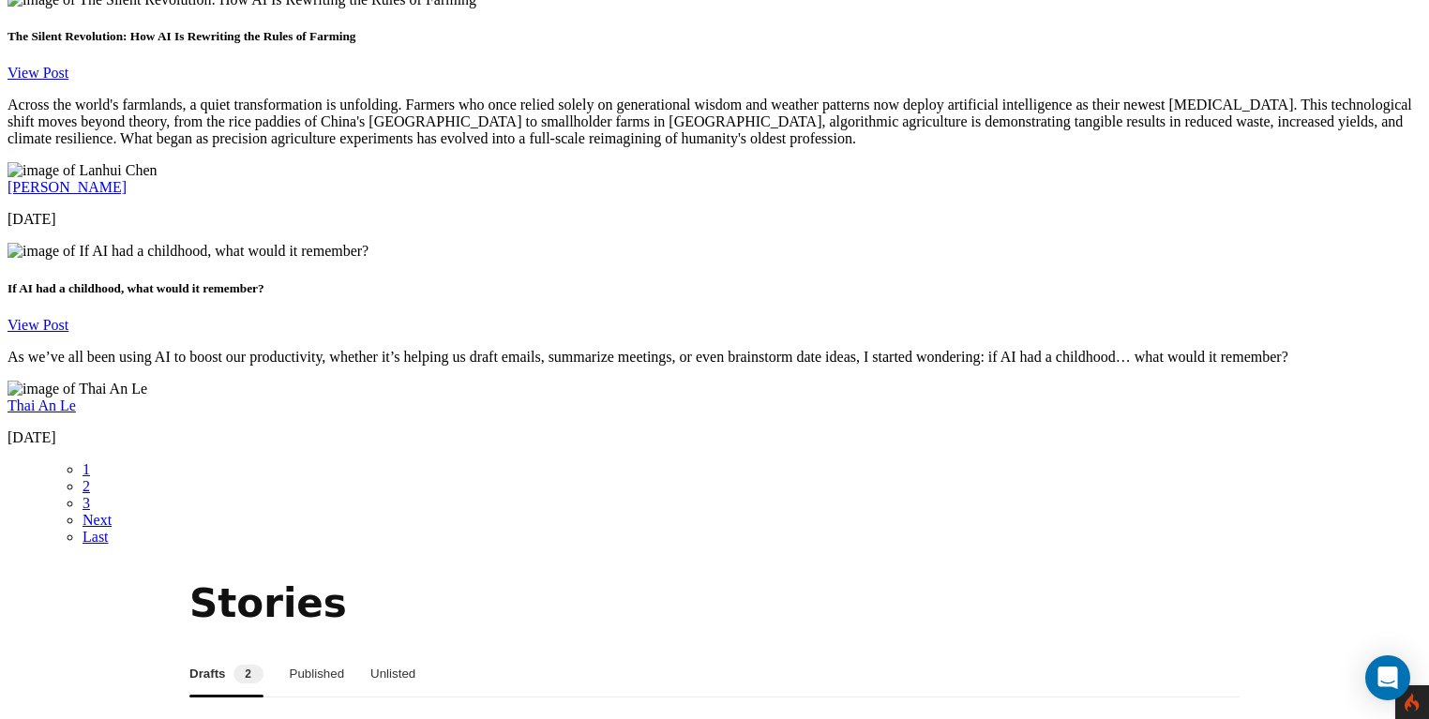
scroll to position [3206, 0]
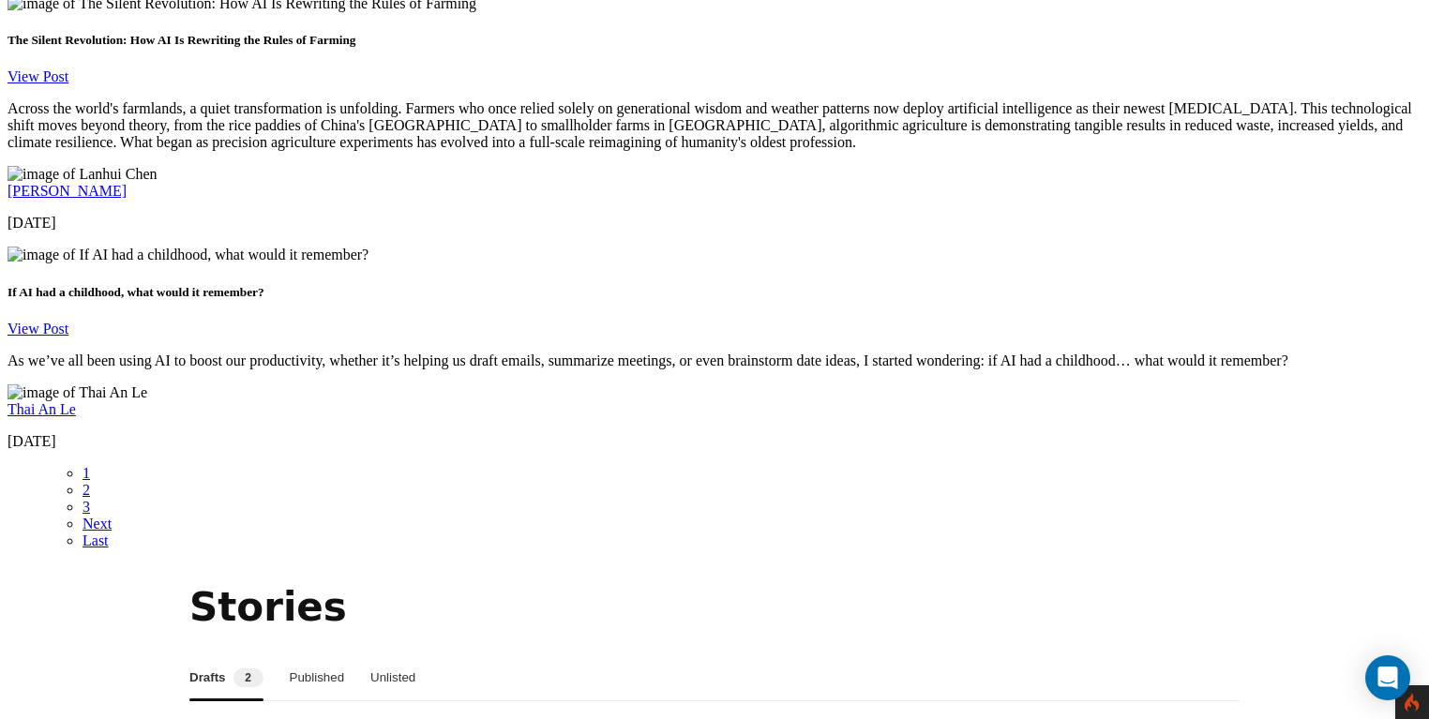
click at [345, 655] on button "Published" at bounding box center [317, 677] width 55 height 45
click at [417, 655] on button "Unlisted" at bounding box center [394, 677] width 45 height 45
click at [236, 655] on button "Drafts 2" at bounding box center [224, 677] width 71 height 45
click at [333, 655] on button "Published" at bounding box center [317, 677] width 55 height 45
click at [411, 655] on button "Unlisted" at bounding box center [394, 677] width 45 height 45
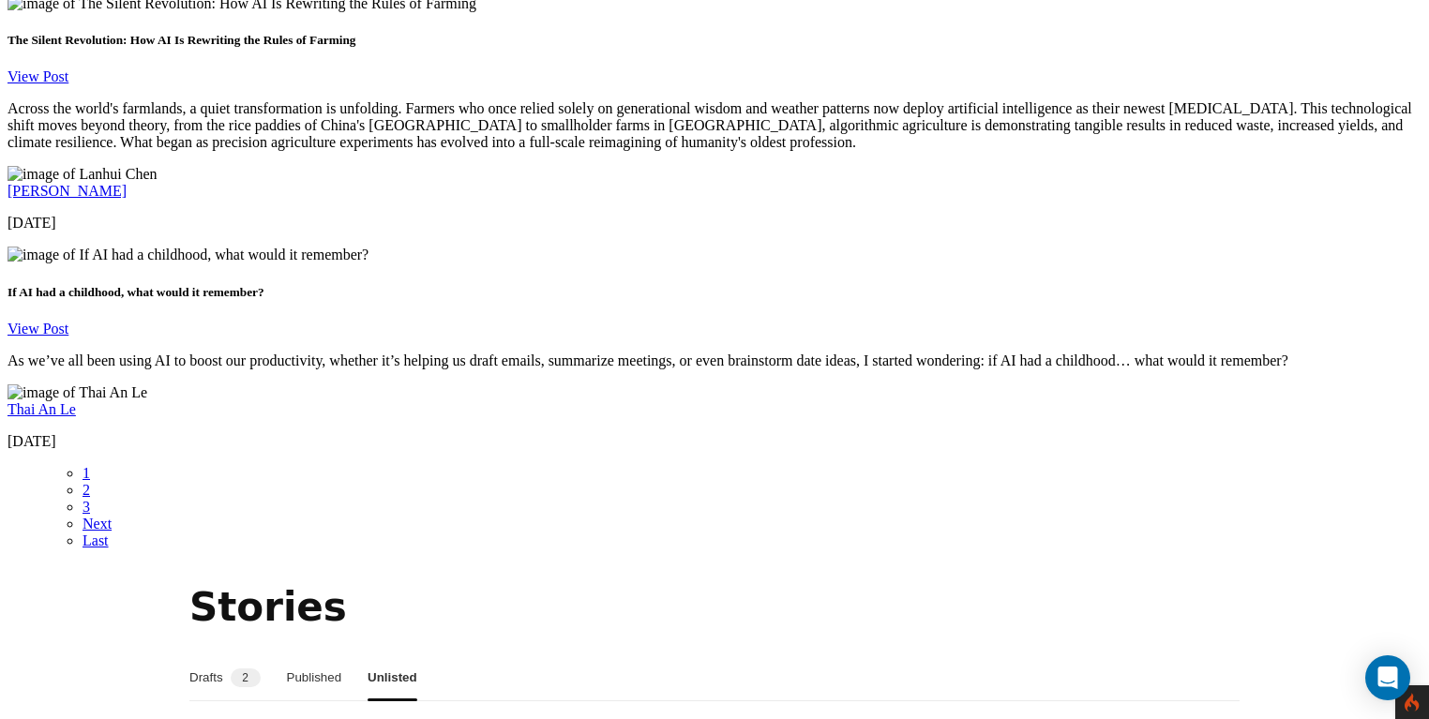
click at [239, 655] on button "Drafts 2" at bounding box center [224, 677] width 71 height 45
drag, startPoint x: 1367, startPoint y: 276, endPoint x: 1348, endPoint y: 277, distance: 18.8
